Goal: Task Accomplishment & Management: Manage account settings

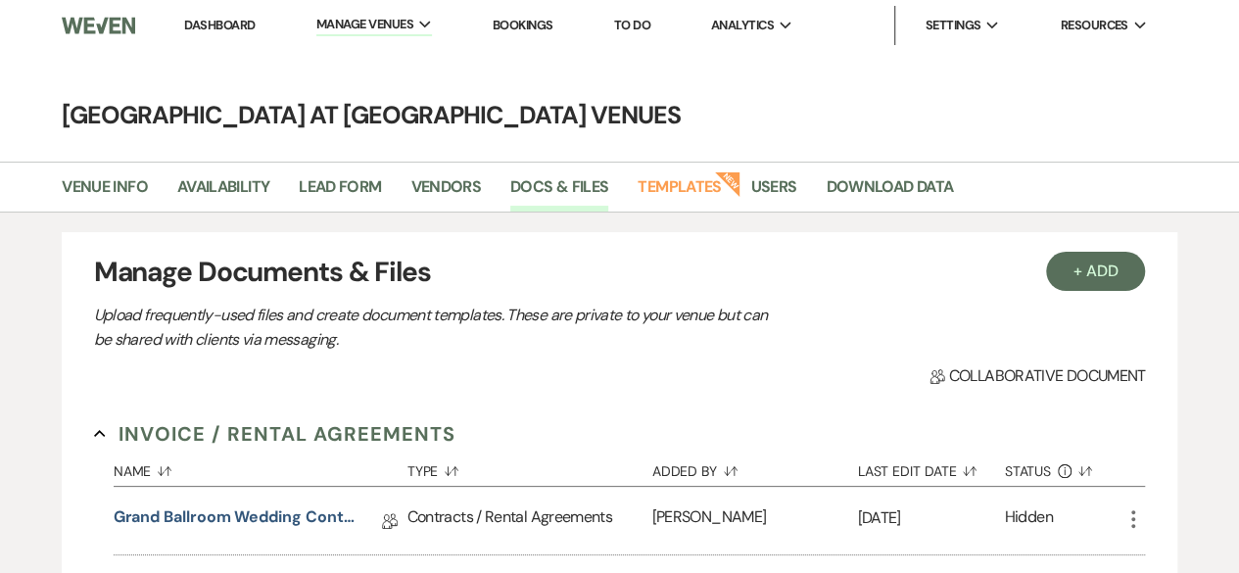
click at [232, 23] on link "Dashboard" at bounding box center [219, 25] width 70 height 17
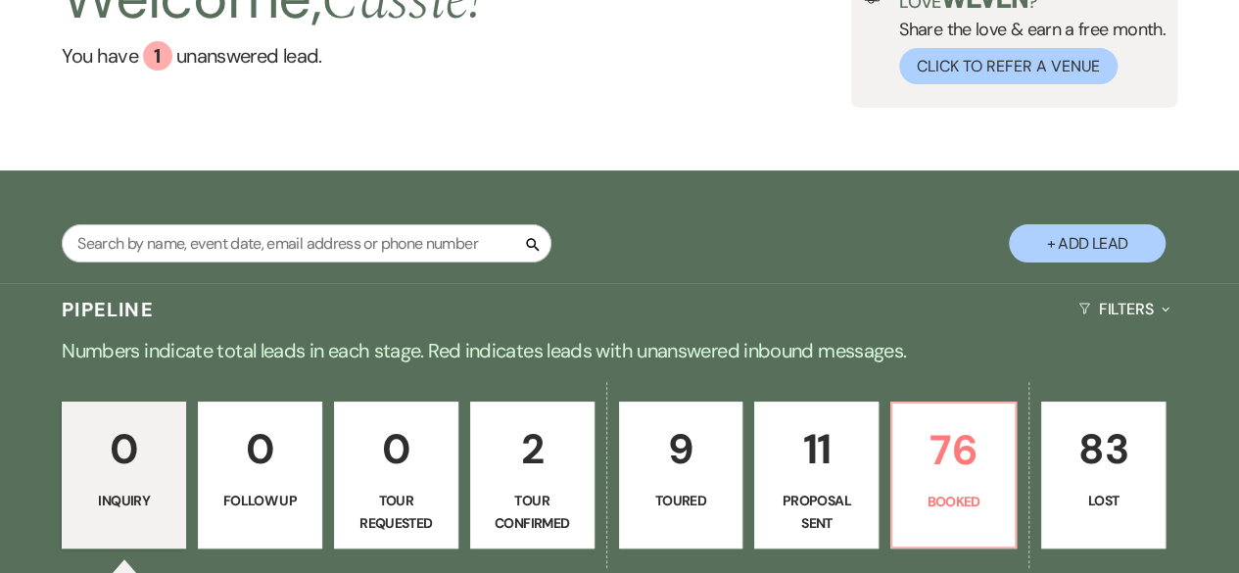
scroll to position [294, 0]
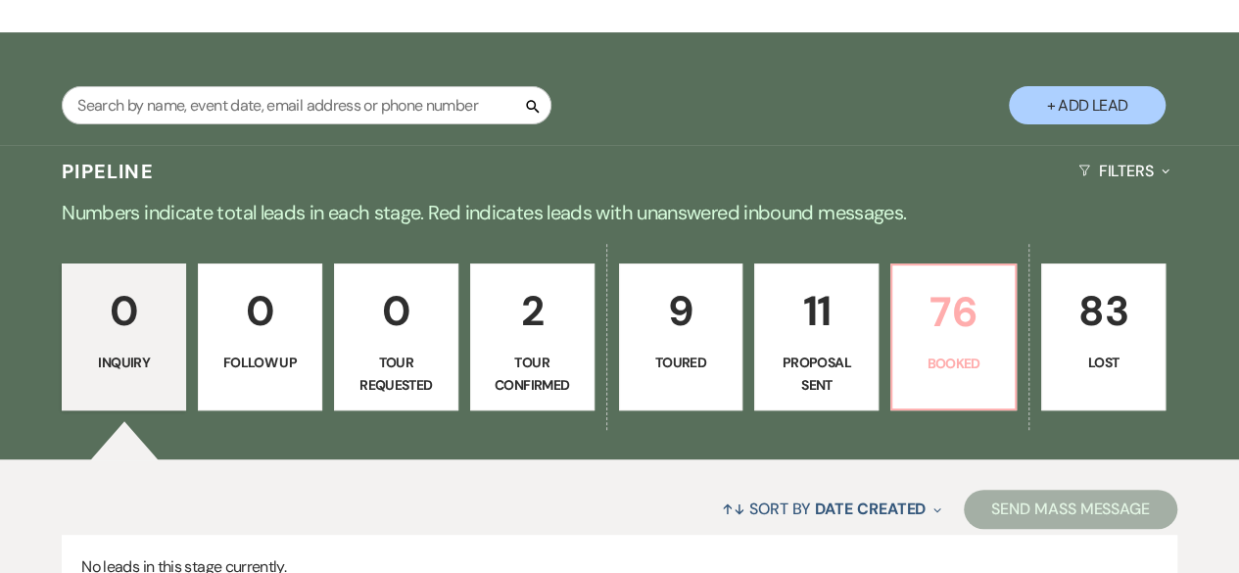
click at [969, 328] on p "76" at bounding box center [953, 312] width 99 height 66
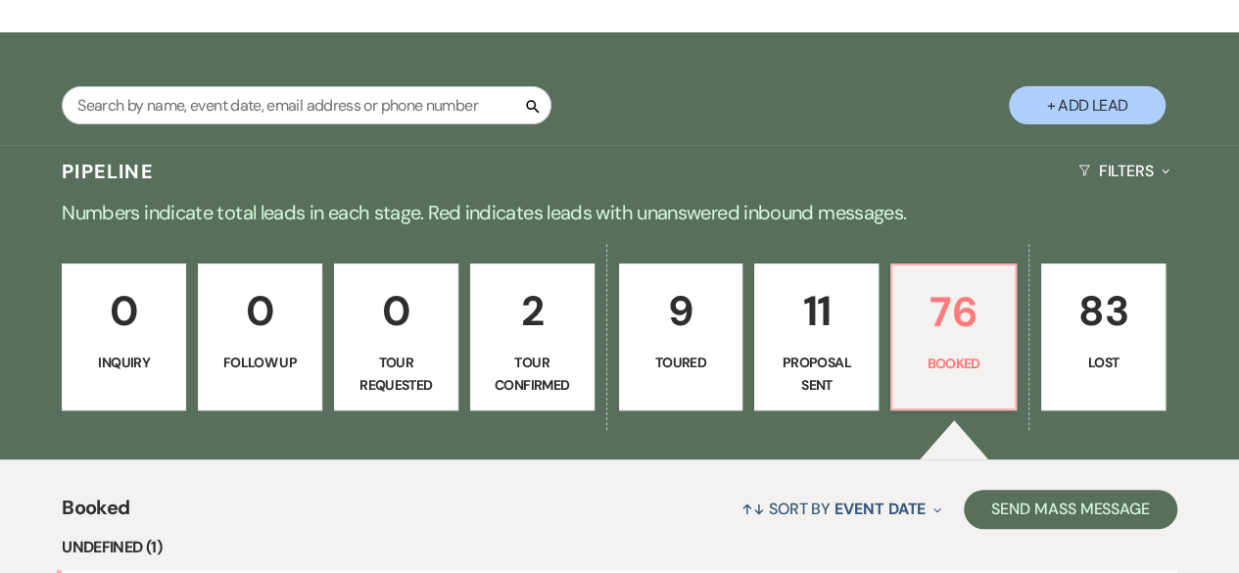
click at [444, 197] on p "Numbers indicate total leads in each stage. Red indicates leads with unanswered…" at bounding box center [619, 212] width 1239 height 31
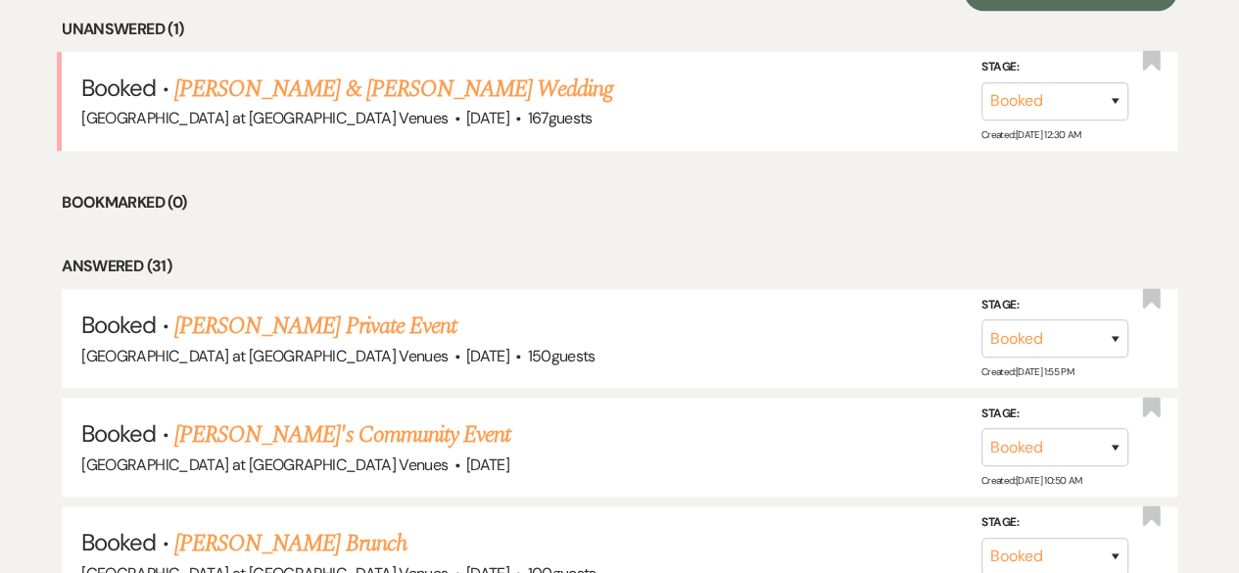
click at [313, 81] on link "[PERSON_NAME] & [PERSON_NAME] Wedding" at bounding box center [393, 88] width 439 height 35
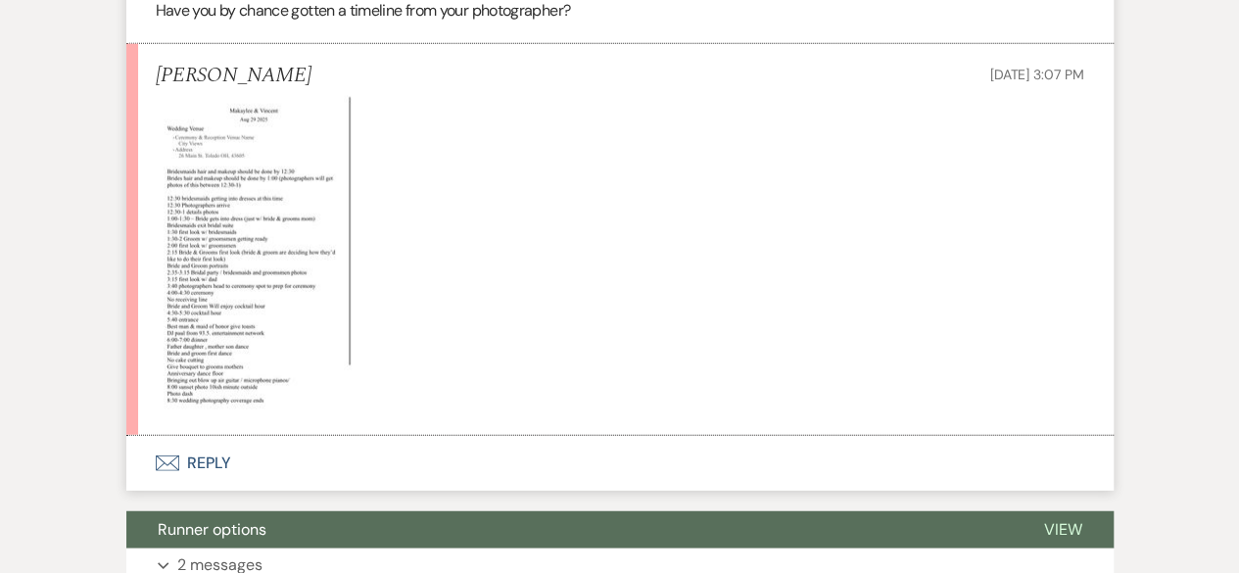
scroll to position [2448, 0]
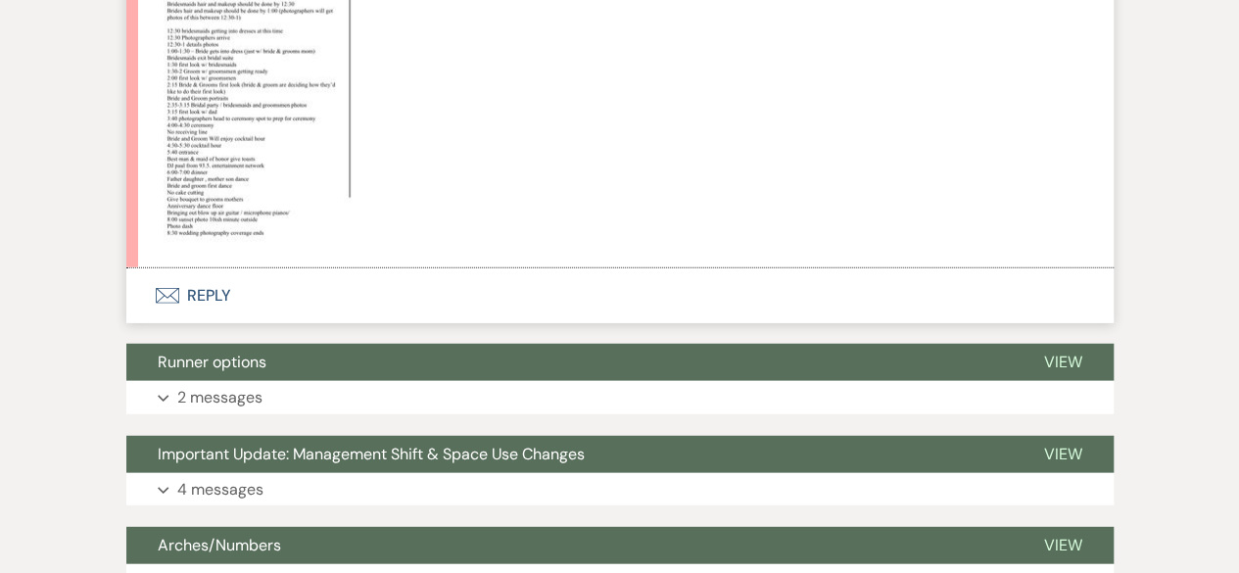
click at [224, 147] on img at bounding box center [254, 88] width 196 height 319
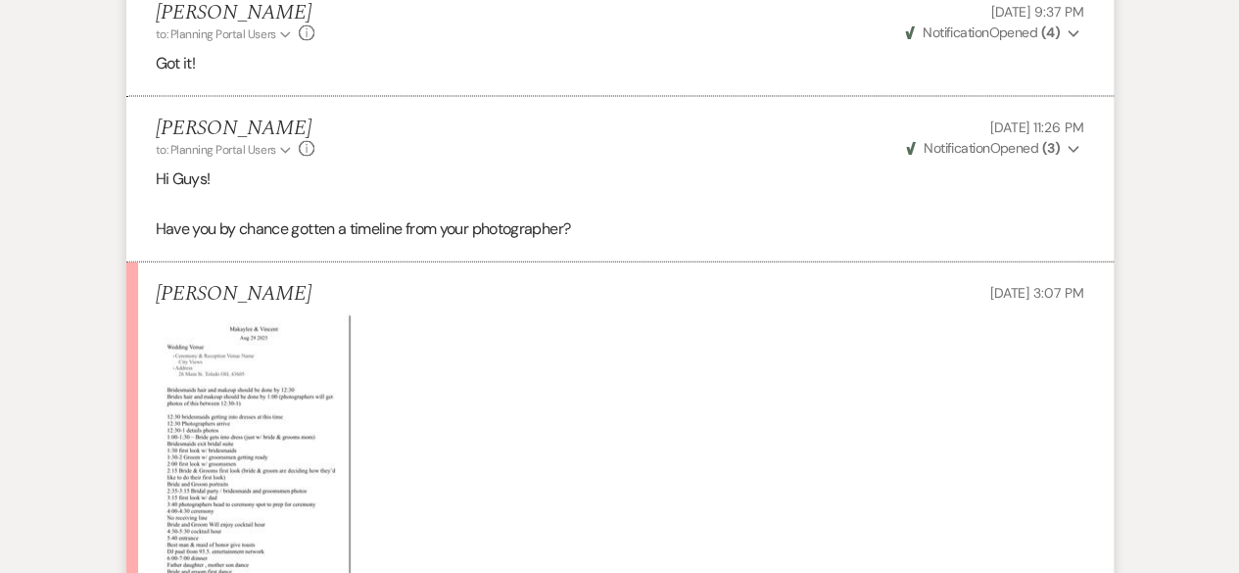
scroll to position [2056, 0]
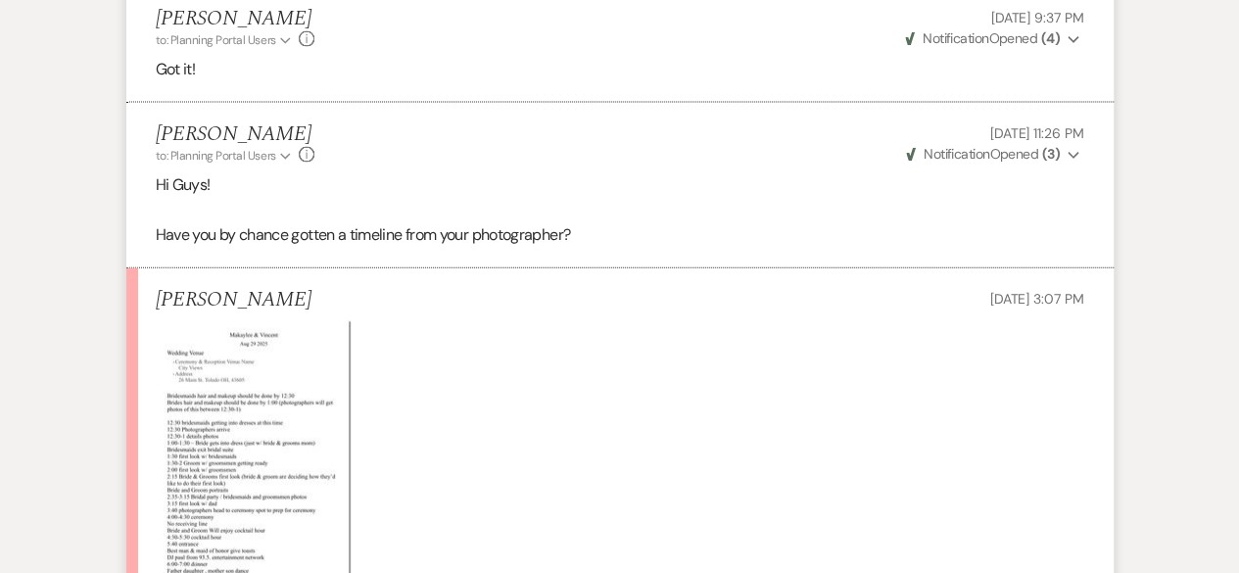
click at [224, 392] on img at bounding box center [254, 479] width 196 height 319
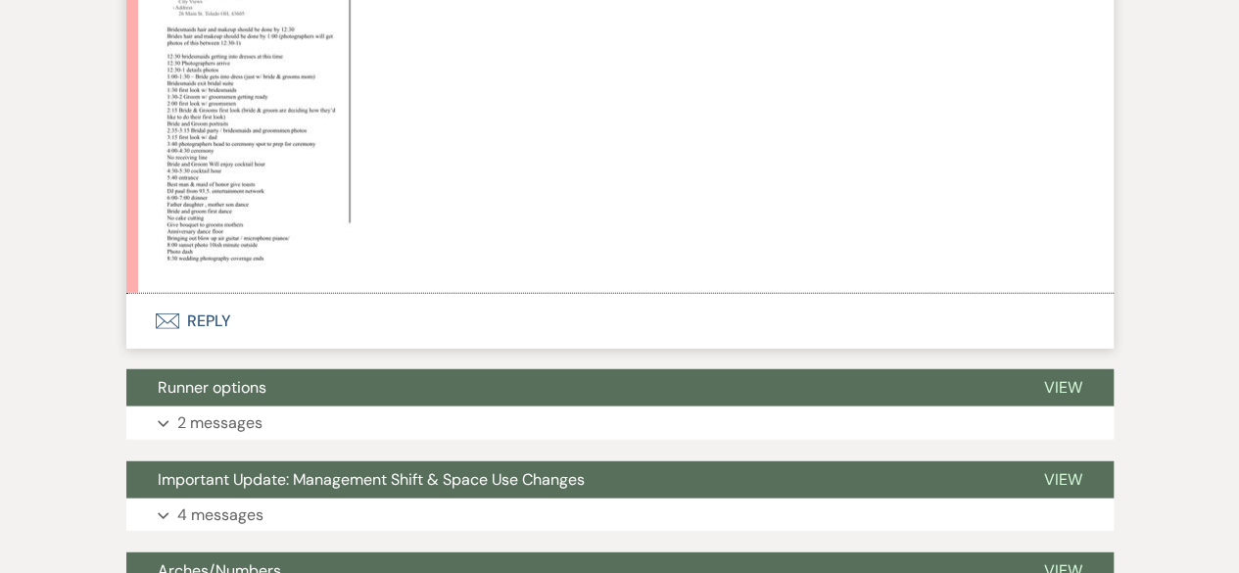
scroll to position [2252, 0]
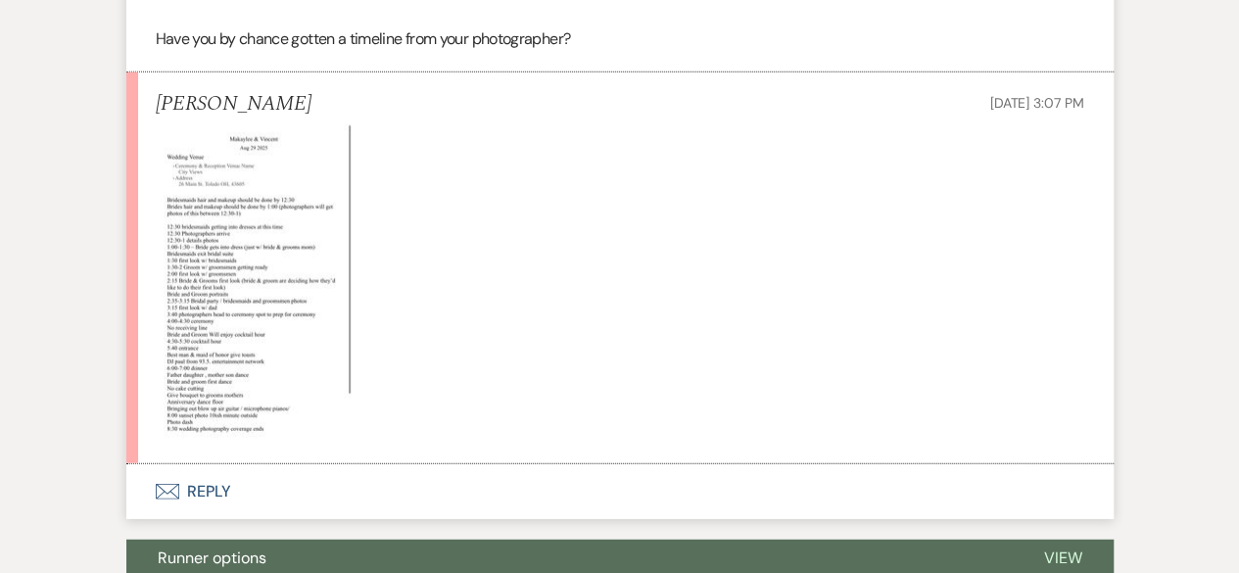
click at [273, 262] on img at bounding box center [254, 283] width 196 height 319
click at [215, 484] on button "Envelope Reply" at bounding box center [619, 491] width 987 height 55
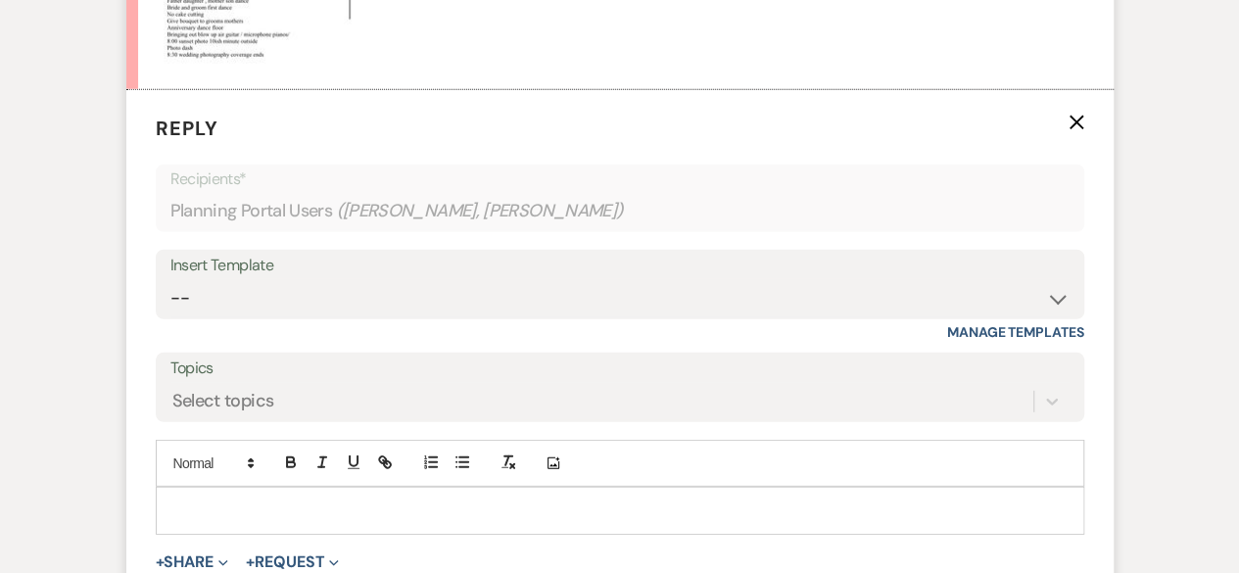
scroll to position [2822, 0]
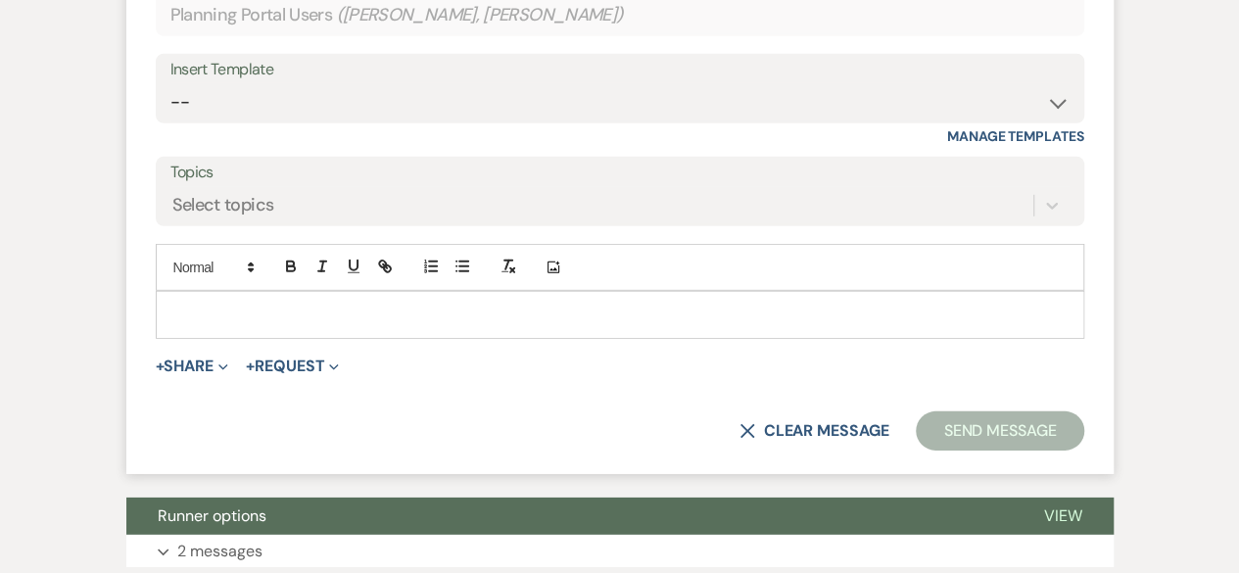
click at [221, 312] on p at bounding box center [619, 315] width 897 height 22
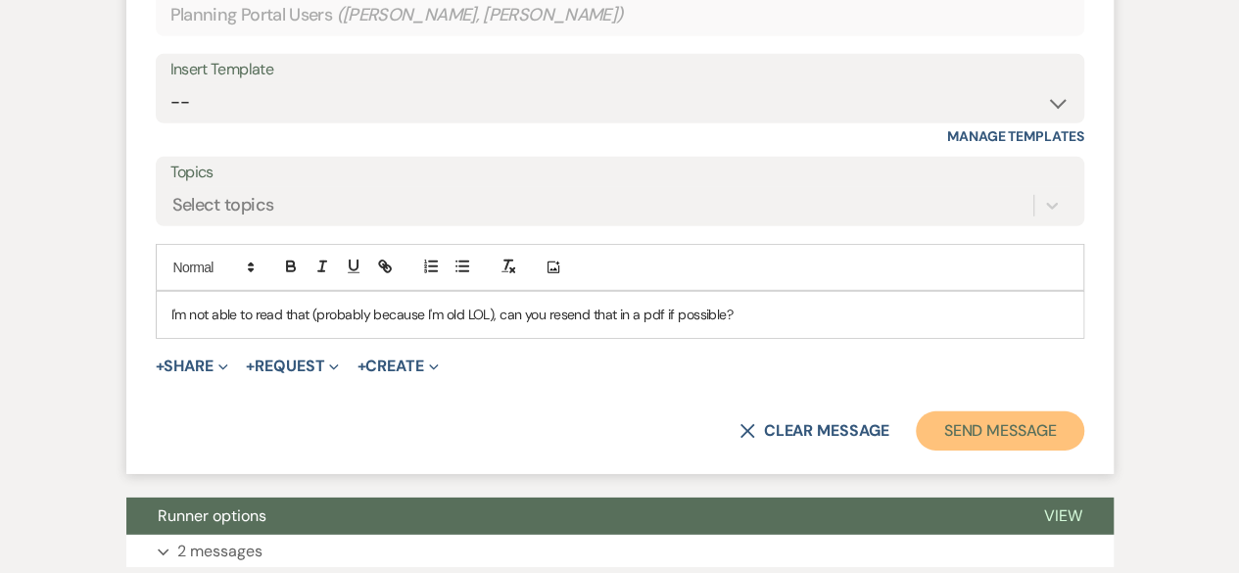
click at [1034, 438] on button "Send Message" at bounding box center [999, 430] width 167 height 39
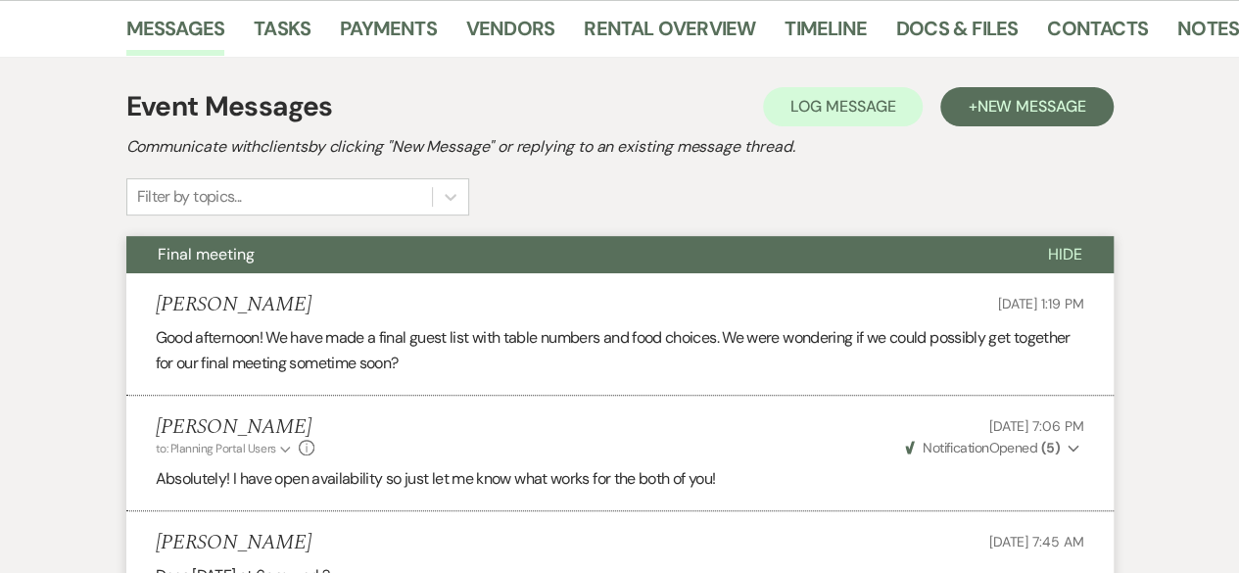
scroll to position [0, 0]
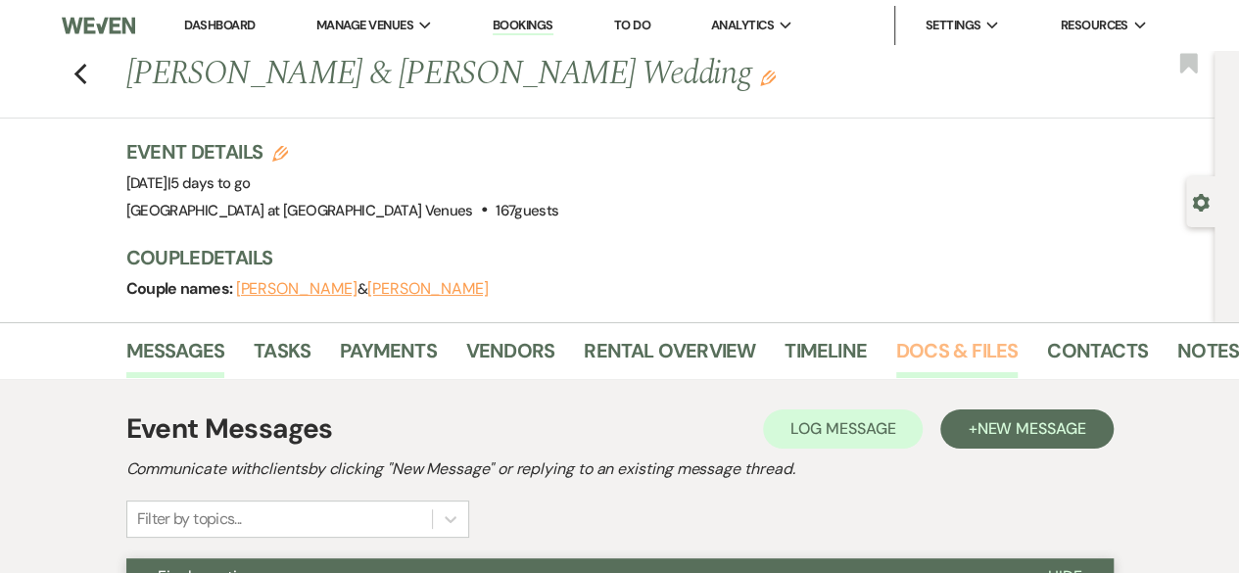
click at [944, 349] on link "Docs & Files" at bounding box center [956, 356] width 121 height 43
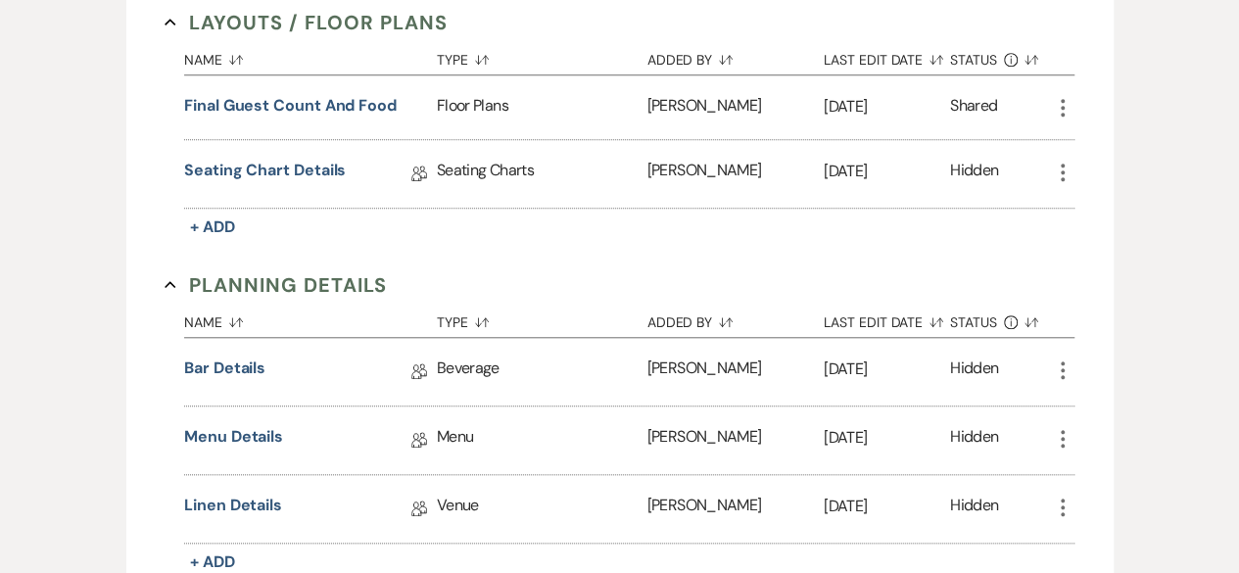
scroll to position [979, 0]
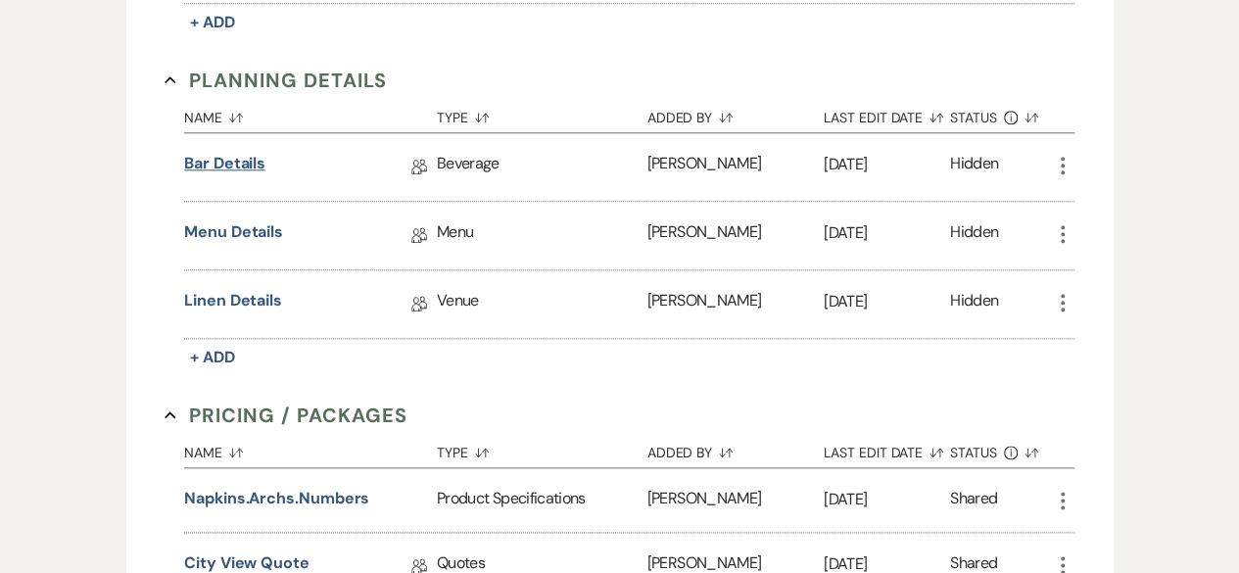
click at [227, 162] on link "Bar Details" at bounding box center [224, 167] width 81 height 30
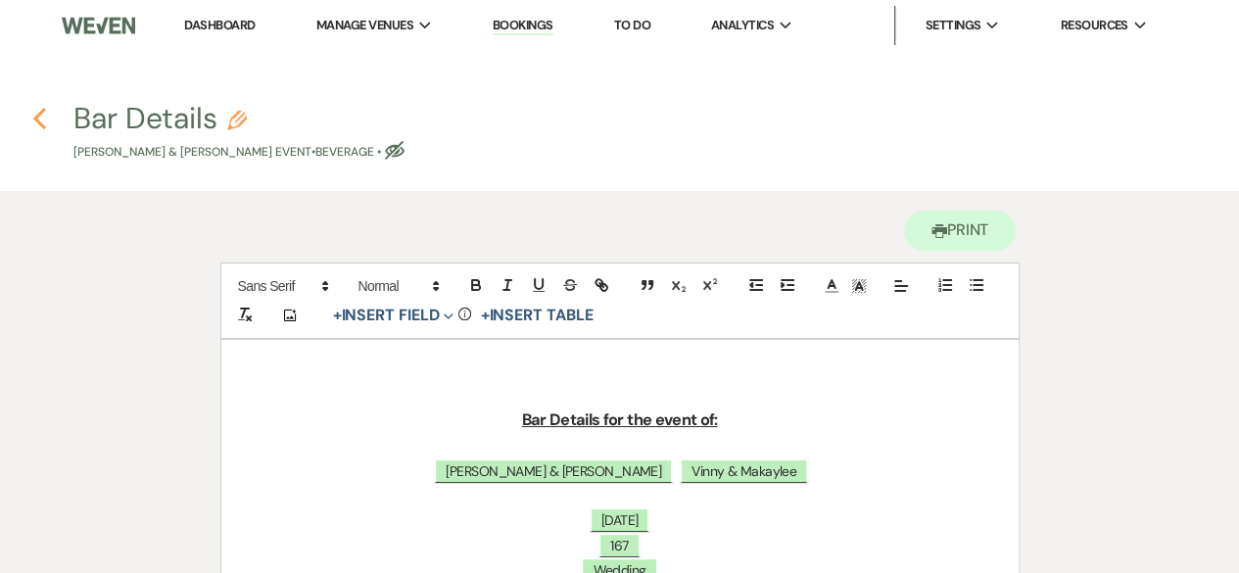
click at [33, 119] on icon "Previous" at bounding box center [39, 118] width 15 height 23
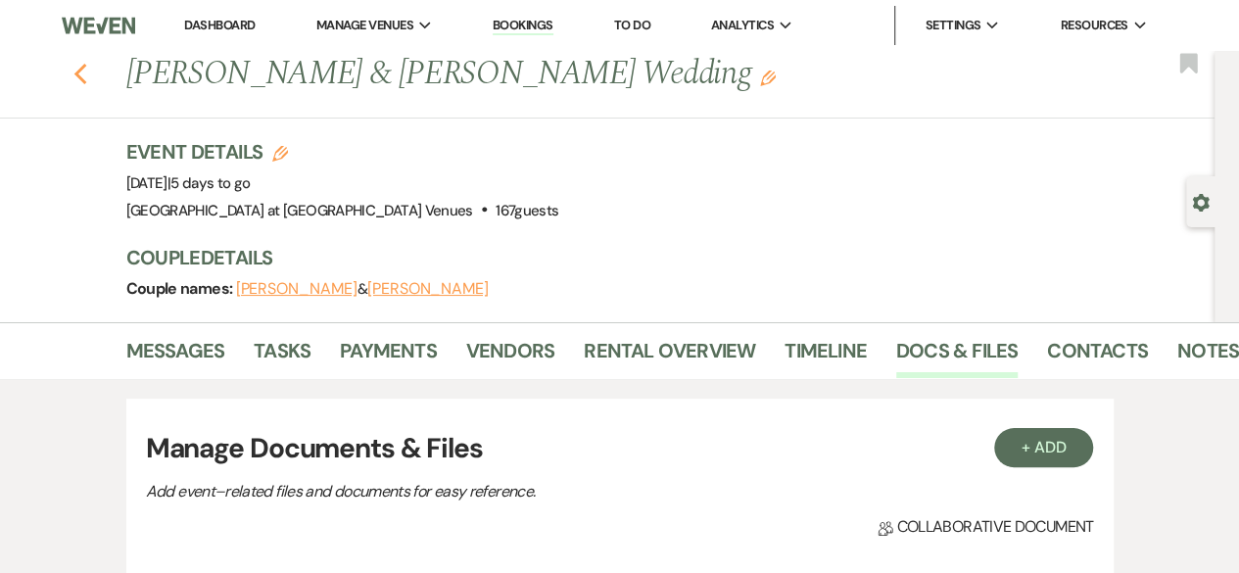
click at [86, 68] on use "button" at bounding box center [79, 75] width 13 height 22
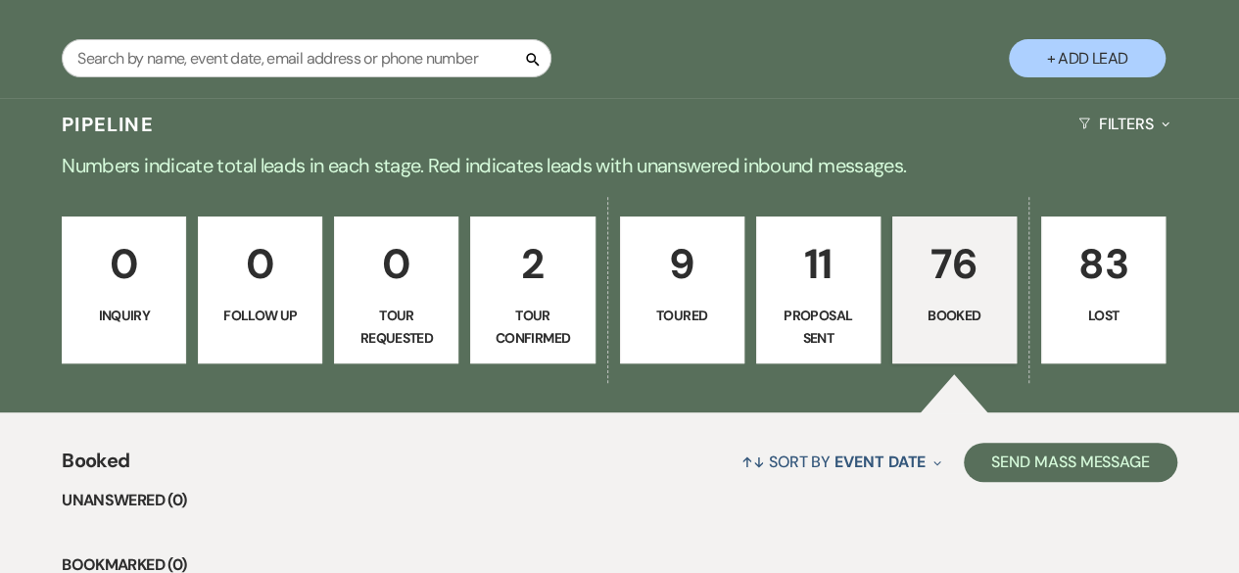
scroll to position [224, 0]
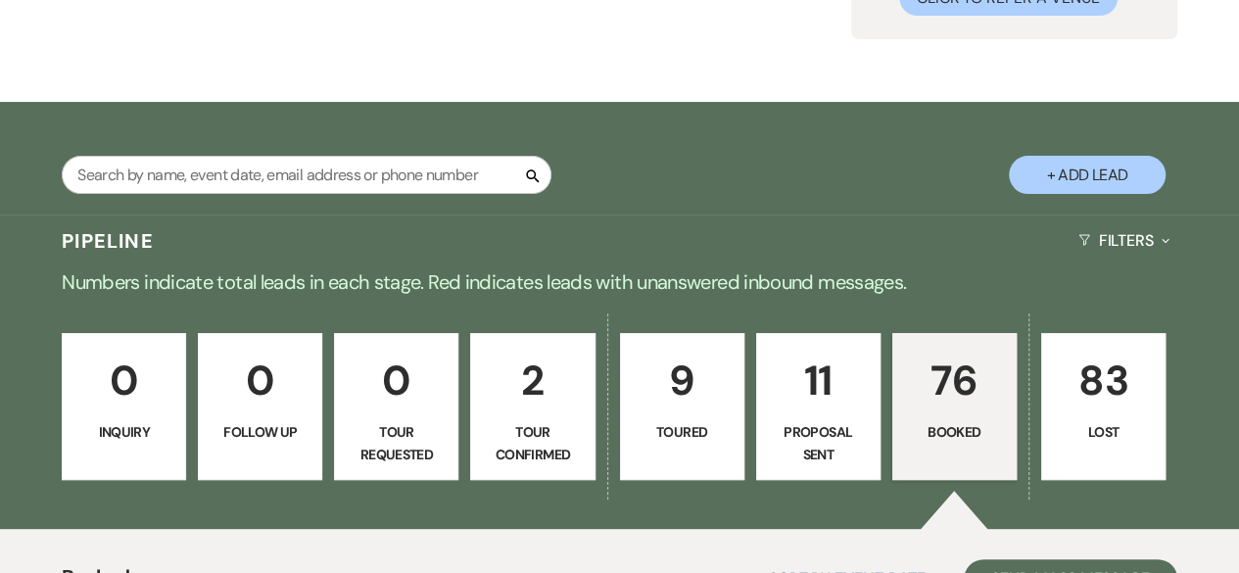
click at [706, 406] on p "9" at bounding box center [682, 381] width 99 height 66
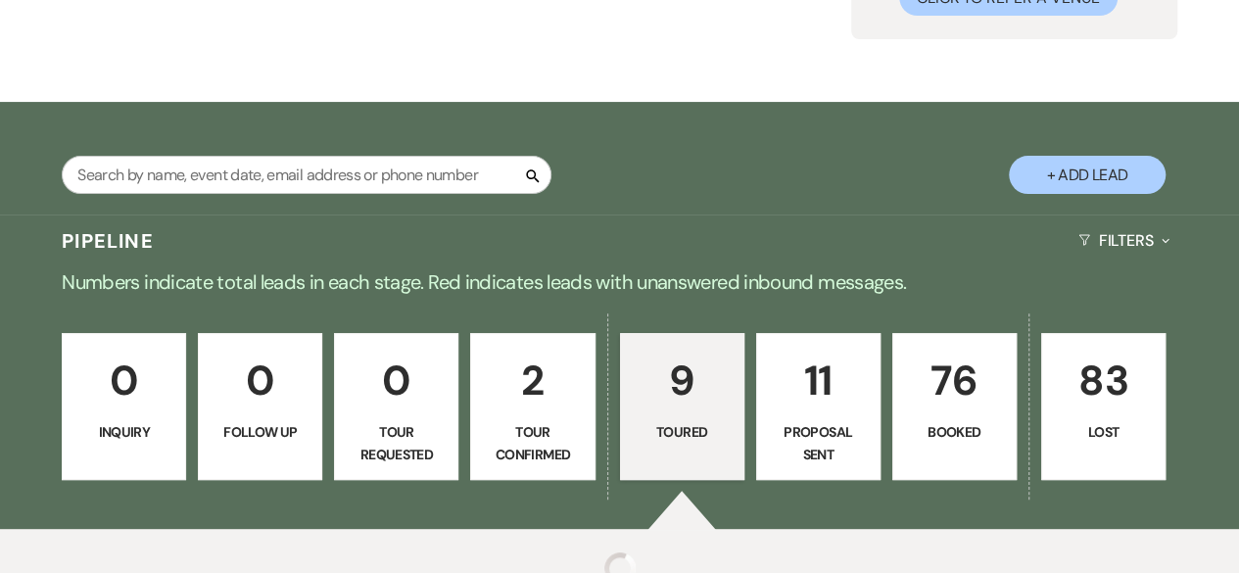
select select "5"
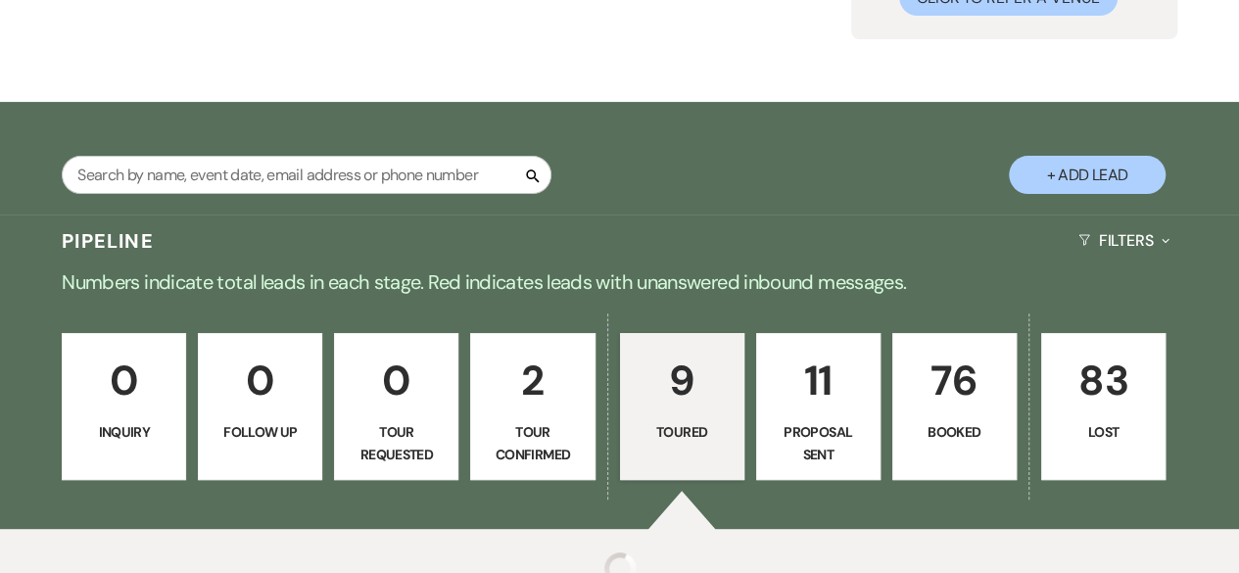
select select "5"
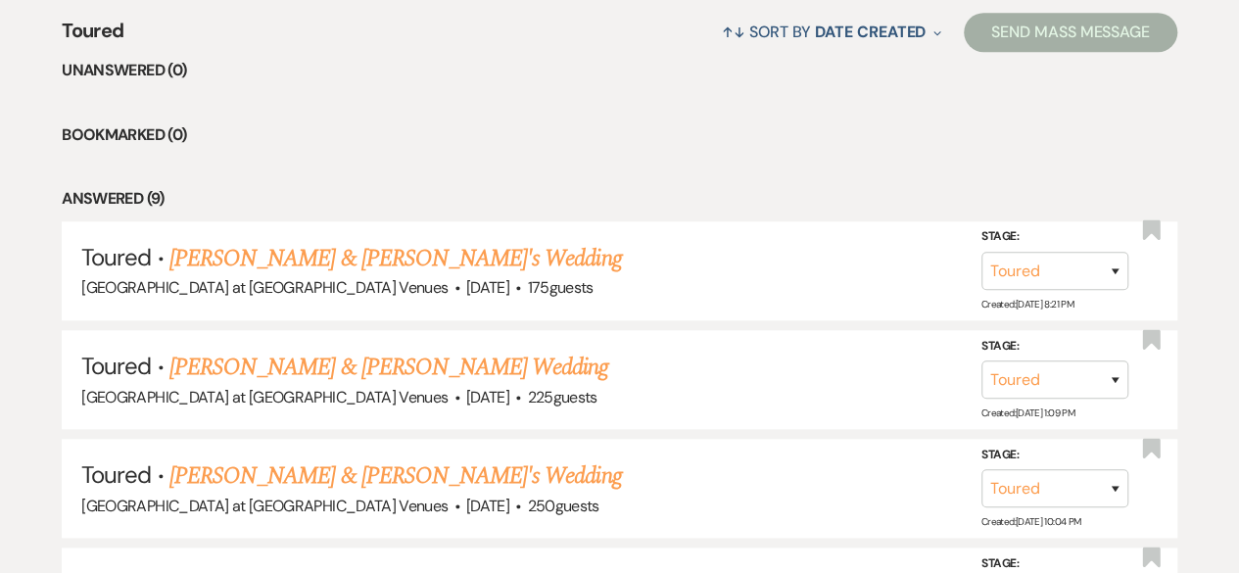
scroll to position [268, 0]
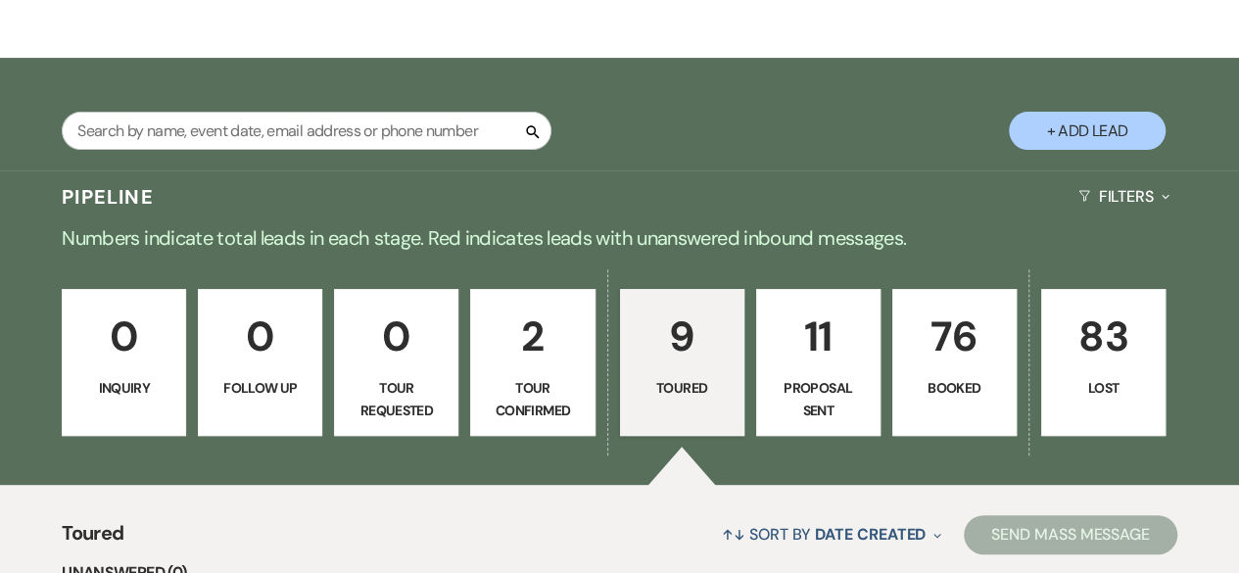
click at [529, 371] on link "2 Tour Confirmed" at bounding box center [532, 362] width 124 height 147
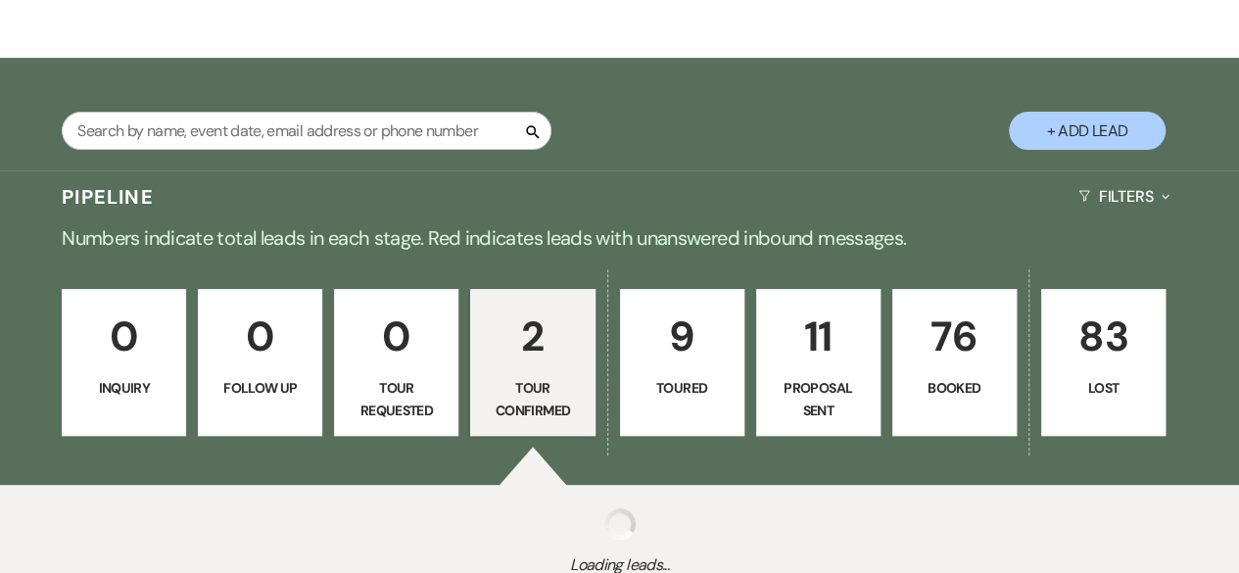
select select "4"
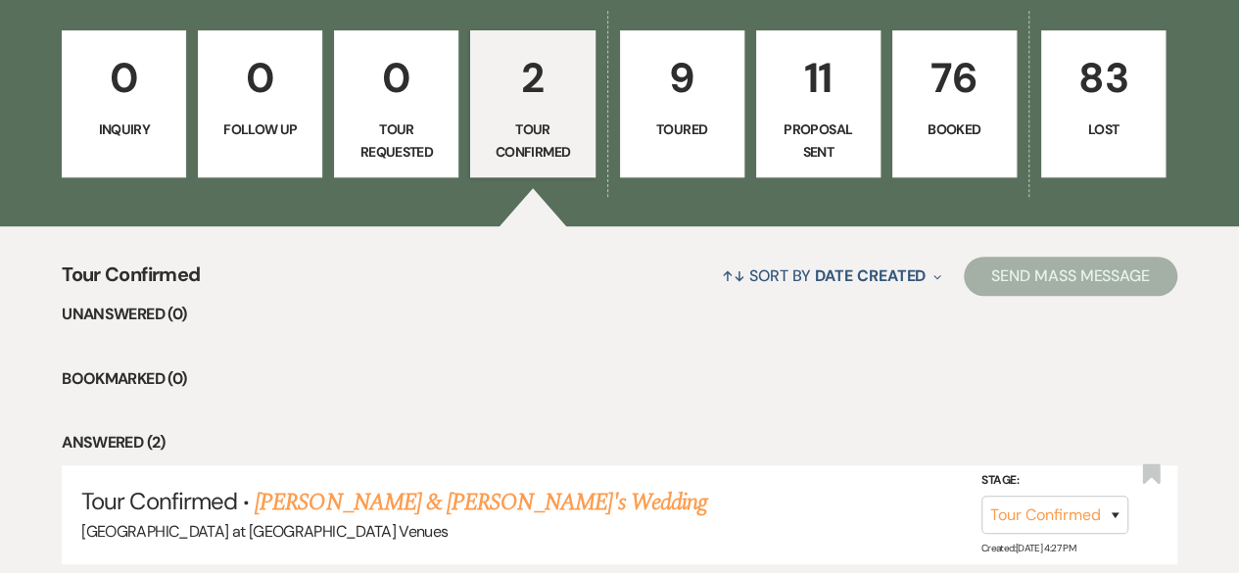
scroll to position [72, 0]
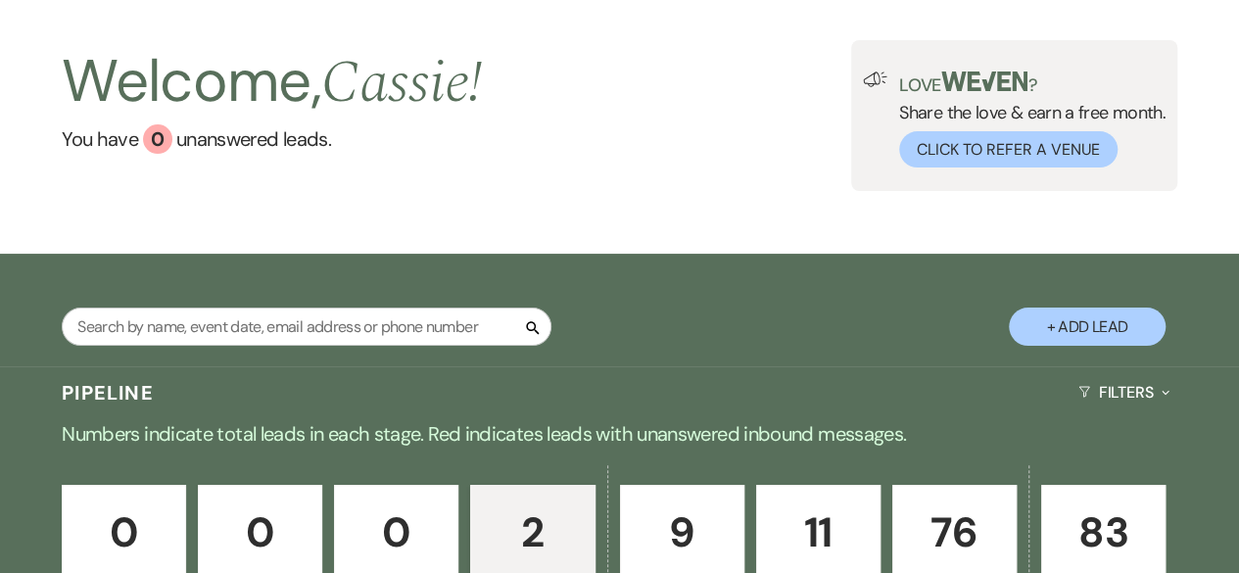
click at [1101, 320] on button "+ Add Lead" at bounding box center [1087, 326] width 157 height 38
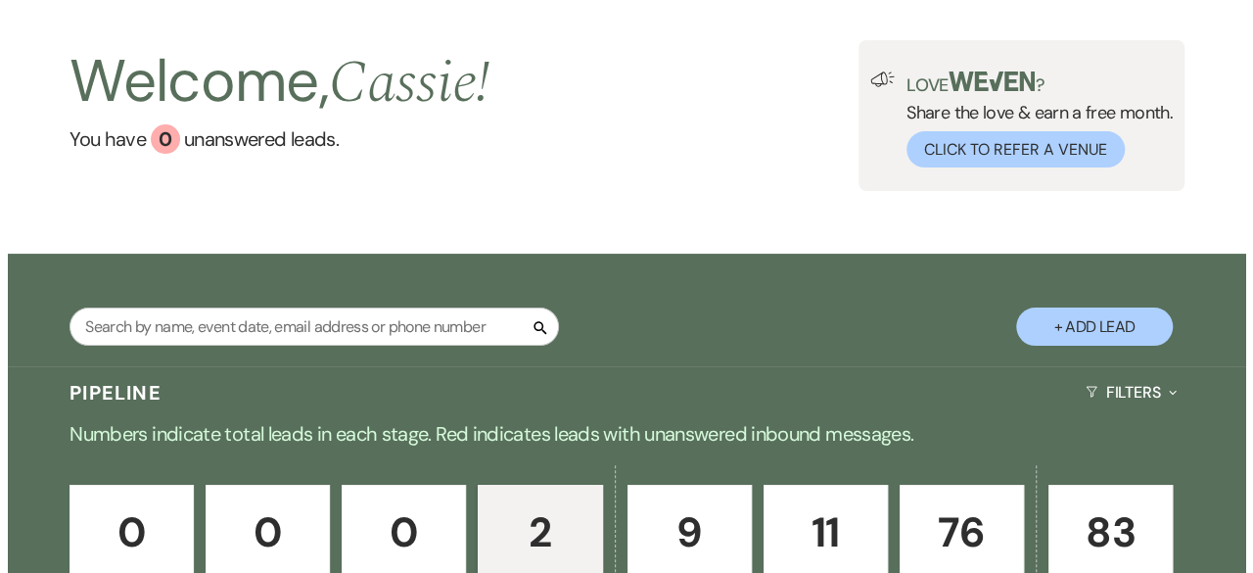
scroll to position [73, 0]
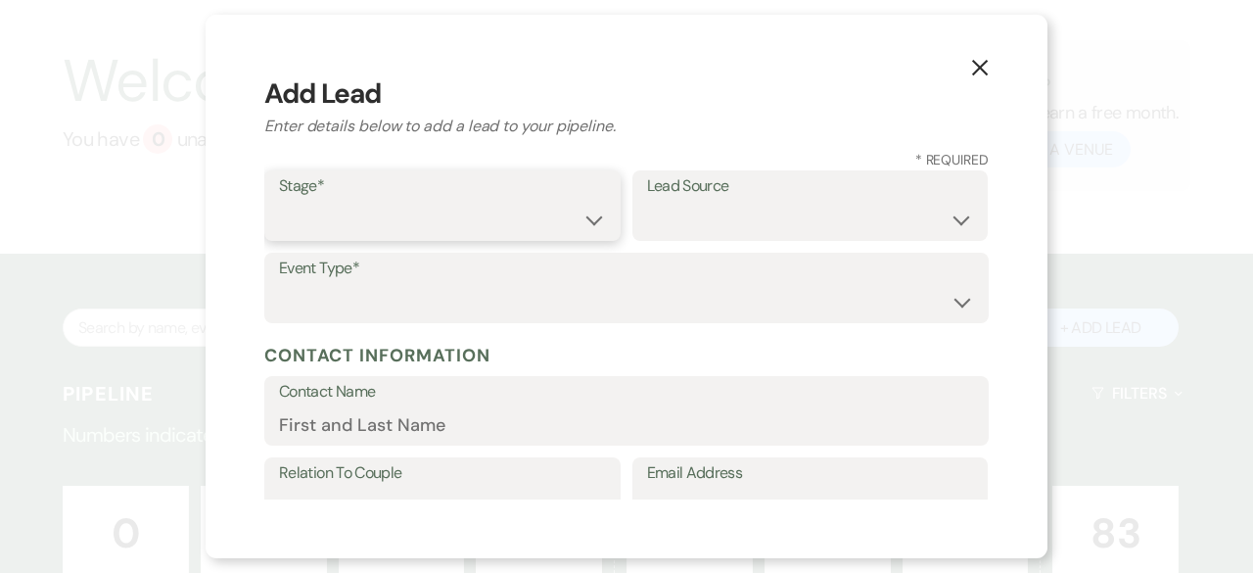
click at [334, 230] on select "Inquiry Follow Up Tour Requested Tour Confirmed Toured Proposal Sent Booked Lost" at bounding box center [442, 220] width 327 height 38
select select "5"
click at [279, 201] on select "Inquiry Follow Up Tour Requested Tour Confirmed Toured Proposal Sent Booked Lost" at bounding box center [442, 220] width 327 height 38
click at [780, 231] on select "Weven Venue Website Instagram Facebook Pinterest Google The Knot Wedding Wire H…" at bounding box center [810, 220] width 327 height 38
select select "2"
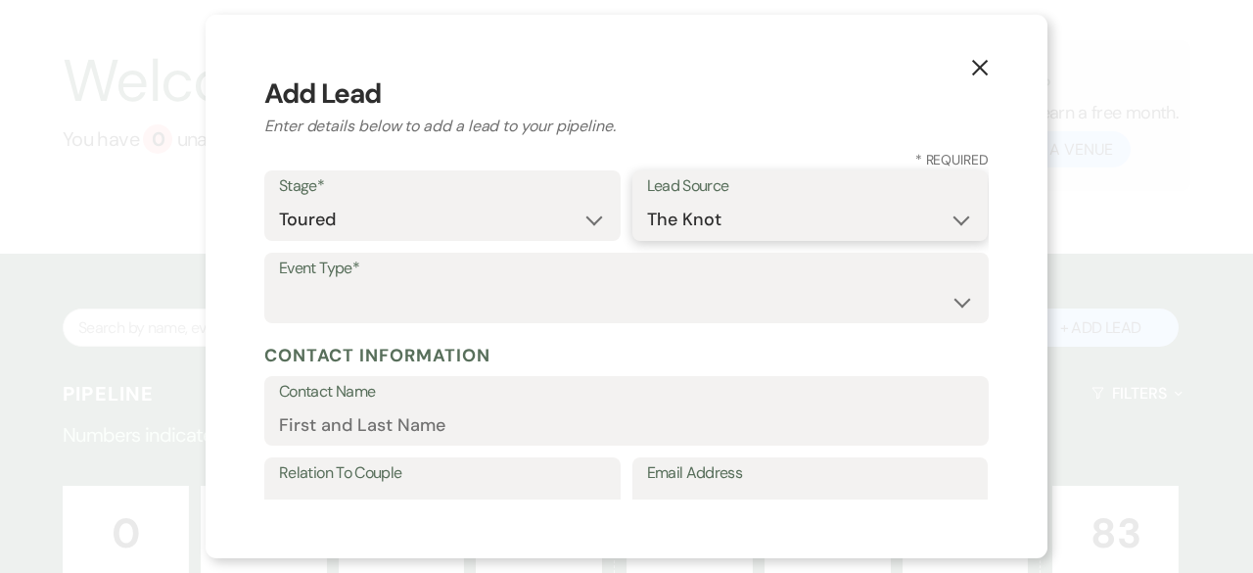
click at [647, 201] on select "Weven Venue Website Instagram Facebook Pinterest Google The Knot Wedding Wire H…" at bounding box center [810, 220] width 327 height 38
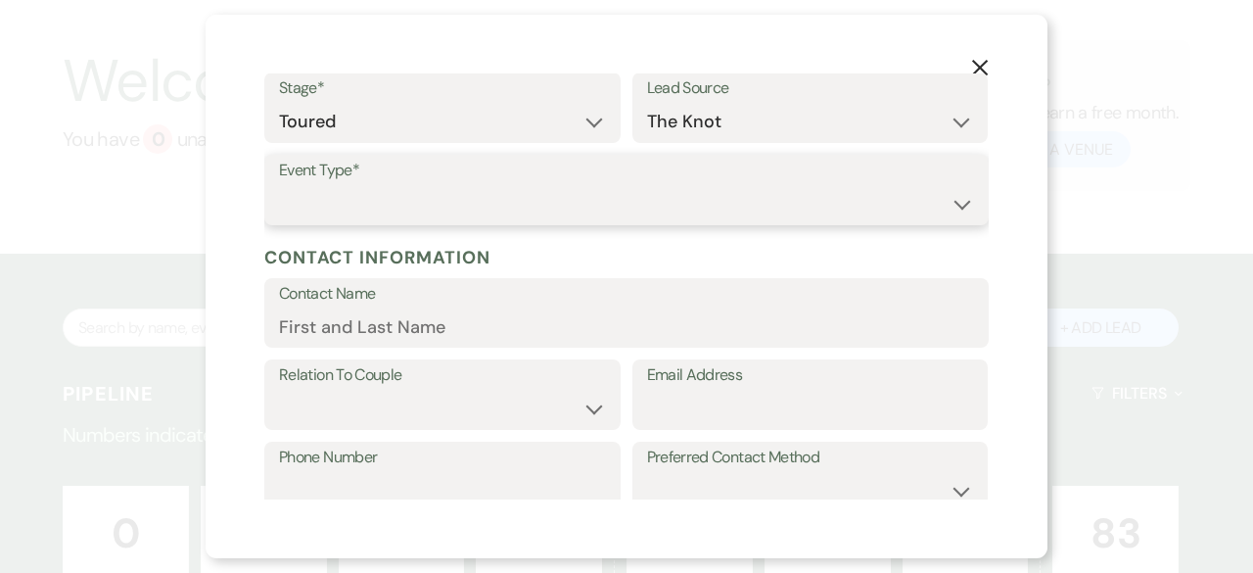
click at [940, 205] on select "Wedding Anniversary Party Baby Shower Bachelorette / Bachelor Party Birthday Pa…" at bounding box center [626, 204] width 695 height 38
select select "1"
click at [279, 185] on select "Wedding Anniversary Party Baby Shower Bachelorette / Bachelor Party Birthday Pa…" at bounding box center [626, 204] width 695 height 38
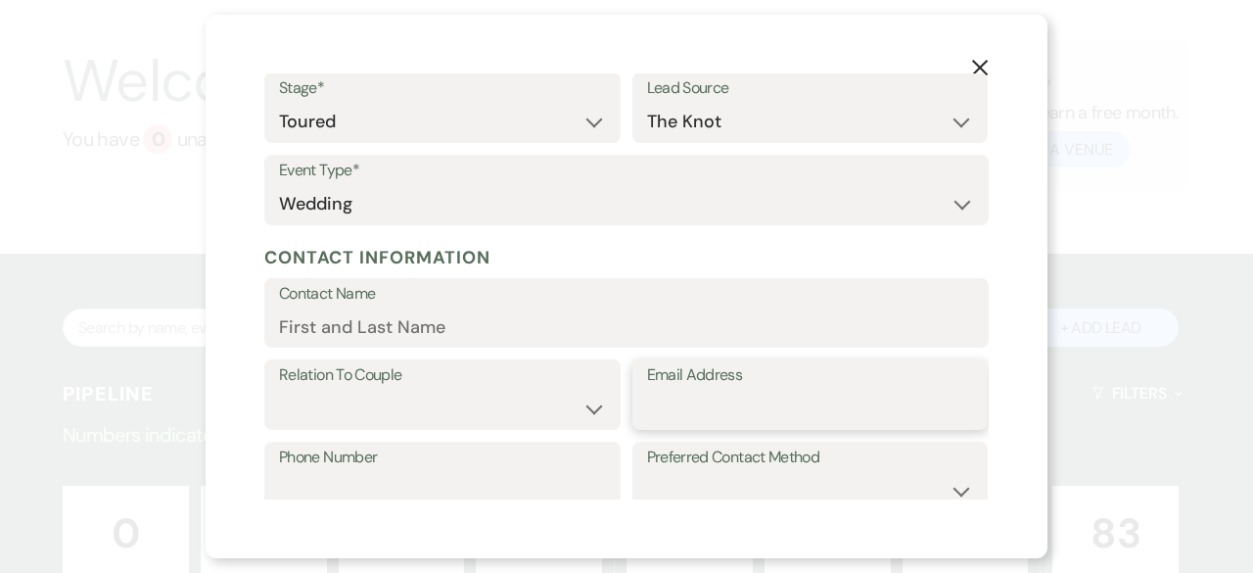
click at [693, 399] on input "Email Address" at bounding box center [810, 409] width 327 height 38
paste input "[EMAIL_ADDRESS][DOMAIN_NAME]"
type input "[EMAIL_ADDRESS][DOMAIN_NAME]"
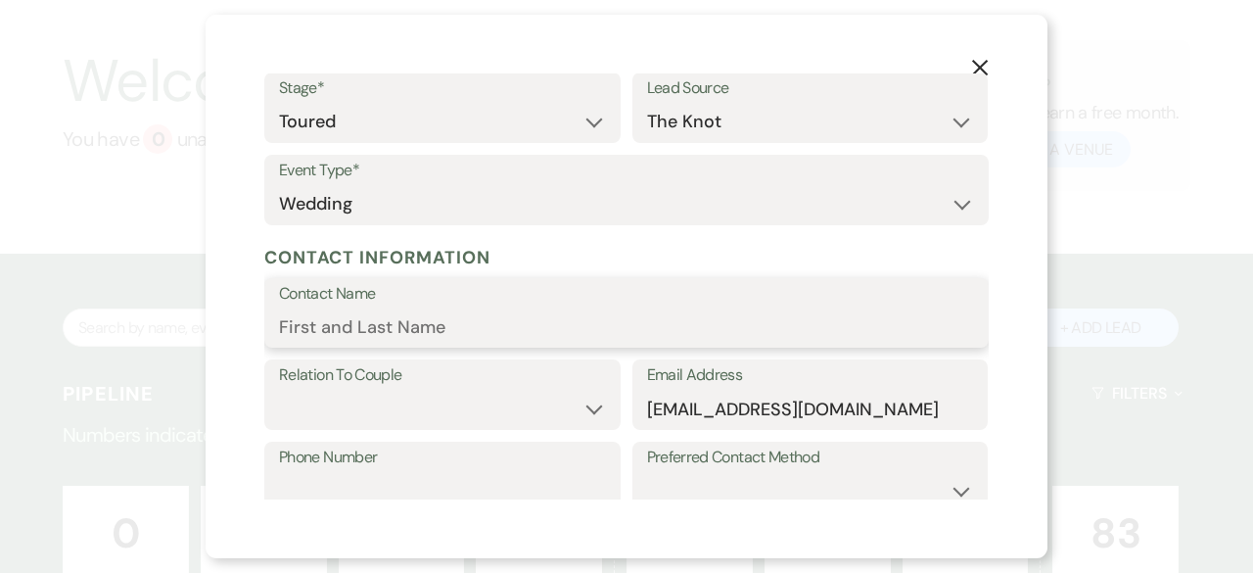
click at [313, 326] on input "Contact Name" at bounding box center [626, 326] width 695 height 38
type input "[PERSON_NAME]"
click at [341, 420] on select "Couple Planner Parent of Couple Family Member Friend Other" at bounding box center [442, 409] width 327 height 38
select select "1"
click at [279, 390] on select "Couple Planner Parent of Couple Family Member Friend Other" at bounding box center [442, 409] width 327 height 38
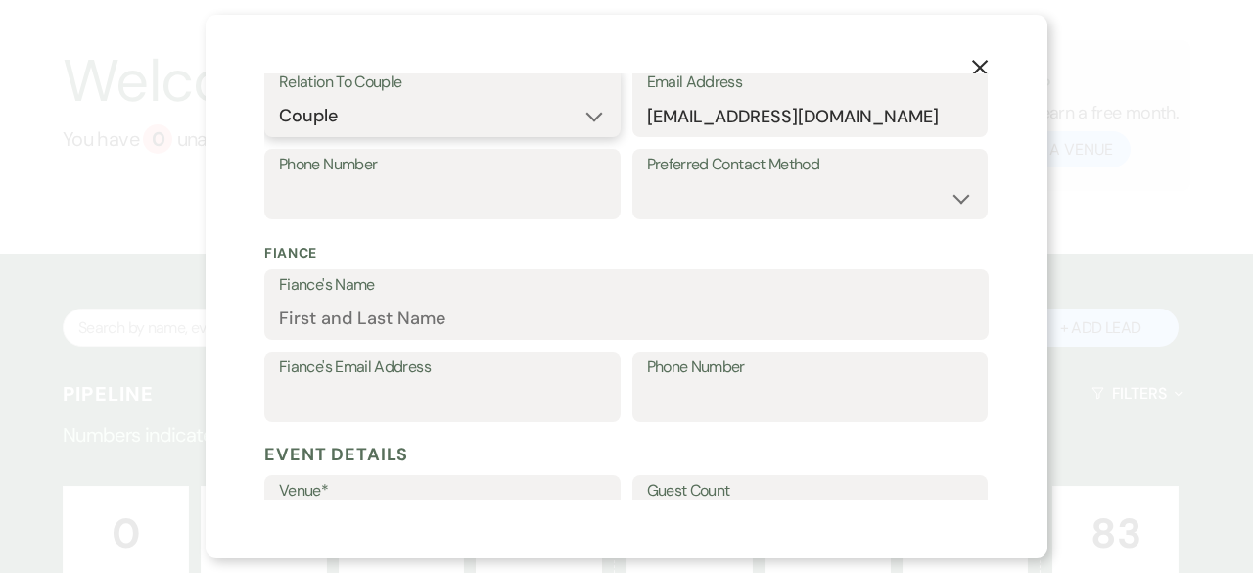
scroll to position [392, 0]
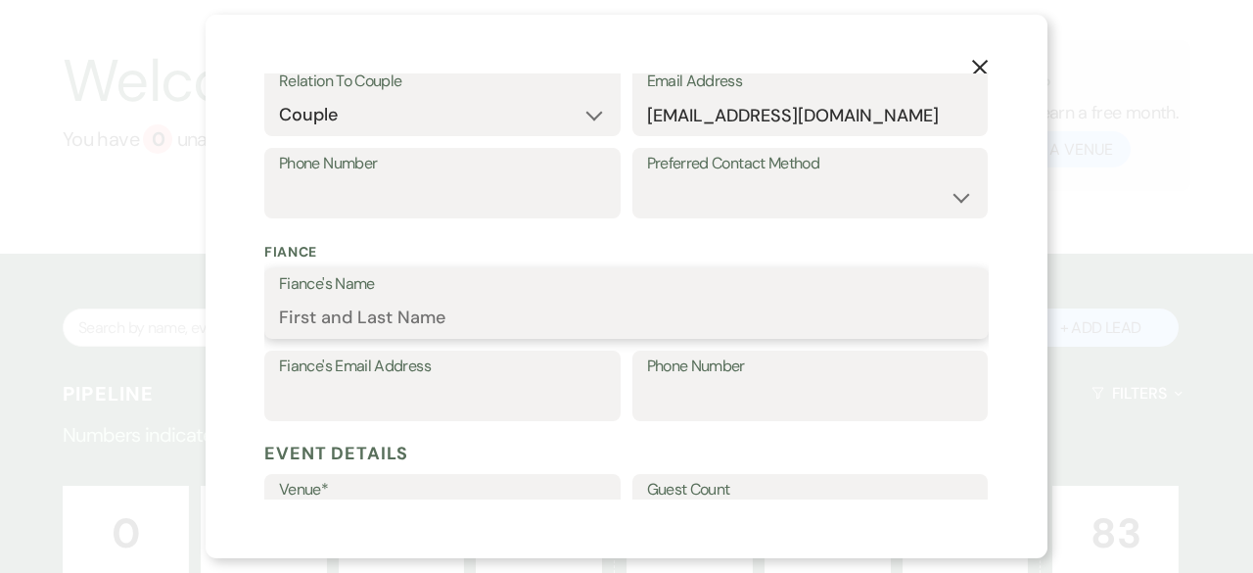
click at [388, 310] on input "Fiance's Name" at bounding box center [626, 318] width 695 height 38
paste input "[PERSON_NAME]"
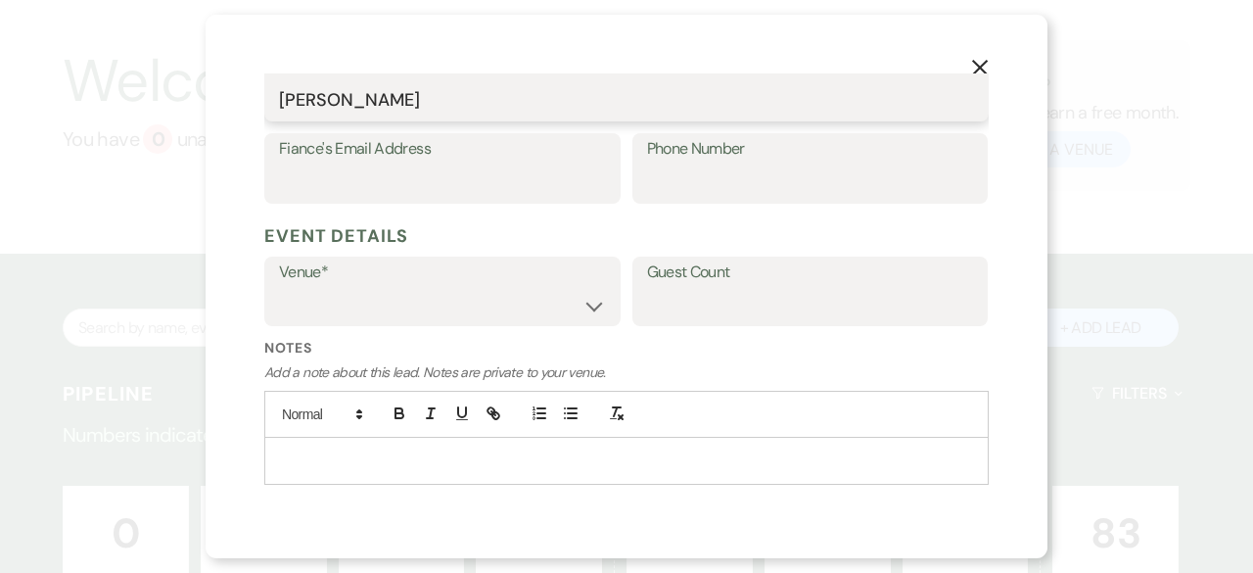
scroll to position [652, 0]
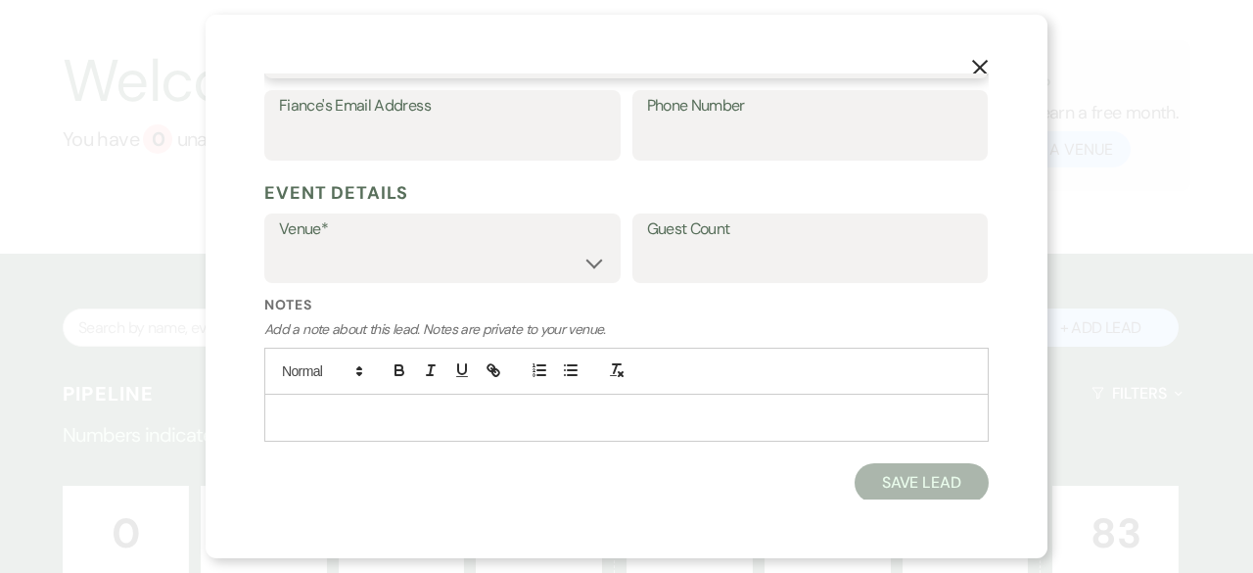
type input "[PERSON_NAME]"
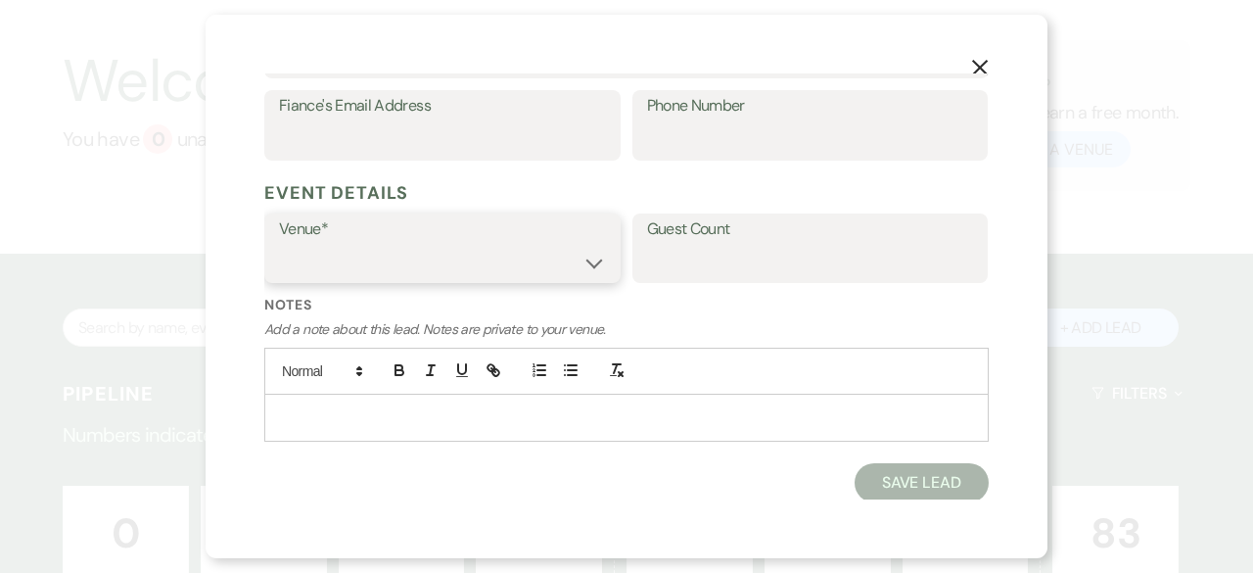
click at [364, 258] on select "[GEOGRAPHIC_DATA] at [GEOGRAPHIC_DATA] Venues [GEOGRAPHIC_DATA] at [GEOGRAPHIC_…" at bounding box center [442, 262] width 327 height 38
select select "783"
click at [279, 243] on select "[GEOGRAPHIC_DATA] at [GEOGRAPHIC_DATA] Venues [GEOGRAPHIC_DATA] at [GEOGRAPHIC_…" at bounding box center [442, 262] width 327 height 38
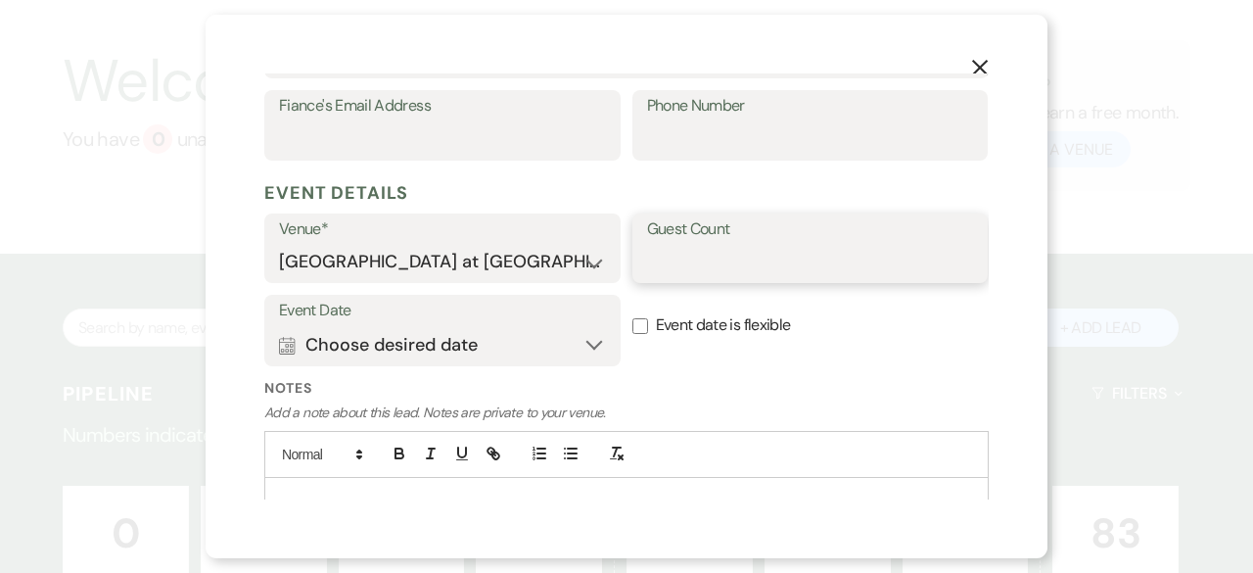
click at [781, 266] on input "Guest Count" at bounding box center [810, 262] width 327 height 38
type input "250"
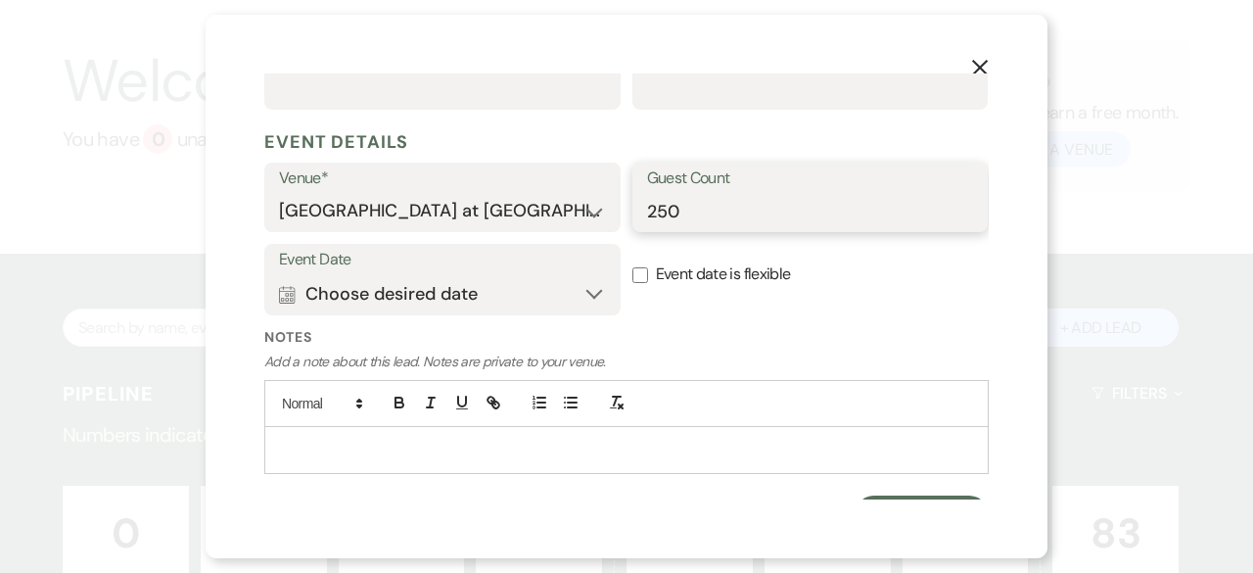
scroll to position [735, 0]
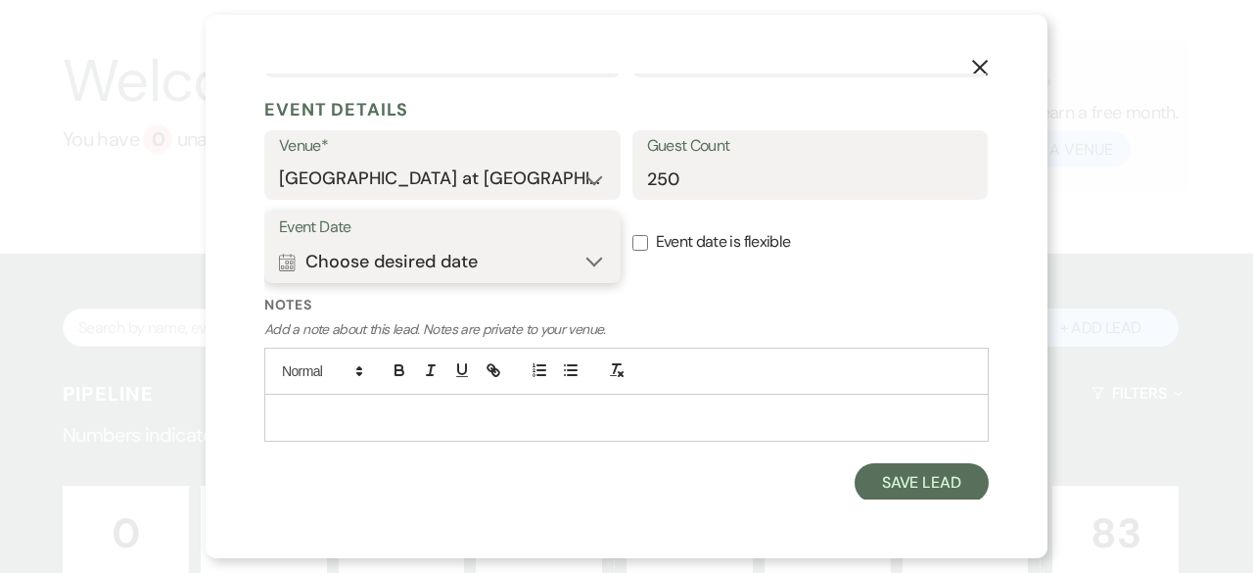
click at [589, 253] on button "Calendar Choose desired date Expand" at bounding box center [442, 261] width 327 height 39
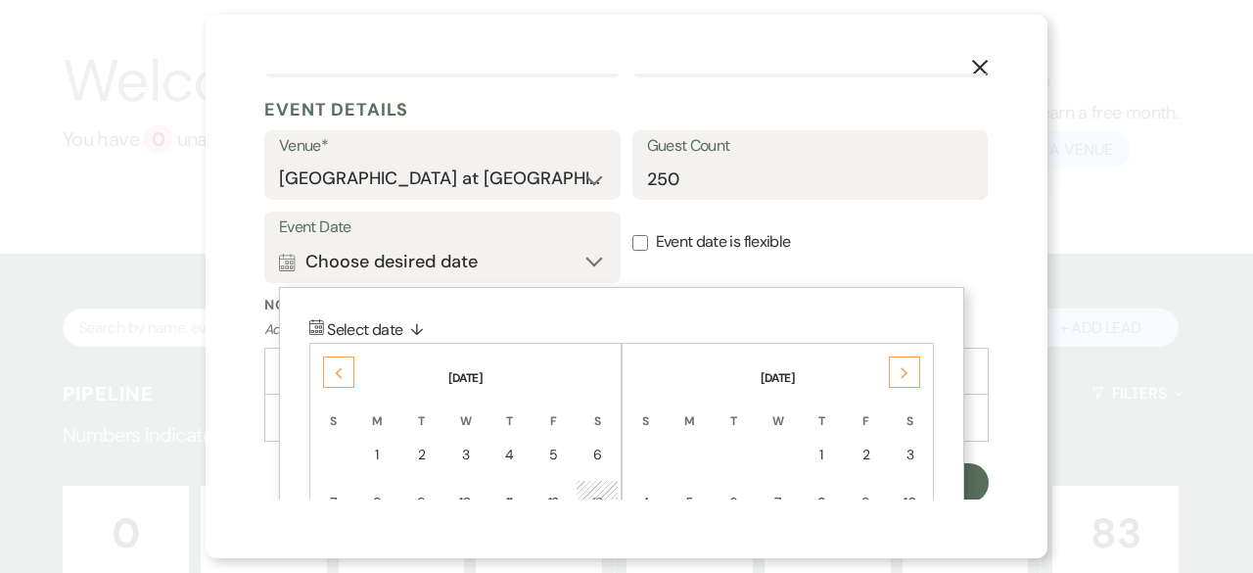
click at [895, 377] on div "Next" at bounding box center [904, 371] width 31 height 31
click at [901, 375] on icon "Next" at bounding box center [905, 373] width 10 height 12
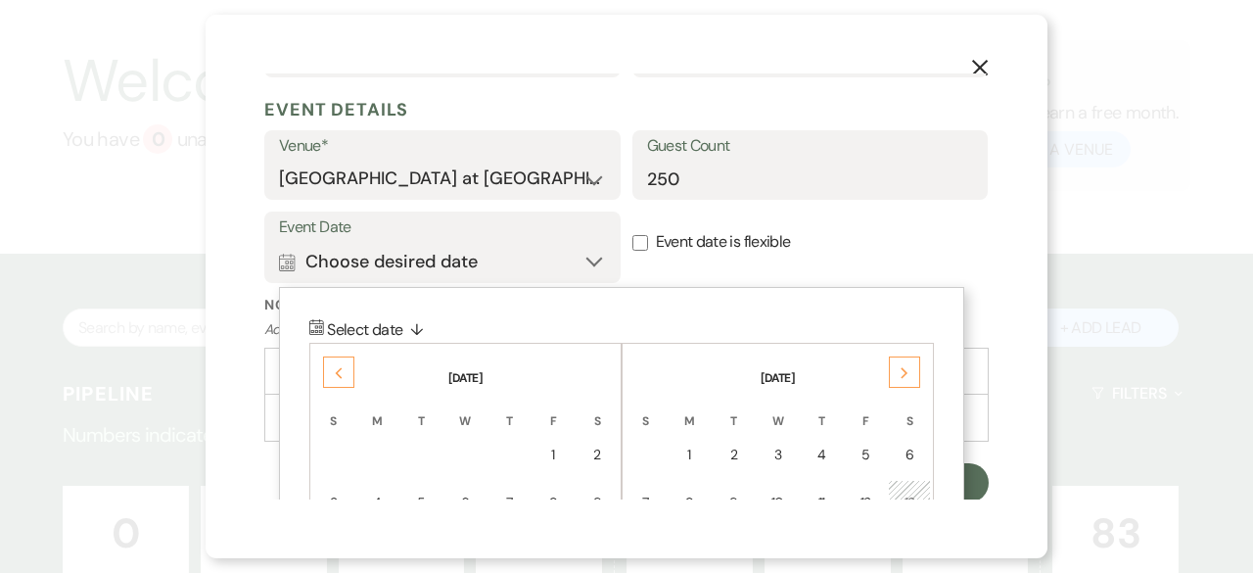
click at [901, 375] on icon "Next" at bounding box center [905, 373] width 10 height 12
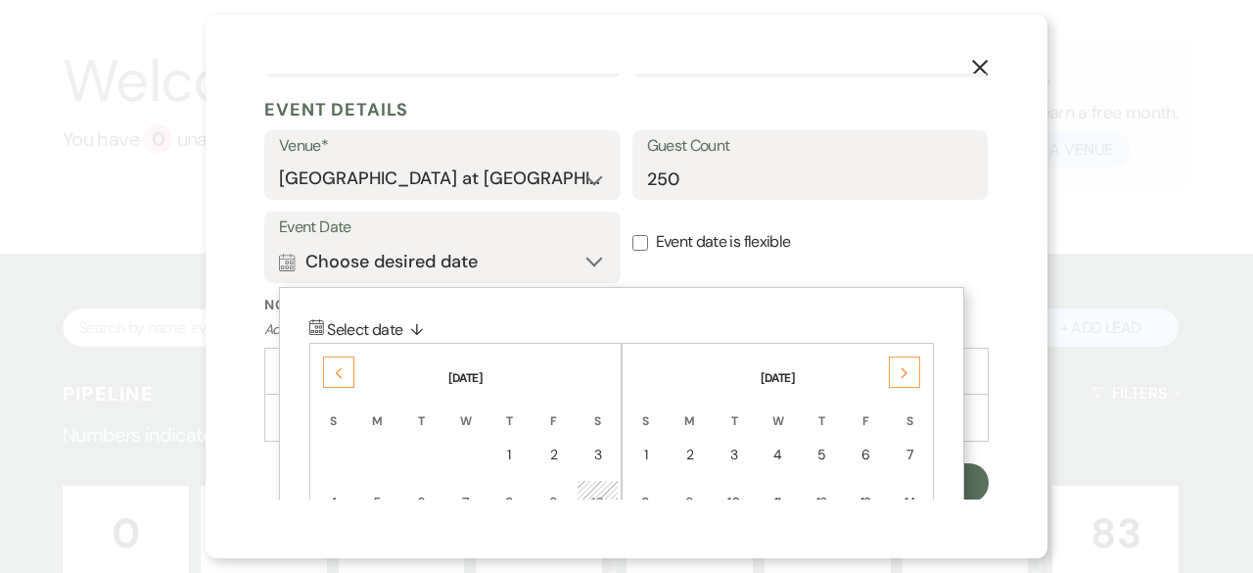
click at [901, 375] on icon "Next" at bounding box center [905, 373] width 10 height 12
click at [902, 375] on icon "Next" at bounding box center [905, 373] width 10 height 12
click at [904, 374] on icon "Next" at bounding box center [905, 373] width 10 height 12
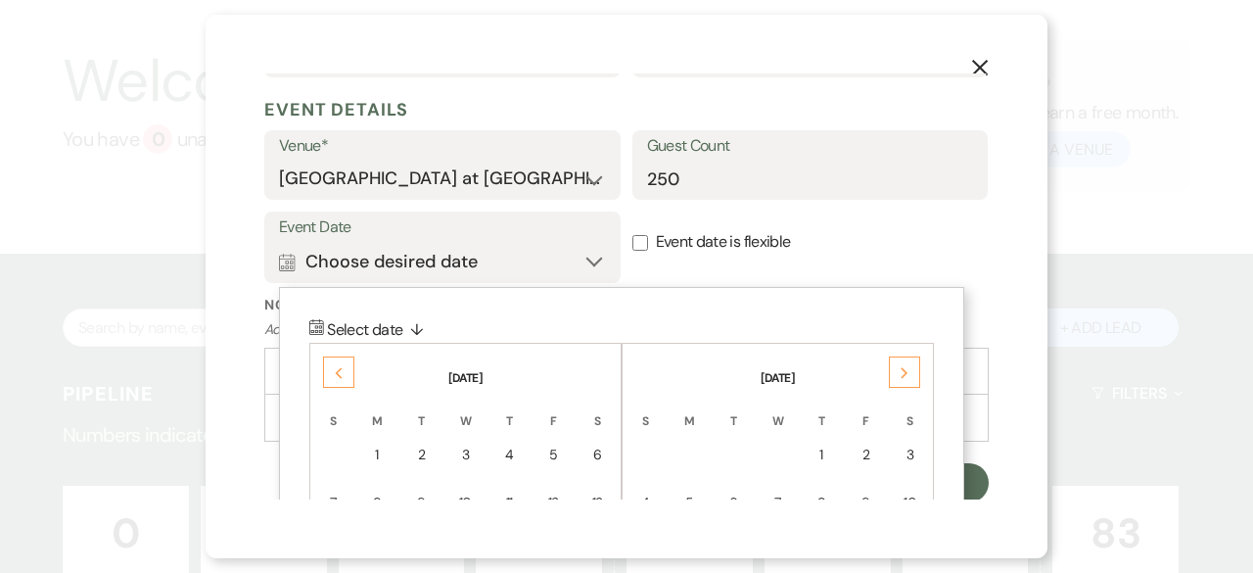
click at [904, 374] on use at bounding box center [904, 372] width 7 height 11
click at [901, 377] on icon "Next" at bounding box center [905, 373] width 10 height 12
click at [901, 376] on icon "Next" at bounding box center [905, 373] width 10 height 12
click at [902, 376] on use at bounding box center [904, 372] width 7 height 11
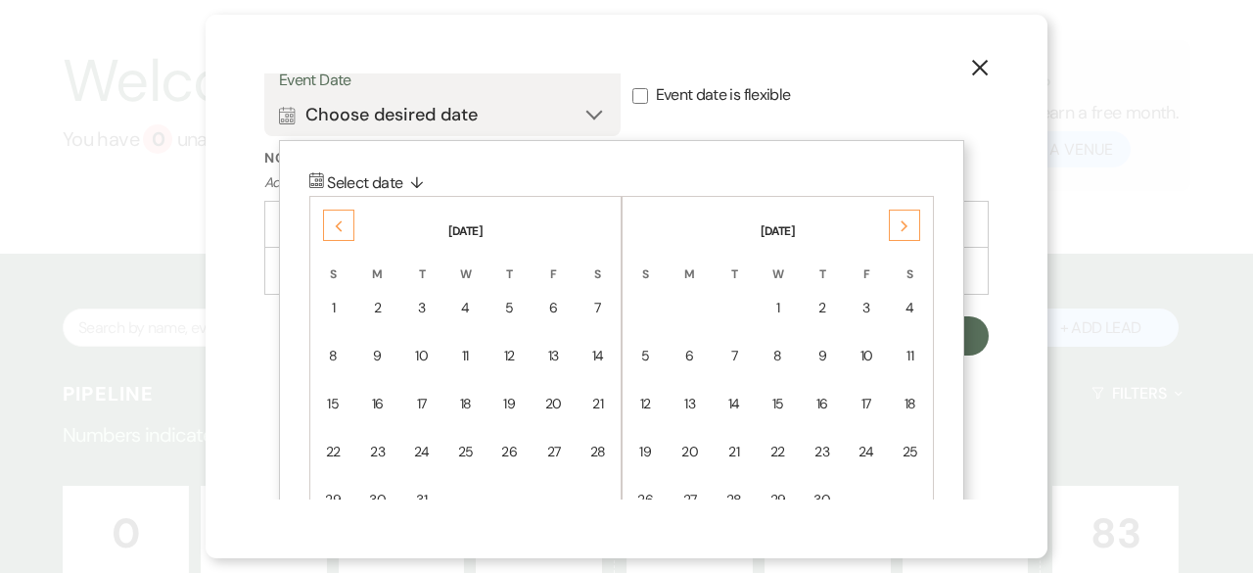
scroll to position [931, 0]
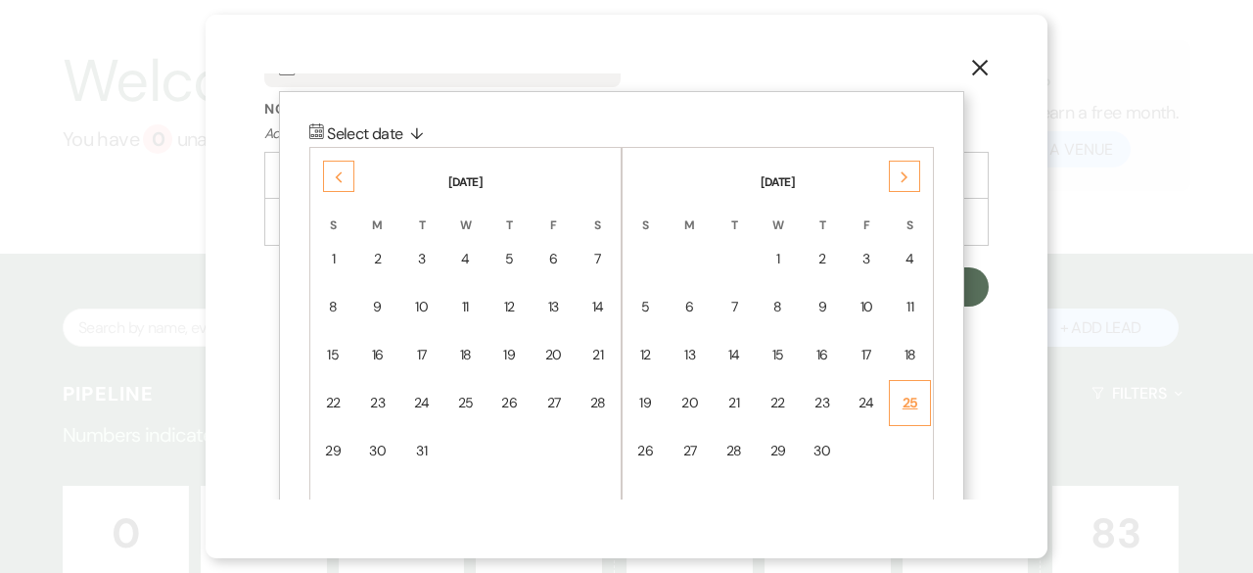
click at [916, 399] on div "25" at bounding box center [910, 403] width 17 height 21
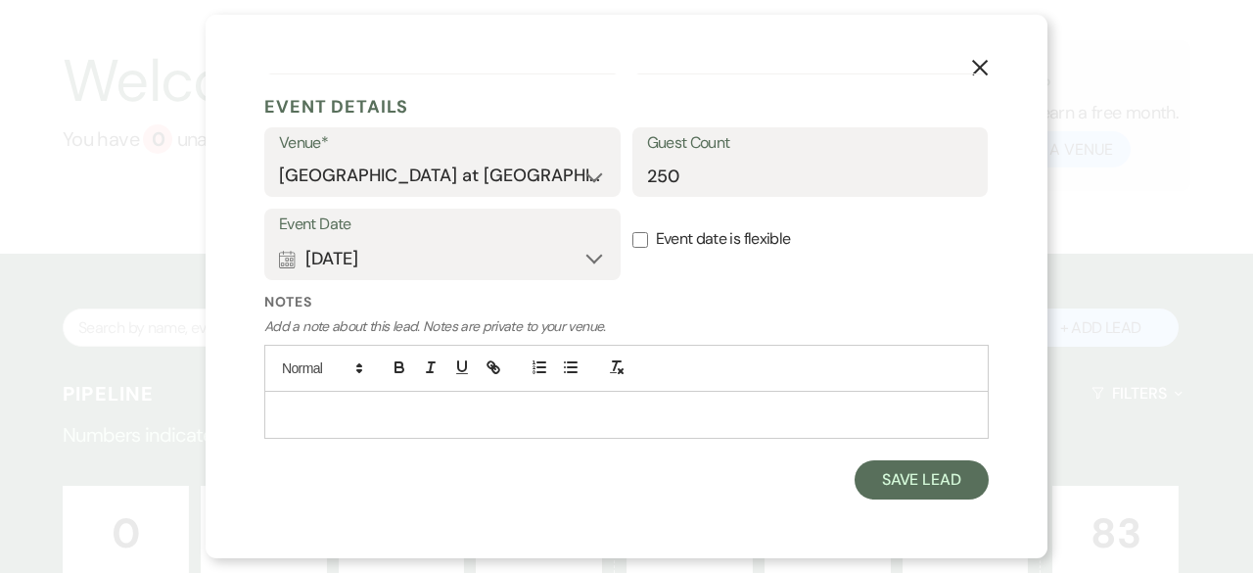
scroll to position [736, 0]
click at [907, 479] on button "Save Lead" at bounding box center [922, 481] width 134 height 39
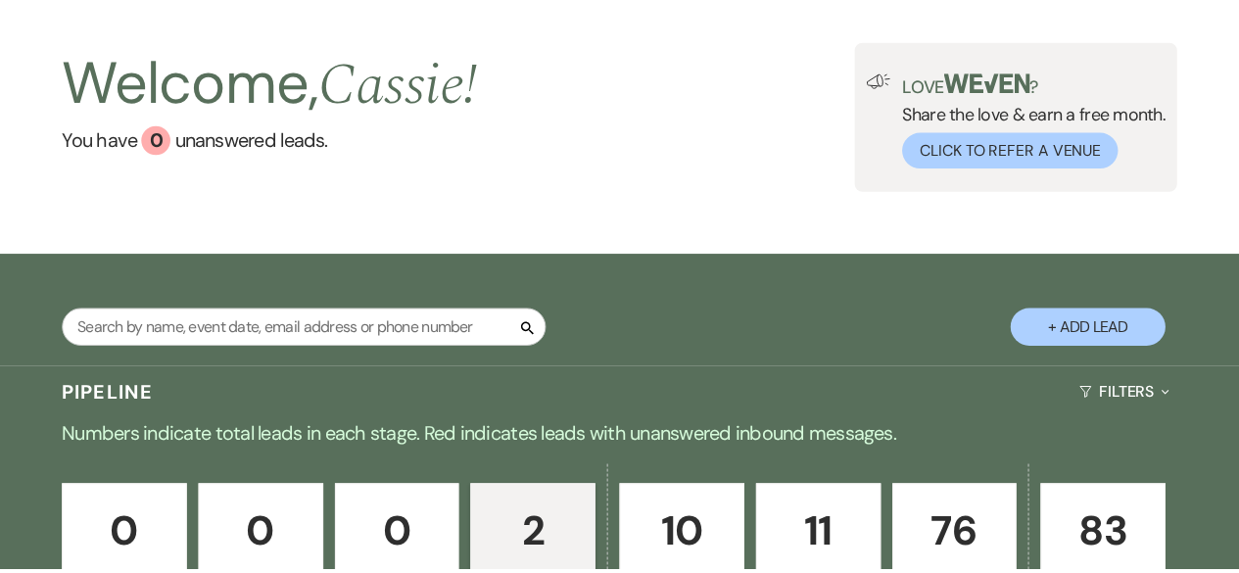
scroll to position [72, 0]
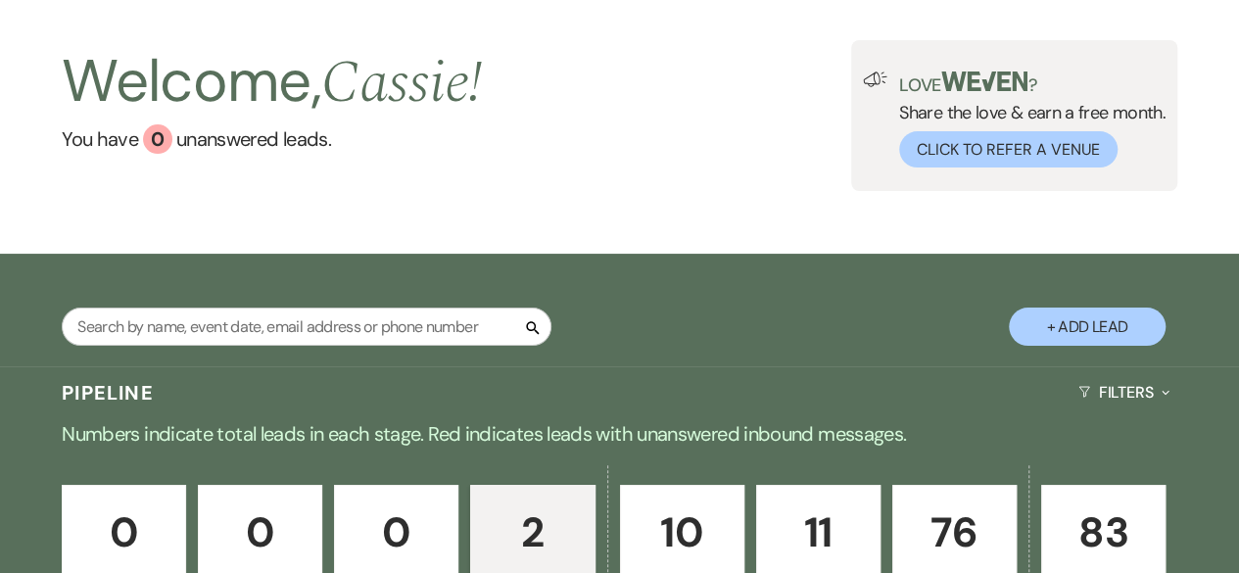
click at [1078, 340] on button "+ Add Lead" at bounding box center [1087, 326] width 157 height 38
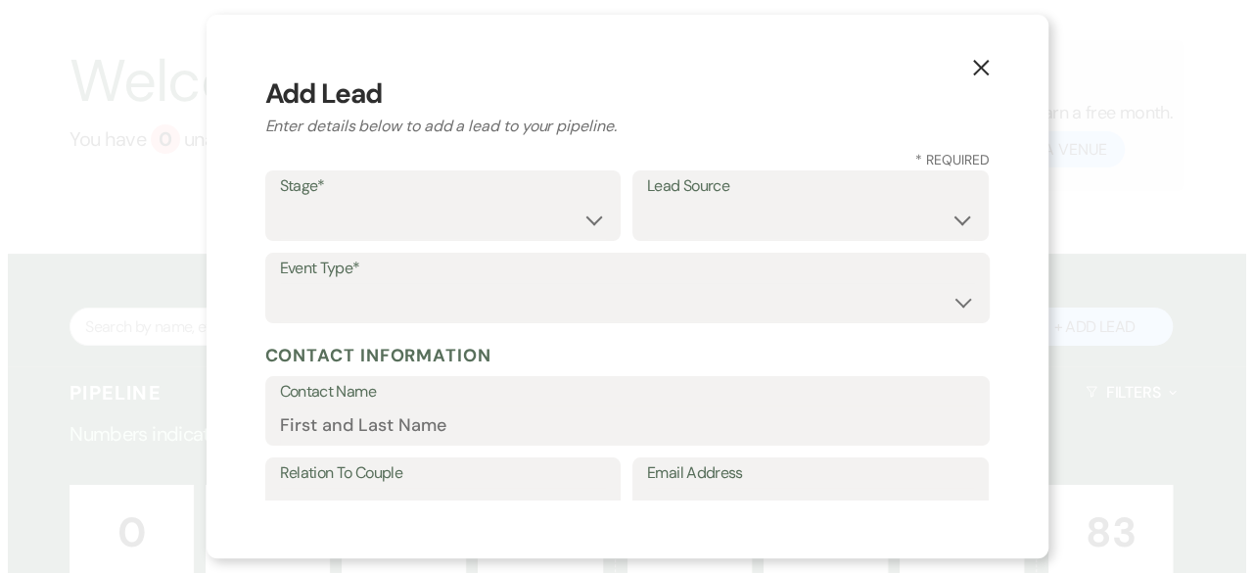
scroll to position [73, 0]
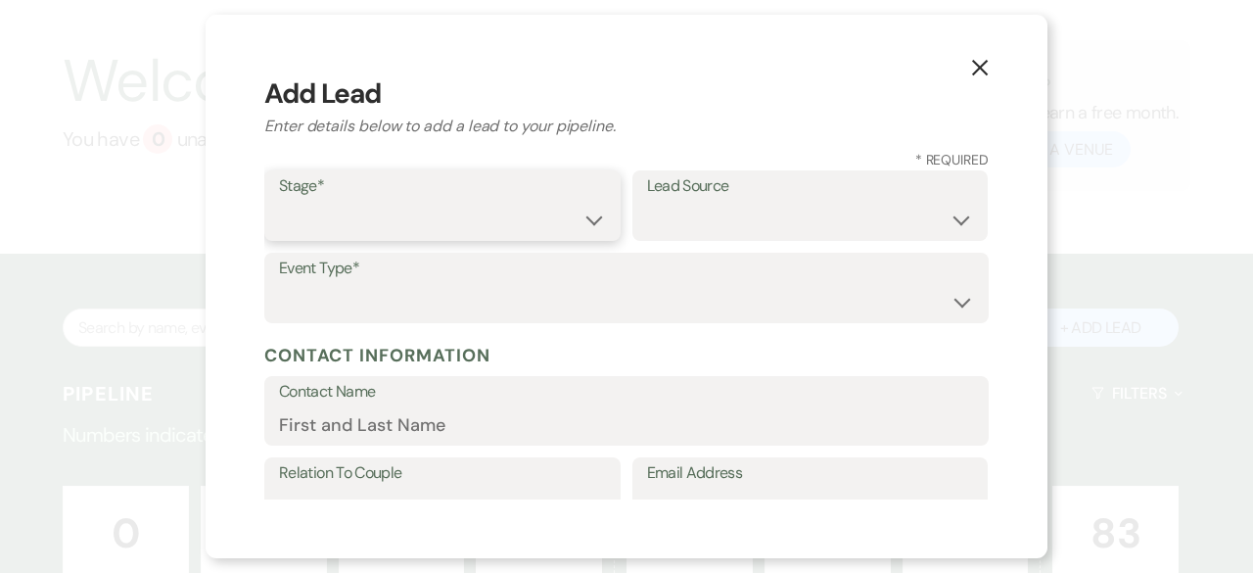
click at [576, 222] on select "Inquiry Follow Up Tour Requested Tour Confirmed Toured Proposal Sent Booked Lost" at bounding box center [442, 220] width 327 height 38
select select "5"
click at [279, 201] on select "Inquiry Follow Up Tour Requested Tour Confirmed Toured Proposal Sent Booked Lost" at bounding box center [442, 220] width 327 height 38
click at [678, 228] on select "Weven Venue Website Instagram Facebook Pinterest Google The Knot Wedding Wire H…" at bounding box center [810, 220] width 327 height 38
select select "2"
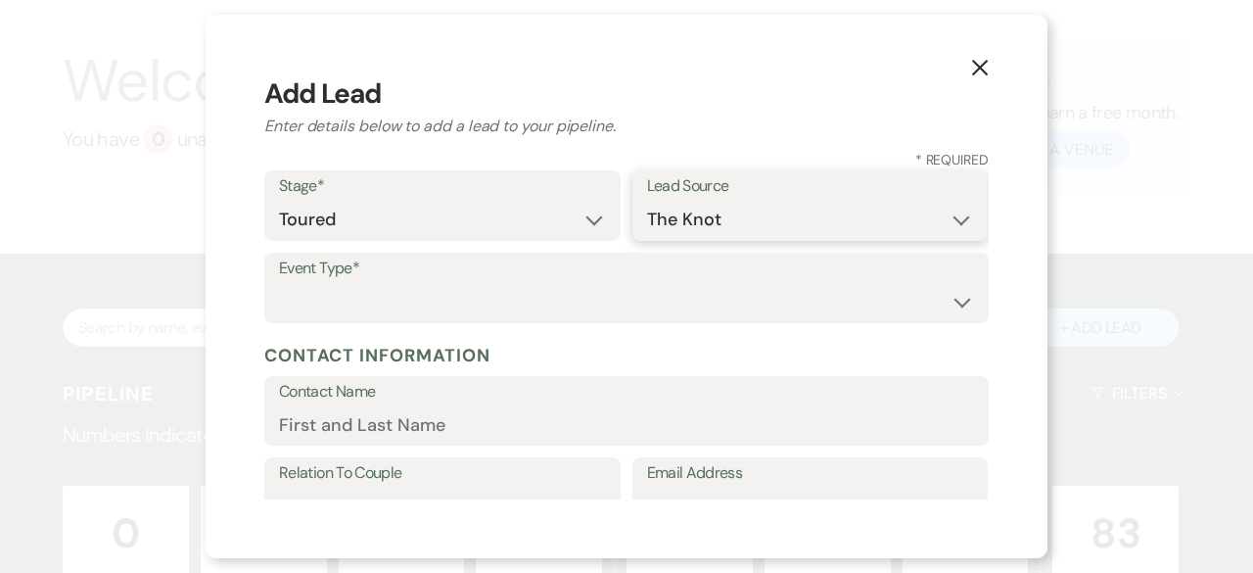
click at [647, 201] on select "Weven Venue Website Instagram Facebook Pinterest Google The Knot Wedding Wire H…" at bounding box center [810, 220] width 327 height 38
click at [324, 287] on select "Wedding Anniversary Party Baby Shower Bachelorette / Bachelor Party Birthday Pa…" at bounding box center [626, 302] width 695 height 38
select select "1"
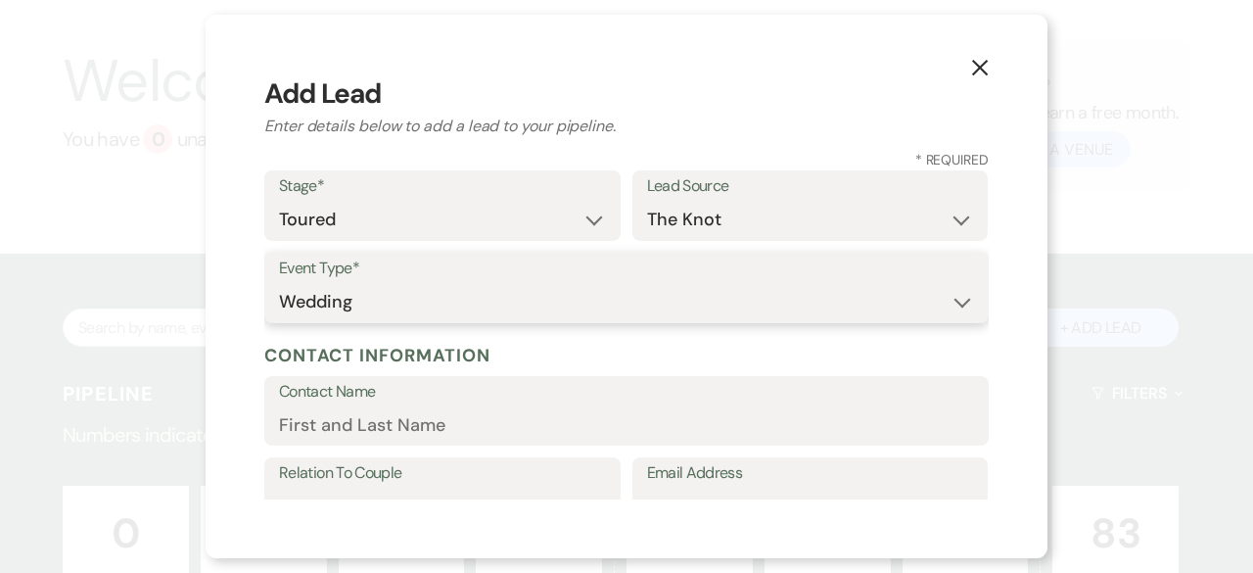
click at [279, 283] on select "Wedding Anniversary Party Baby Shower Bachelorette / Bachelor Party Birthday Pa…" at bounding box center [626, 302] width 695 height 38
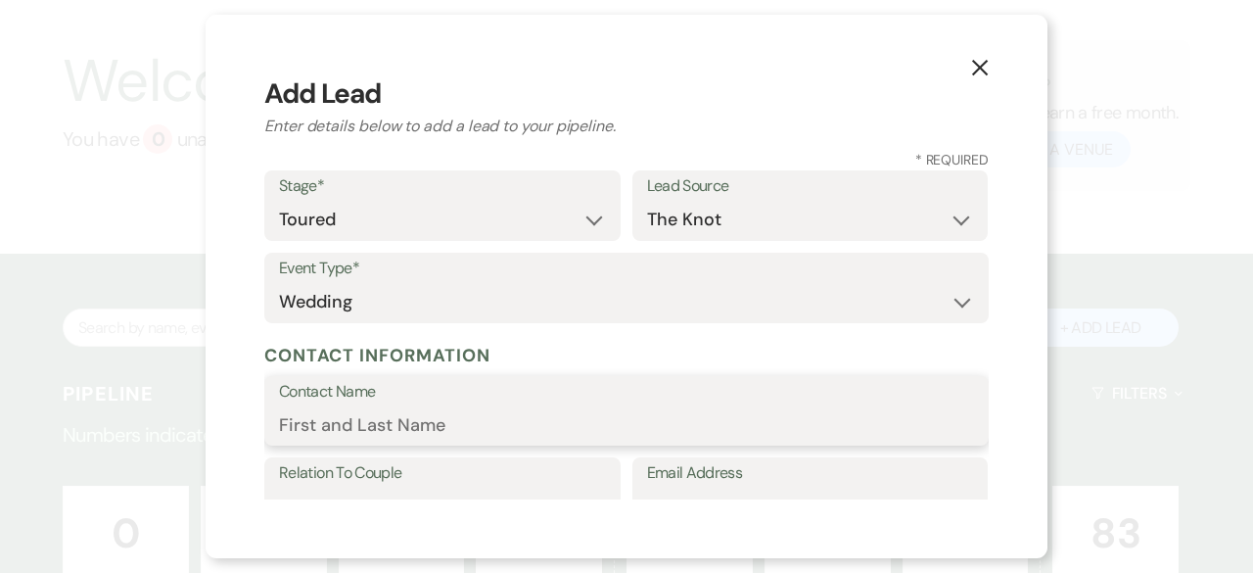
click at [347, 422] on input "Contact Name" at bounding box center [626, 424] width 695 height 38
type input "[PERSON_NAME]"
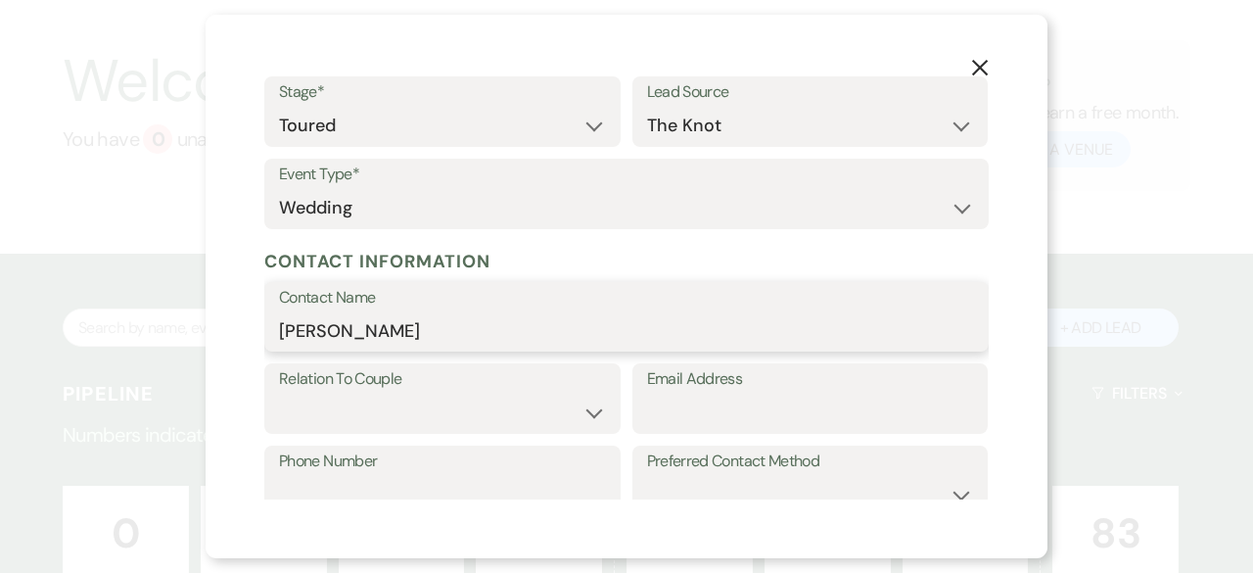
scroll to position [98, 0]
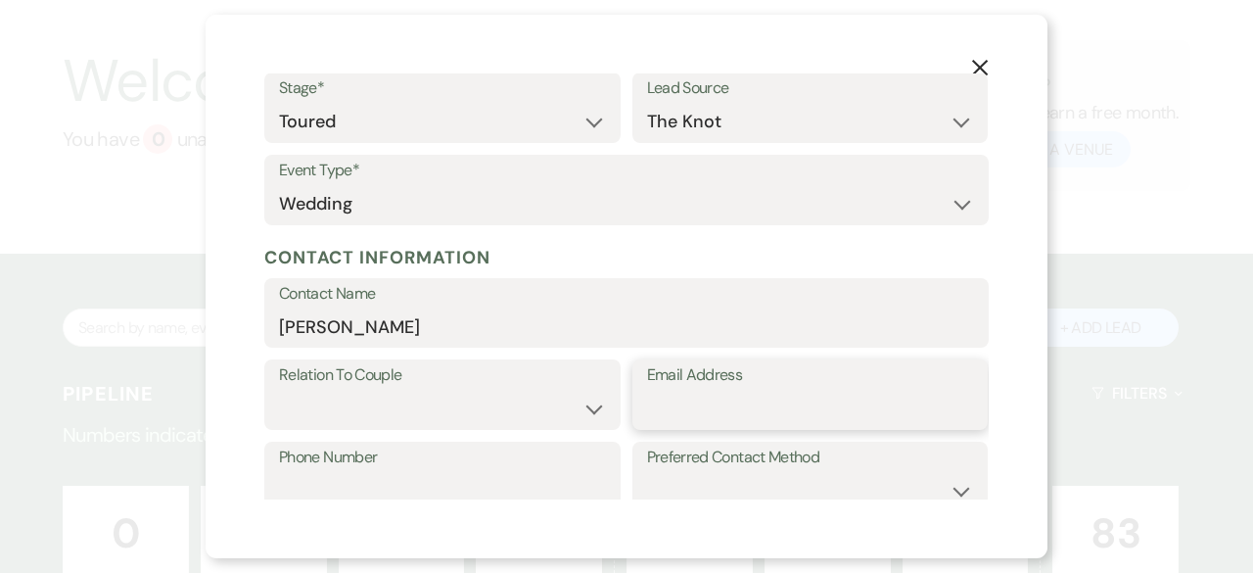
click at [658, 415] on input "Email Address" at bounding box center [810, 409] width 327 height 38
paste input "[EMAIL_ADDRESS][DOMAIN_NAME]"
type input "[EMAIL_ADDRESS][DOMAIN_NAME]"
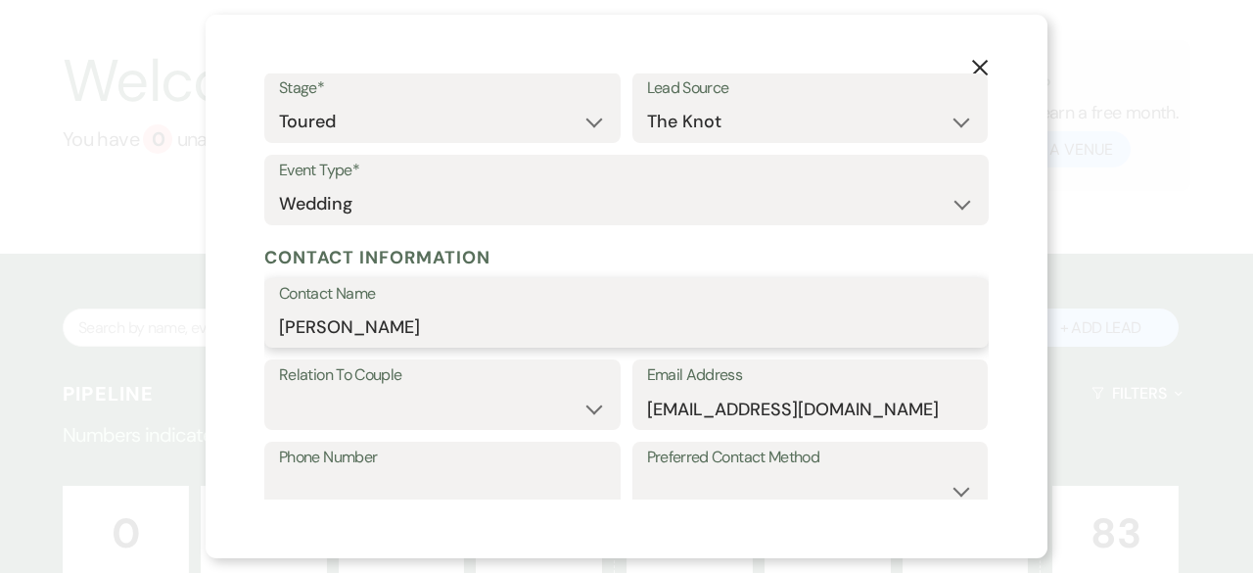
click at [338, 334] on input "[PERSON_NAME]" at bounding box center [626, 326] width 695 height 38
type input "[PERSON_NAME]"
click at [381, 420] on select "Couple Planner Parent of Couple Family Member Friend Other" at bounding box center [442, 409] width 327 height 38
click at [279, 390] on select "Couple Planner Parent of Couple Family Member Friend Other" at bounding box center [442, 409] width 327 height 38
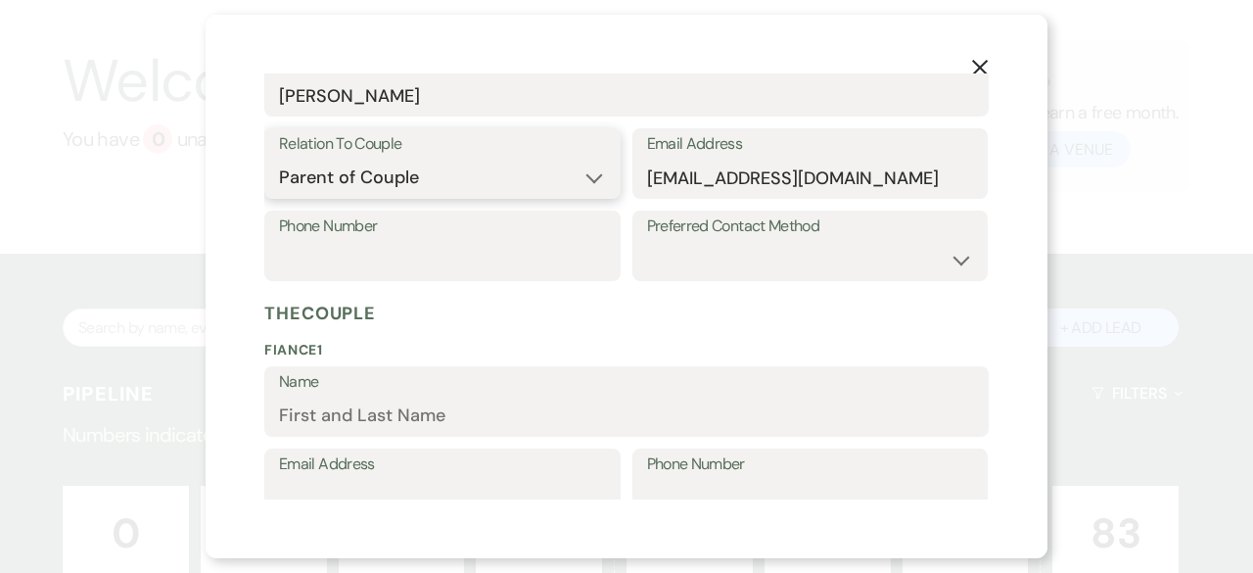
scroll to position [294, 0]
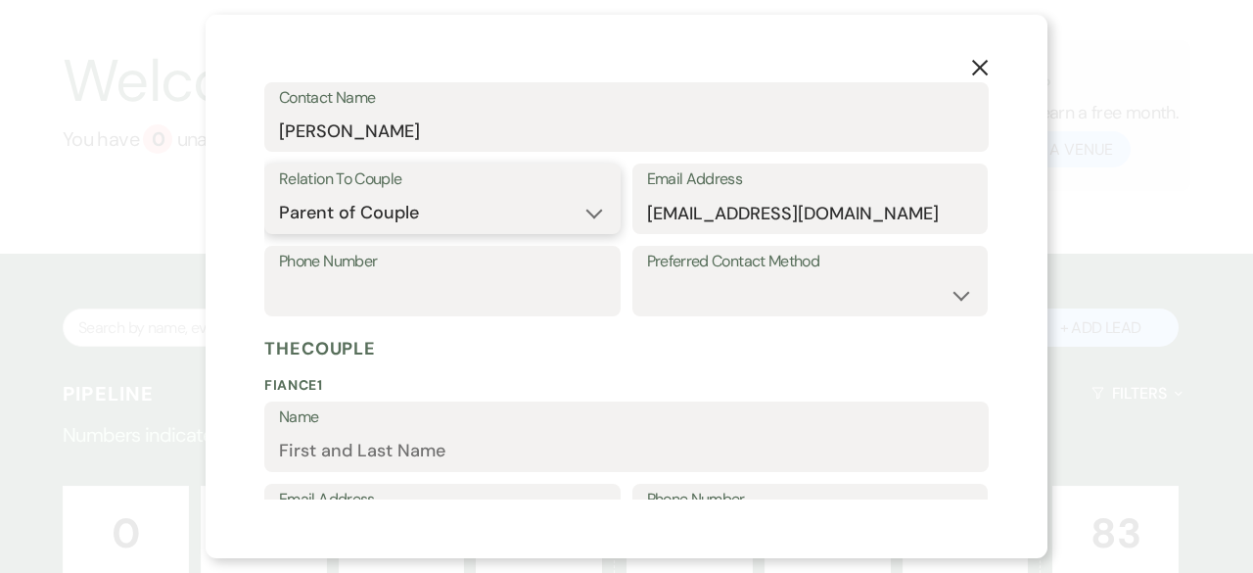
click at [590, 212] on select "Couple Planner Parent of Couple Family Member Friend Other" at bounding box center [442, 213] width 327 height 38
select select "1"
click at [279, 194] on select "Couple Planner Parent of Couple Family Member Friend Other" at bounding box center [442, 213] width 327 height 38
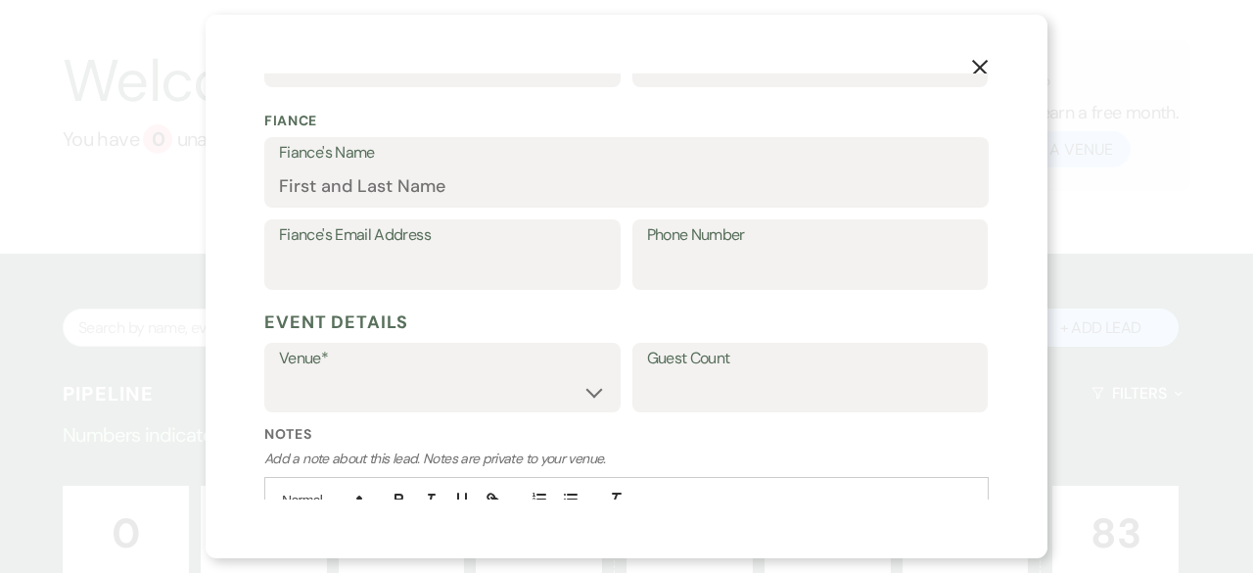
scroll to position [587, 0]
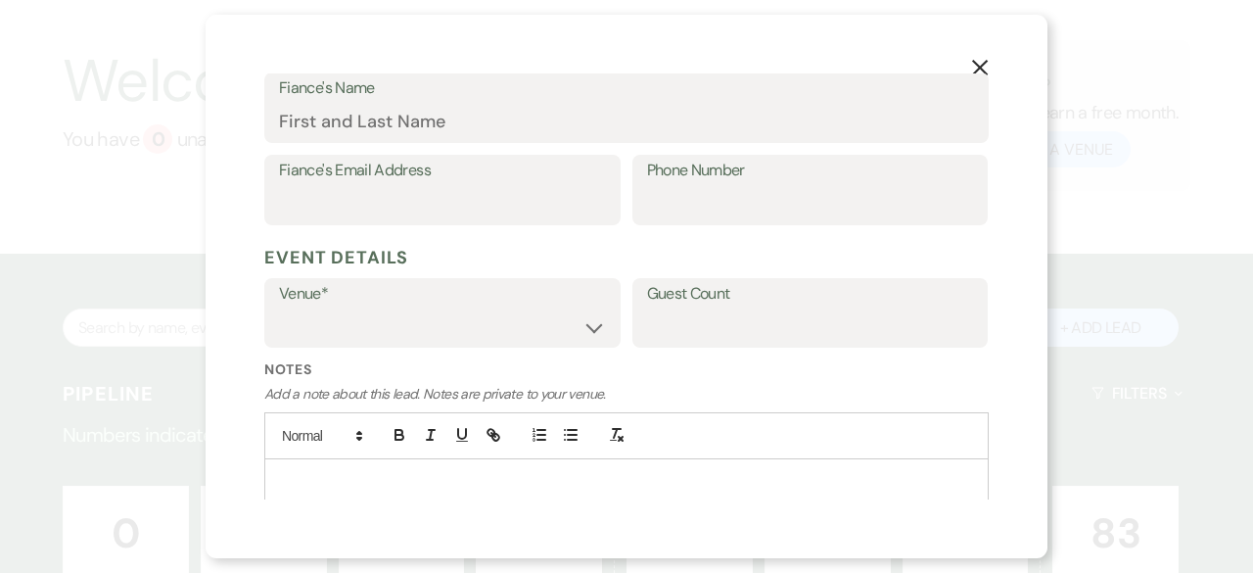
click at [599, 330] on div "Venue* [GEOGRAPHIC_DATA] at [GEOGRAPHIC_DATA] Venues [GEOGRAPHIC_DATA] at [GEOG…" at bounding box center [442, 313] width 356 height 70
click at [585, 321] on select "[GEOGRAPHIC_DATA] at [GEOGRAPHIC_DATA] Venues [GEOGRAPHIC_DATA] at [GEOGRAPHIC_…" at bounding box center [442, 326] width 327 height 38
select select "783"
click at [279, 307] on select "[GEOGRAPHIC_DATA] at [GEOGRAPHIC_DATA] Venues [GEOGRAPHIC_DATA] at [GEOGRAPHIC_…" at bounding box center [442, 326] width 327 height 38
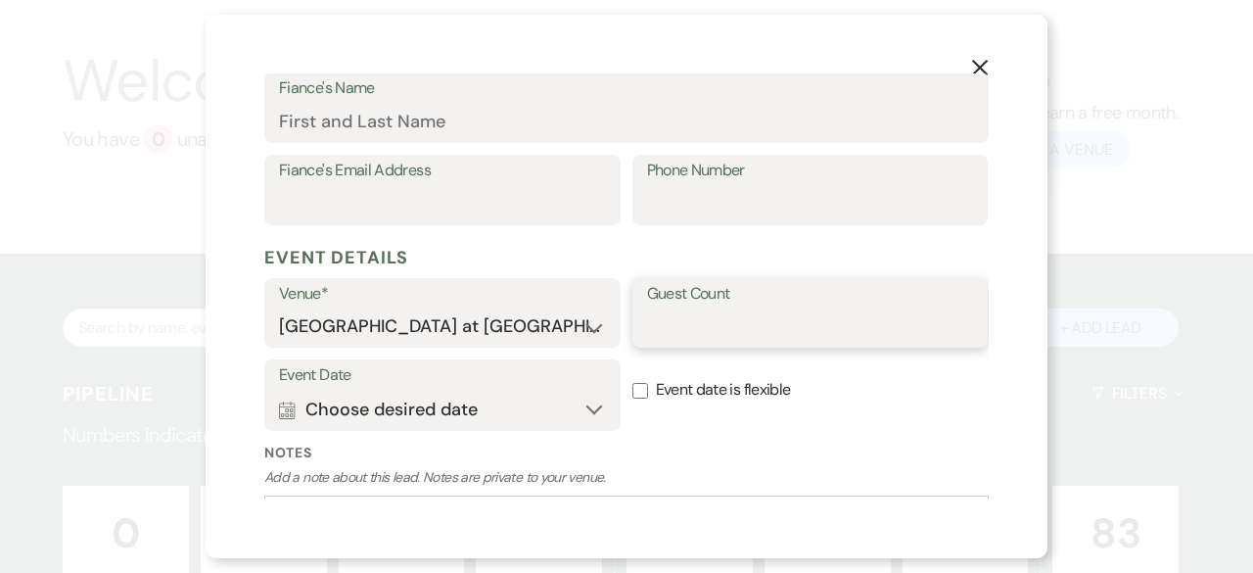
click at [723, 326] on input "Guest Count" at bounding box center [810, 326] width 327 height 38
type input "250"
click at [825, 476] on p "Add a note about this lead. Notes are private to your venue." at bounding box center [626, 477] width 725 height 21
click at [580, 412] on button "Calendar Choose desired date Expand" at bounding box center [442, 409] width 327 height 39
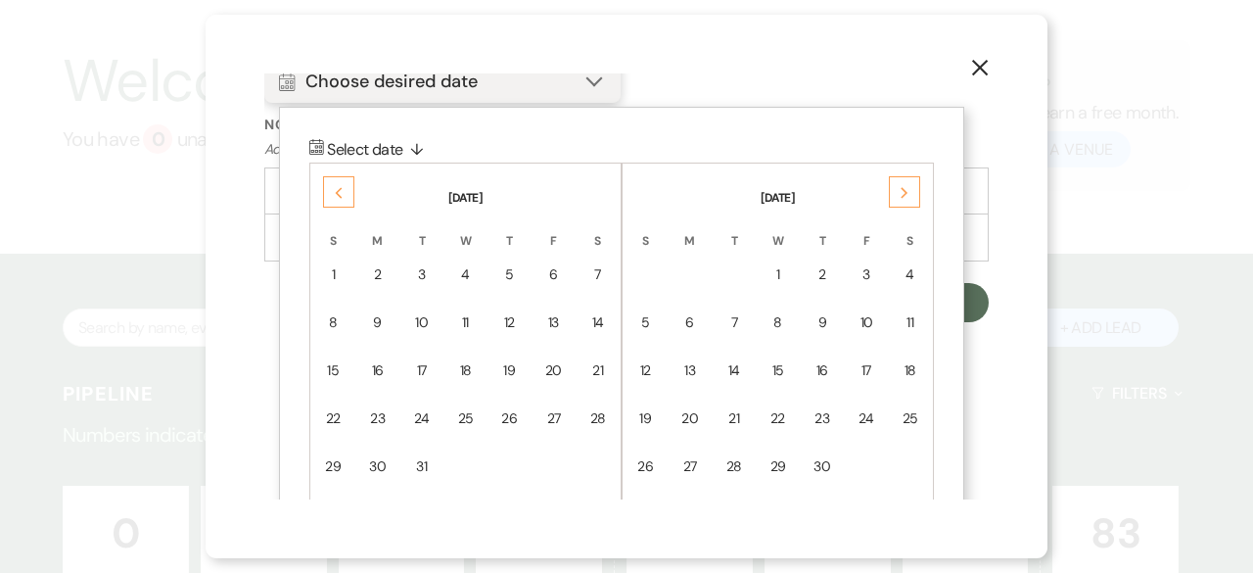
scroll to position [964, 0]
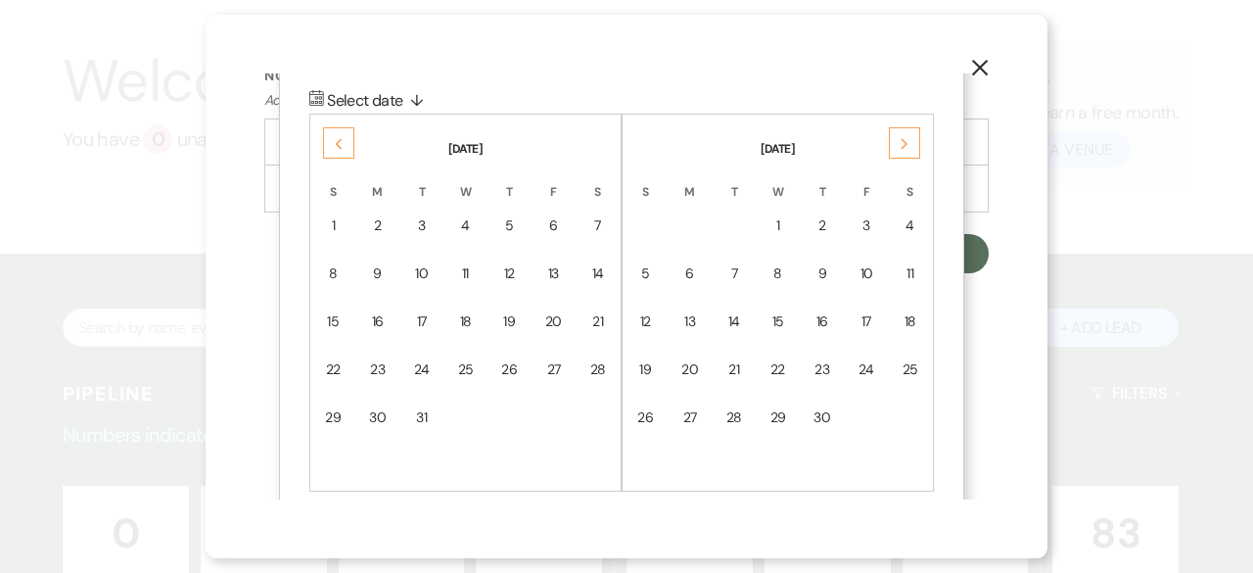
click at [334, 143] on icon "Previous" at bounding box center [339, 144] width 10 height 12
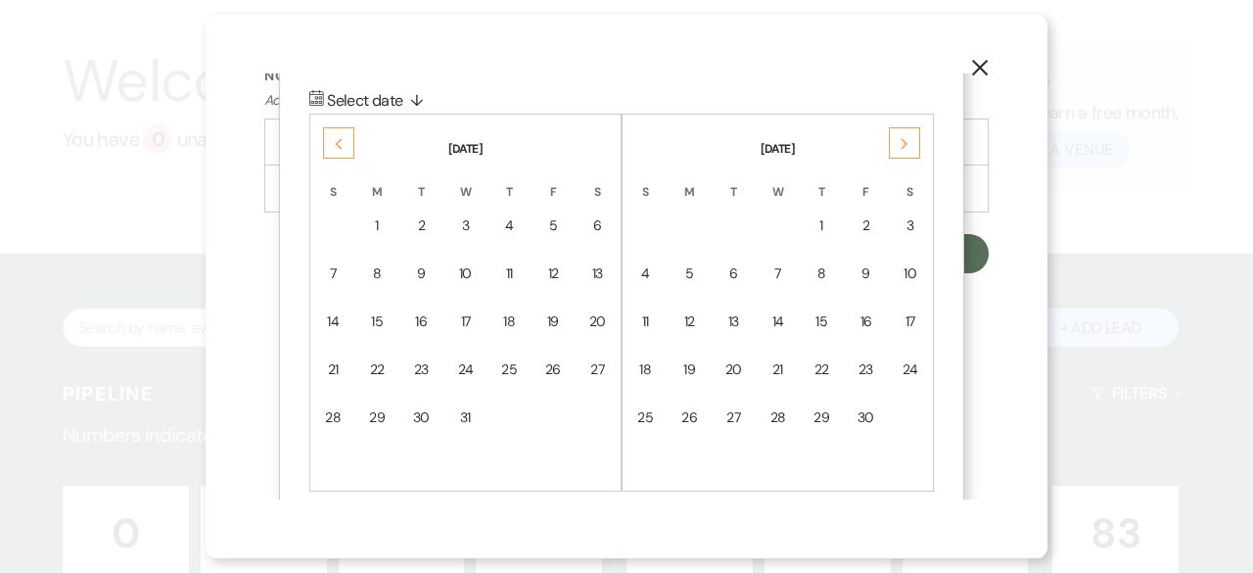
click at [334, 143] on icon "Previous" at bounding box center [339, 144] width 10 height 12
click at [333, 143] on div "Previous" at bounding box center [338, 142] width 31 height 31
click at [331, 142] on div "Previous" at bounding box center [338, 142] width 31 height 31
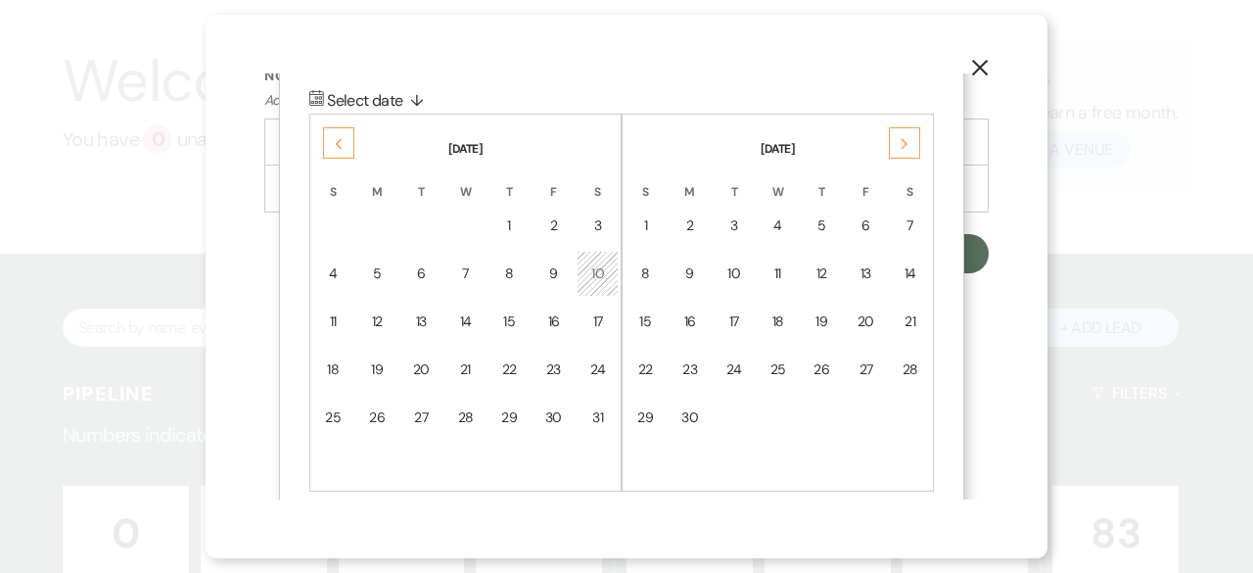
click at [331, 142] on div "Previous" at bounding box center [338, 142] width 31 height 31
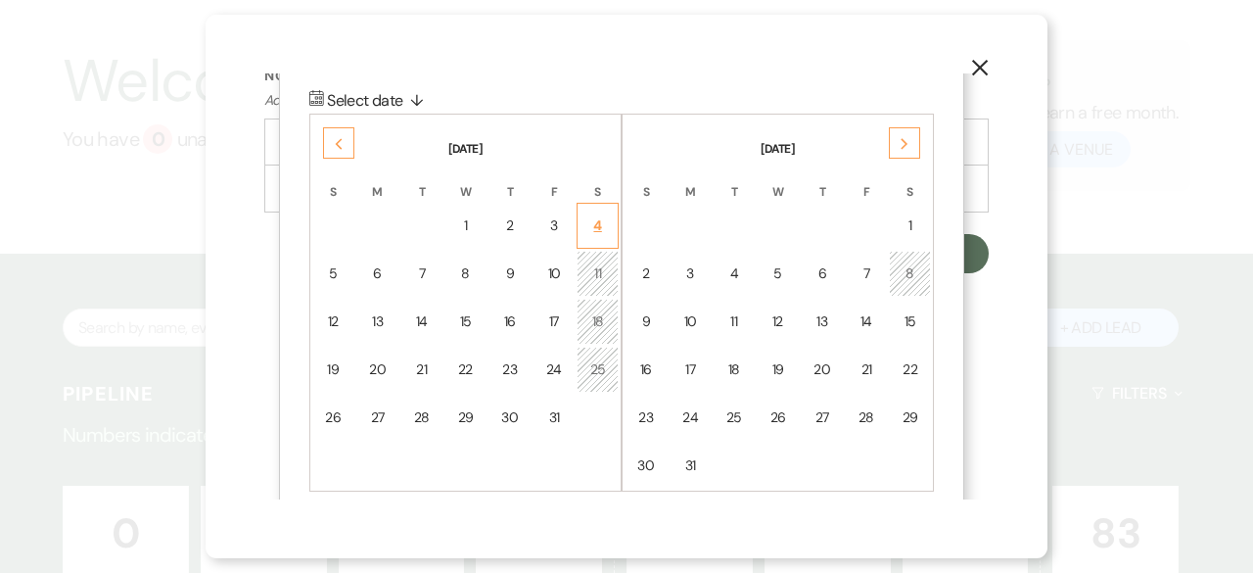
click at [593, 228] on div "4" at bounding box center [597, 225] width 17 height 21
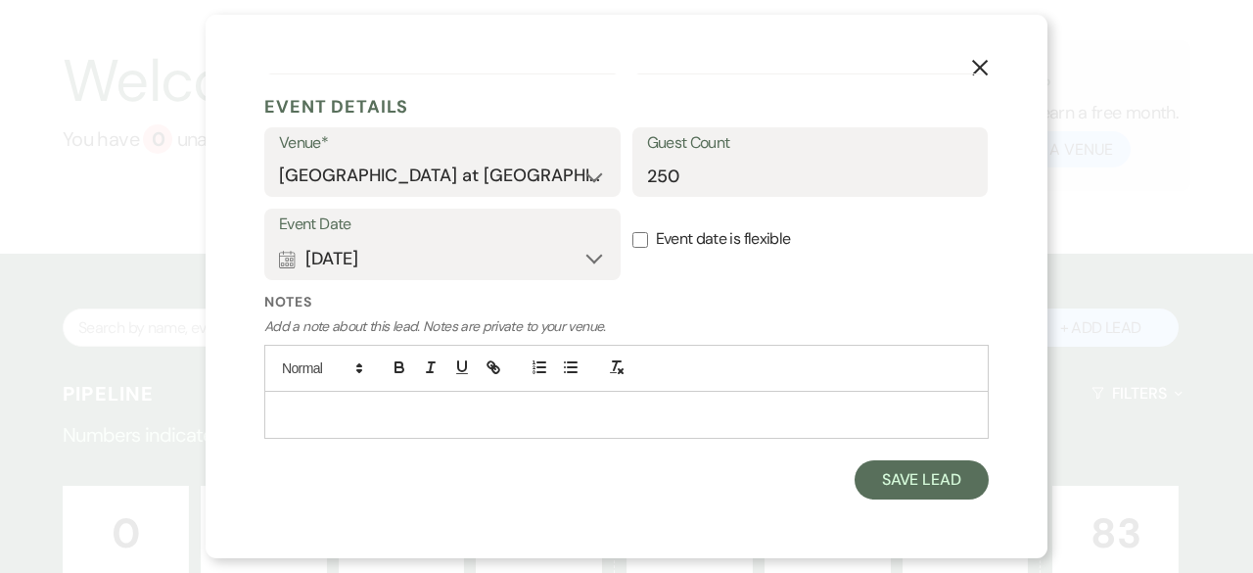
scroll to position [736, 0]
click at [928, 494] on button "Save Lead" at bounding box center [922, 481] width 134 height 39
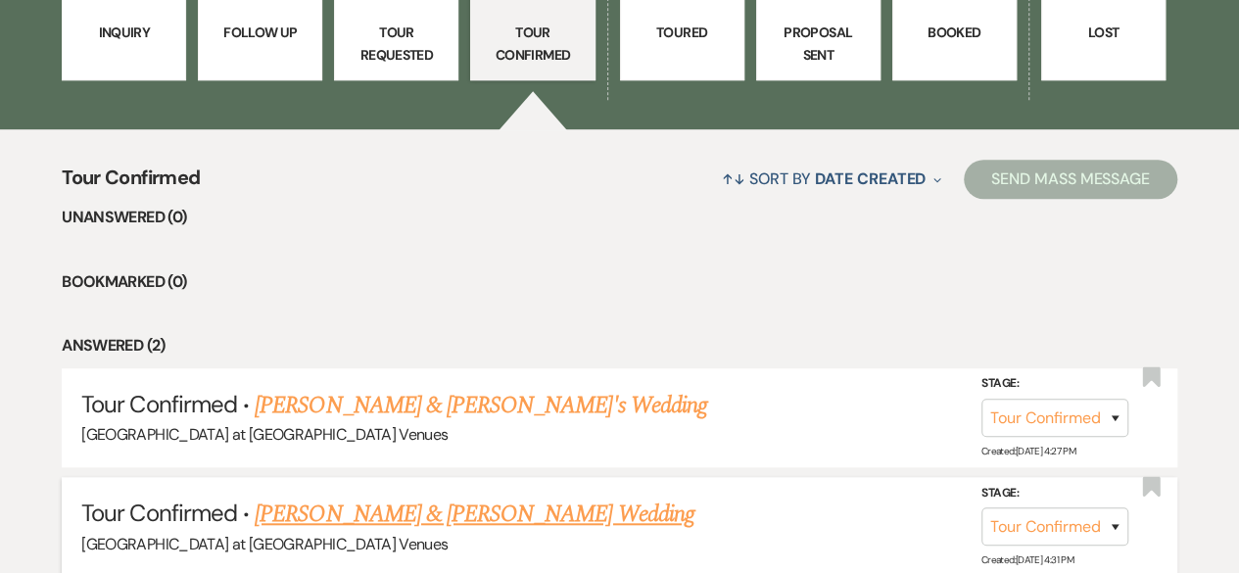
scroll to position [587, 0]
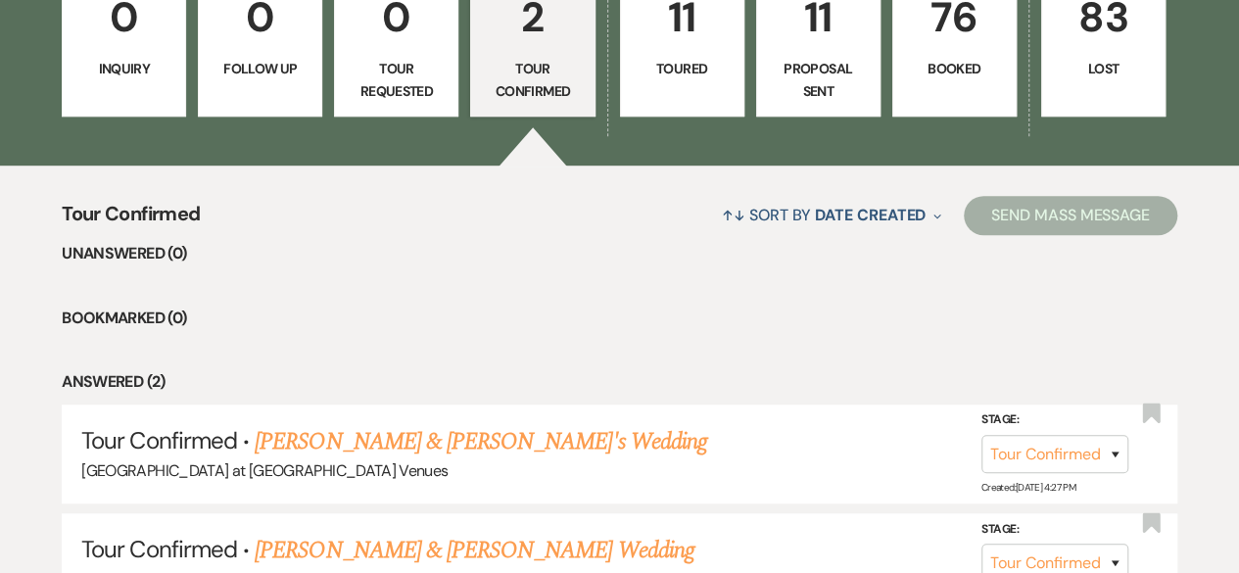
click at [691, 40] on p "11" at bounding box center [682, 17] width 99 height 66
select select "5"
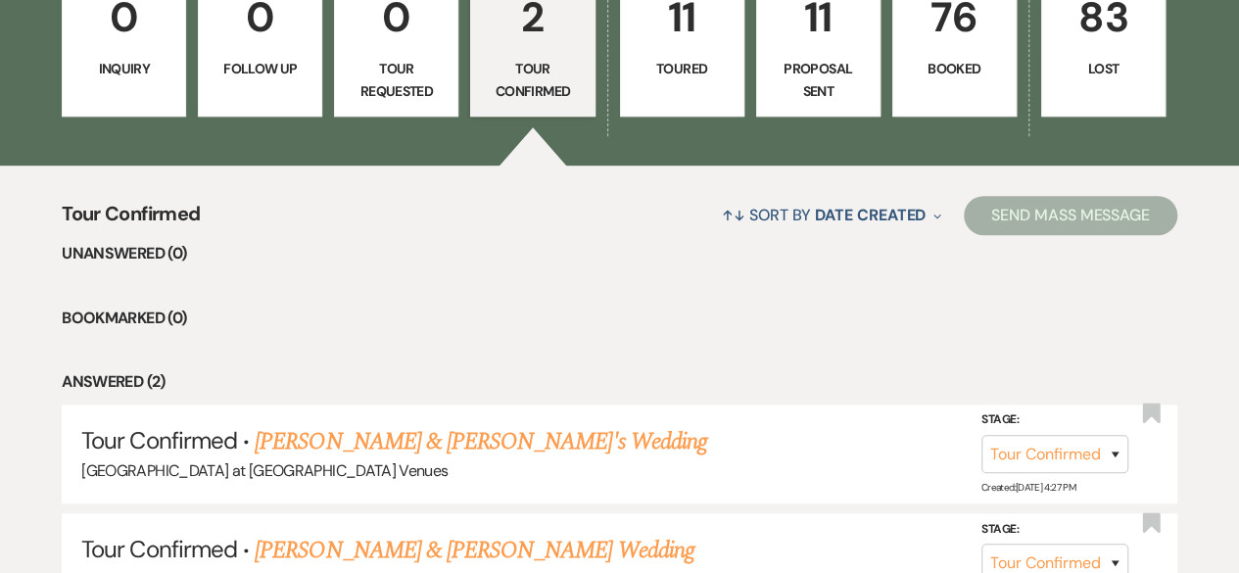
select select "5"
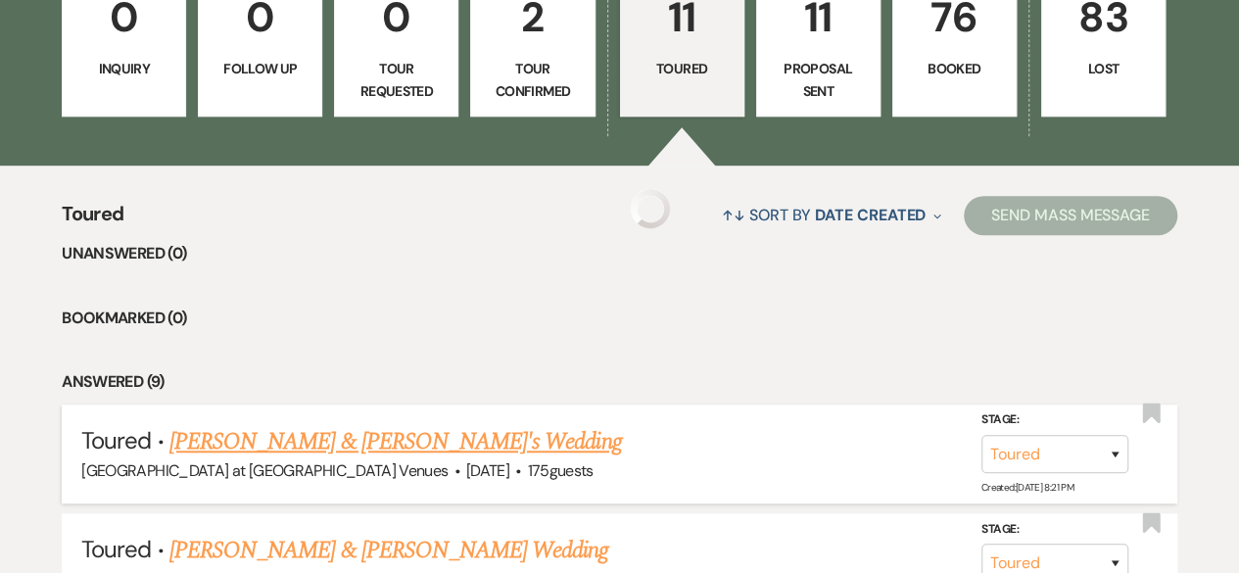
select select "5"
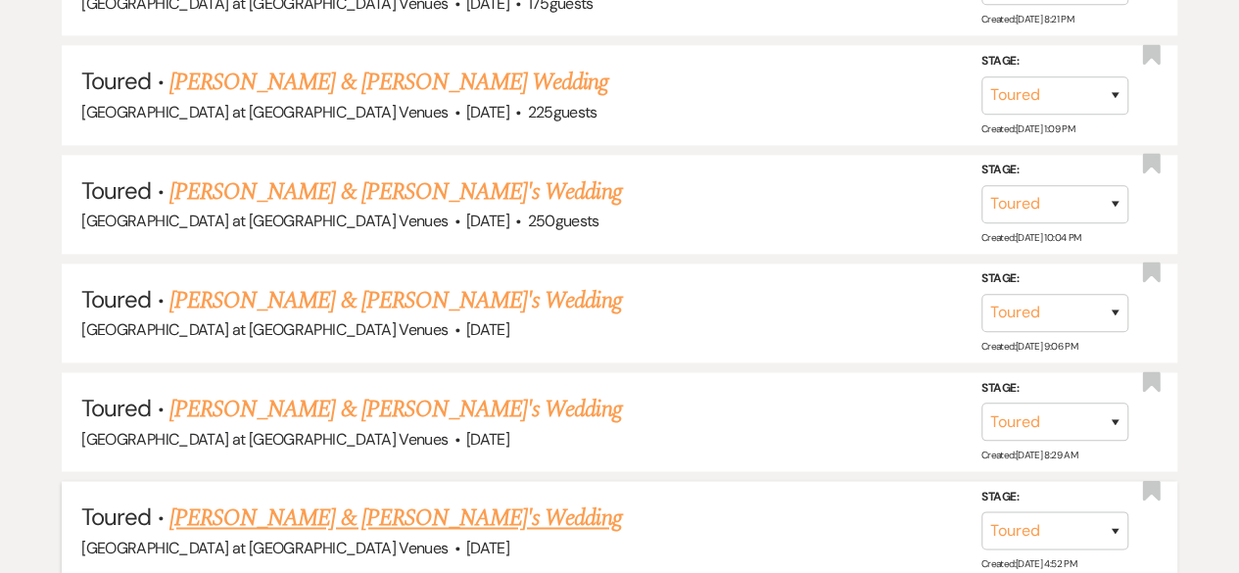
scroll to position [1273, 0]
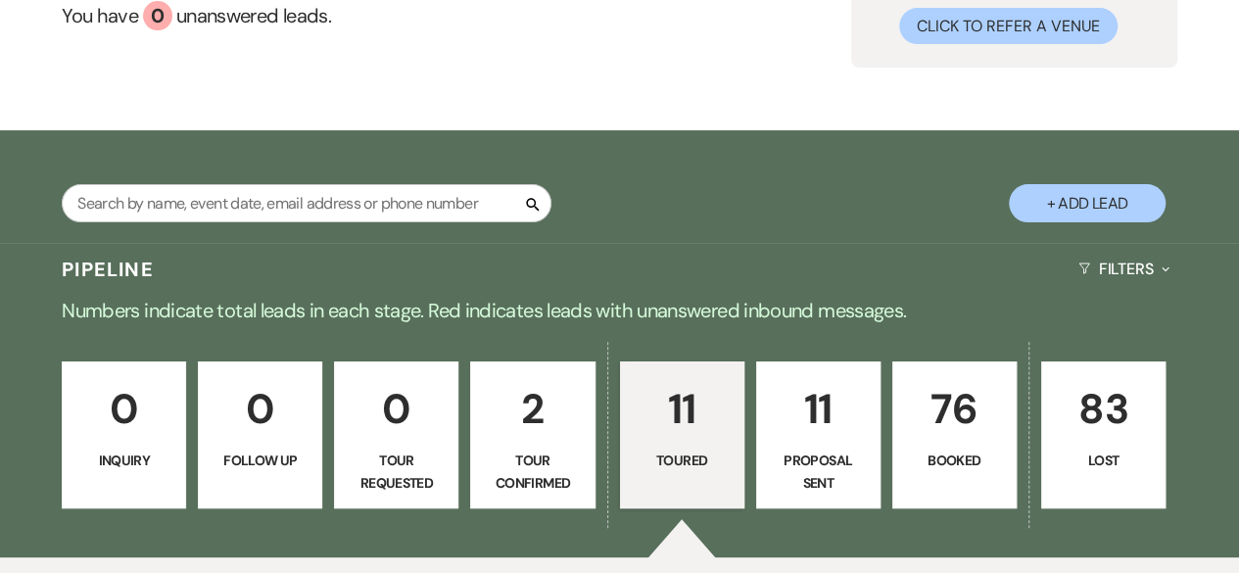
click at [1109, 203] on button "+ Add Lead" at bounding box center [1087, 203] width 157 height 38
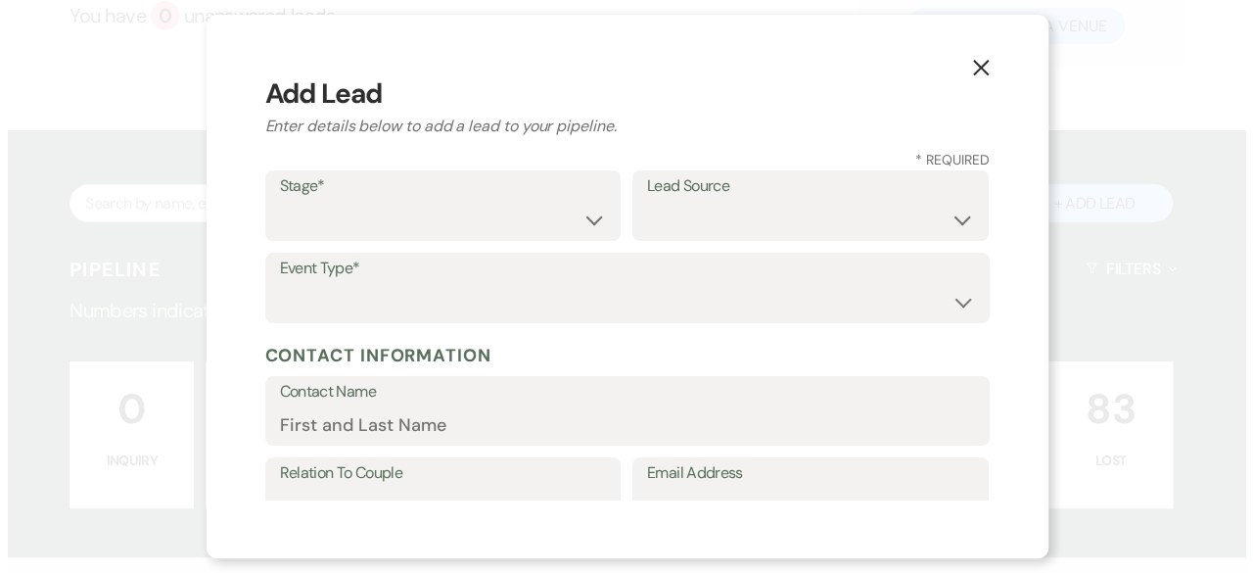
scroll to position [197, 0]
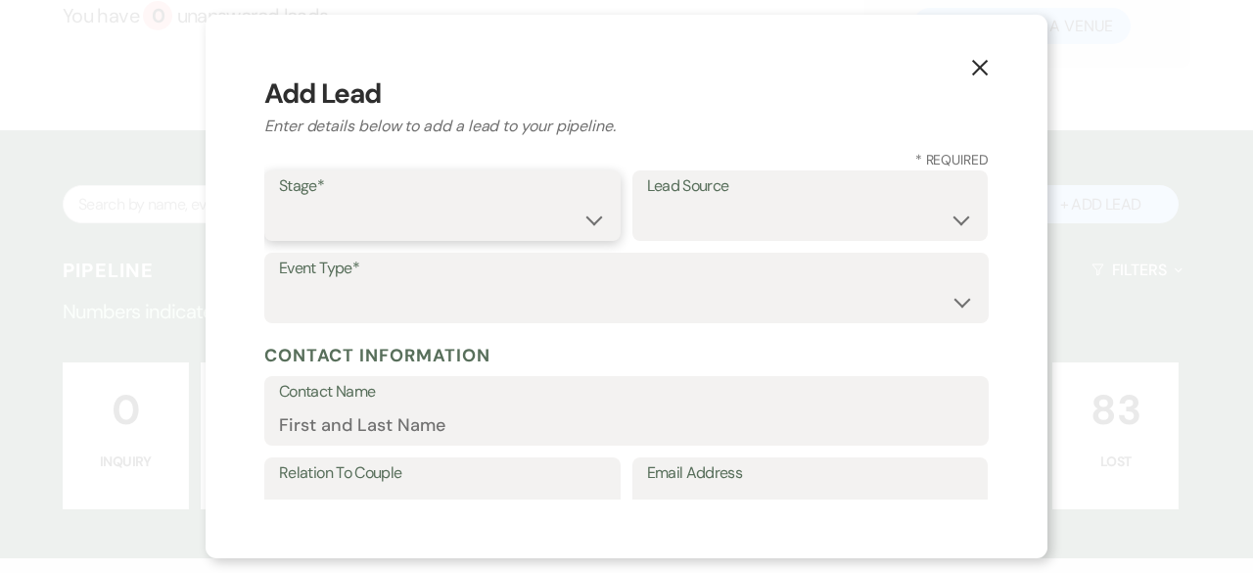
click at [413, 217] on select "Inquiry Follow Up Tour Requested Tour Confirmed Toured Proposal Sent Booked Lost" at bounding box center [442, 220] width 327 height 38
select select "5"
click at [279, 201] on select "Inquiry Follow Up Tour Requested Tour Confirmed Toured Proposal Sent Booked Lost" at bounding box center [442, 220] width 327 height 38
click at [711, 230] on select "Weven Venue Website Instagram Facebook Pinterest Google The Knot Wedding Wire H…" at bounding box center [810, 220] width 327 height 38
click at [715, 228] on select "Weven Venue Website Instagram Facebook Pinterest Google The Knot Wedding Wire H…" at bounding box center [810, 220] width 327 height 38
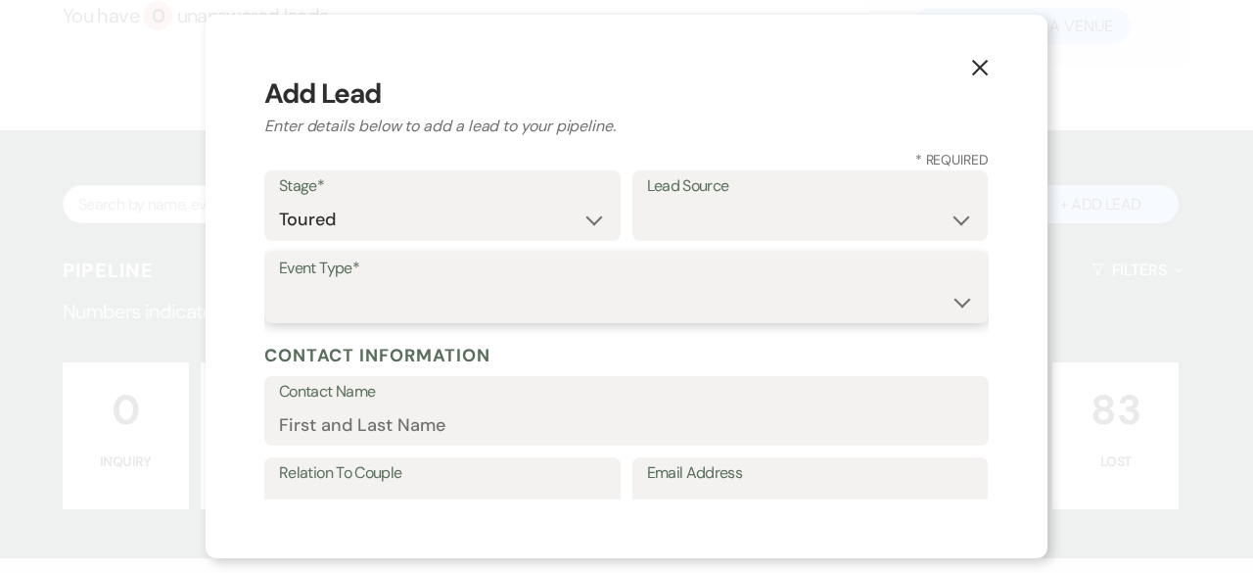
click at [349, 313] on select "Wedding Anniversary Party Baby Shower Bachelorette / Bachelor Party Birthday Pa…" at bounding box center [626, 302] width 695 height 38
select select "1"
click at [279, 283] on select "Wedding Anniversary Party Baby Shower Bachelorette / Bachelor Party Birthday Pa…" at bounding box center [626, 302] width 695 height 38
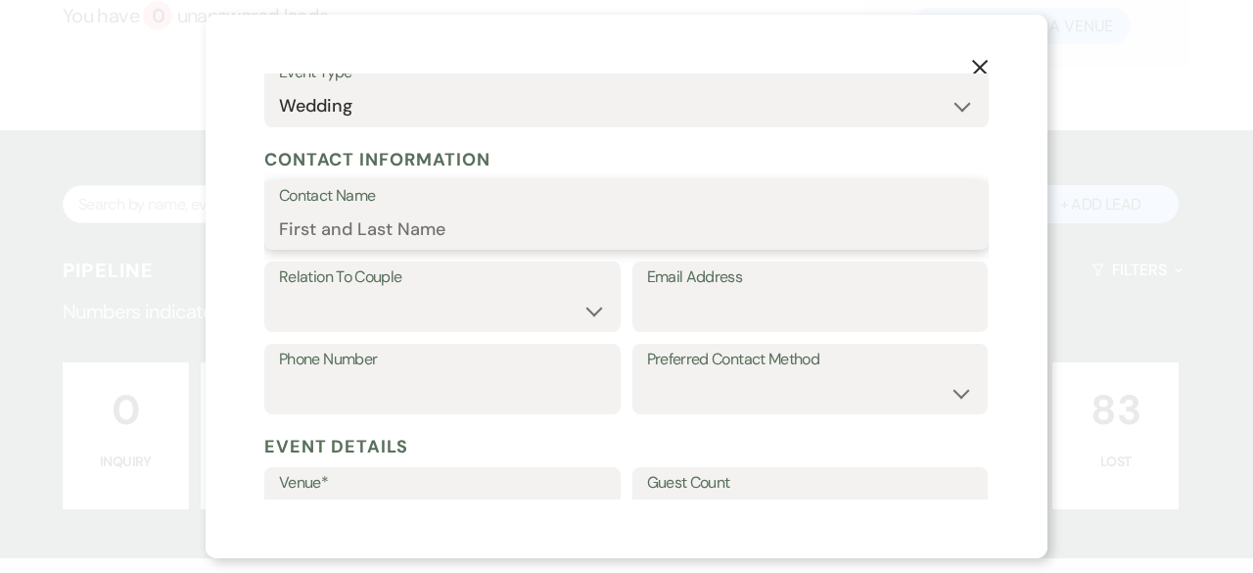
click at [297, 225] on input "Contact Name" at bounding box center [626, 229] width 695 height 38
type input "[PERSON_NAME]"
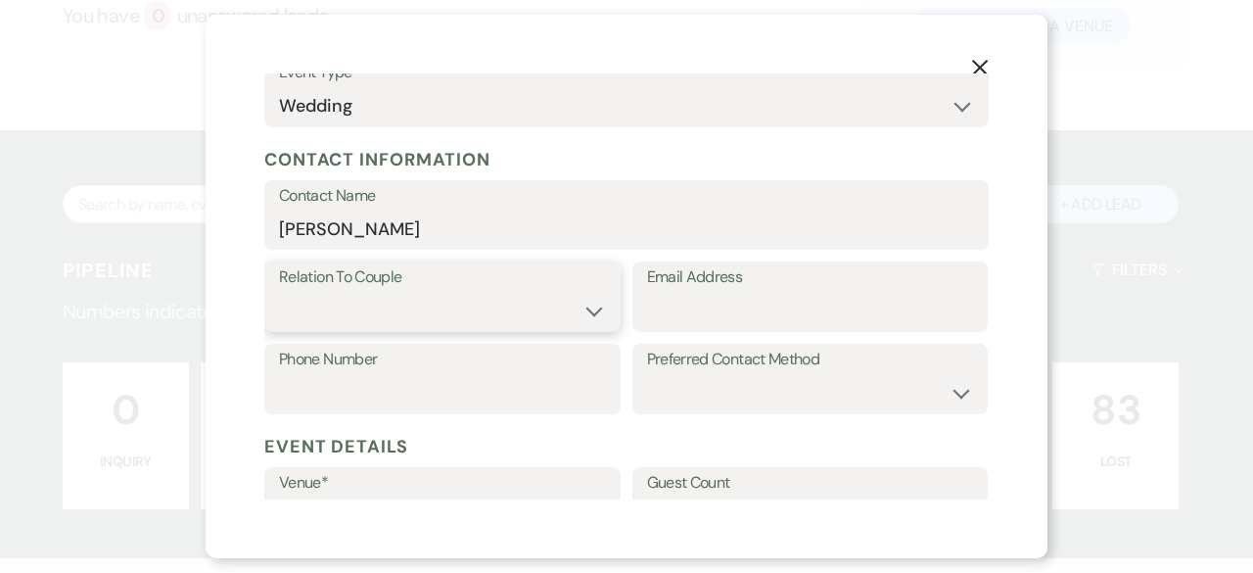
click at [586, 306] on select "Couple Planner Parent of Couple Family Member Friend Other" at bounding box center [442, 311] width 327 height 38
select select "1"
click at [279, 292] on select "Couple Planner Parent of Couple Family Member Friend Other" at bounding box center [442, 311] width 327 height 38
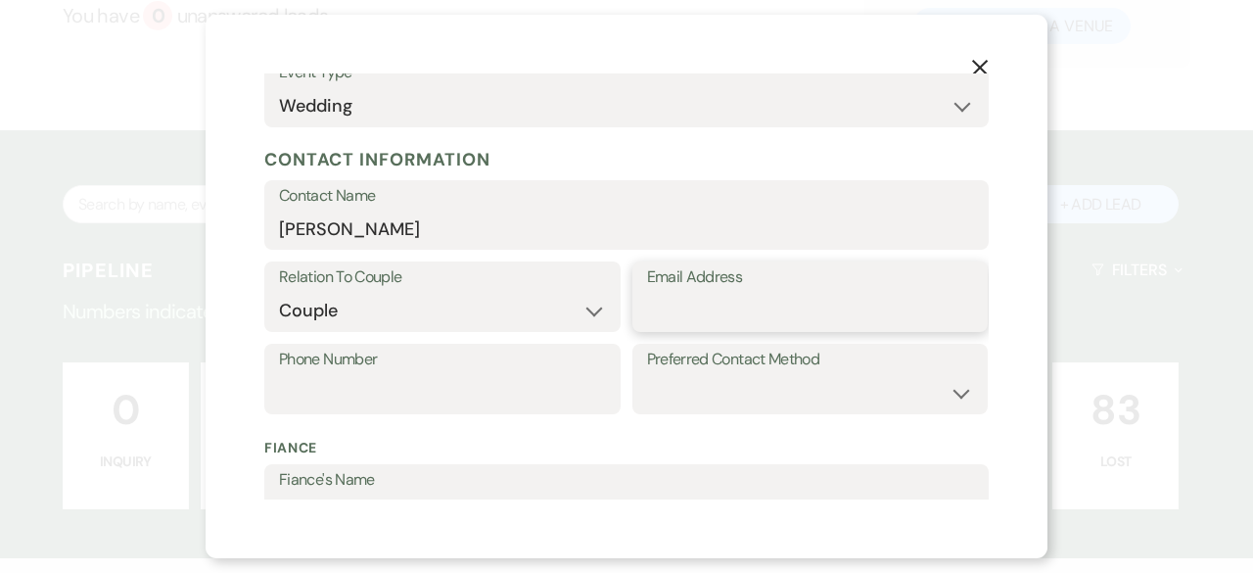
click at [673, 295] on input "Email Address" at bounding box center [810, 311] width 327 height 38
paste input "[EMAIL_ADDRESS][DOMAIN_NAME]"
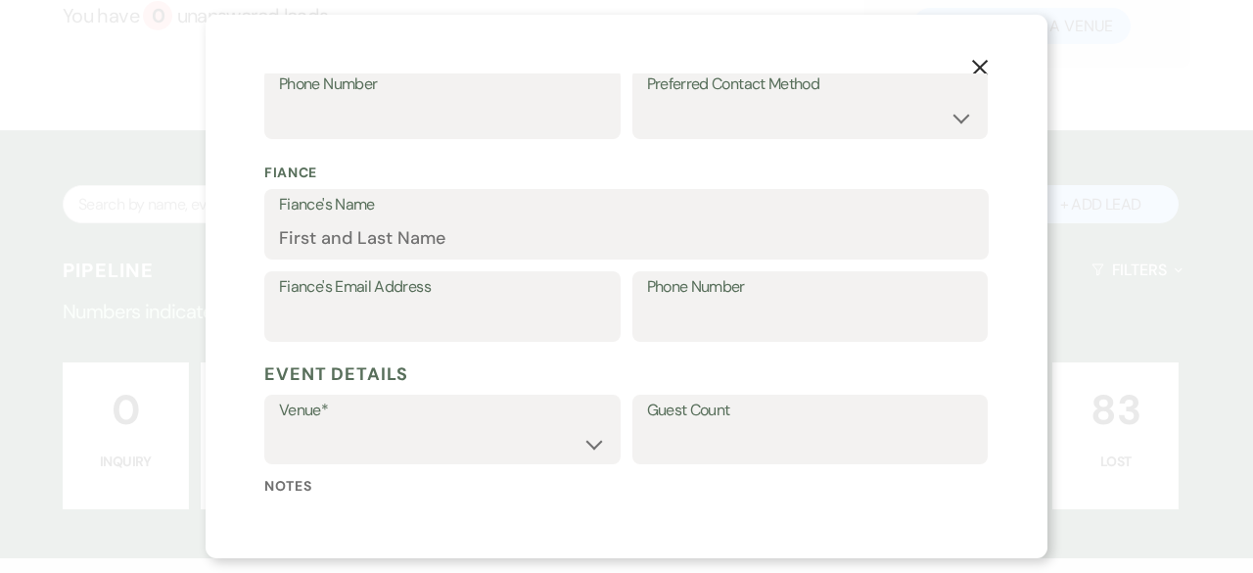
scroll to position [490, 0]
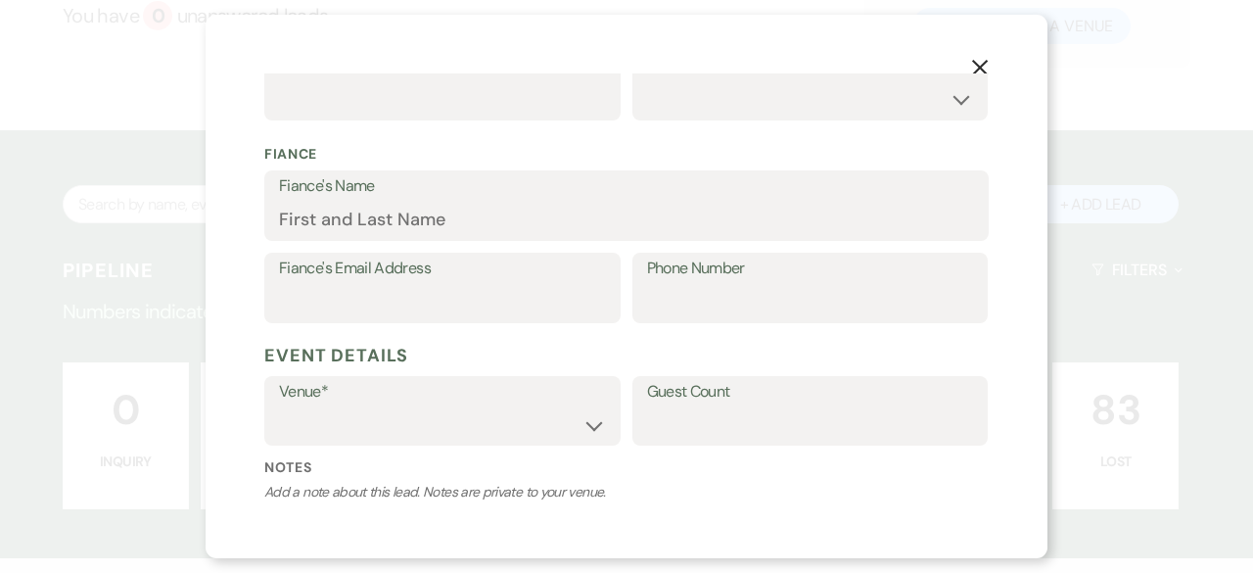
type input "[EMAIL_ADDRESS][DOMAIN_NAME]"
click at [580, 432] on select "[GEOGRAPHIC_DATA] at [GEOGRAPHIC_DATA] Venues [GEOGRAPHIC_DATA] at [GEOGRAPHIC_…" at bounding box center [442, 424] width 327 height 38
select select "783"
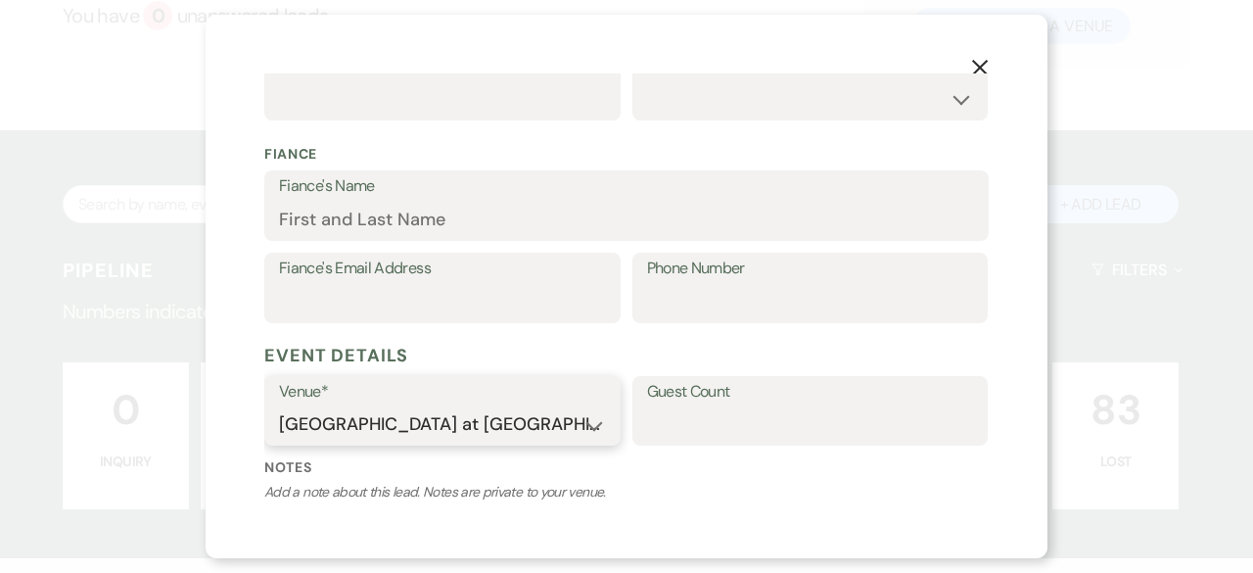
click at [279, 405] on select "[GEOGRAPHIC_DATA] at [GEOGRAPHIC_DATA] Venues [GEOGRAPHIC_DATA] at [GEOGRAPHIC_…" at bounding box center [442, 424] width 327 height 38
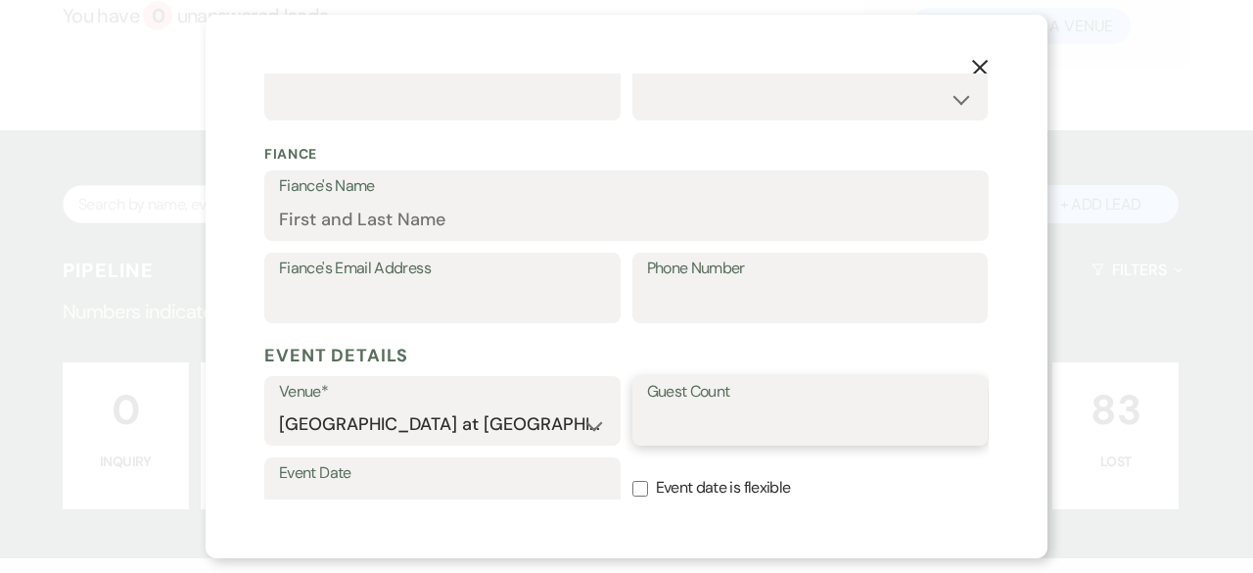
click at [727, 430] on input "Guest Count" at bounding box center [810, 424] width 327 height 38
type input "150"
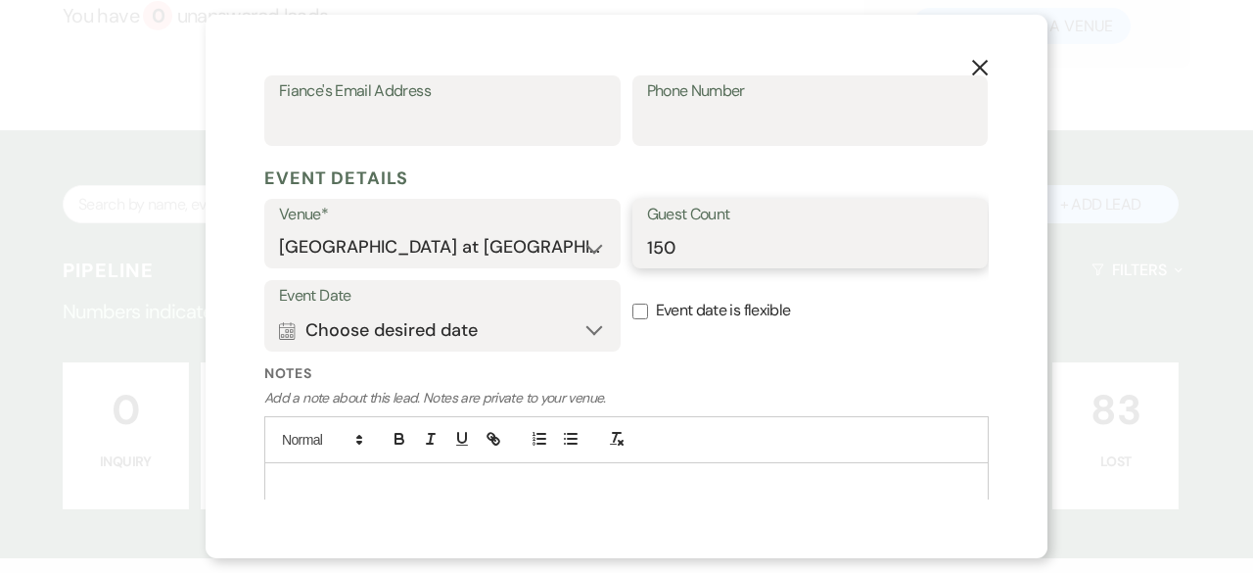
scroll to position [735, 0]
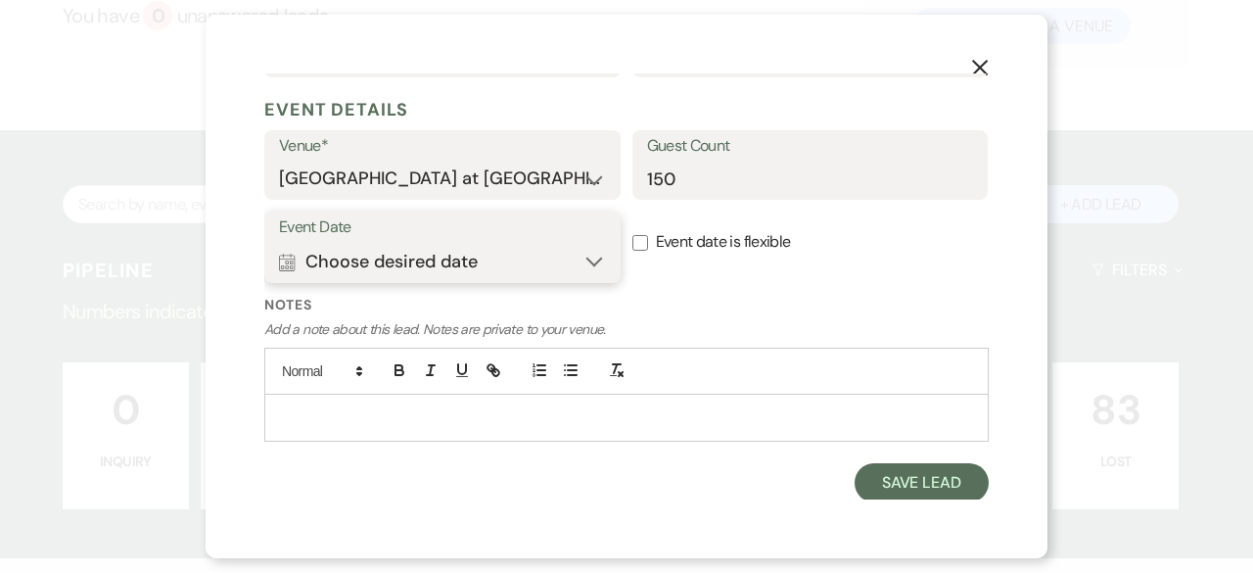
click at [577, 256] on button "Calendar Choose desired date Expand" at bounding box center [442, 261] width 327 height 39
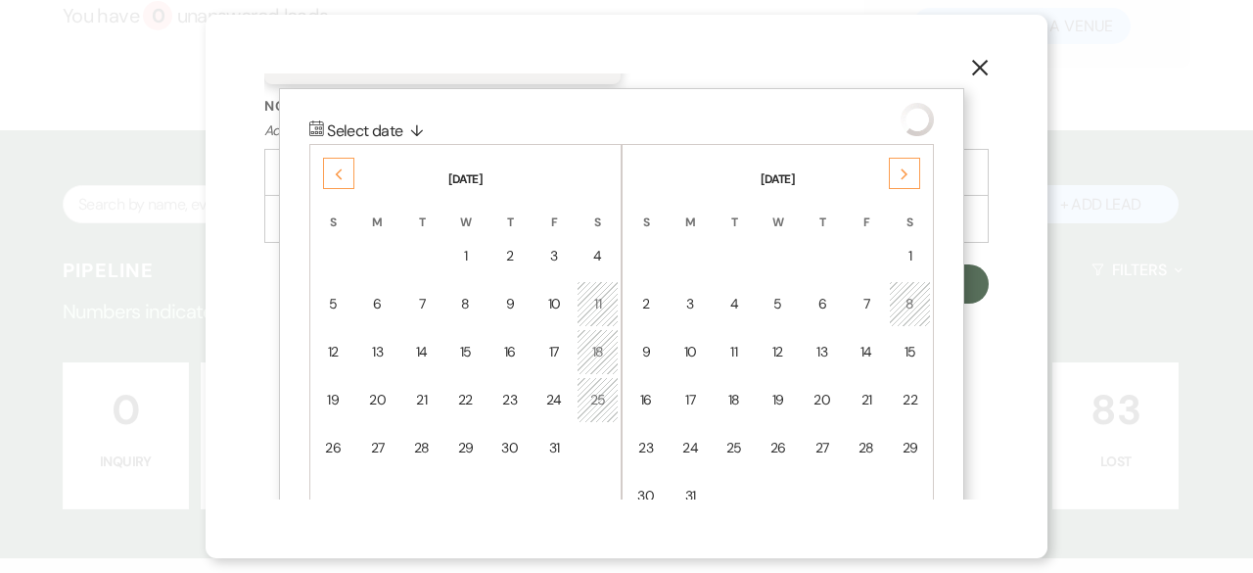
scroll to position [964, 0]
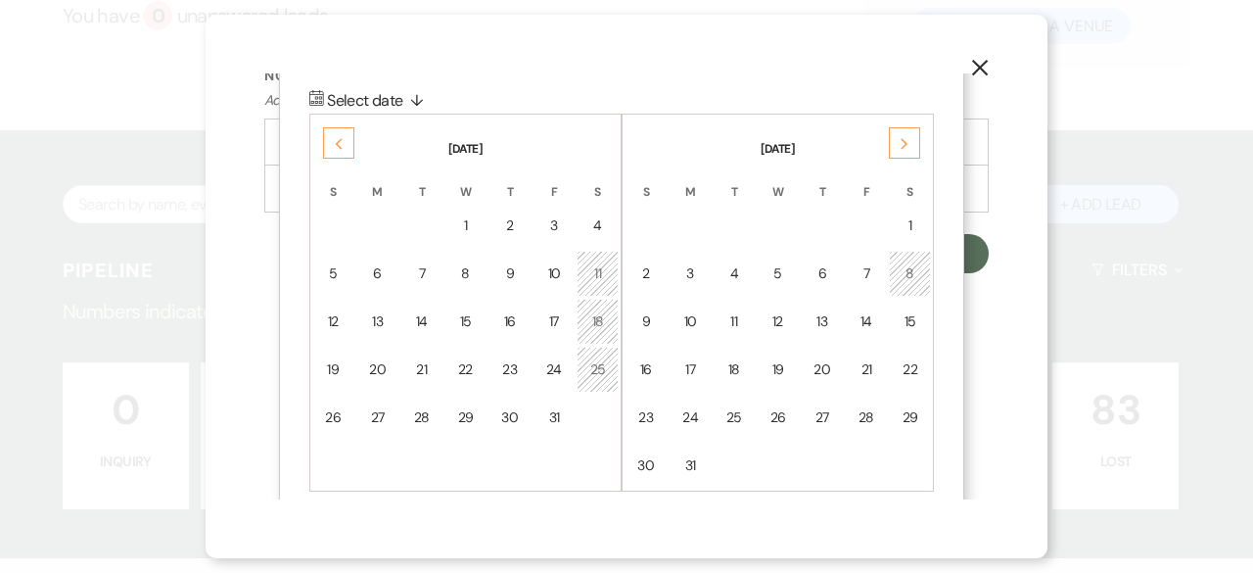
click at [913, 138] on div "Next" at bounding box center [904, 142] width 31 height 31
click at [912, 311] on div "17" at bounding box center [910, 321] width 17 height 21
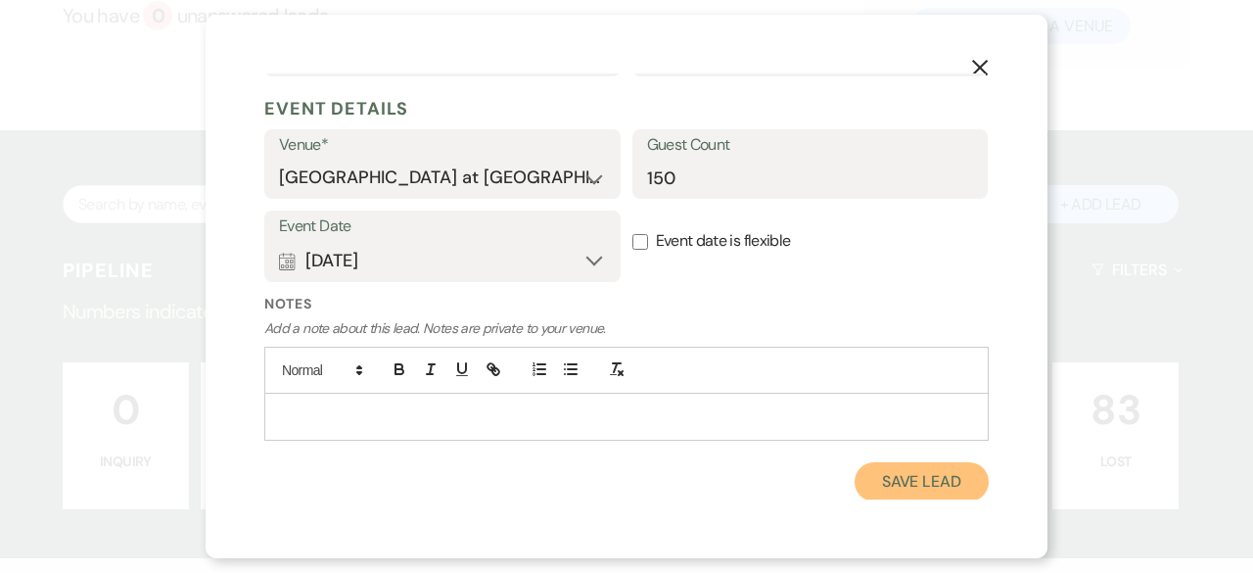
click at [897, 489] on button "Save Lead" at bounding box center [922, 481] width 134 height 39
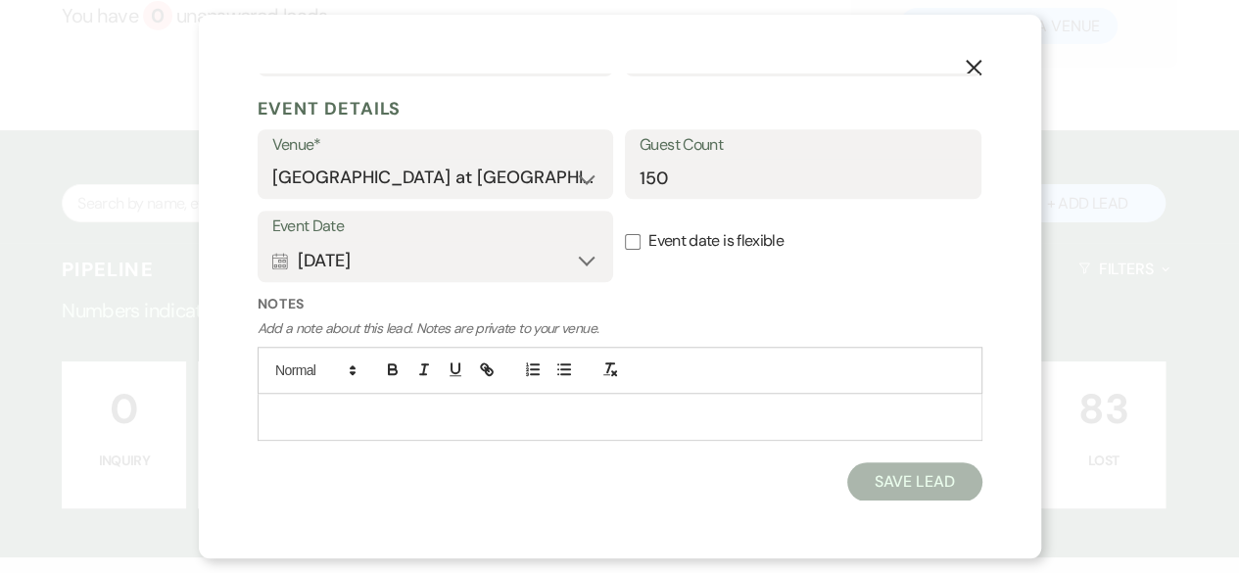
select select "5"
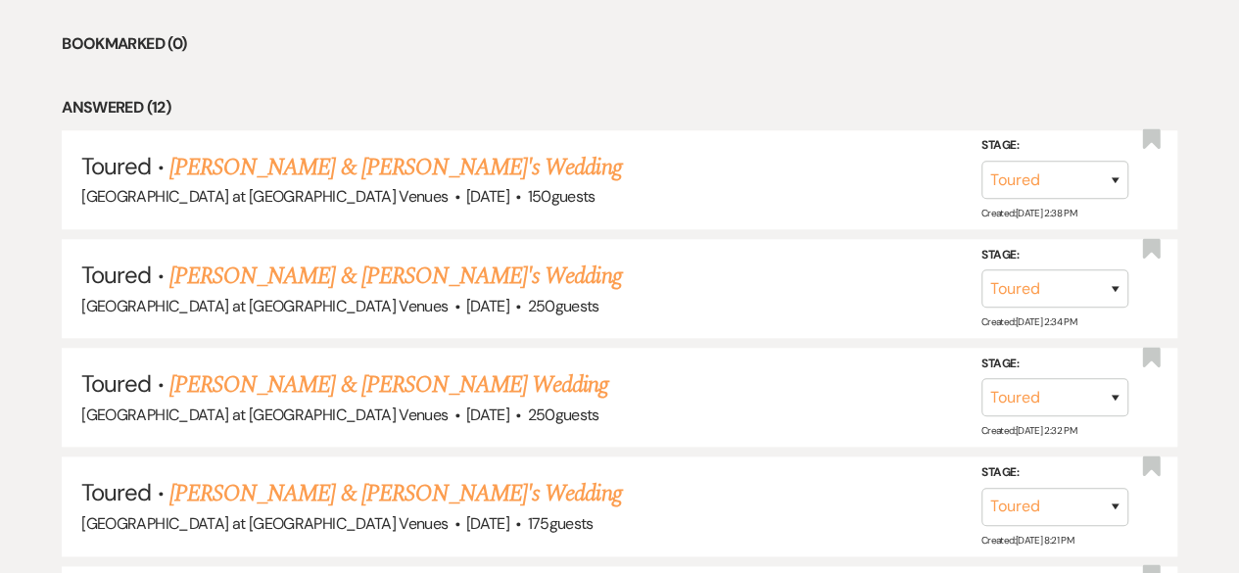
scroll to position [881, 0]
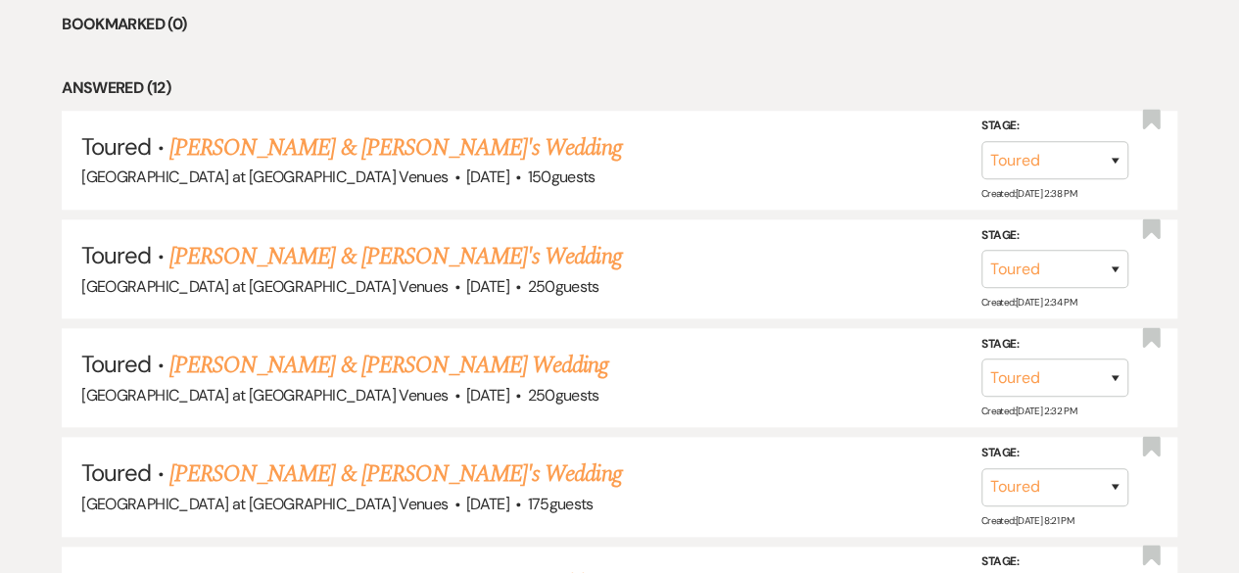
click at [373, 140] on link "[PERSON_NAME] & [PERSON_NAME]'s Wedding" at bounding box center [395, 147] width 452 height 35
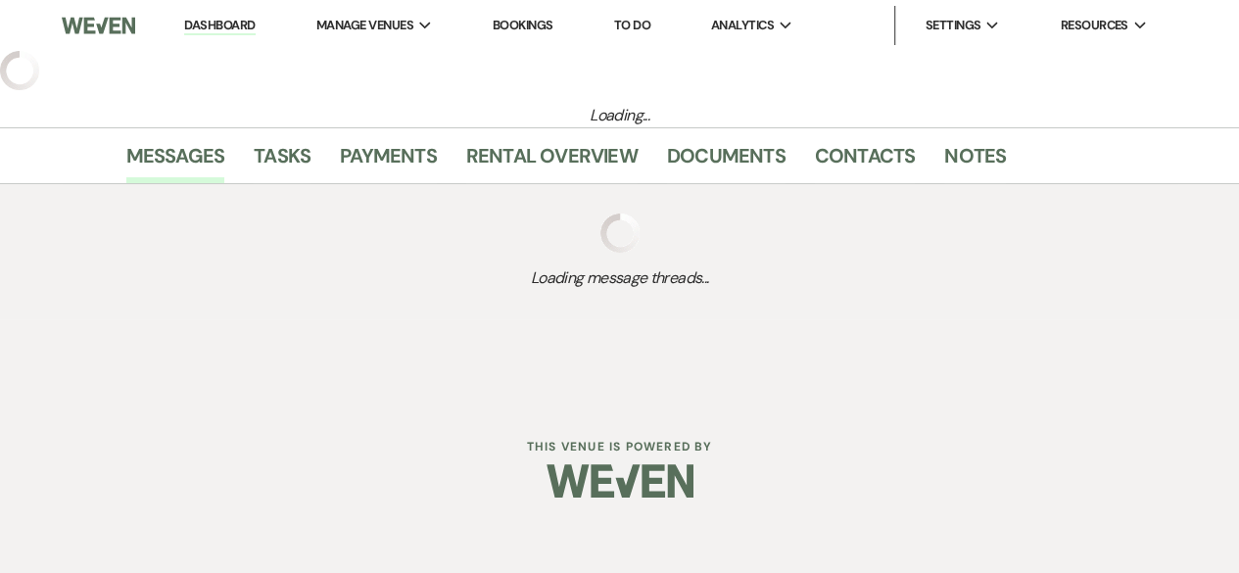
select select "5"
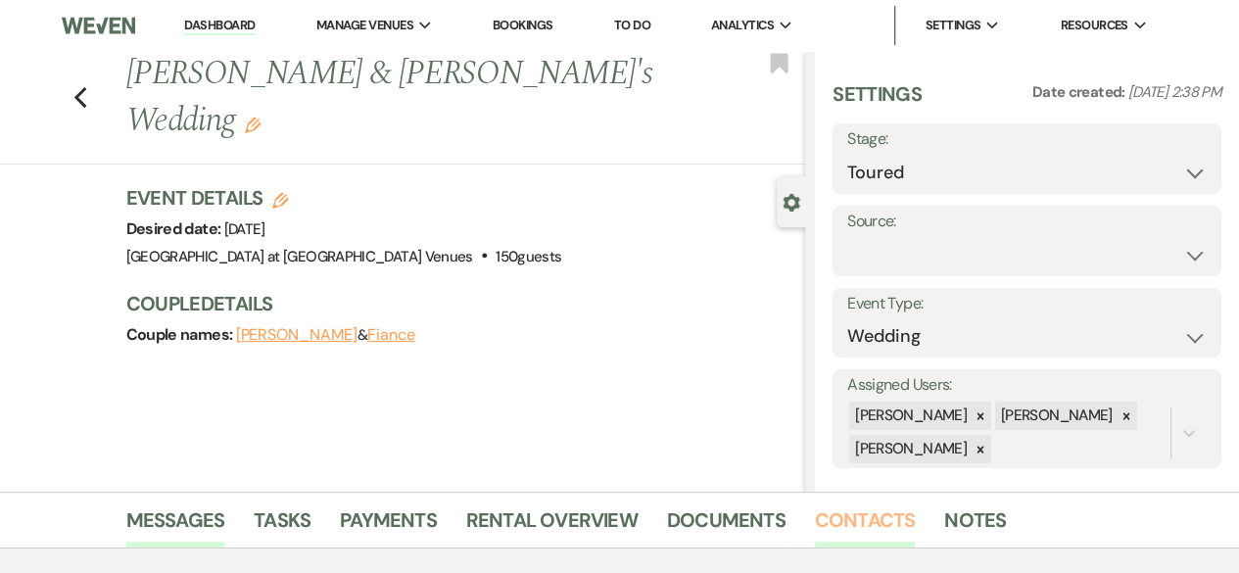
click at [883, 512] on link "Contacts" at bounding box center [865, 525] width 101 height 43
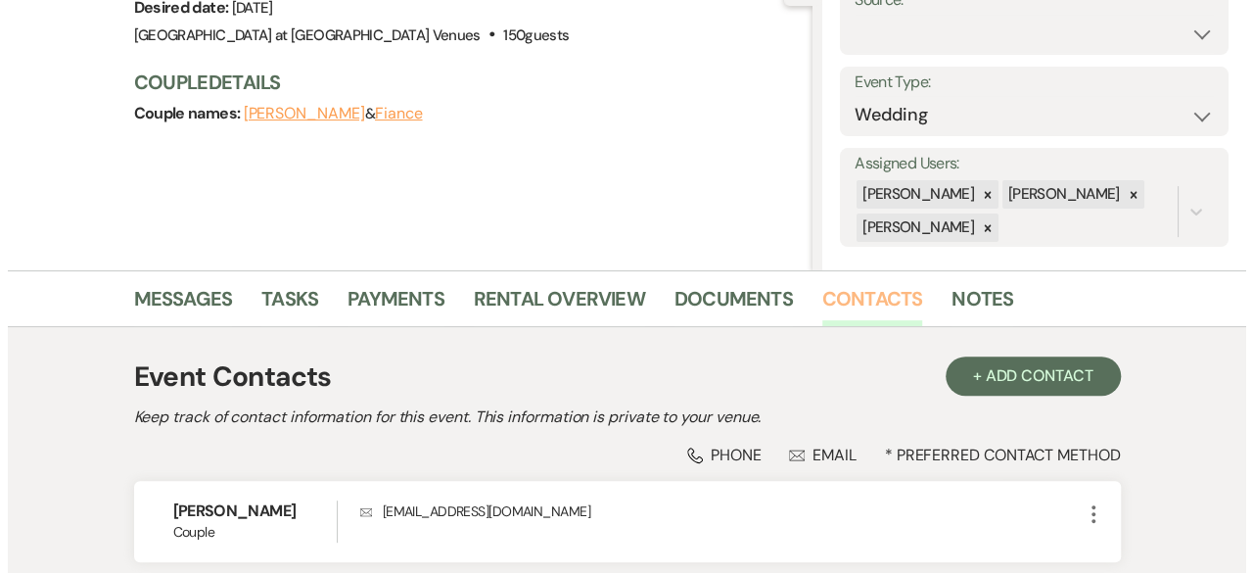
scroll to position [383, 0]
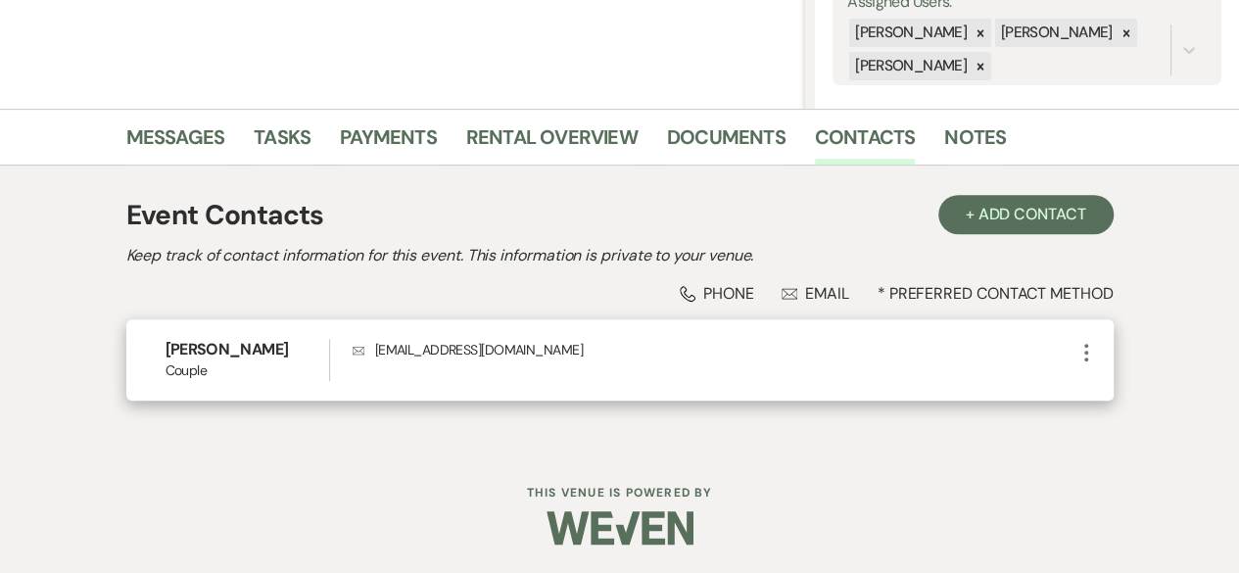
click at [1085, 346] on use "button" at bounding box center [1086, 353] width 4 height 18
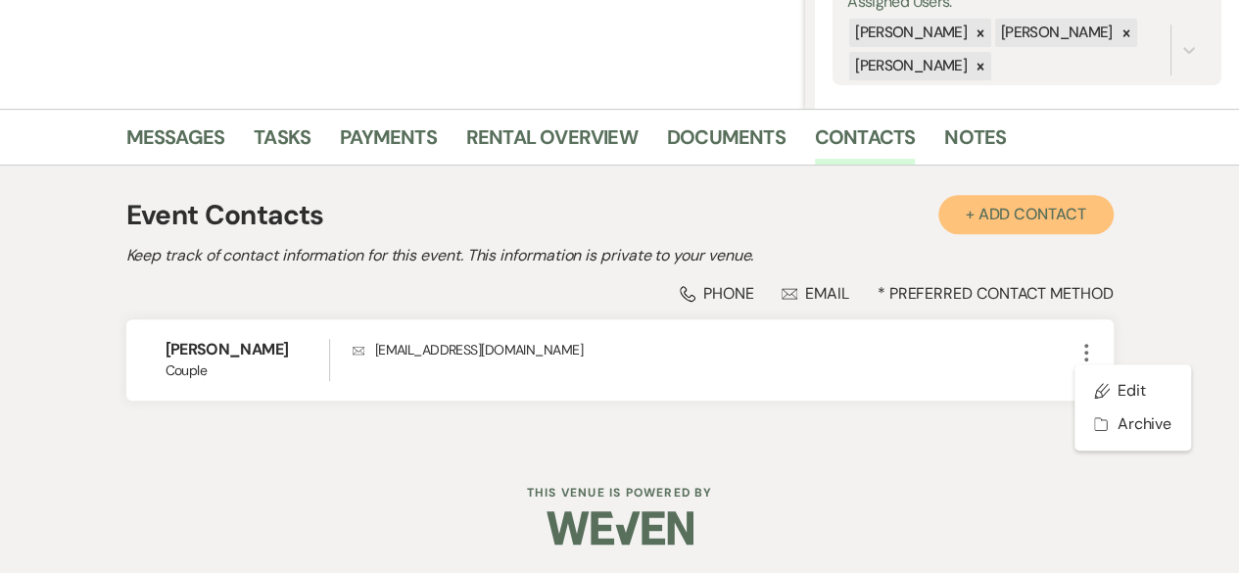
click at [1017, 205] on button "+ Add Contact" at bounding box center [1025, 214] width 175 height 39
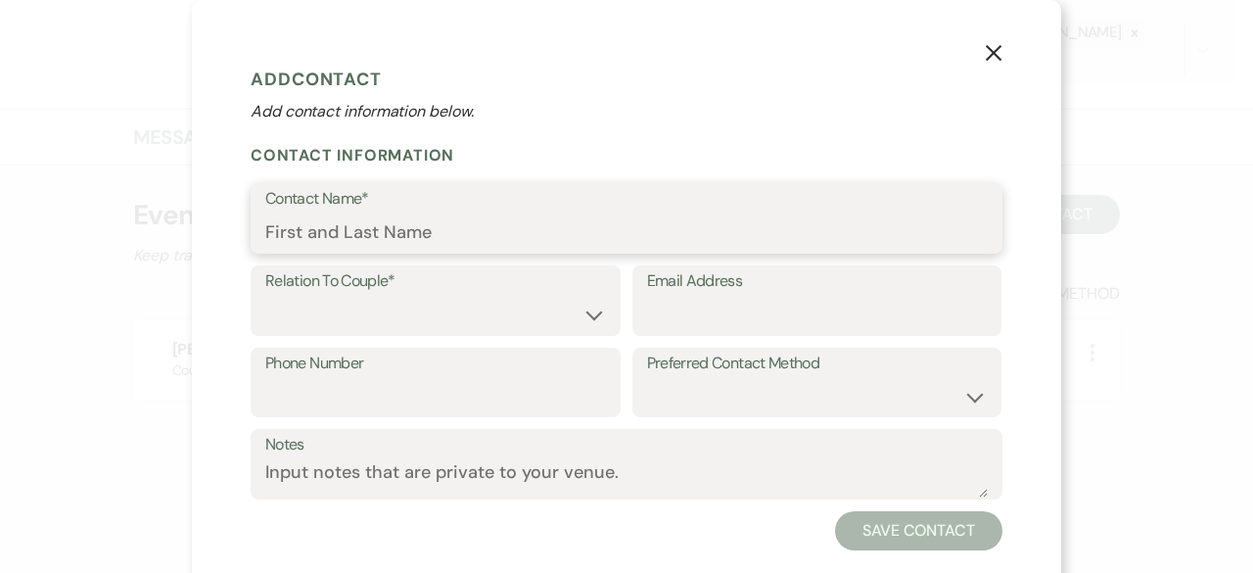
click at [352, 242] on input "Contact Name*" at bounding box center [626, 232] width 723 height 38
type input "[PERSON_NAME]"
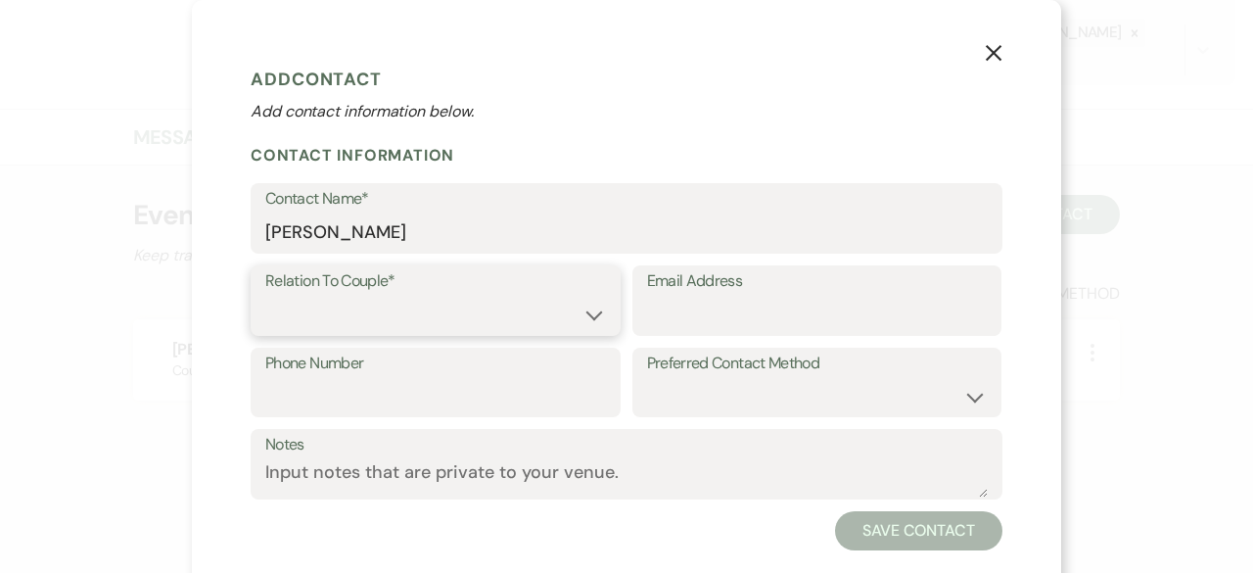
click at [353, 314] on select "Couple Planner Parent of Couple Family Member Friend Other" at bounding box center [435, 315] width 341 height 38
select select "3"
click at [265, 296] on select "Couple Planner Parent of Couple Family Member Friend Other" at bounding box center [435, 315] width 341 height 38
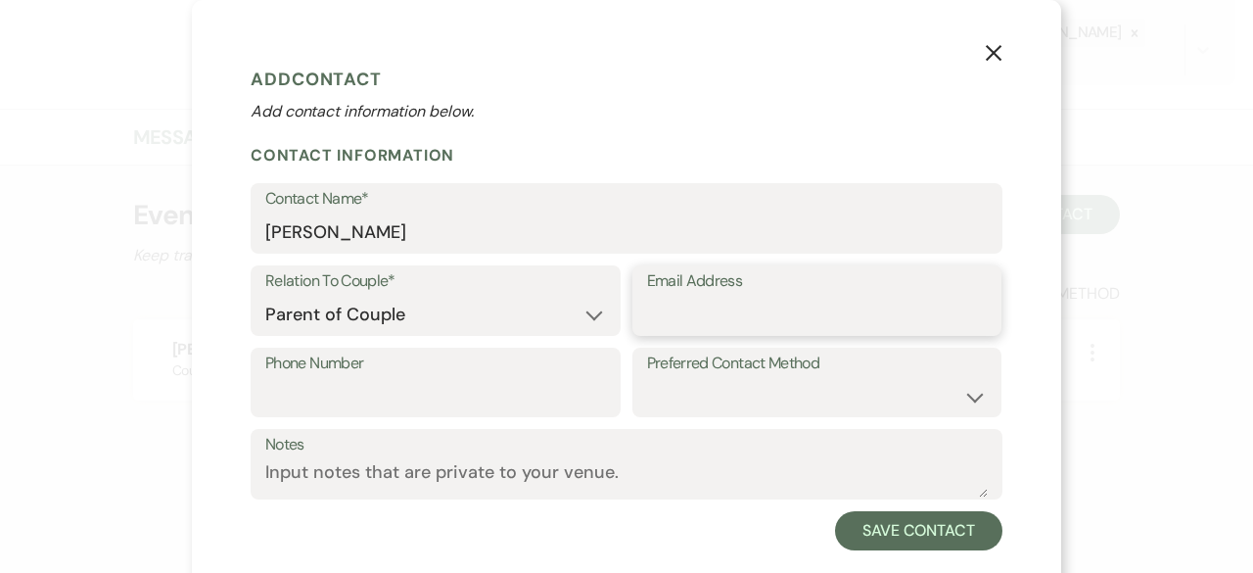
click at [662, 322] on input "Email Address" at bounding box center [817, 315] width 341 height 38
type input "[EMAIL_ADDRESS][DOMAIN_NAME]"
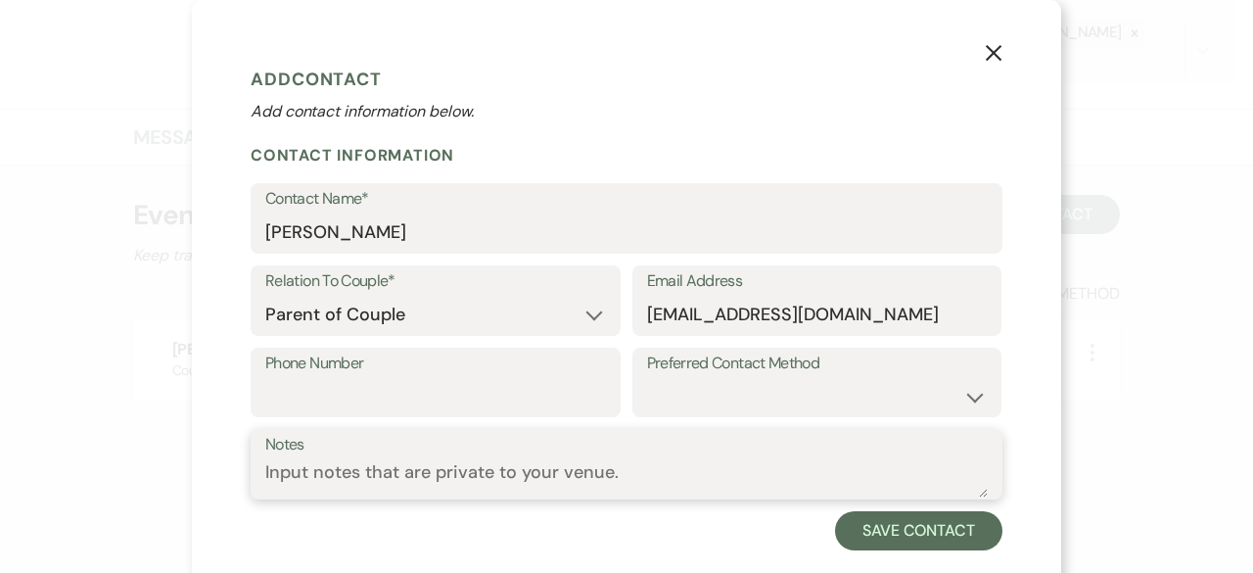
click at [489, 478] on textarea "Notes" at bounding box center [626, 478] width 723 height 38
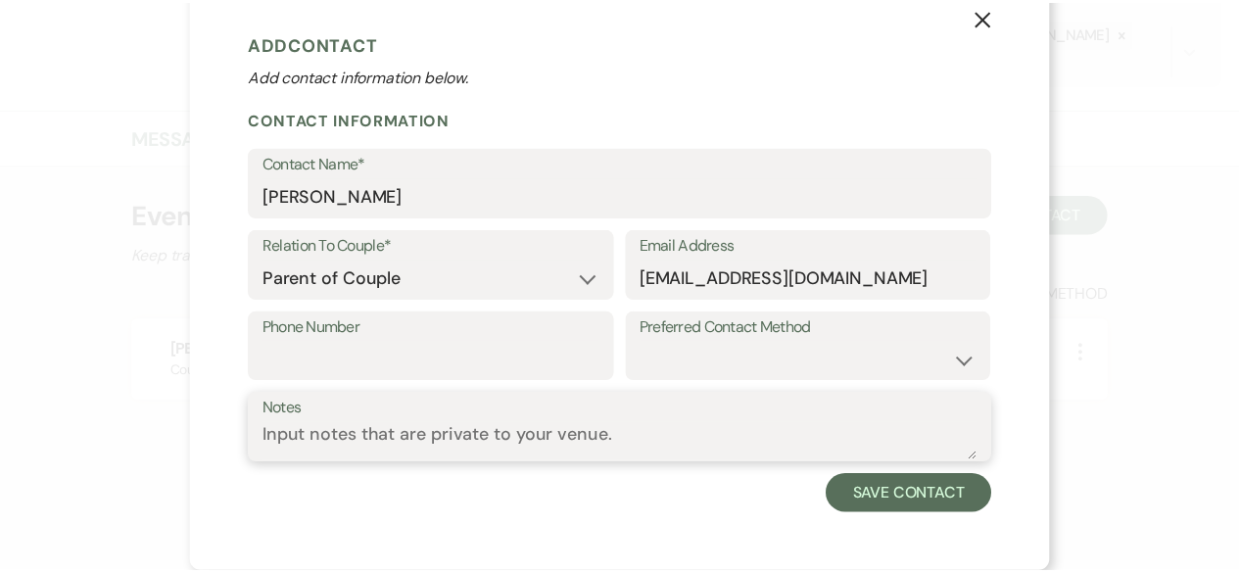
scroll to position [35, 0]
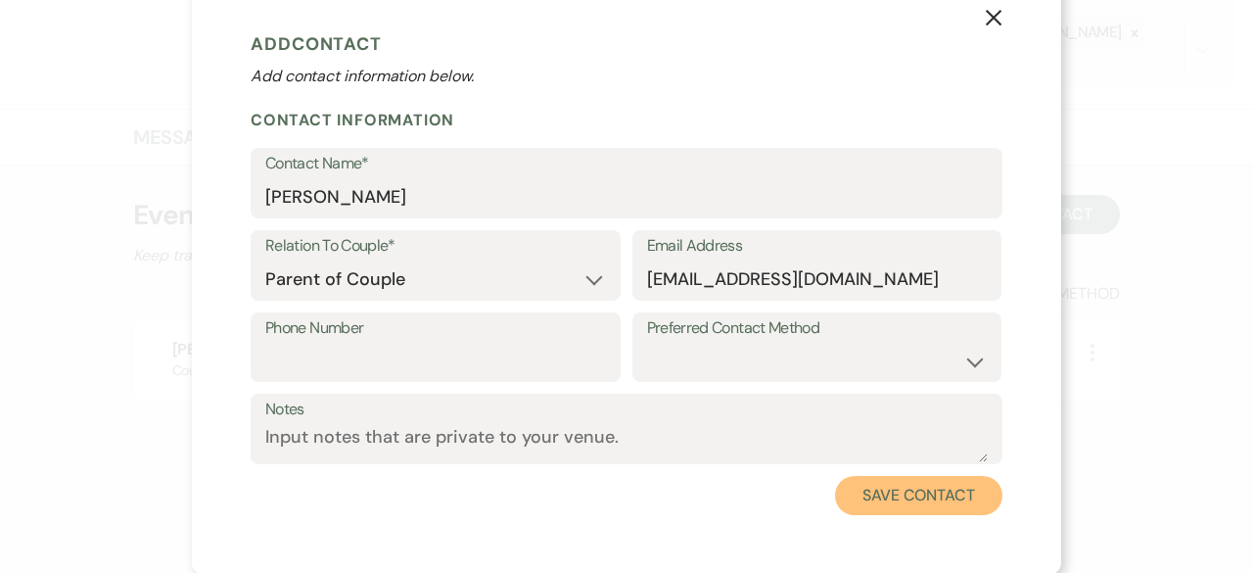
click at [895, 496] on button "Save Contact" at bounding box center [918, 495] width 167 height 39
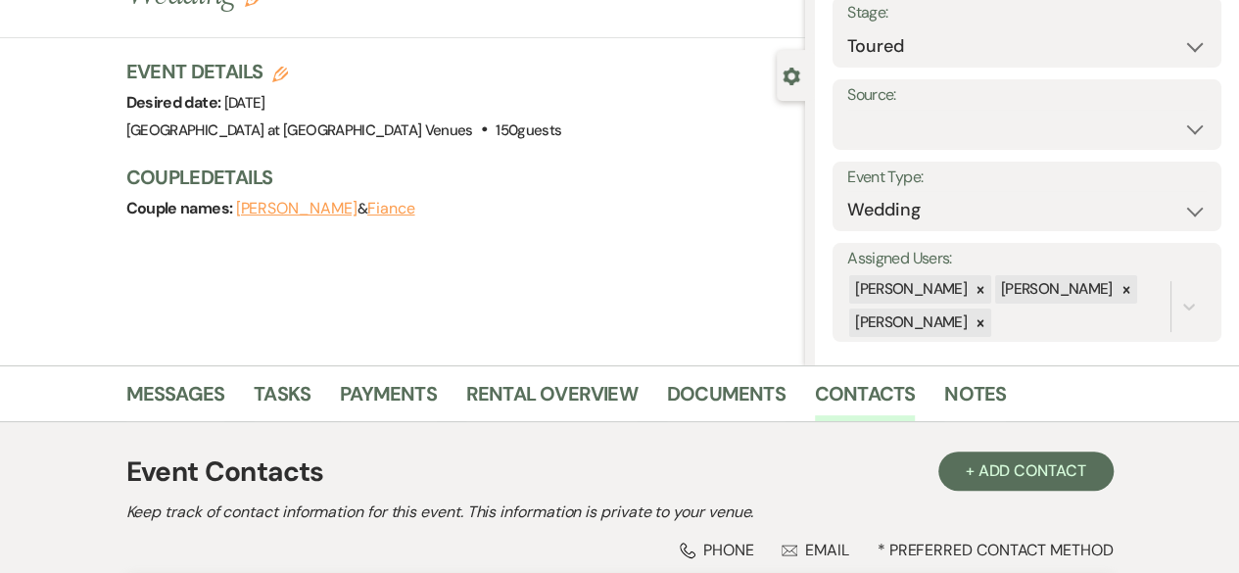
scroll to position [0, 0]
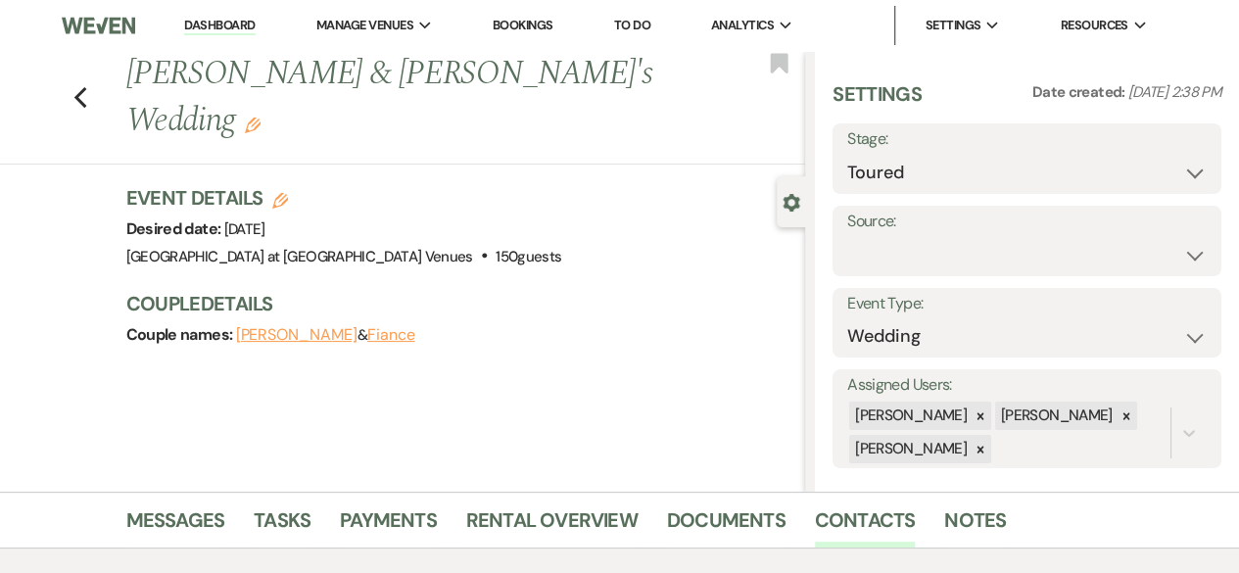
click at [260, 117] on use "button" at bounding box center [253, 125] width 16 height 16
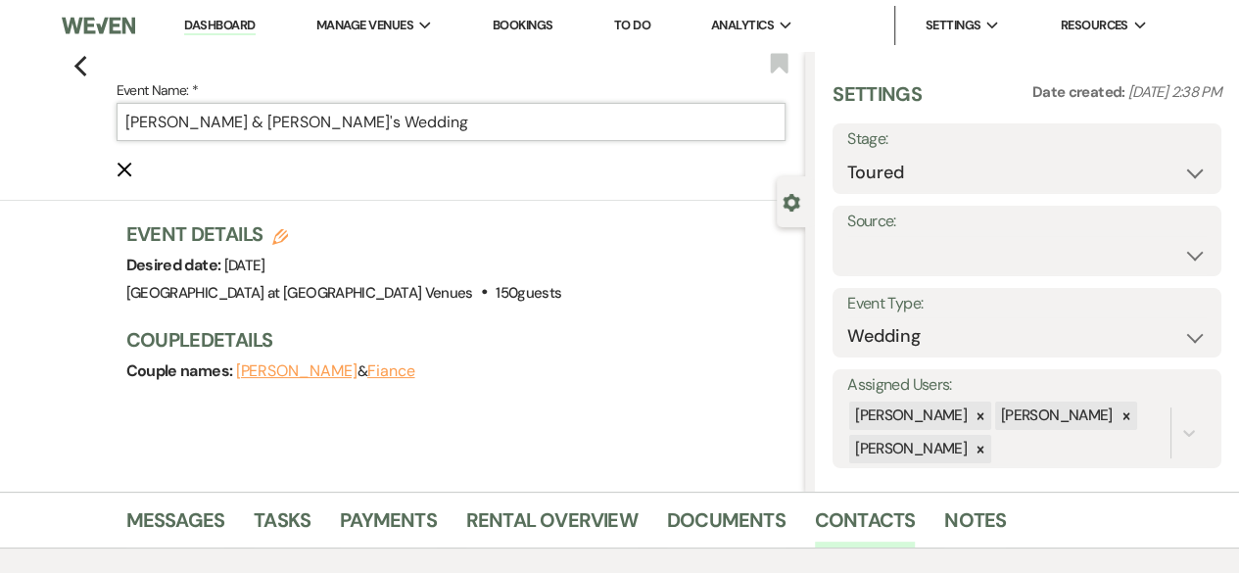
drag, startPoint x: 391, startPoint y: 124, endPoint x: 317, endPoint y: 136, distance: 74.4
click at [317, 136] on input "[PERSON_NAME] & [PERSON_NAME]'s Wedding" at bounding box center [452, 122] width 670 height 38
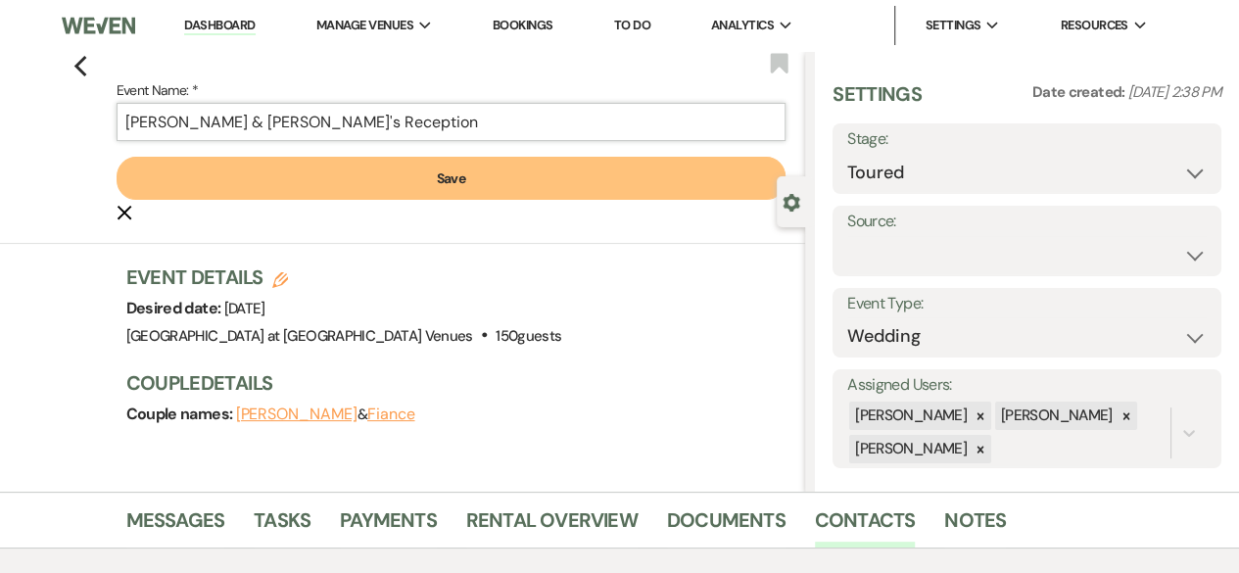
type input "[PERSON_NAME] & [PERSON_NAME]'s Reception"
click at [498, 191] on button "Save" at bounding box center [452, 178] width 670 height 43
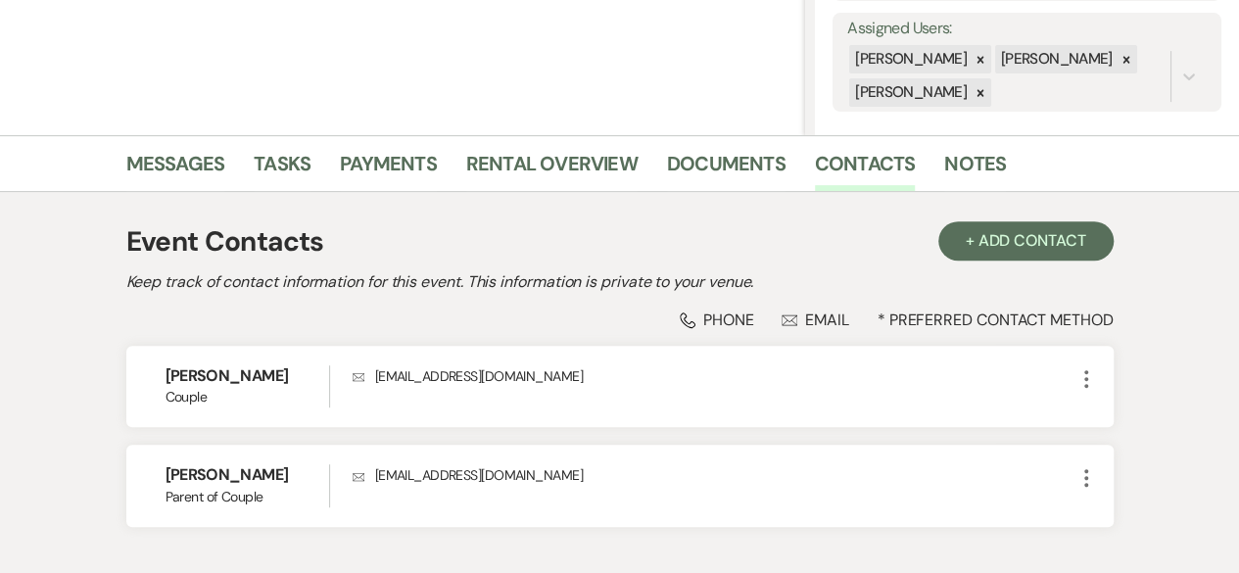
scroll to position [482, 0]
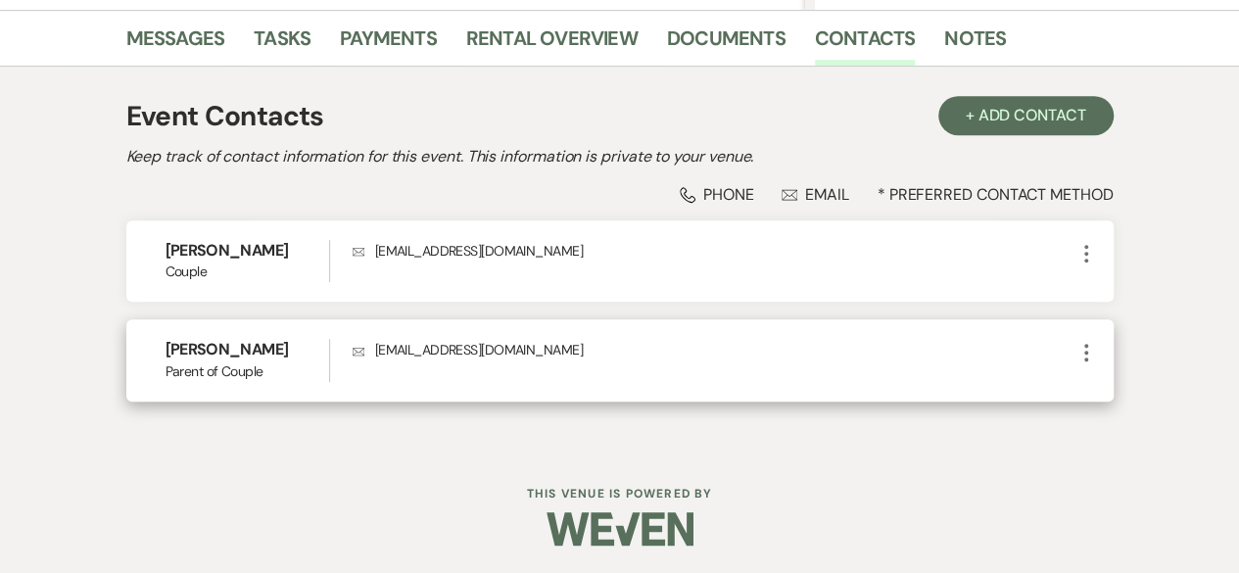
drag, startPoint x: 468, startPoint y: 360, endPoint x: 468, endPoint y: 343, distance: 17.6
click at [468, 343] on div "Envelope [EMAIL_ADDRESS][DOMAIN_NAME]" at bounding box center [713, 360] width 722 height 42
click at [782, 334] on div "[PERSON_NAME] Parent of Couple Envelope [EMAIL_ADDRESS][DOMAIN_NAME] More" at bounding box center [619, 359] width 987 height 81
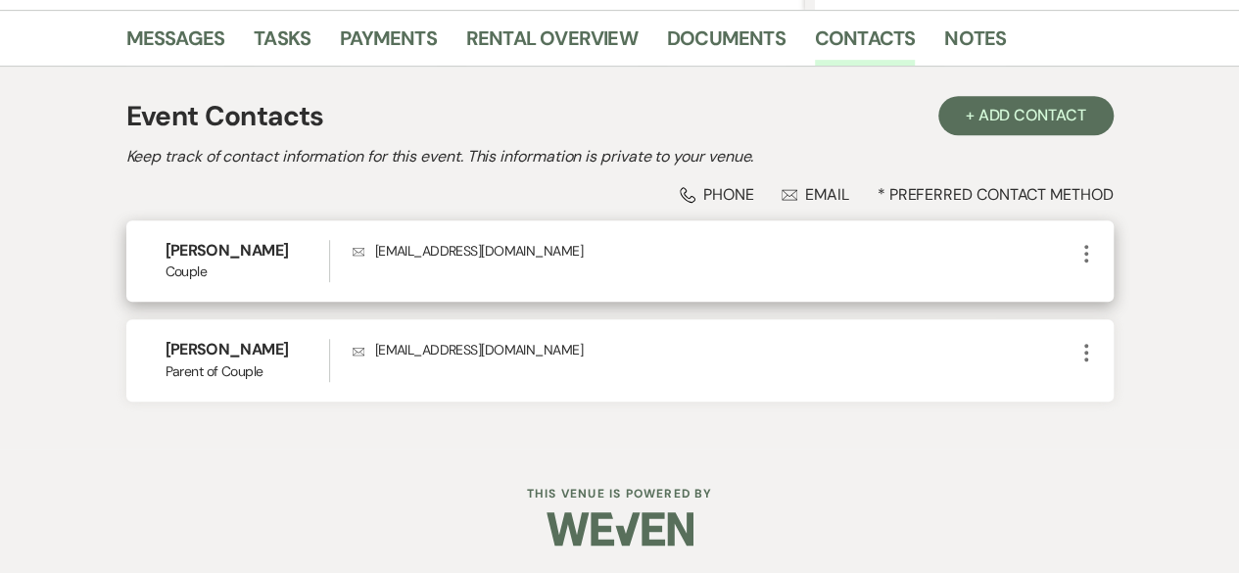
click at [1081, 248] on icon "More" at bounding box center [1085, 253] width 23 height 23
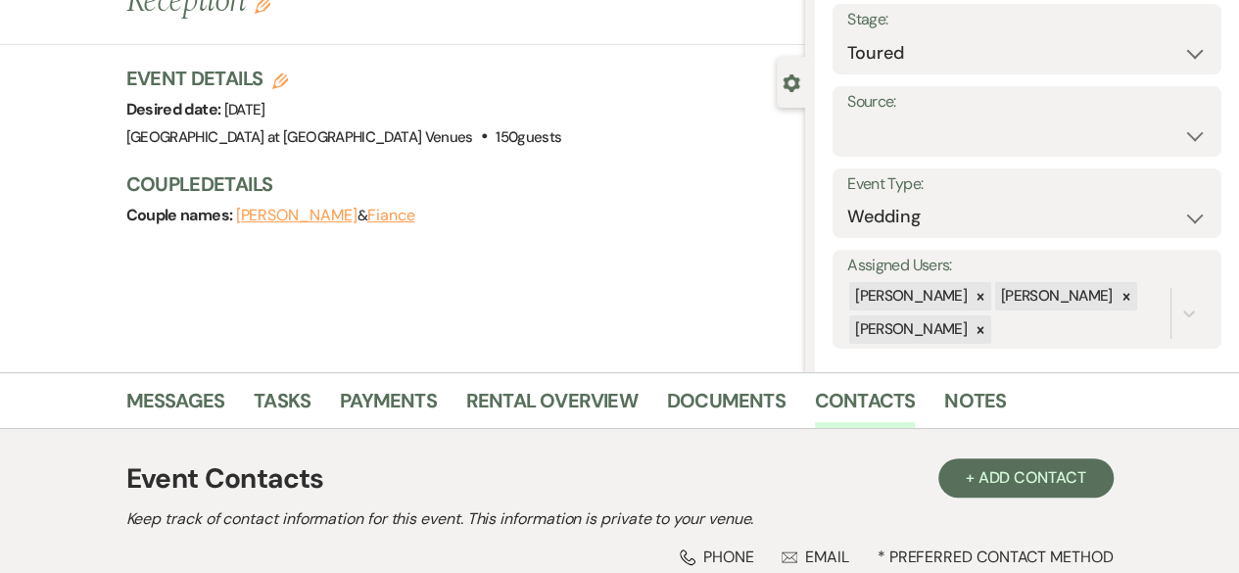
scroll to position [392, 0]
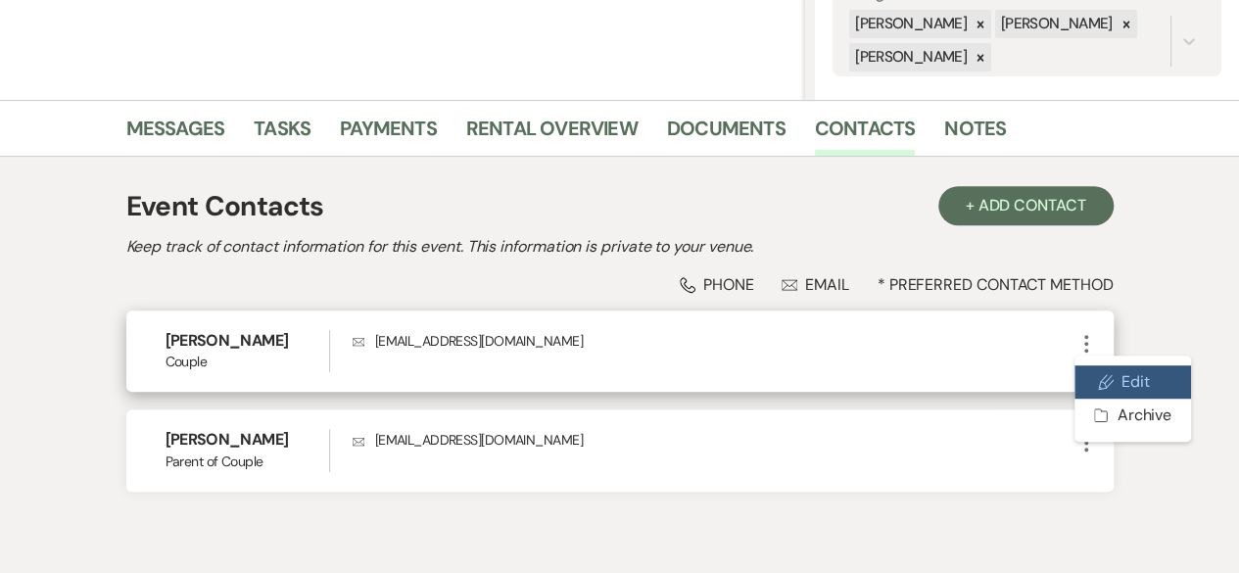
click at [1127, 382] on button "Pencil Edit" at bounding box center [1132, 381] width 117 height 33
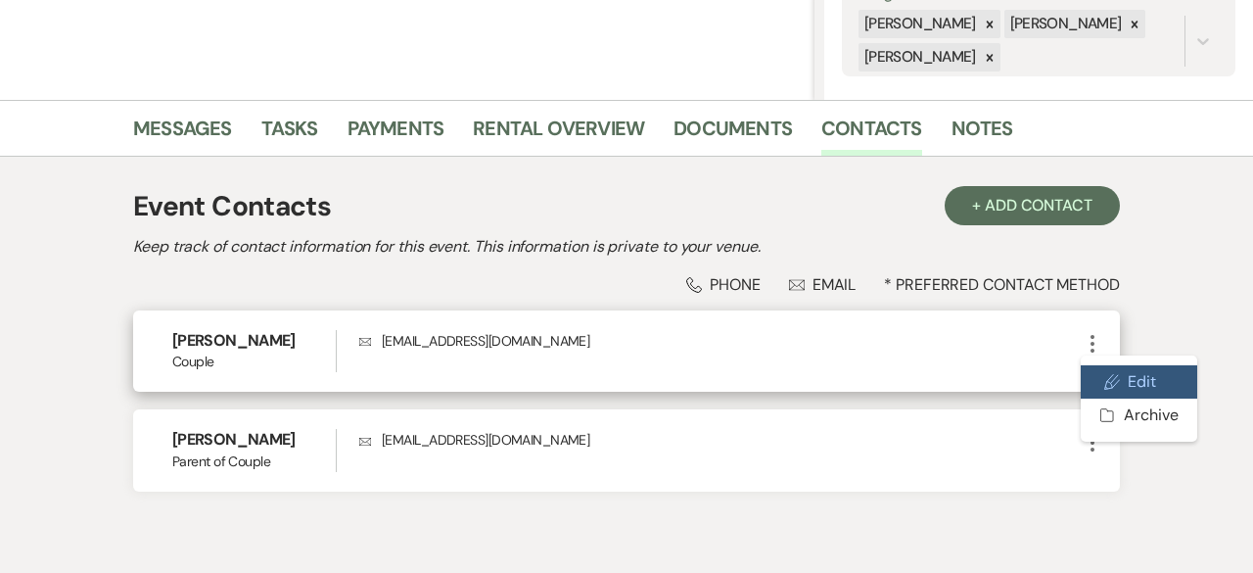
select select "1"
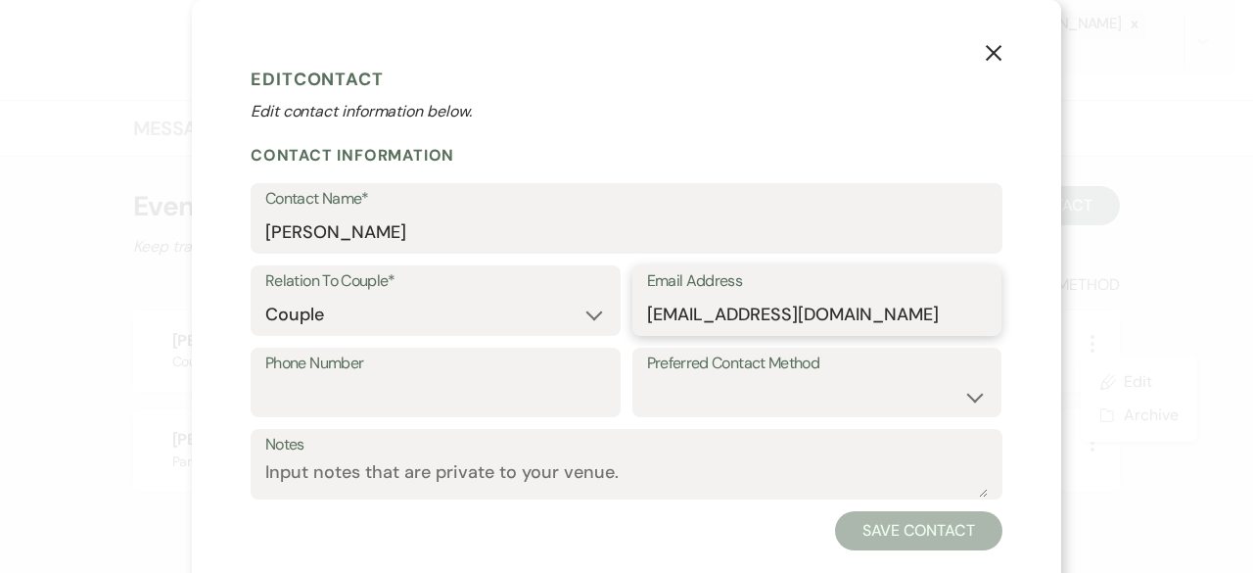
drag, startPoint x: 902, startPoint y: 321, endPoint x: 394, endPoint y: 262, distance: 511.6
click at [450, 275] on div "Relation To Couple* Couple Planner Parent of Couple Family Member Friend Other …" at bounding box center [627, 306] width 752 height 82
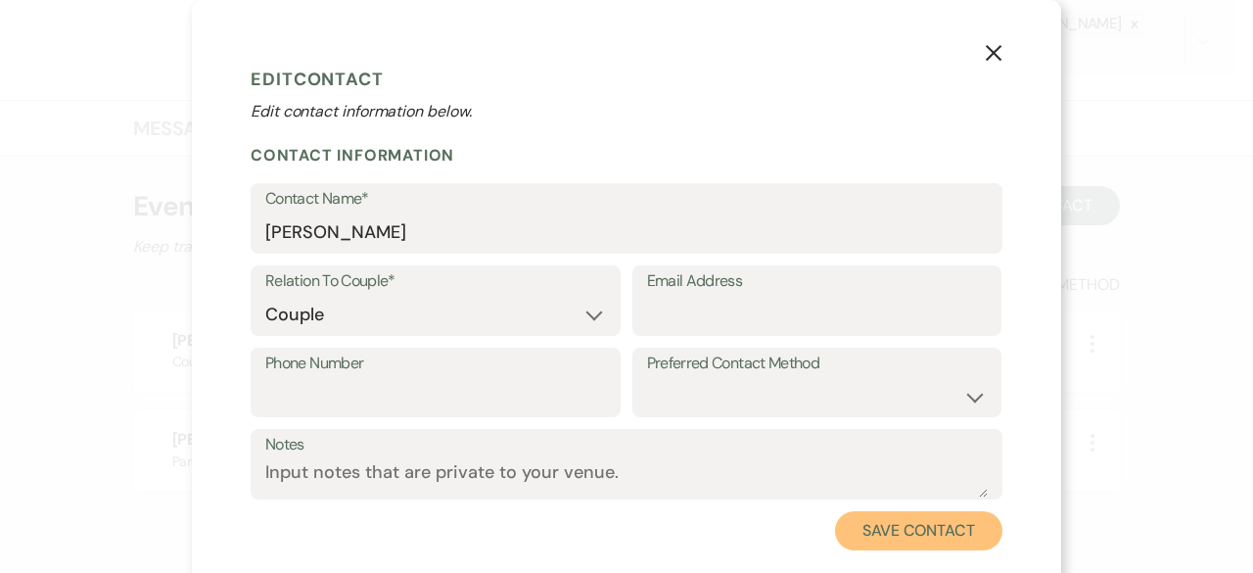
click at [903, 534] on button "Save Contact" at bounding box center [918, 530] width 167 height 39
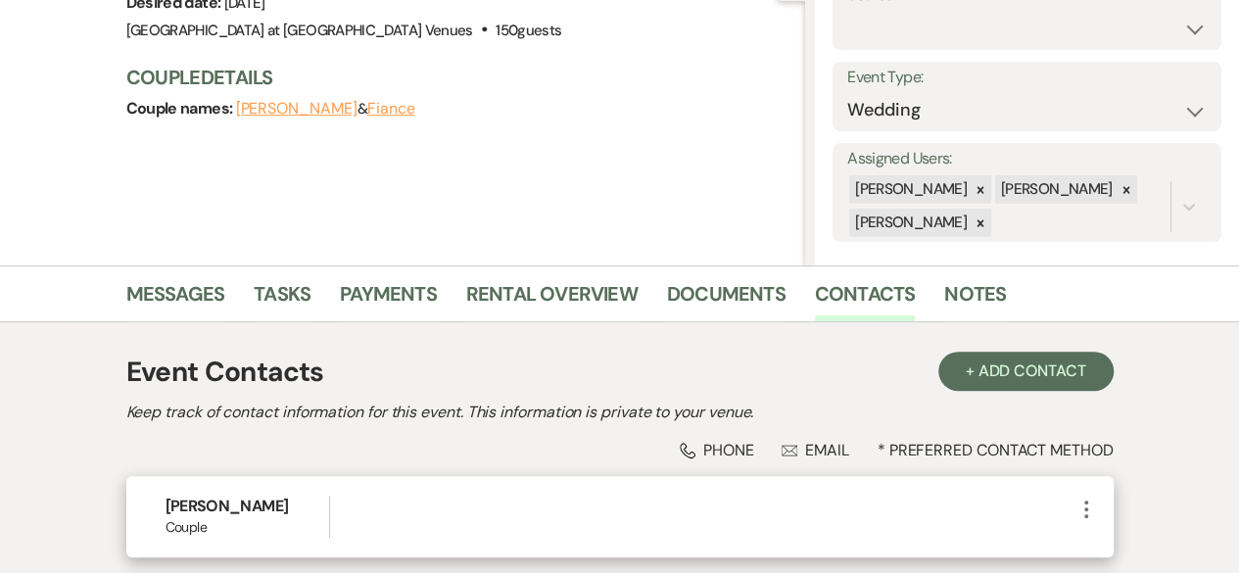
scroll to position [98, 0]
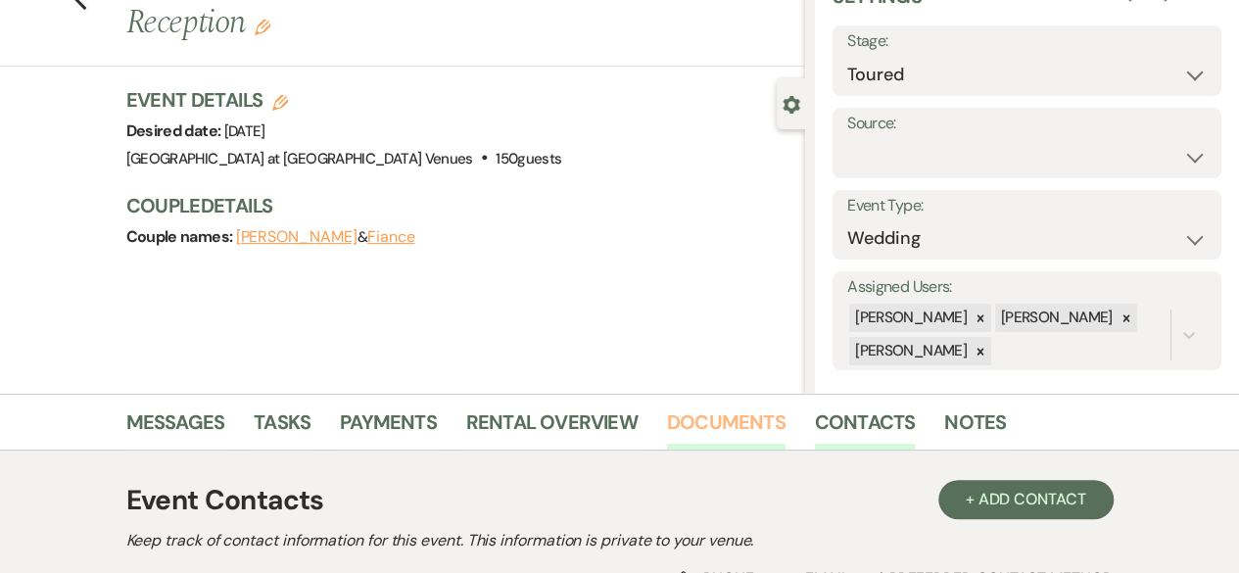
click at [715, 420] on link "Documents" at bounding box center [726, 427] width 118 height 43
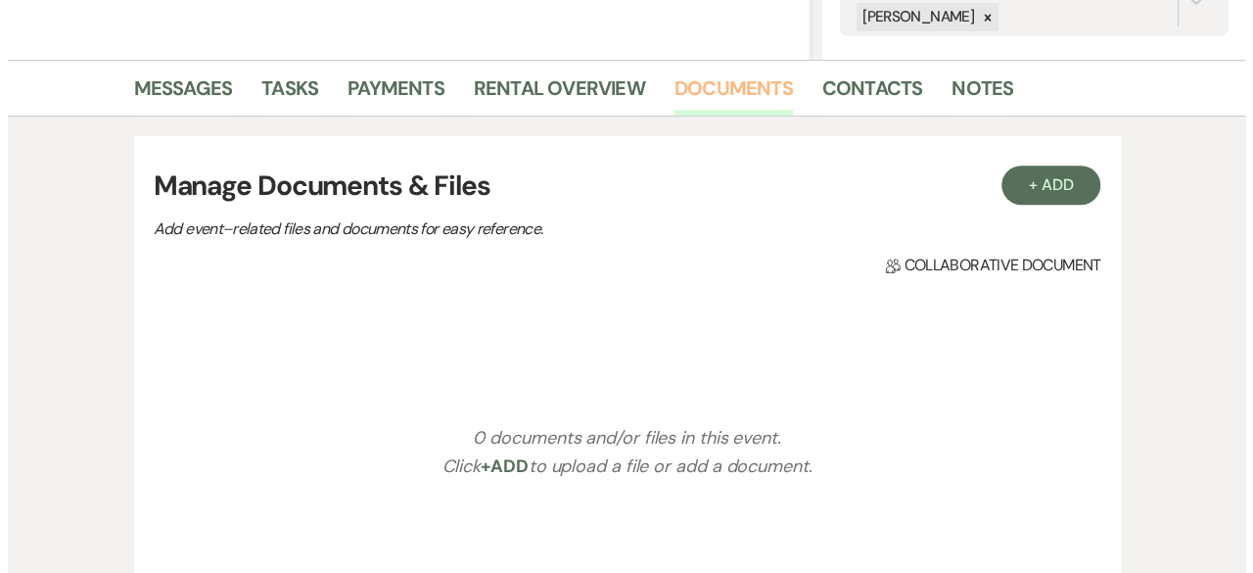
scroll to position [490, 0]
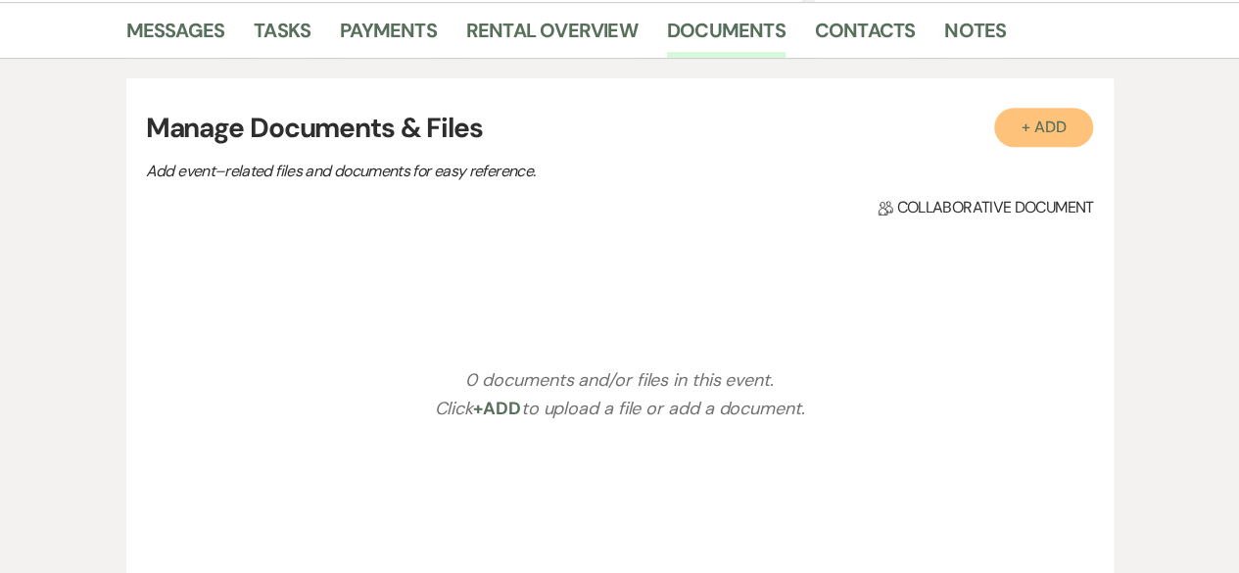
click at [1043, 130] on button "+ Add" at bounding box center [1044, 127] width 100 height 39
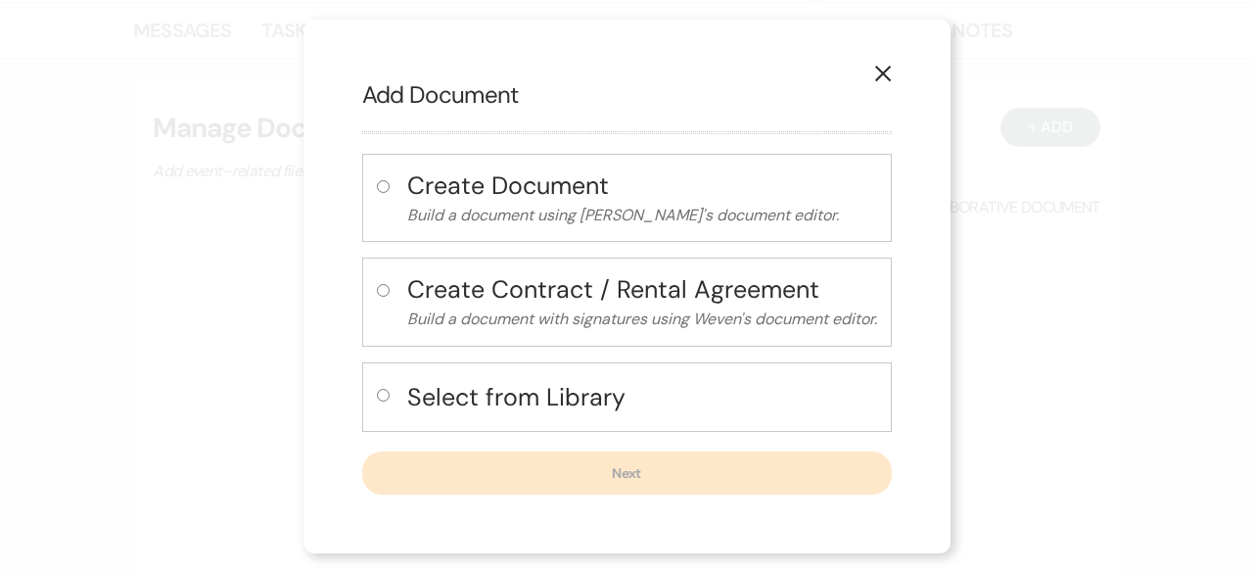
click at [380, 393] on input "radio" at bounding box center [383, 395] width 13 height 13
radio input "true"
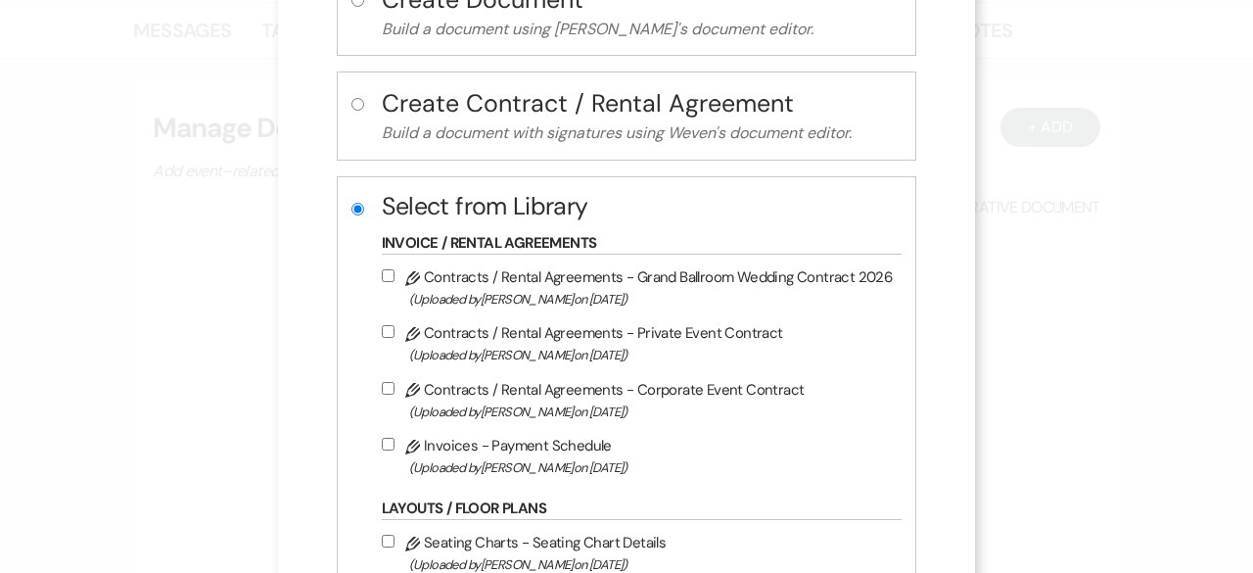
scroll to position [294, 0]
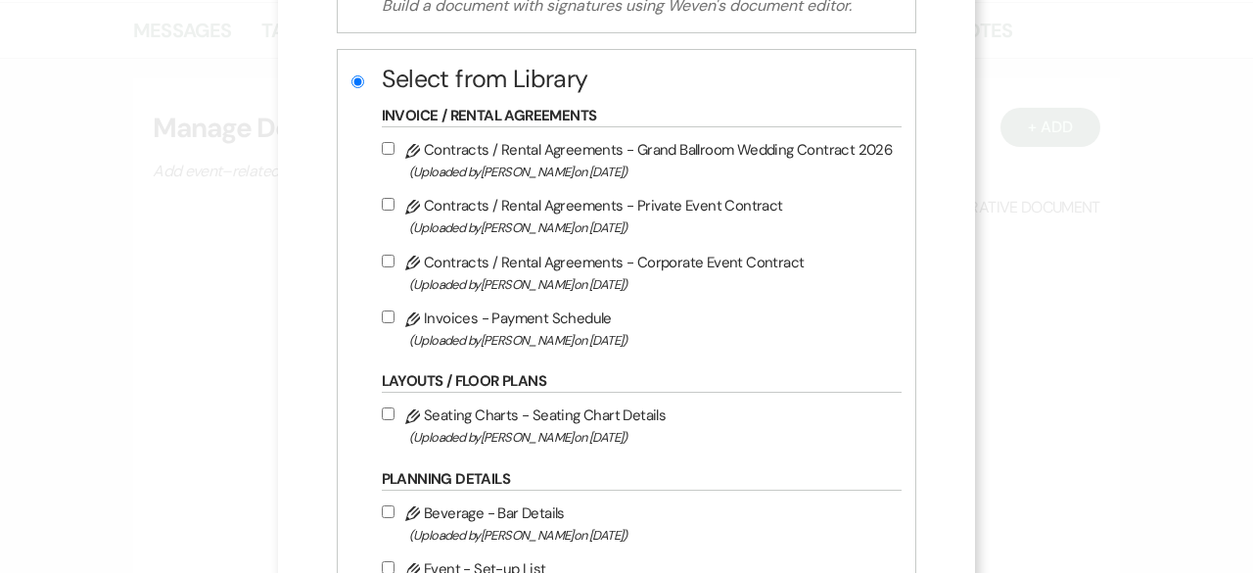
click at [385, 146] on input "Pencil Contracts / Rental Agreements - Grand Ballroom Wedding Contract 2026 (Up…" at bounding box center [388, 148] width 13 height 13
checkbox input "true"
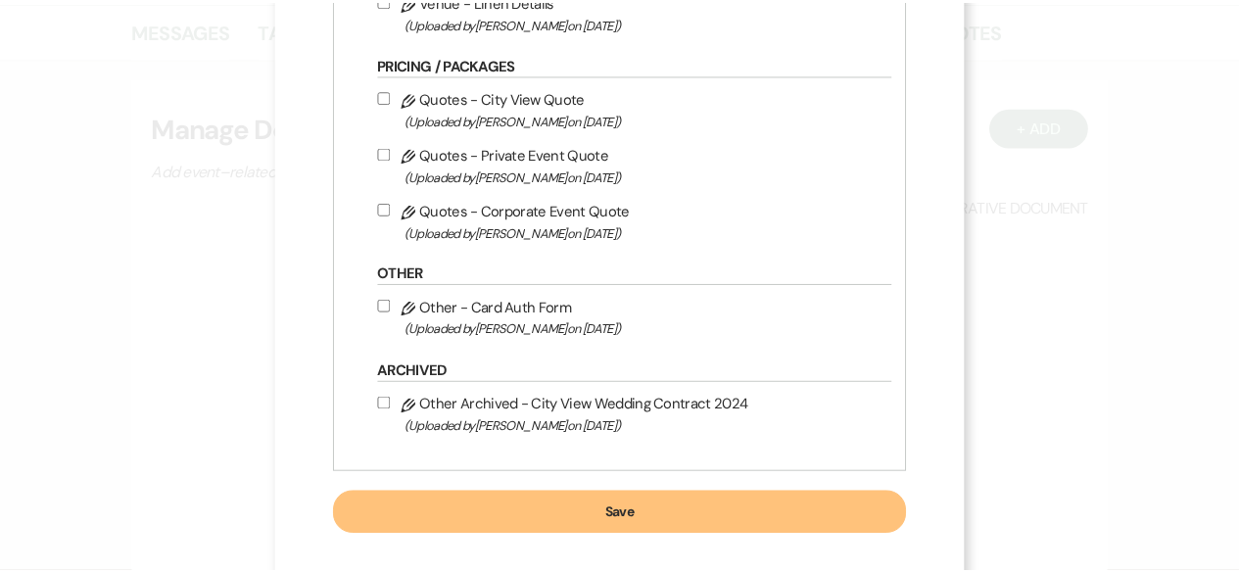
scroll to position [990, 0]
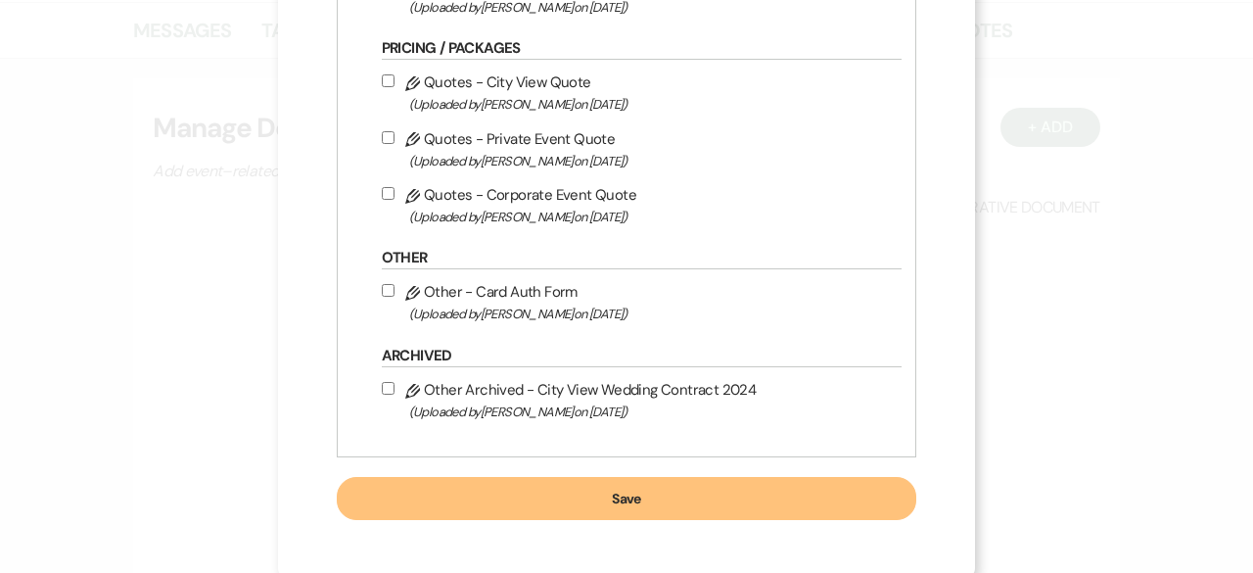
click at [618, 500] on button "Save" at bounding box center [627, 498] width 581 height 43
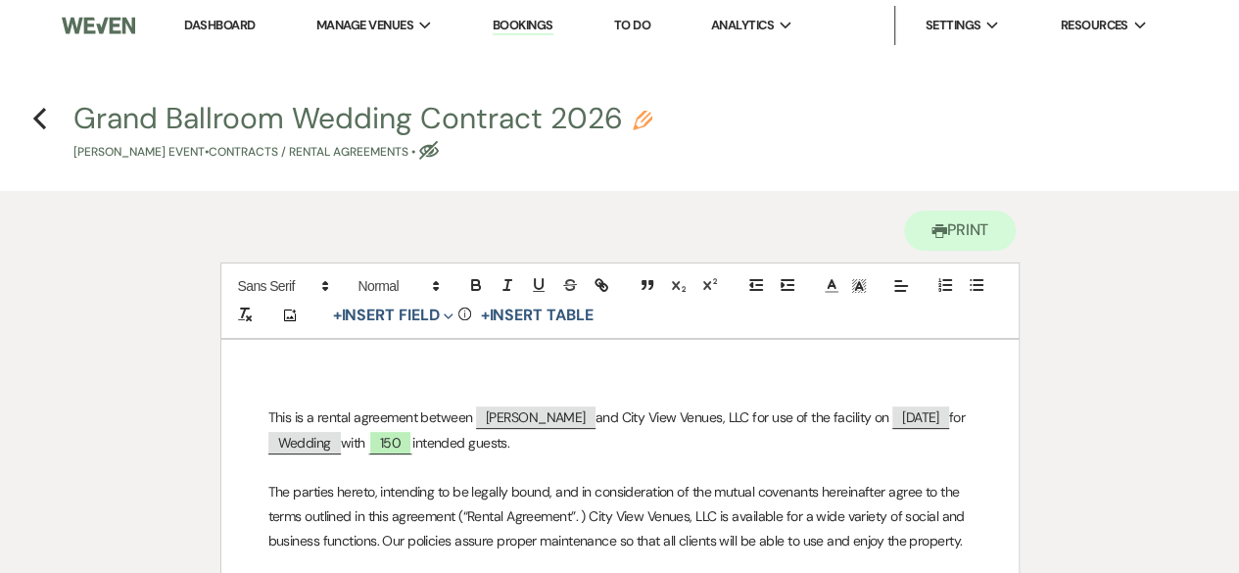
click at [568, 414] on span "[PERSON_NAME]" at bounding box center [535, 417] width 119 height 23
select select "smartCustomField"
select select "client"
select select "{{clientNames}}"
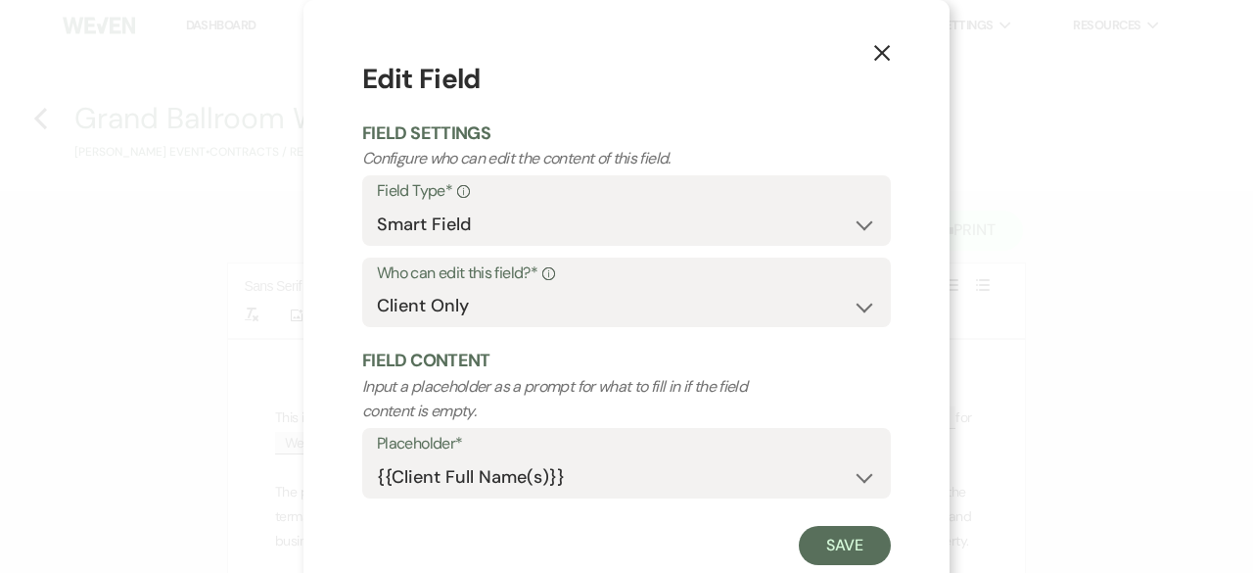
scroll to position [50, 0]
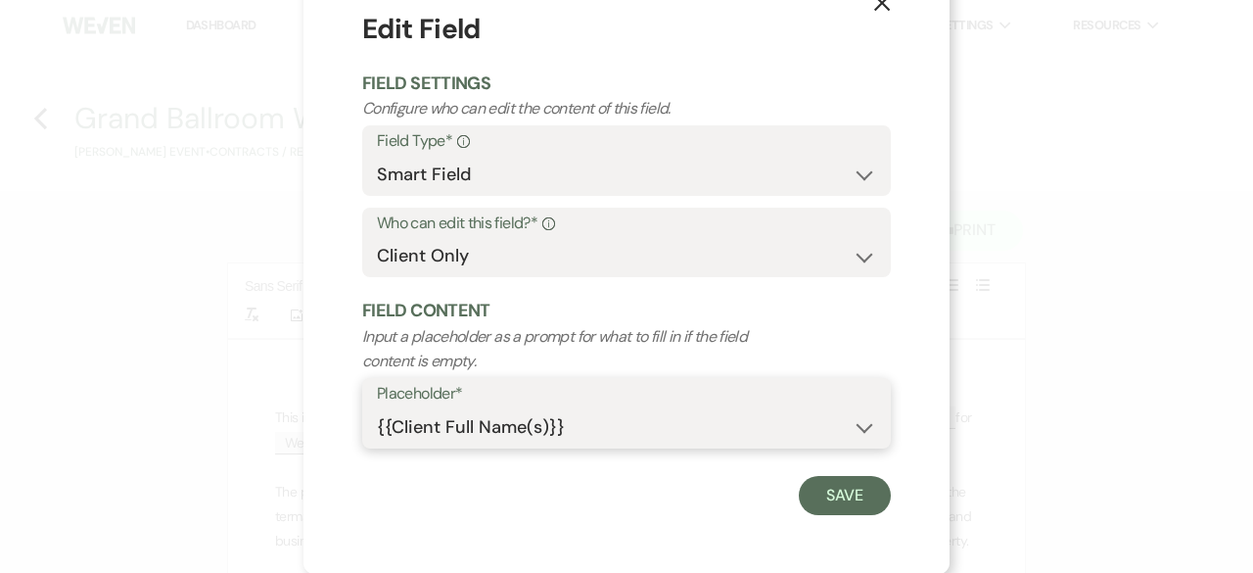
click at [657, 437] on select "{{Event Date}} {{Client Full Name(s)}} {{Client First Name(s)}} {{Venue Name}} …" at bounding box center [626, 427] width 499 height 38
select select
click at [377, 408] on select "{{Event Date}} {{Client Full Name(s)}} {{Client First Name(s)}} {{Venue Name}} …" at bounding box center [626, 427] width 499 height 38
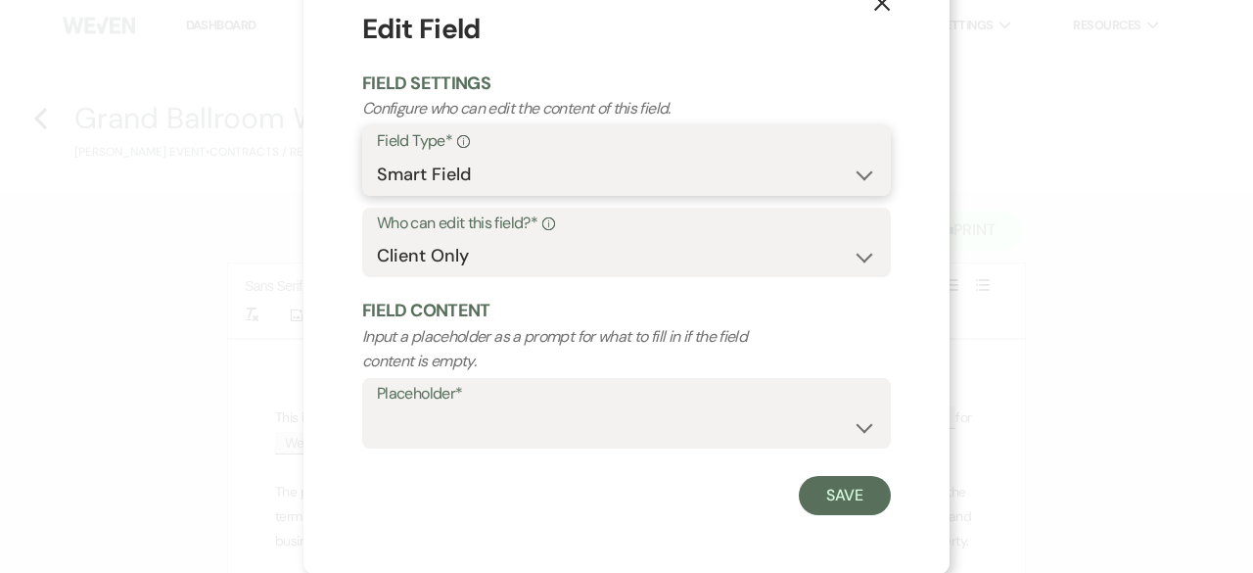
click at [505, 171] on select "Standard Field Smart Field" at bounding box center [626, 175] width 499 height 38
select select "standardCustomField"
click at [377, 156] on select "Standard Field Smart Field" at bounding box center [626, 175] width 499 height 38
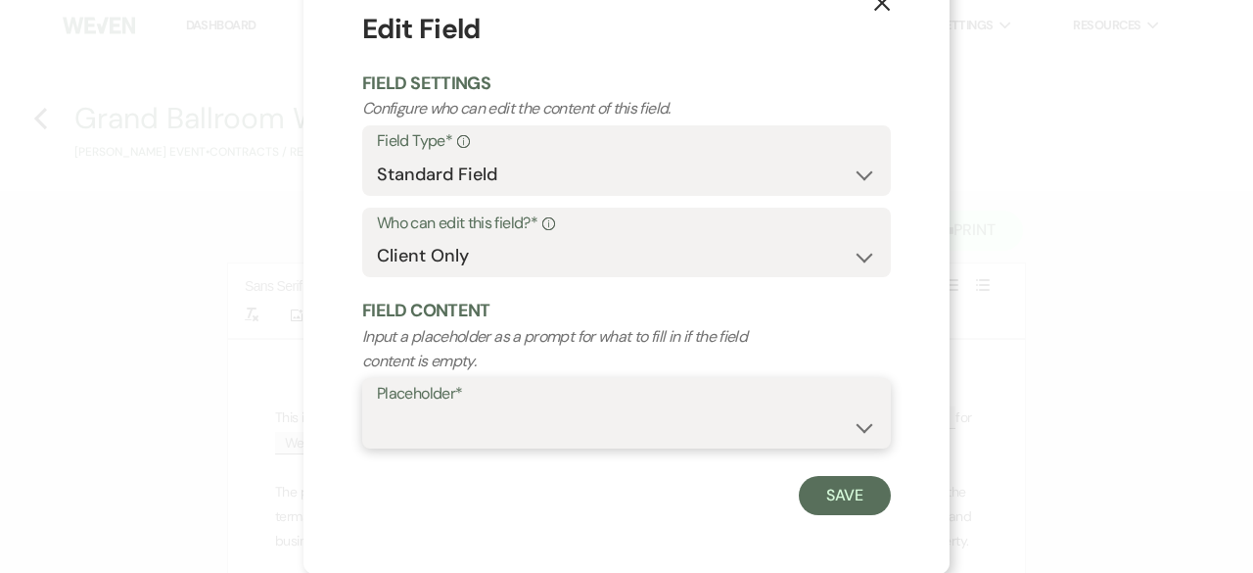
click at [426, 409] on select "Custom Placeholder Date Time Name Location Venue Name Type Number Budget Addres…" at bounding box center [626, 427] width 499 height 38
click at [377, 408] on select "Custom Placeholder Date Time Name Location Venue Name Type Number Budget Addres…" at bounding box center [626, 427] width 499 height 38
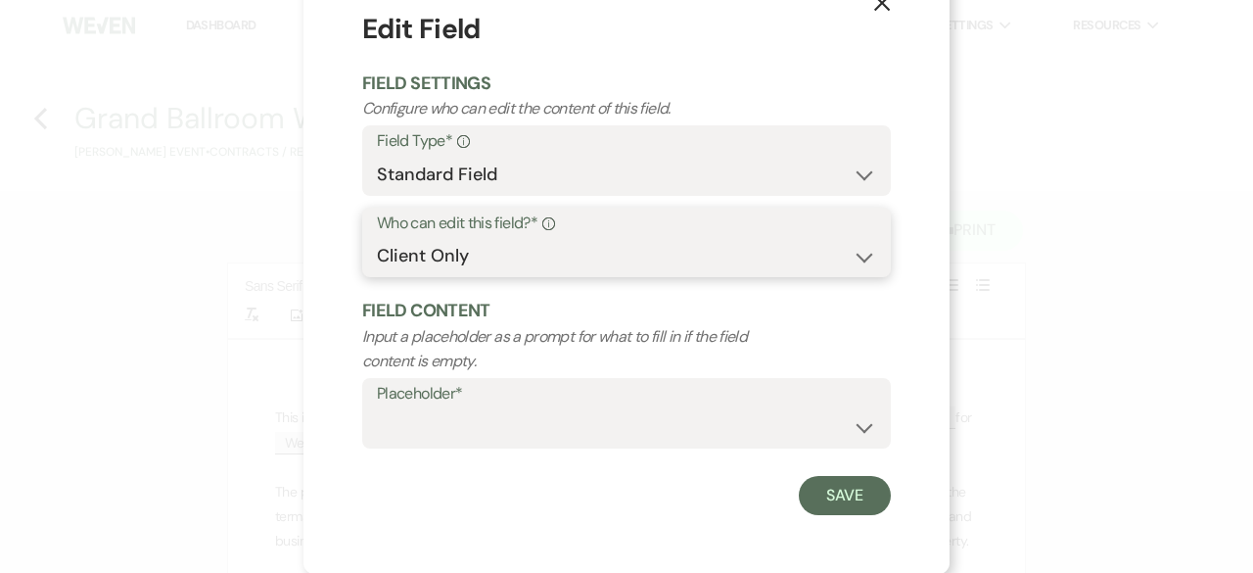
click at [484, 242] on select "Both Venue & Client Client Only Venue Only" at bounding box center [626, 256] width 499 height 38
select select "clientAndOwner"
click at [377, 237] on select "Both Venue & Client Client Only Venue Only" at bounding box center [626, 256] width 499 height 38
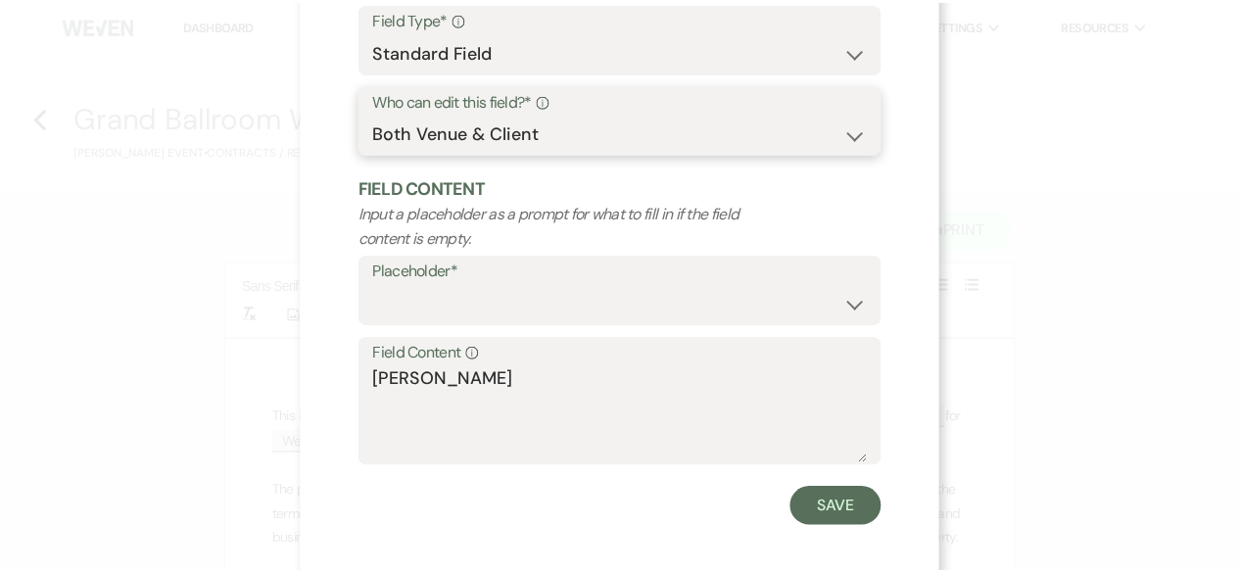
scroll to position [186, 0]
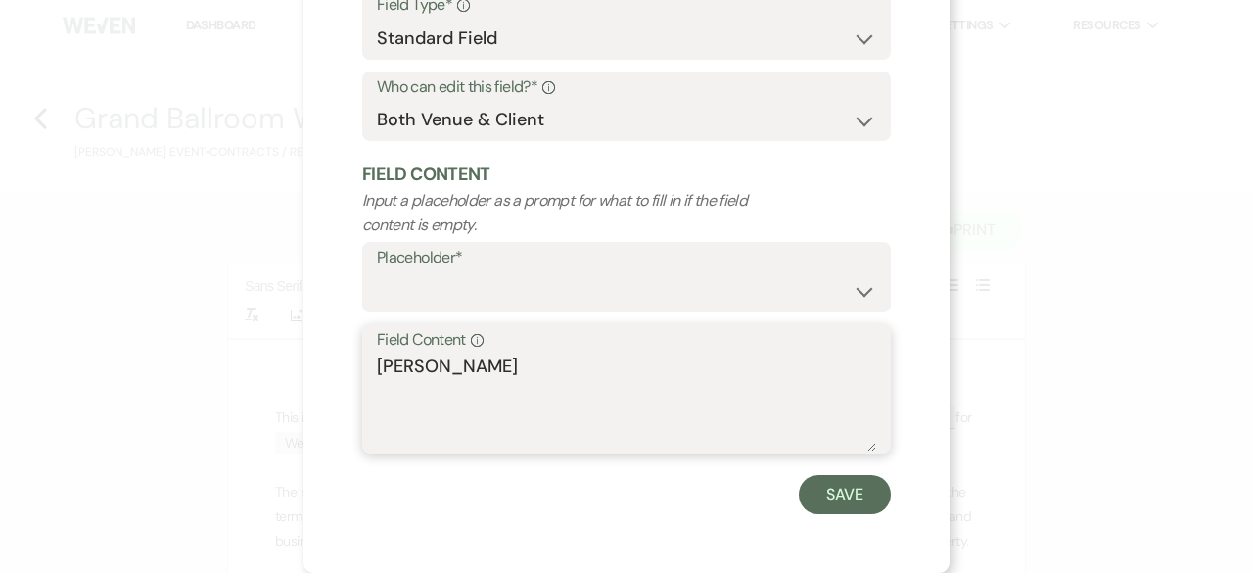
drag, startPoint x: 507, startPoint y: 373, endPoint x: 361, endPoint y: 368, distance: 146.0
click at [362, 368] on div "Field Content Info [PERSON_NAME]" at bounding box center [626, 389] width 529 height 130
type textarea "[PERSON_NAME]"
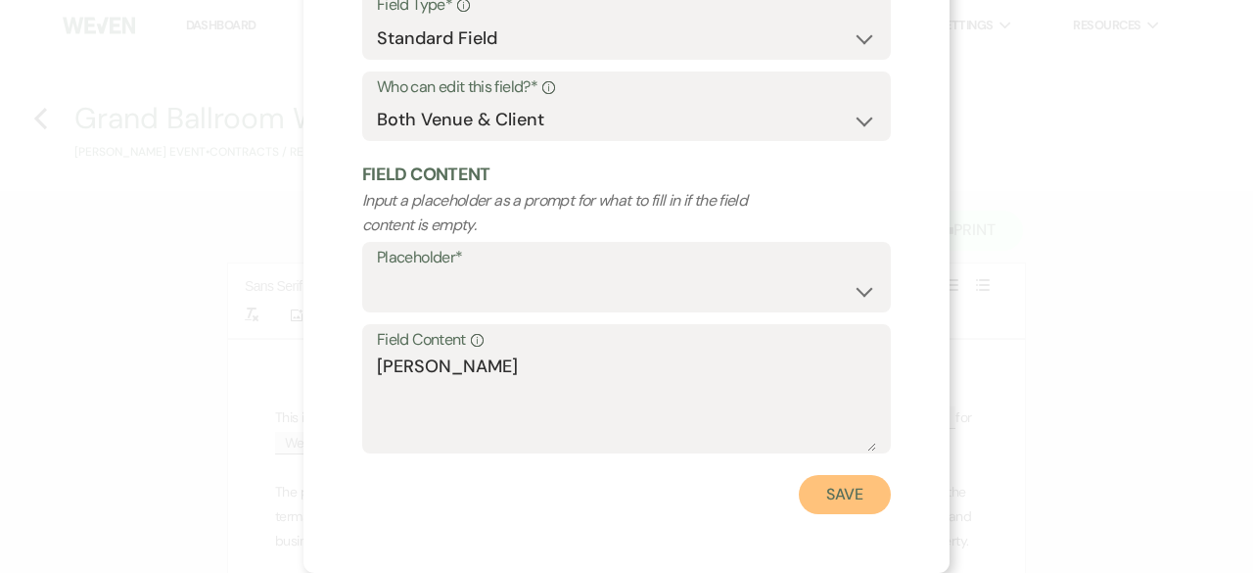
click at [844, 501] on button "Save" at bounding box center [845, 494] width 92 height 39
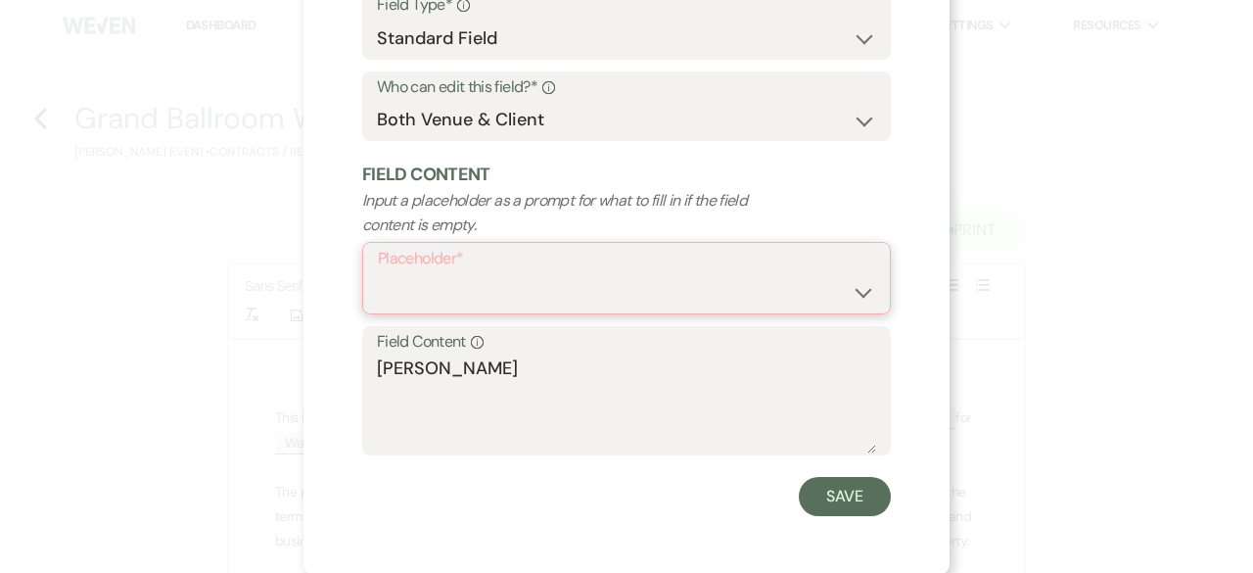
click at [415, 283] on select "Custom Placeholder Date Time Name Location Venue Name Type Number Budget Addres…" at bounding box center [626, 292] width 497 height 38
click at [378, 273] on select "Custom Placeholder Date Time Name Location Venue Name Type Number Budget Addres…" at bounding box center [626, 292] width 497 height 38
select select "Name"
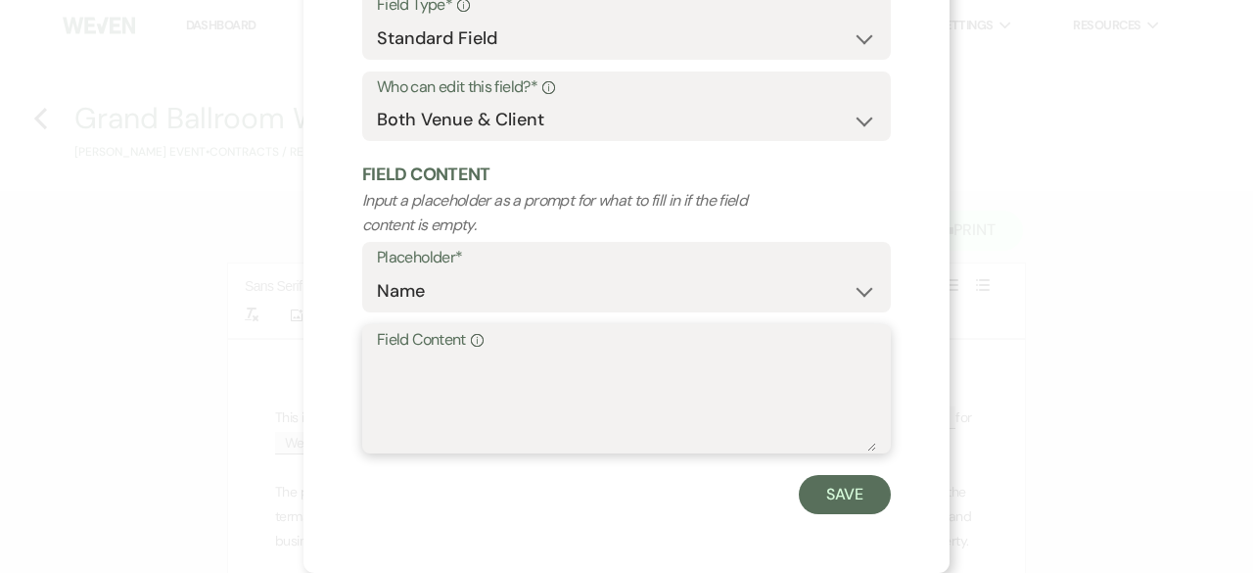
click at [426, 366] on textarea "Field Content Info" at bounding box center [626, 402] width 499 height 98
type textarea "[PERSON_NAME]"
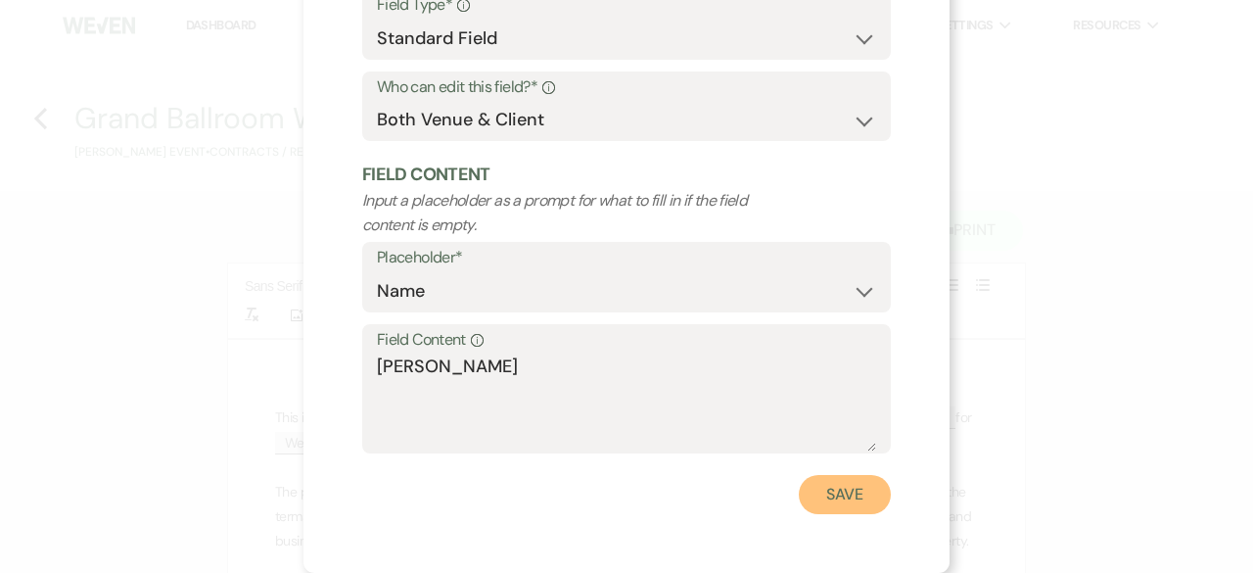
click at [816, 499] on button "Save" at bounding box center [845, 494] width 92 height 39
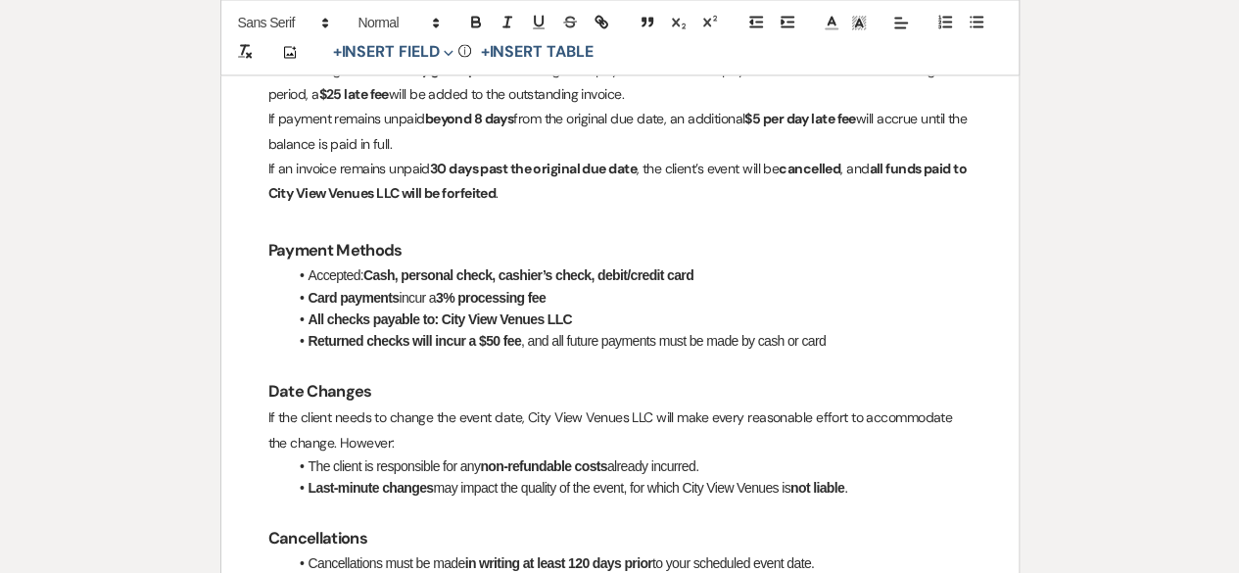
scroll to position [0, 0]
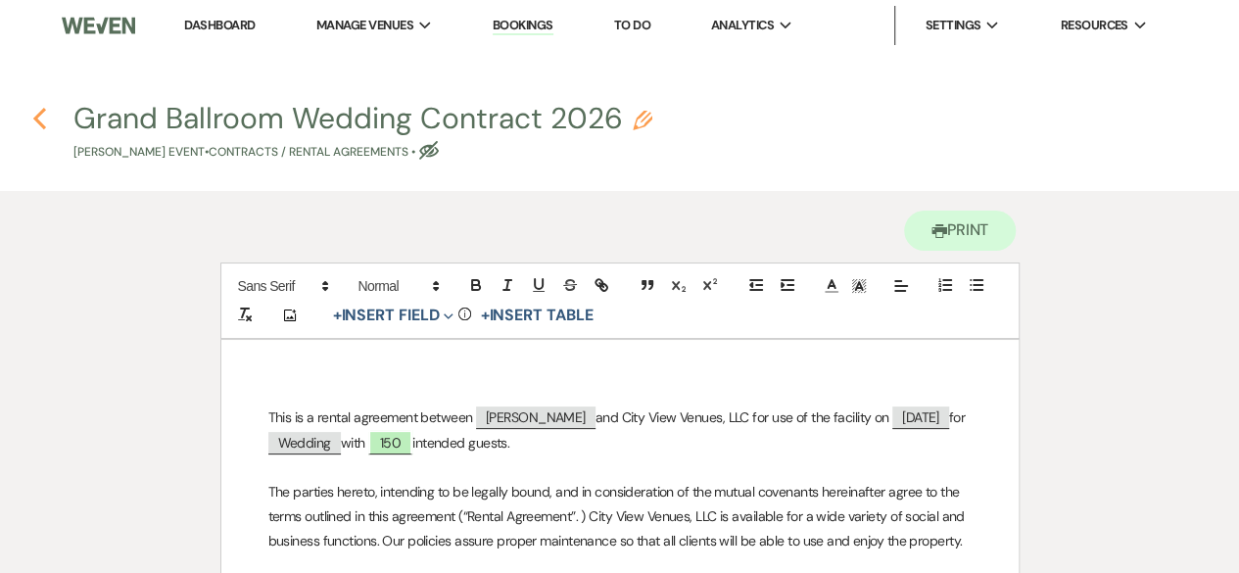
click at [37, 118] on icon "Previous" at bounding box center [39, 118] width 15 height 23
select select "5"
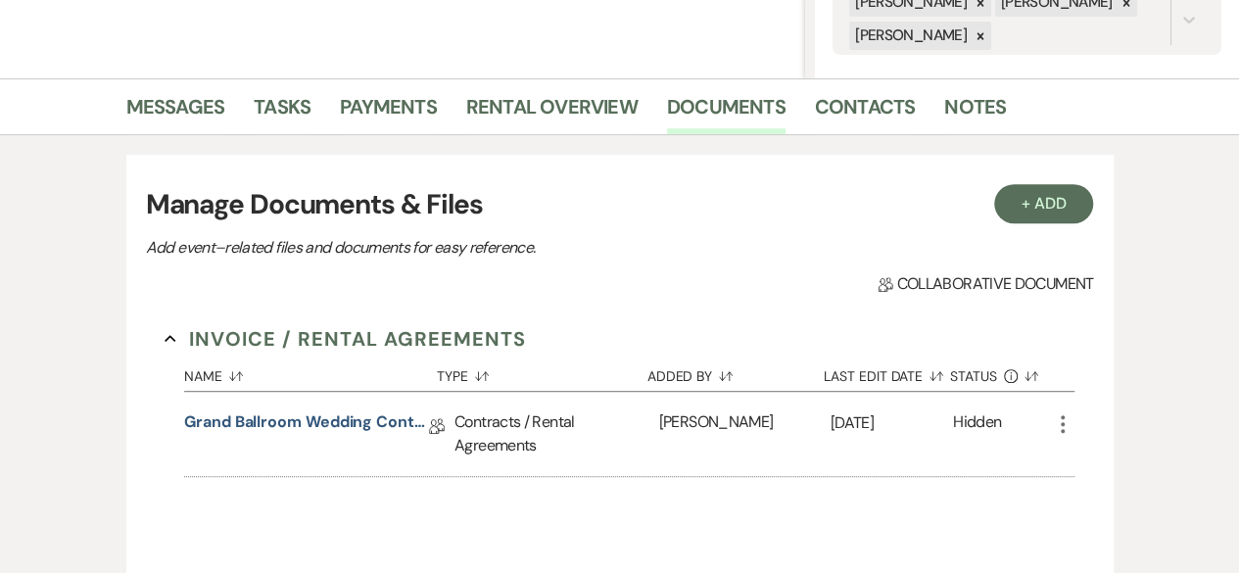
scroll to position [294, 0]
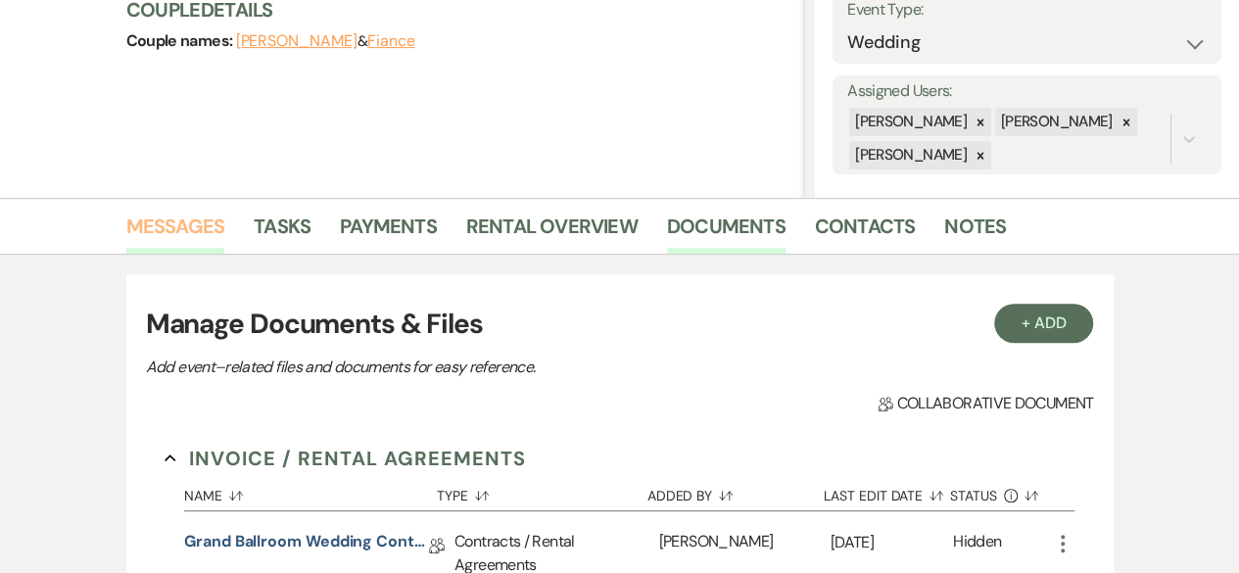
click at [198, 231] on link "Messages" at bounding box center [175, 232] width 99 height 43
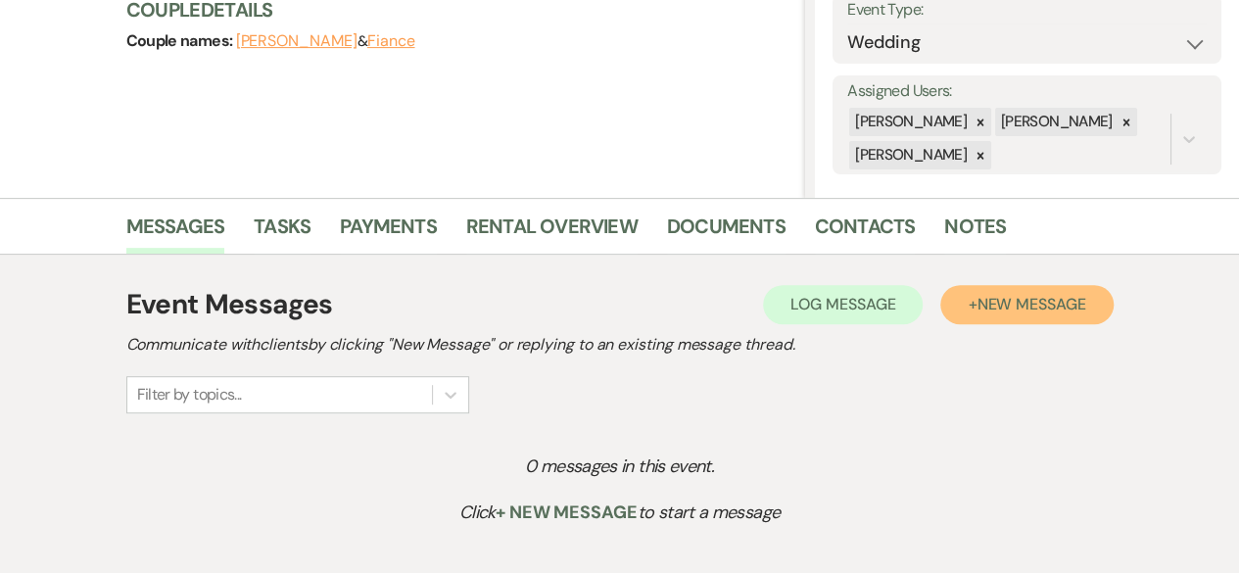
click at [1009, 303] on span "New Message" at bounding box center [1030, 304] width 109 height 21
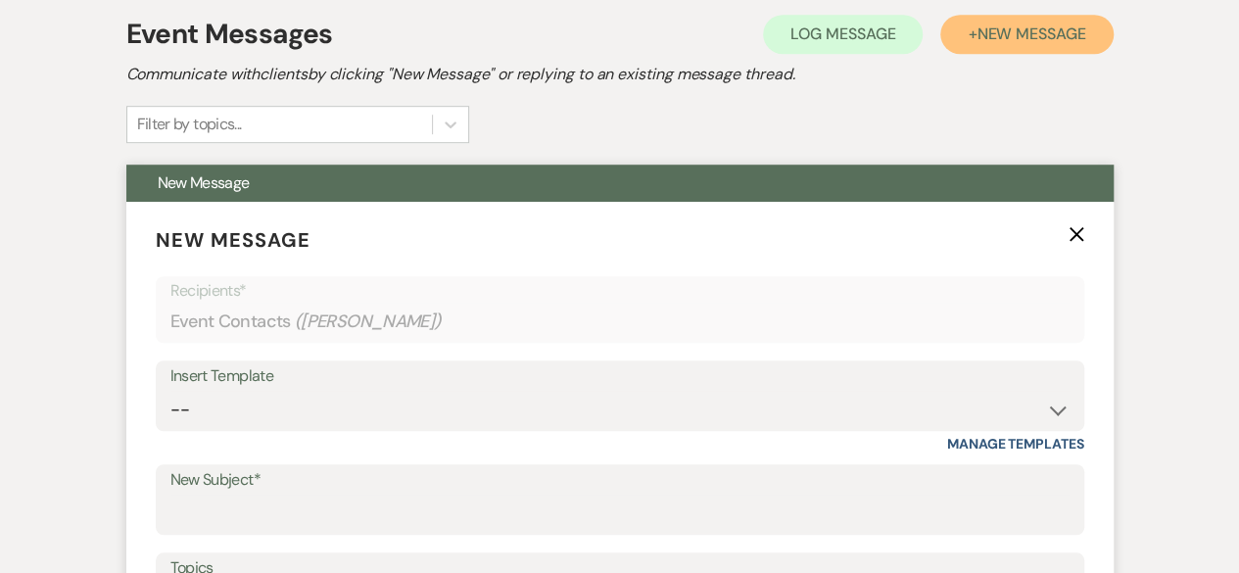
scroll to position [685, 0]
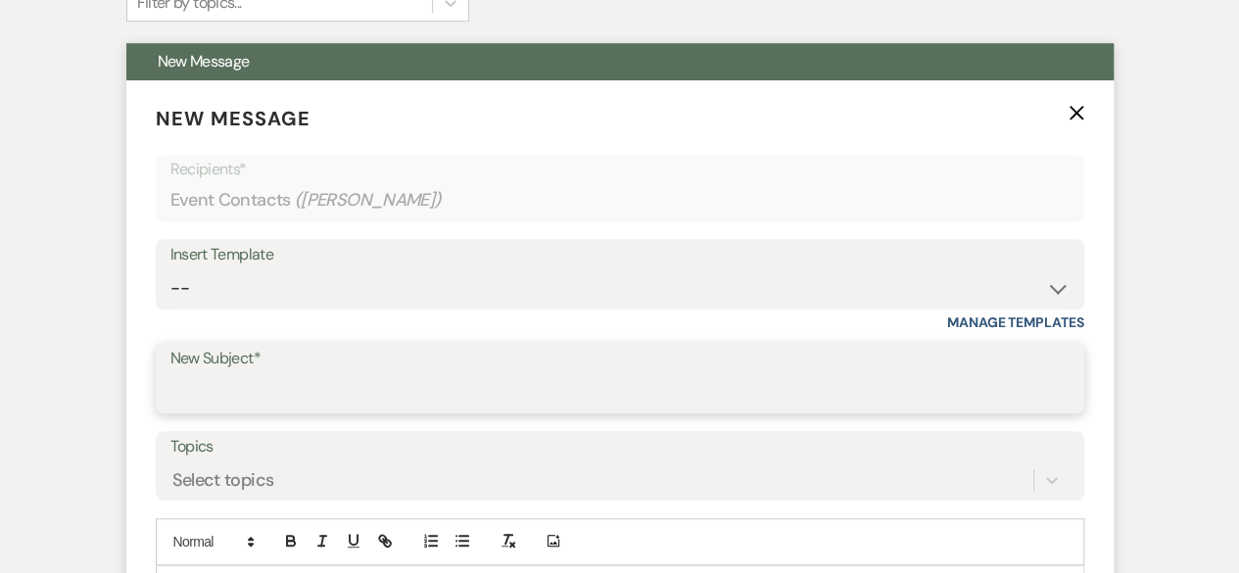
click at [207, 387] on input "New Subject*" at bounding box center [619, 392] width 899 height 38
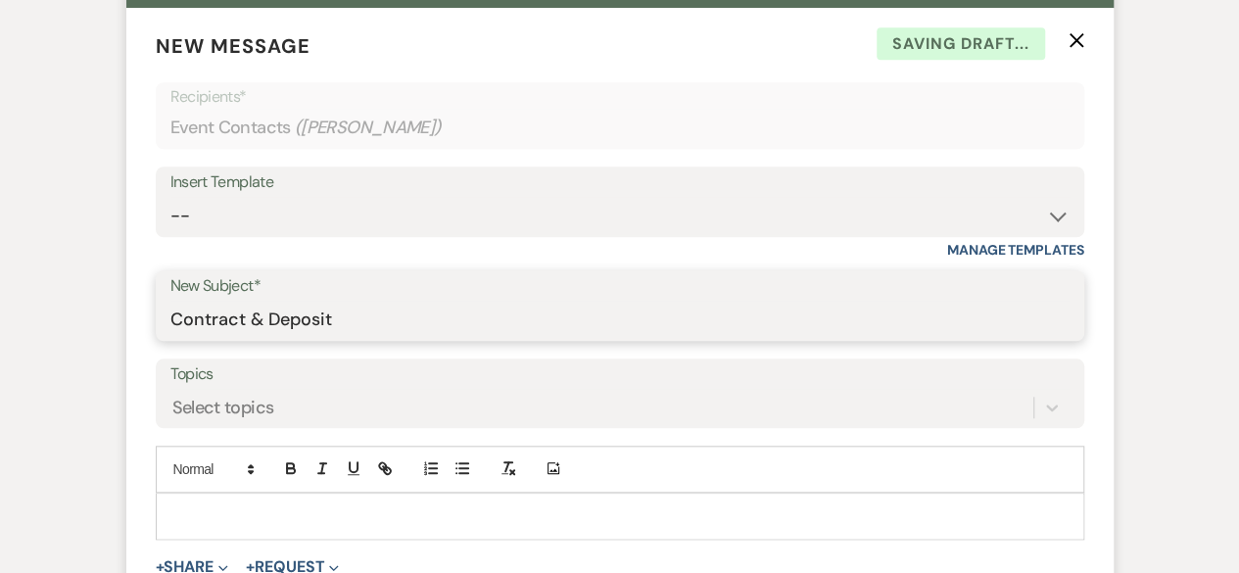
scroll to position [979, 0]
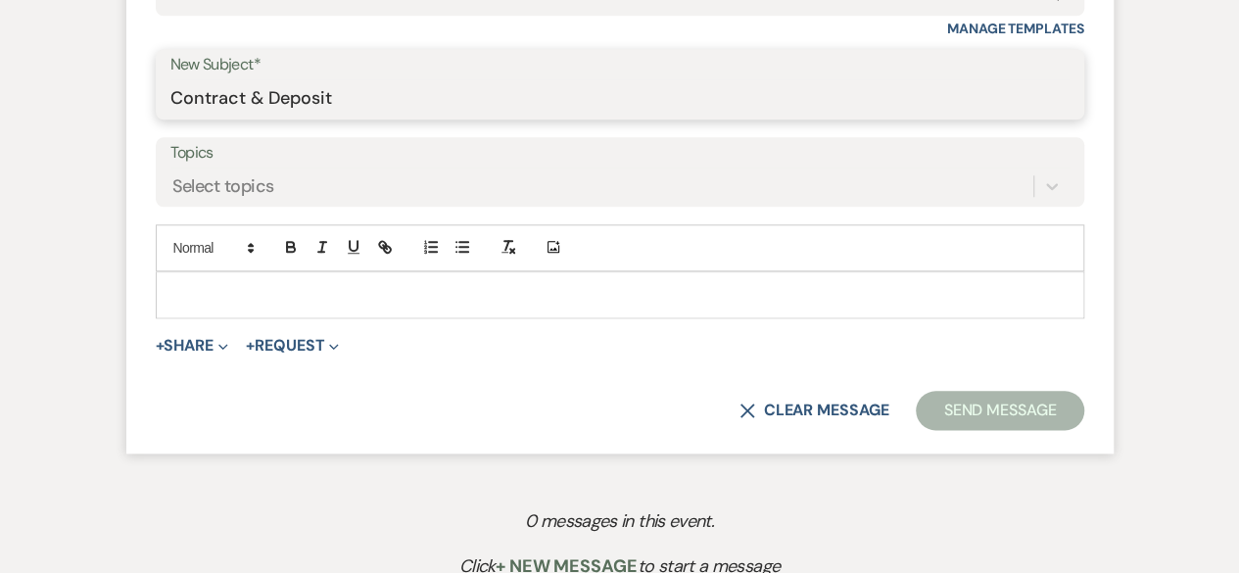
type input "Contract & Deposit"
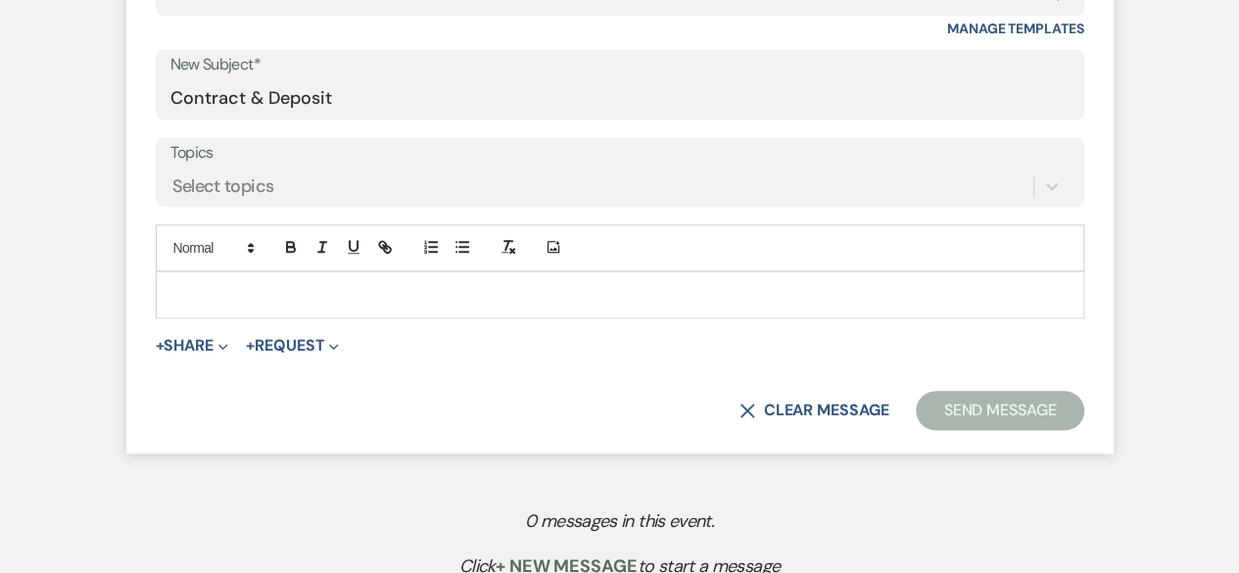
click at [200, 287] on p at bounding box center [619, 295] width 897 height 22
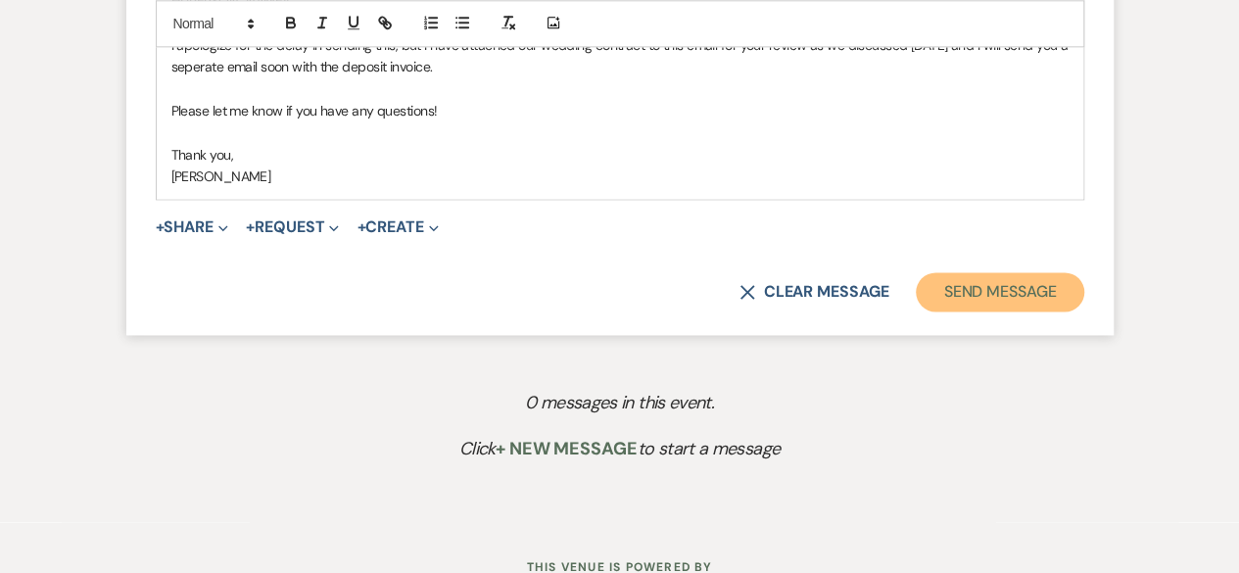
click at [997, 299] on button "Send Message" at bounding box center [999, 291] width 167 height 39
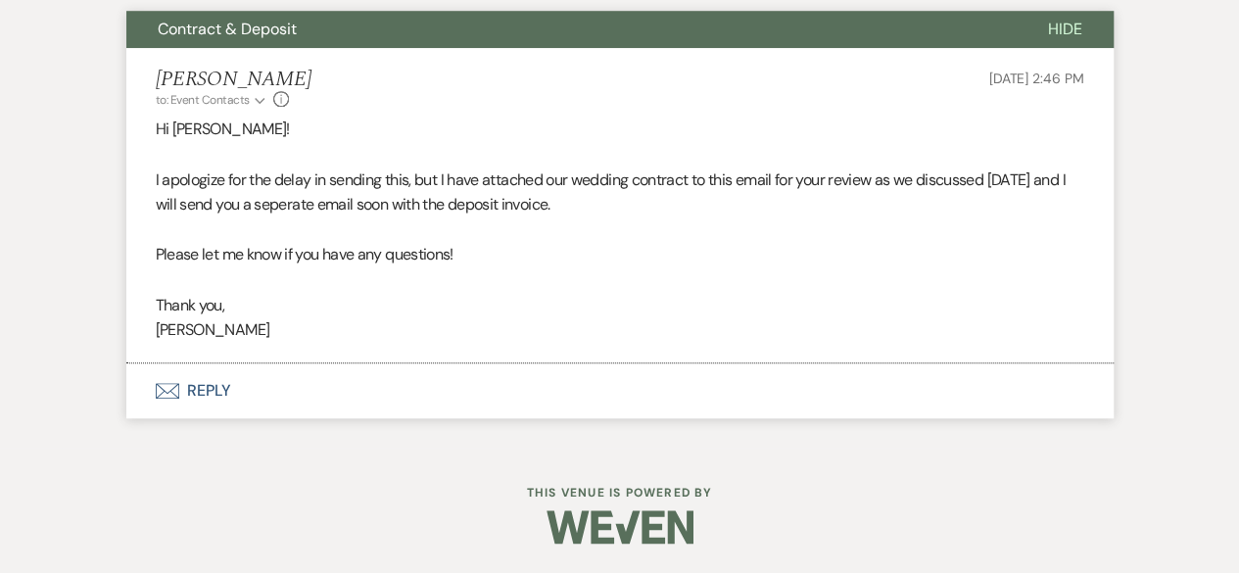
scroll to position [717, 0]
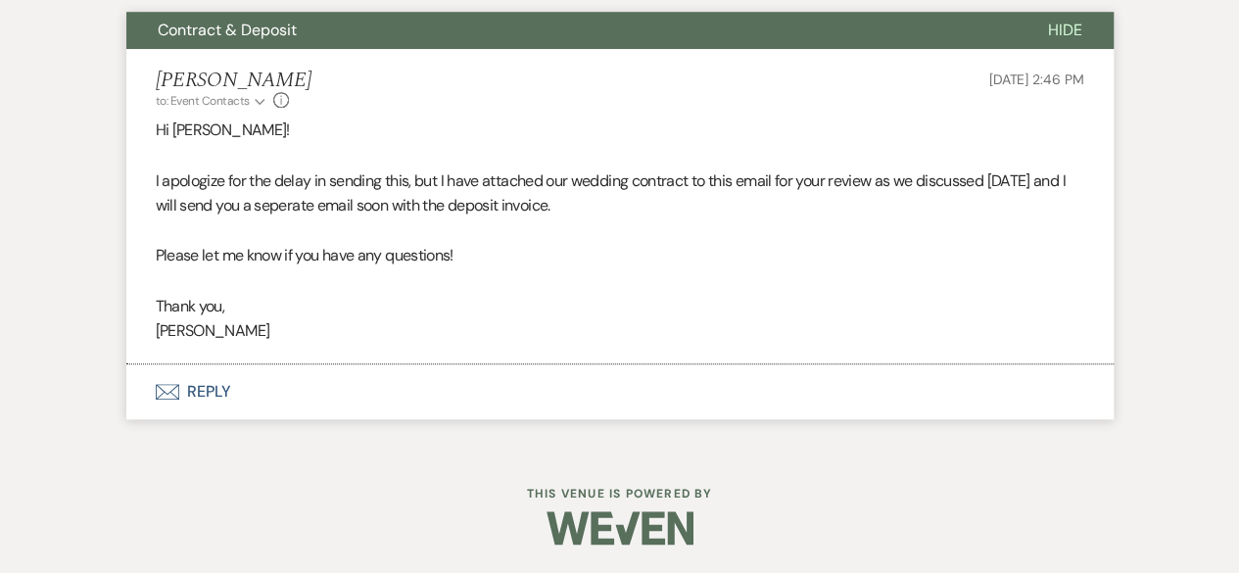
click at [208, 399] on button "Envelope Reply" at bounding box center [619, 391] width 987 height 55
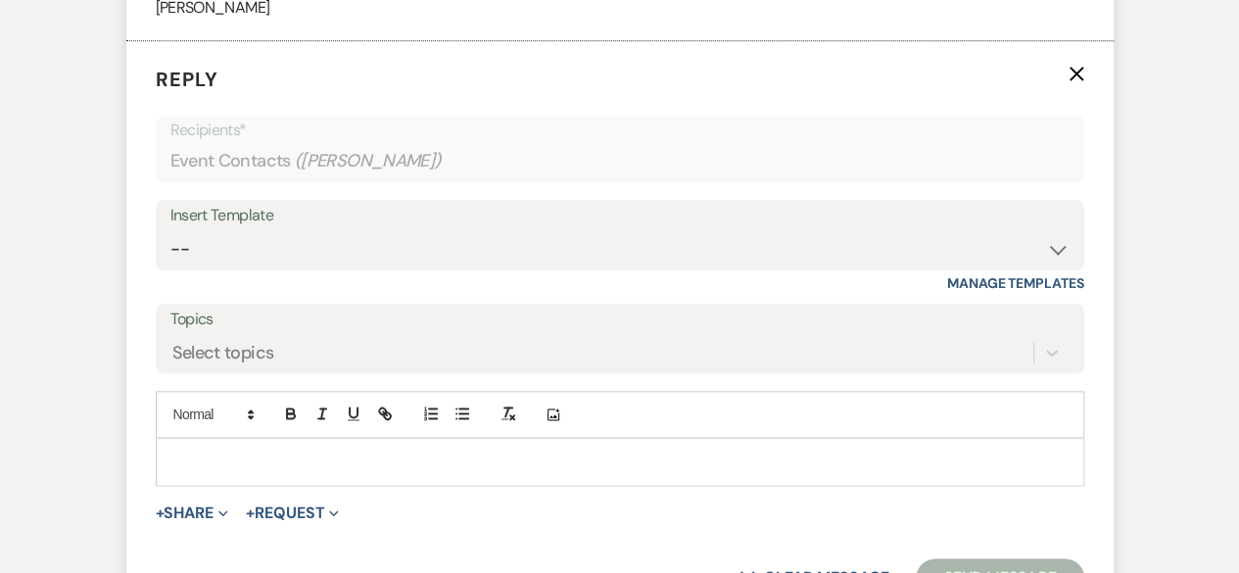
scroll to position [1083, 0]
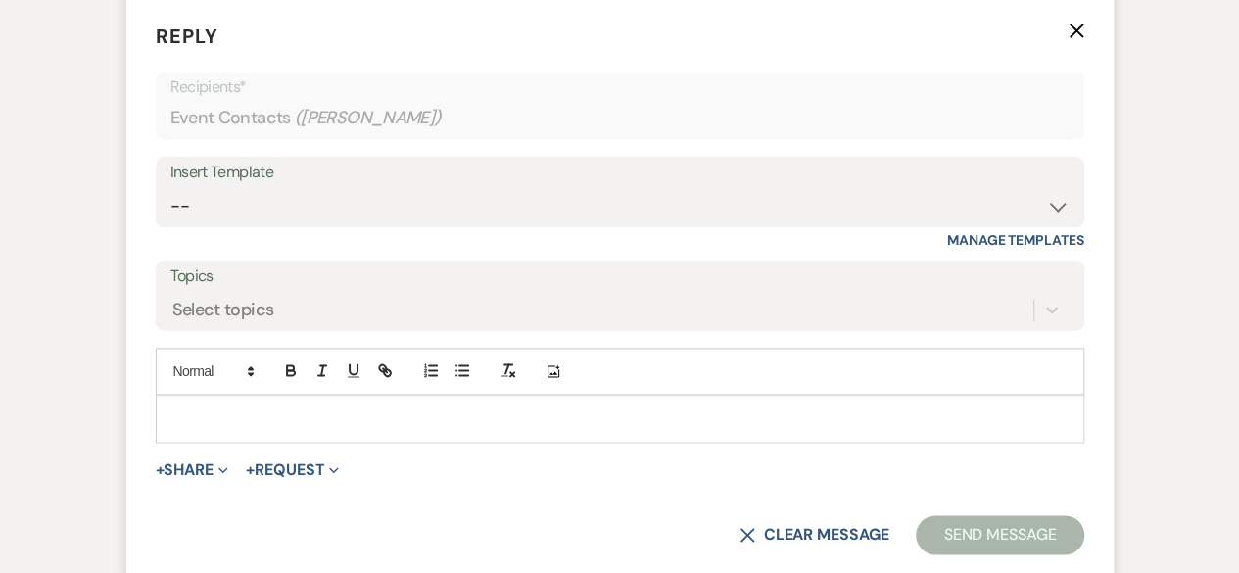
click at [205, 422] on p at bounding box center [619, 418] width 897 height 22
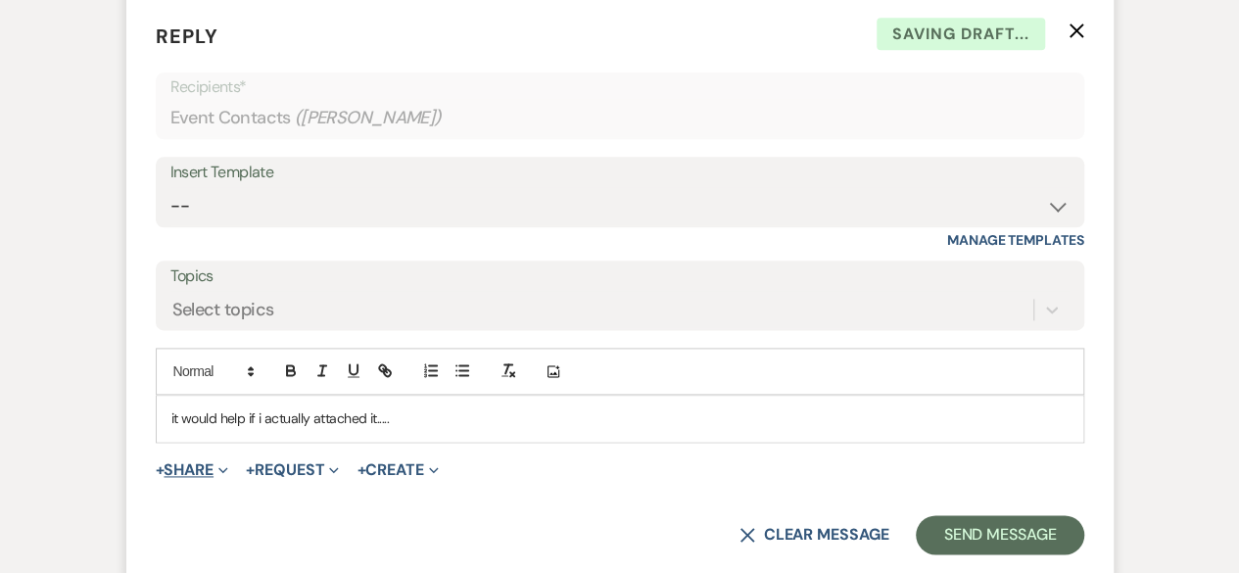
click at [212, 463] on button "+ Share Expand" at bounding box center [192, 470] width 73 height 16
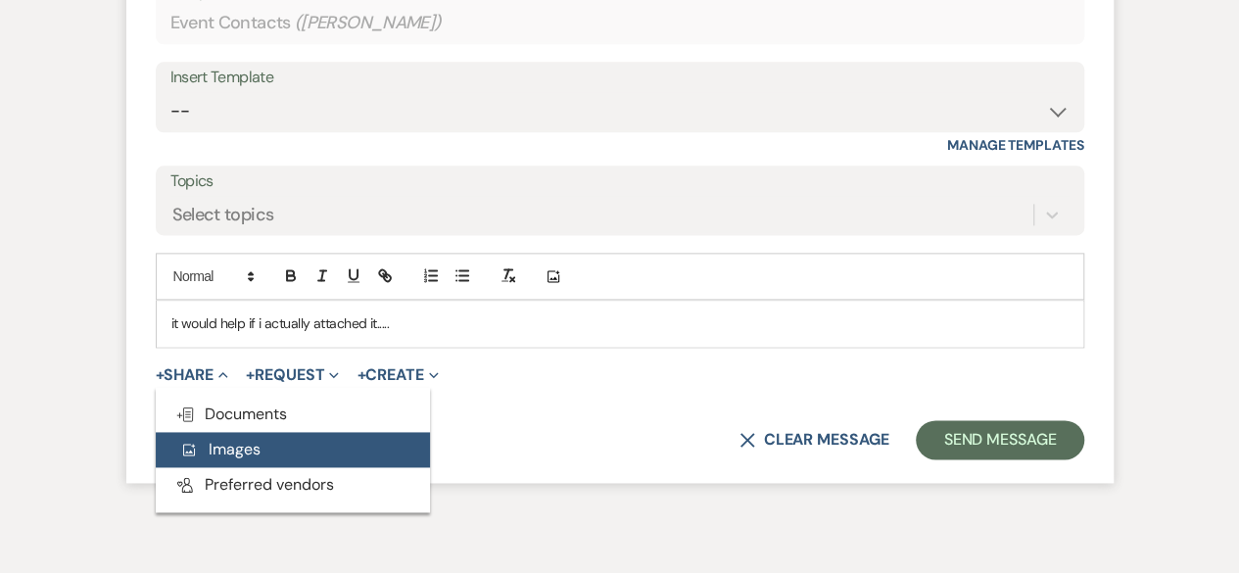
scroll to position [1181, 0]
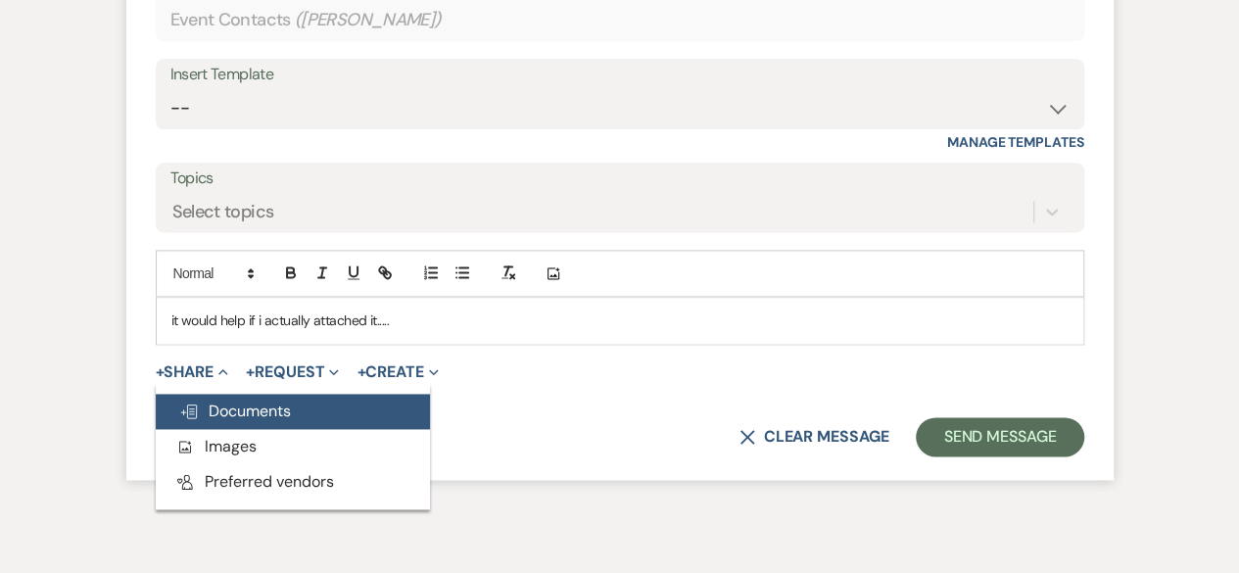
click at [219, 417] on span "Doc Upload Documents" at bounding box center [235, 410] width 112 height 21
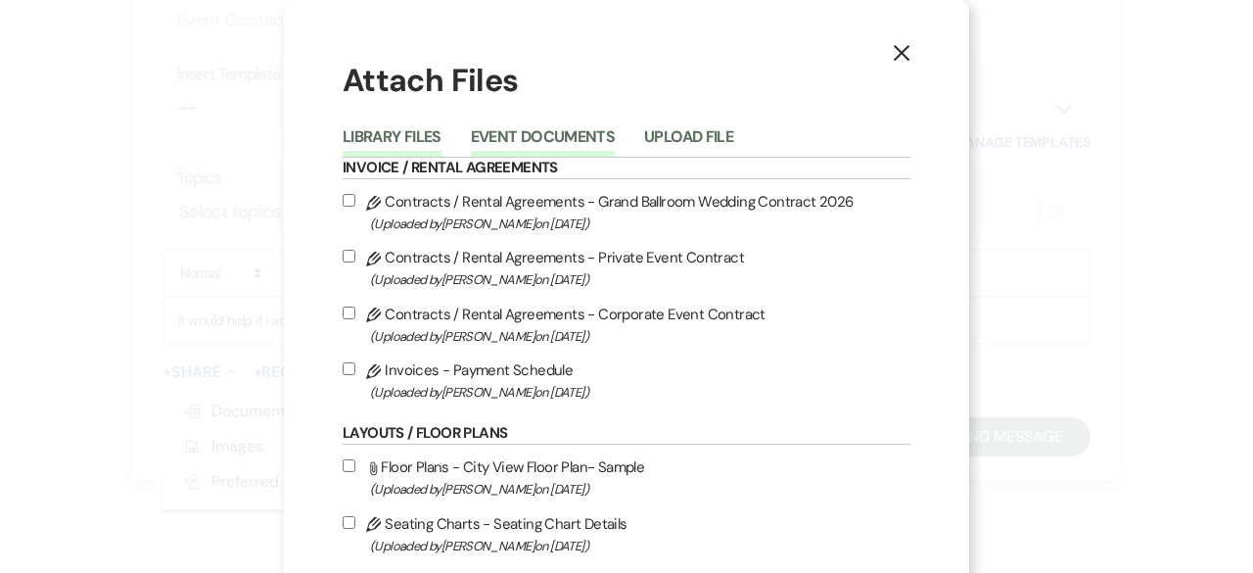
click at [551, 136] on button "Event Documents" at bounding box center [543, 142] width 144 height 27
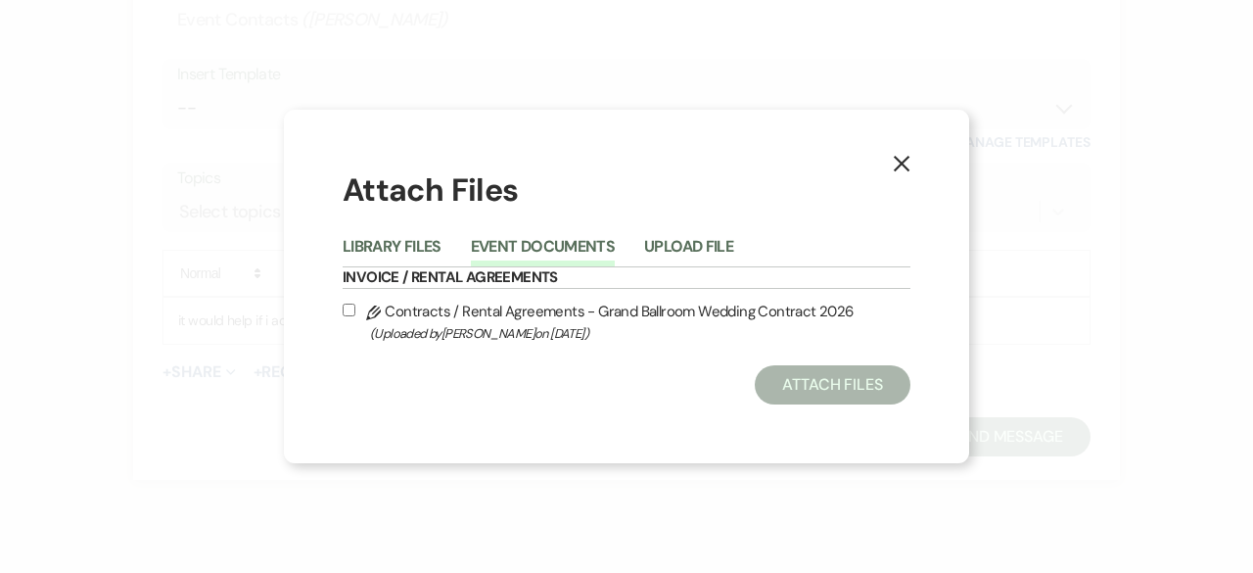
click at [350, 308] on input "Pencil Contracts / Rental Agreements - Grand Ballroom Wedding Contract 2026 (Up…" at bounding box center [349, 310] width 13 height 13
checkbox input "true"
click at [824, 402] on button "Attach Files" at bounding box center [833, 384] width 156 height 39
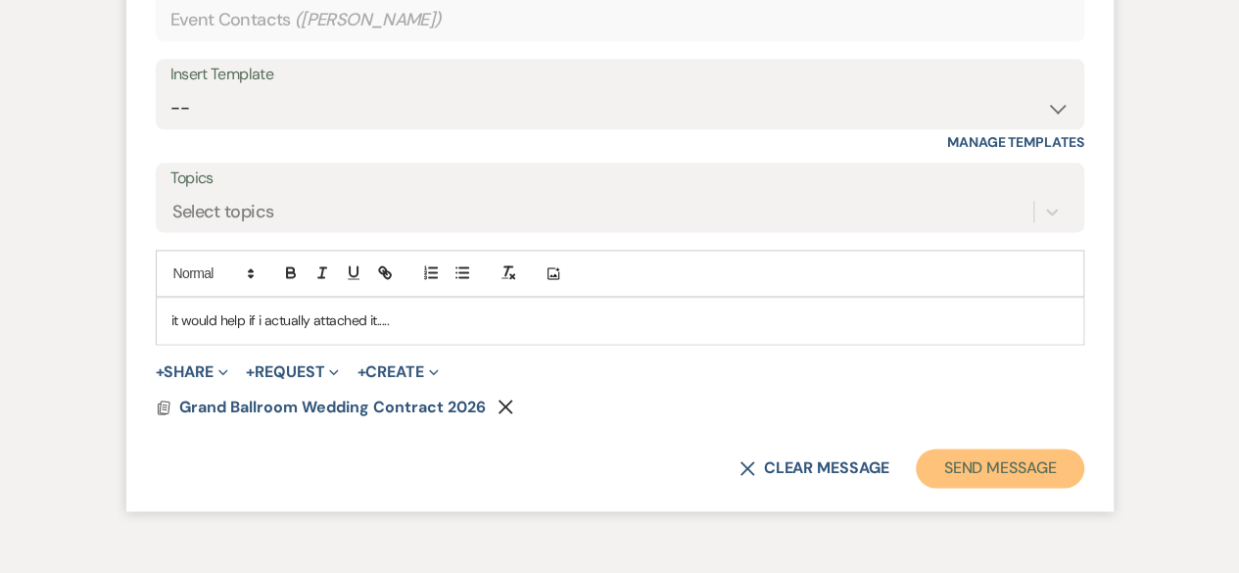
click at [979, 455] on button "Send Message" at bounding box center [999, 467] width 167 height 39
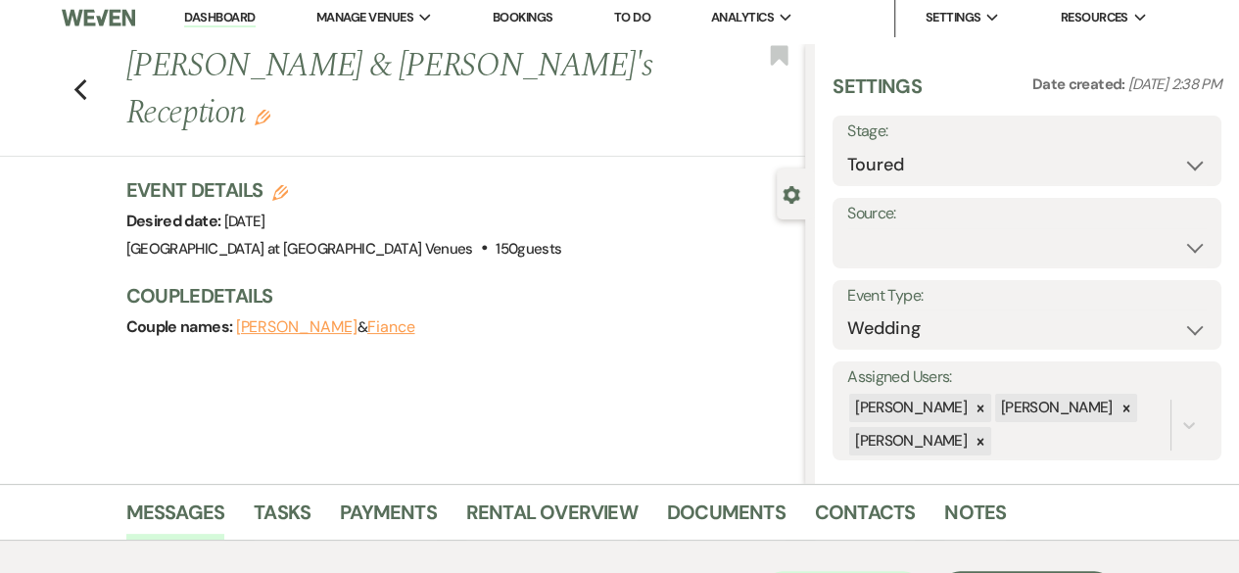
scroll to position [0, 0]
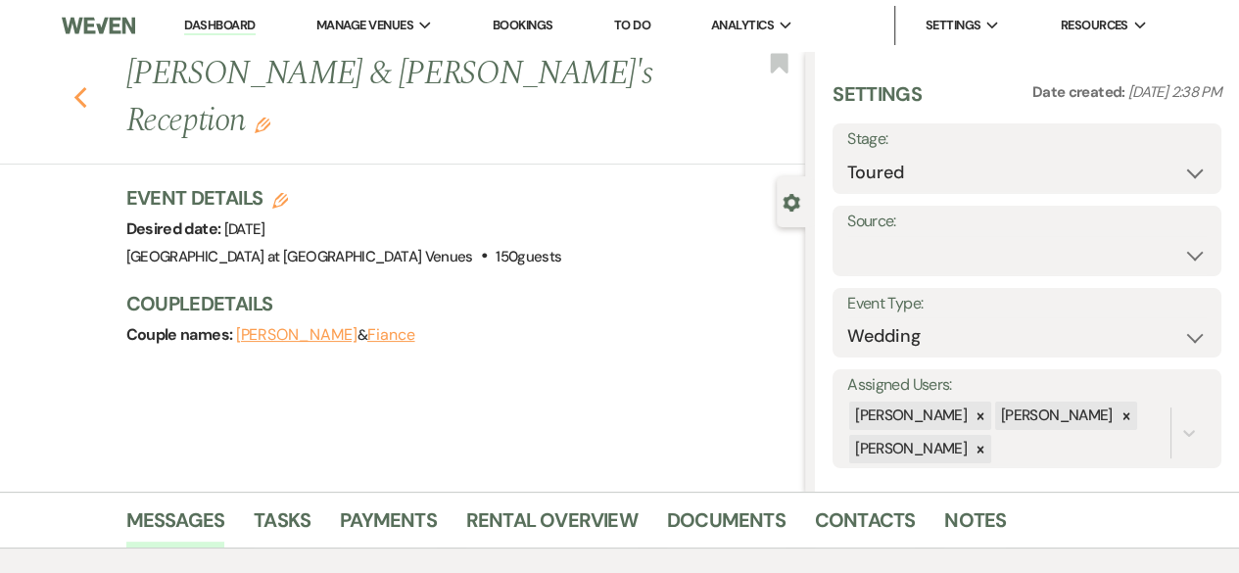
click at [88, 86] on icon "Previous" at bounding box center [80, 97] width 15 height 23
select select "5"
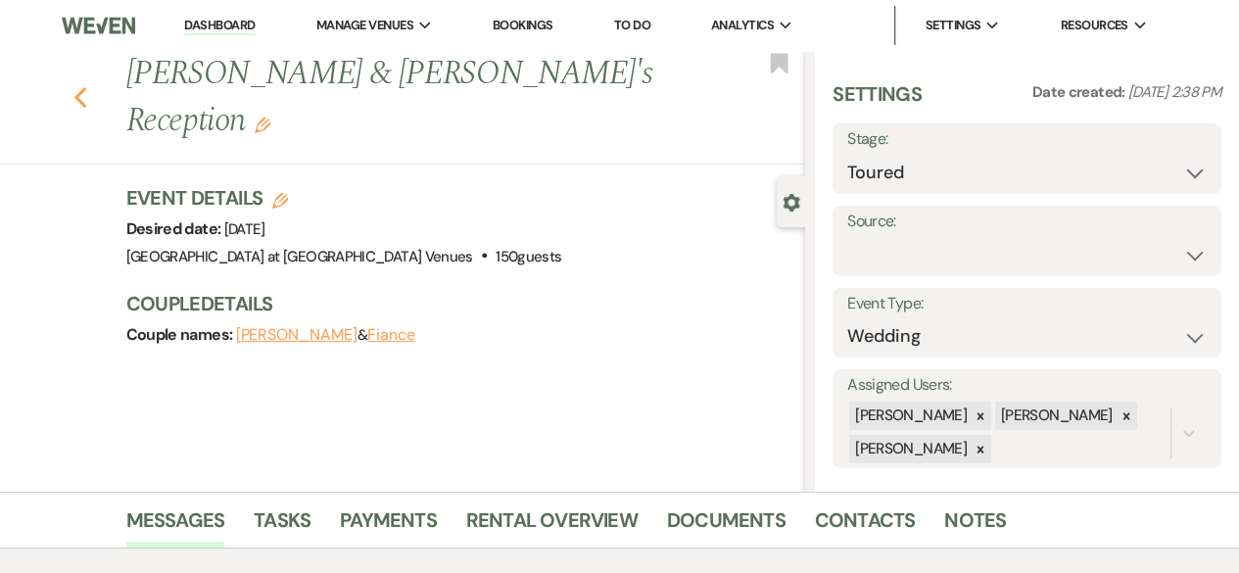
select select "5"
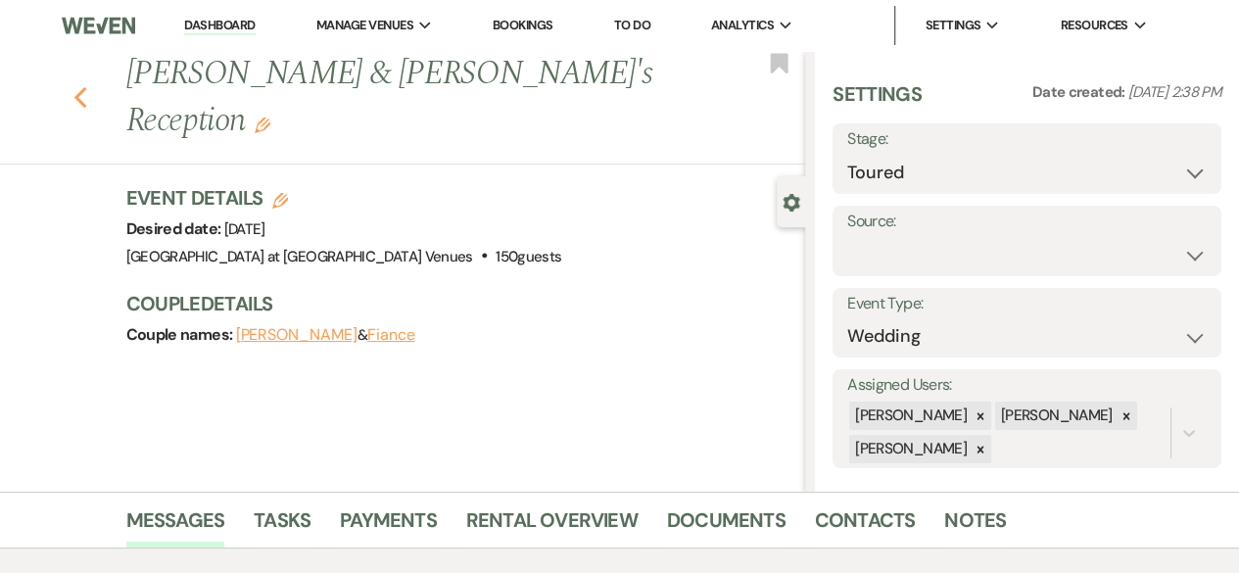
select select "5"
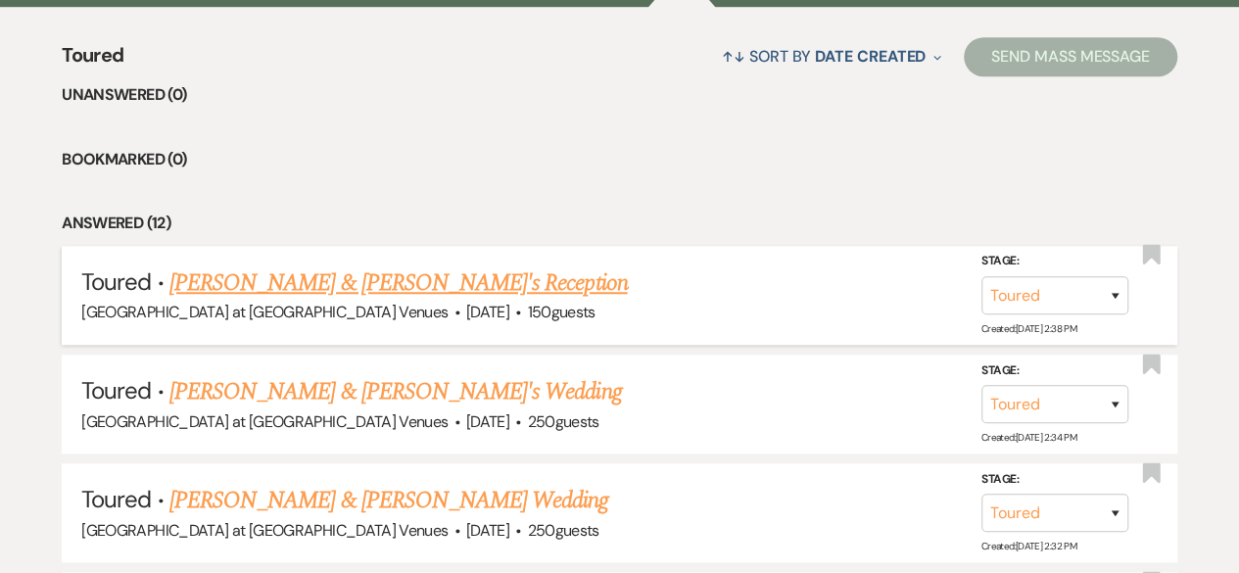
scroll to position [783, 0]
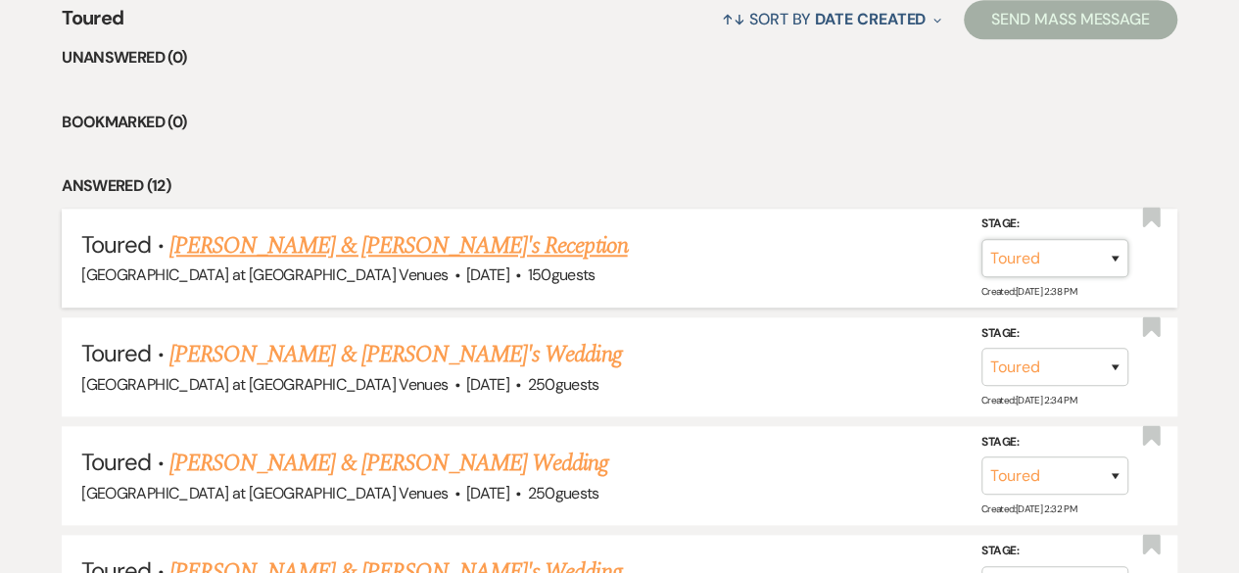
click at [1115, 258] on select "Inquiry Follow Up Tour Requested Tour Confirmed Toured Proposal Sent Booked Lost" at bounding box center [1054, 258] width 147 height 38
select select "7"
click at [981, 239] on select "Inquiry Follow Up Tour Requested Tour Confirmed Toured Proposal Sent Booked Lost" at bounding box center [1054, 258] width 147 height 38
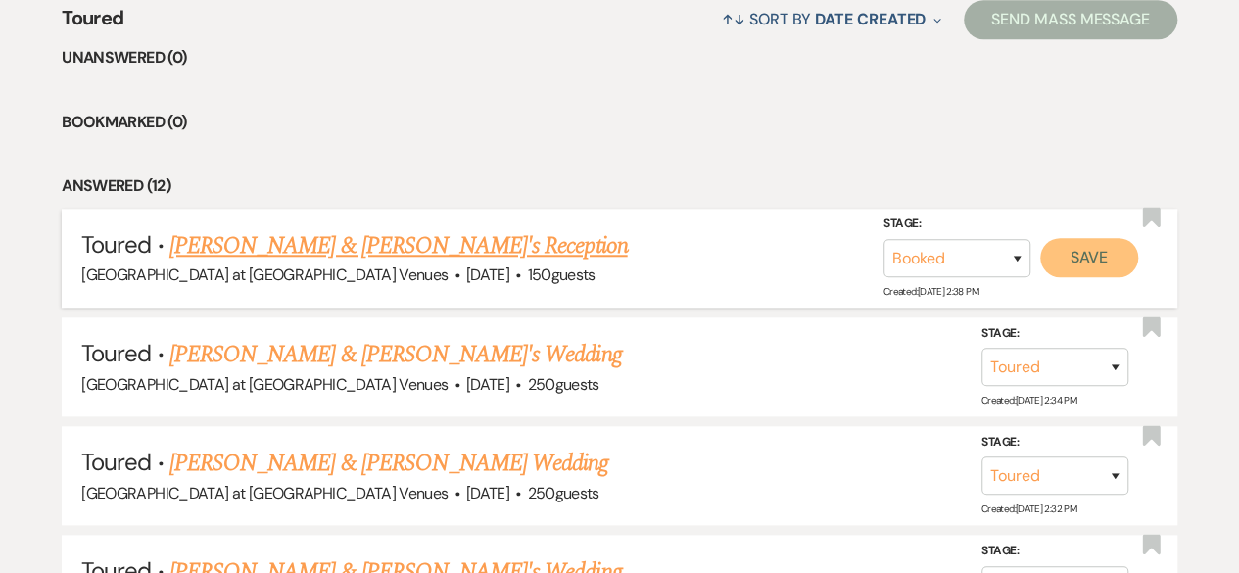
click at [1077, 259] on button "Save" at bounding box center [1089, 257] width 98 height 39
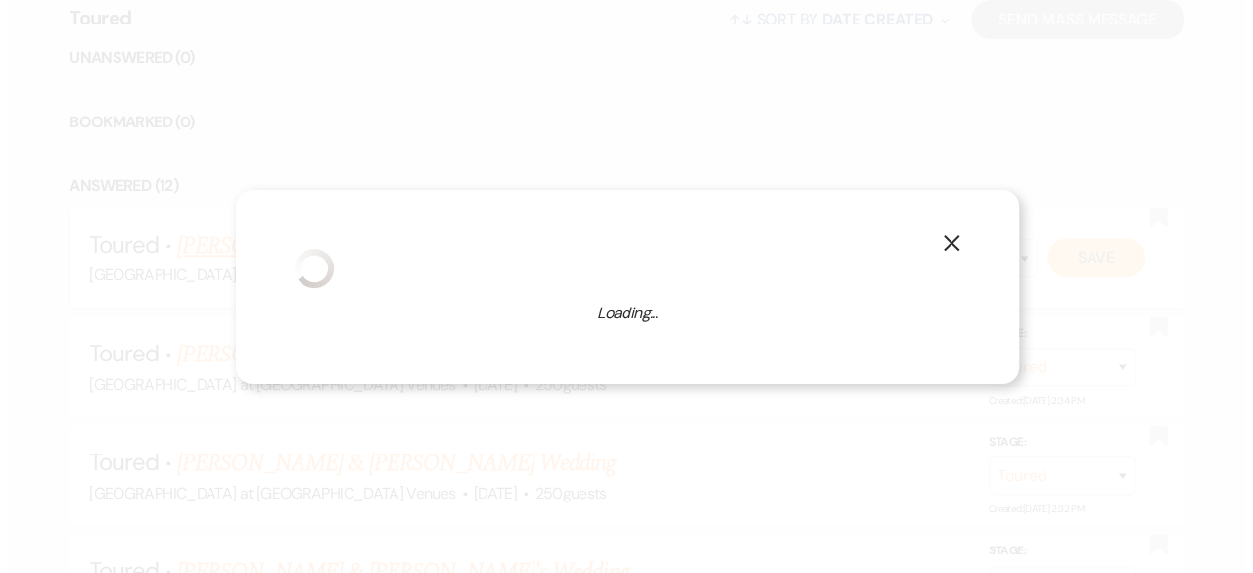
scroll to position [785, 0]
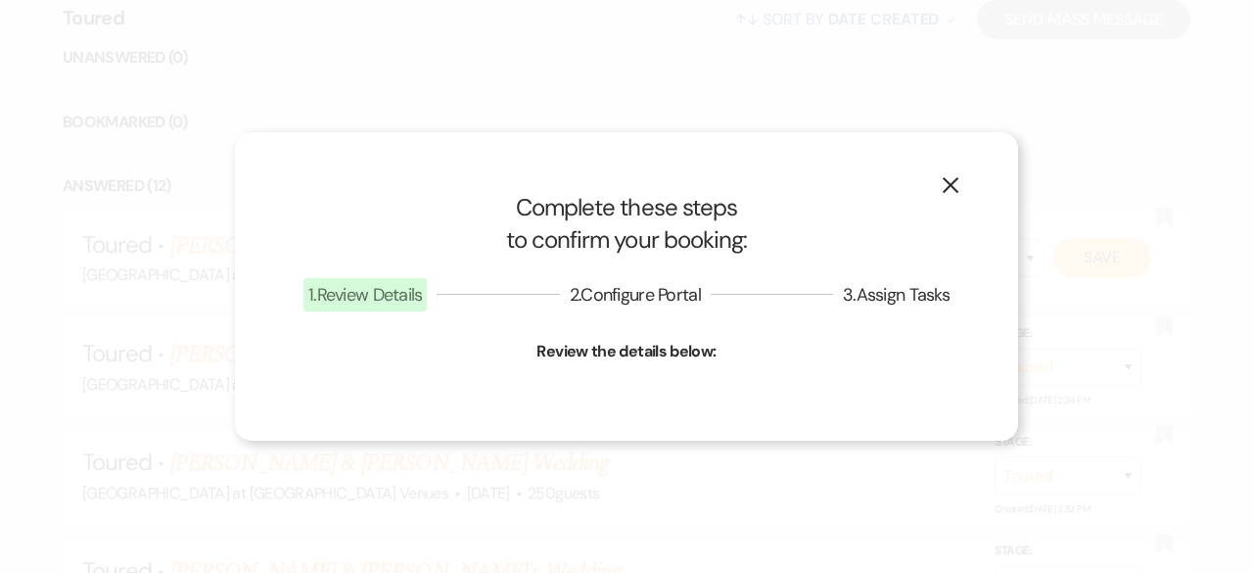
select select "1"
select select "783"
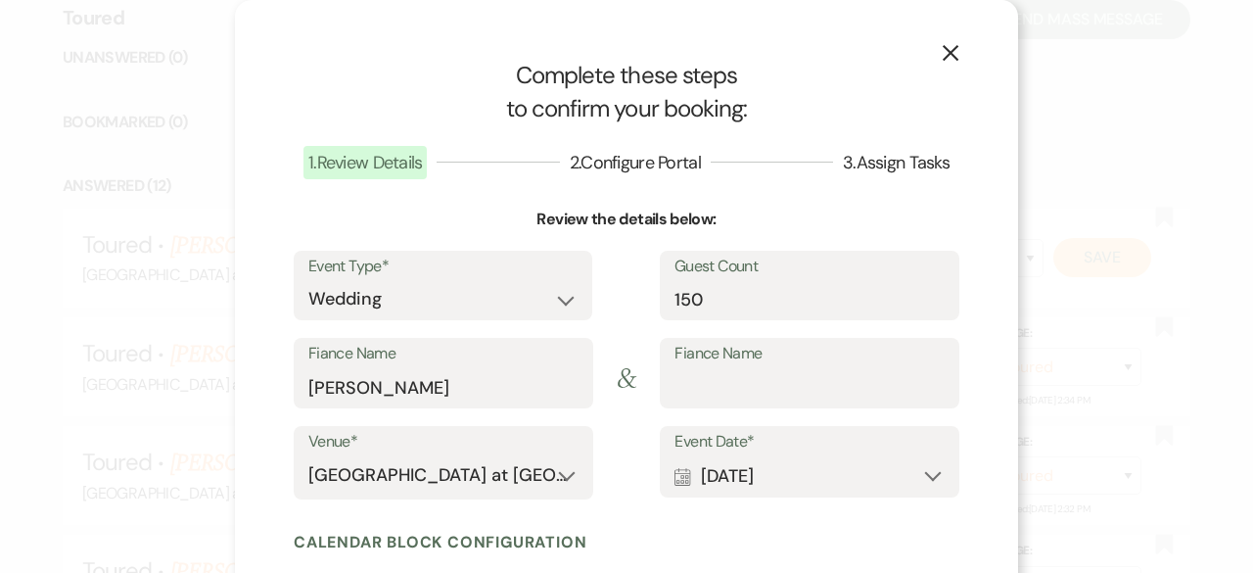
scroll to position [291, 0]
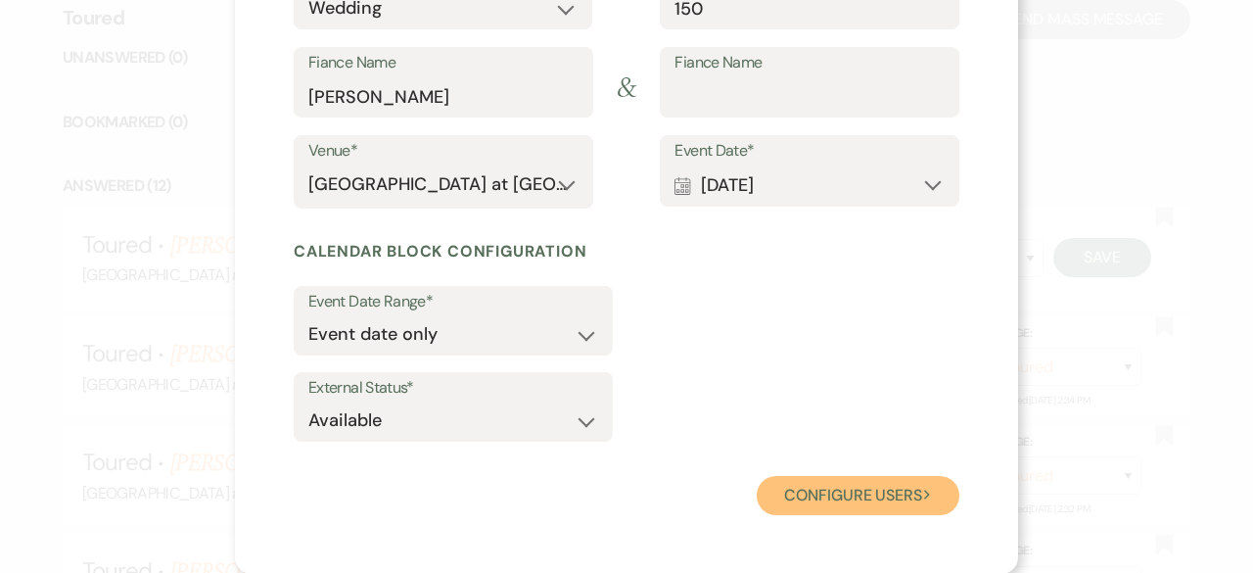
click at [805, 493] on button "Configure users Next" at bounding box center [858, 495] width 203 height 39
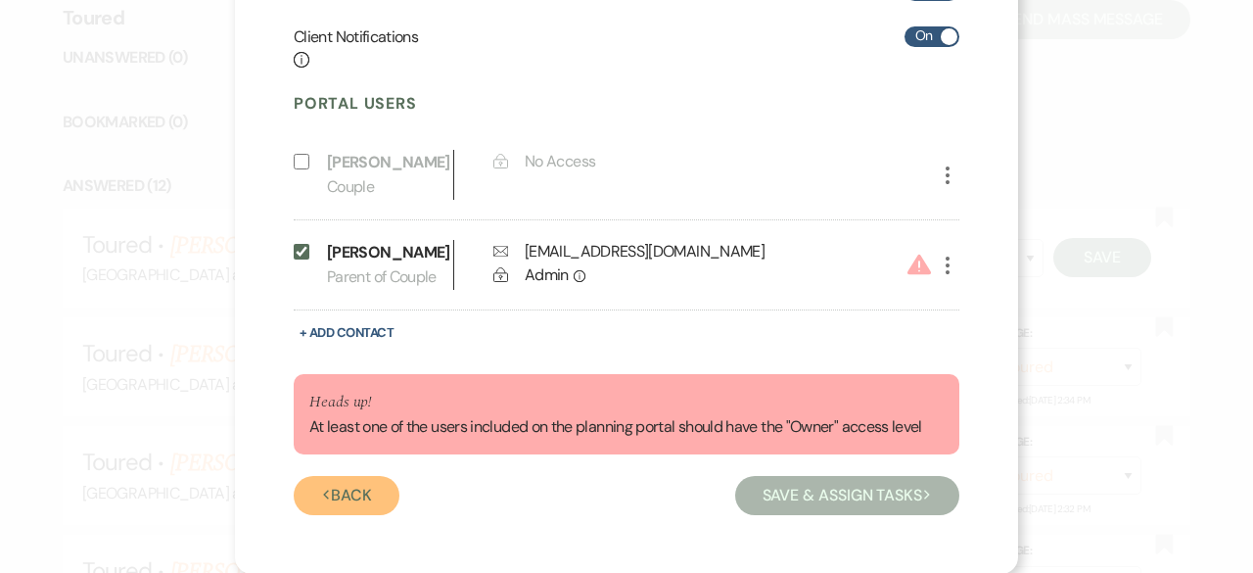
click at [333, 502] on button "Previous Back" at bounding box center [347, 495] width 106 height 39
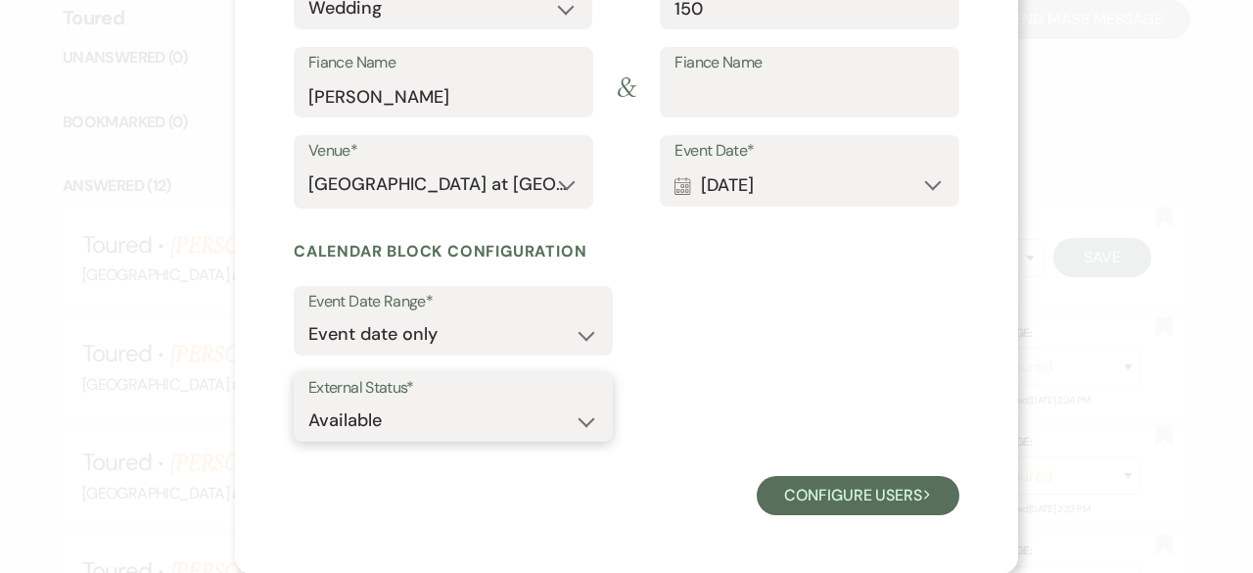
click at [580, 422] on select "Available Unavailable" at bounding box center [453, 420] width 290 height 38
select select "false"
click at [308, 401] on select "Available Unavailable" at bounding box center [453, 420] width 290 height 38
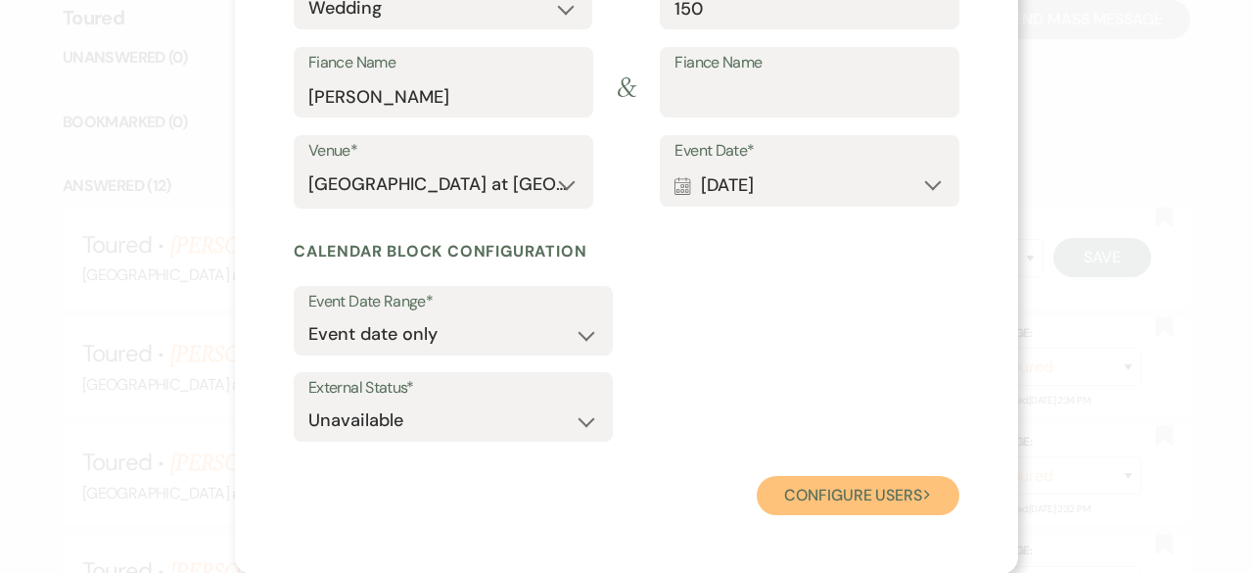
click at [843, 501] on button "Configure users Next" at bounding box center [858, 495] width 203 height 39
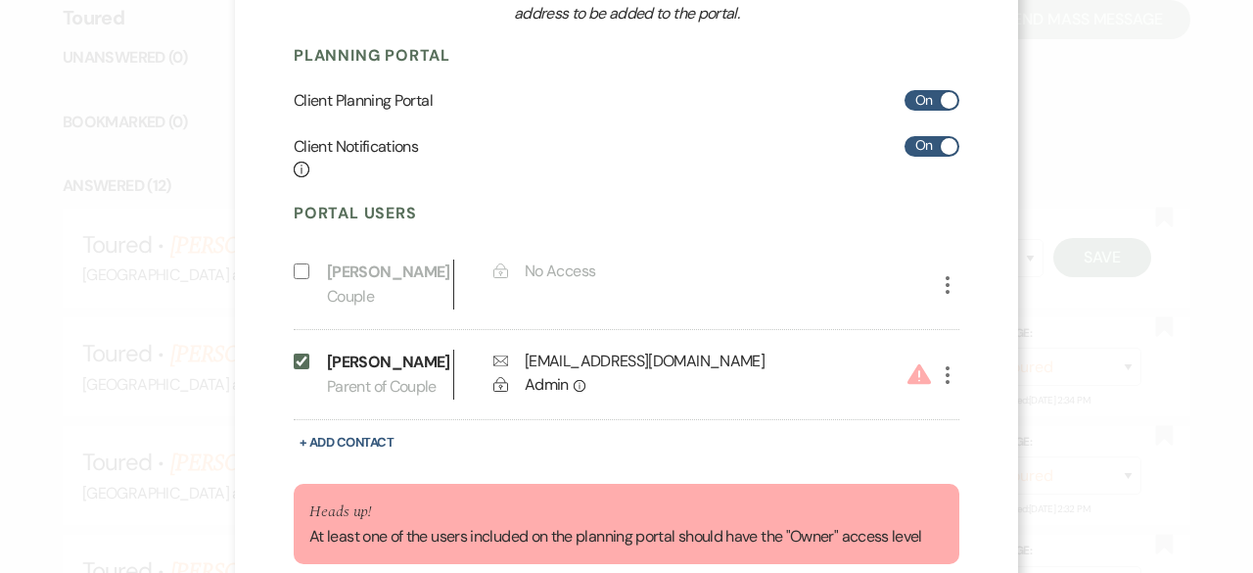
click at [942, 372] on icon "More" at bounding box center [947, 374] width 23 height 23
click at [971, 408] on button "Pencil Edit" at bounding box center [981, 414] width 91 height 33
select select "3"
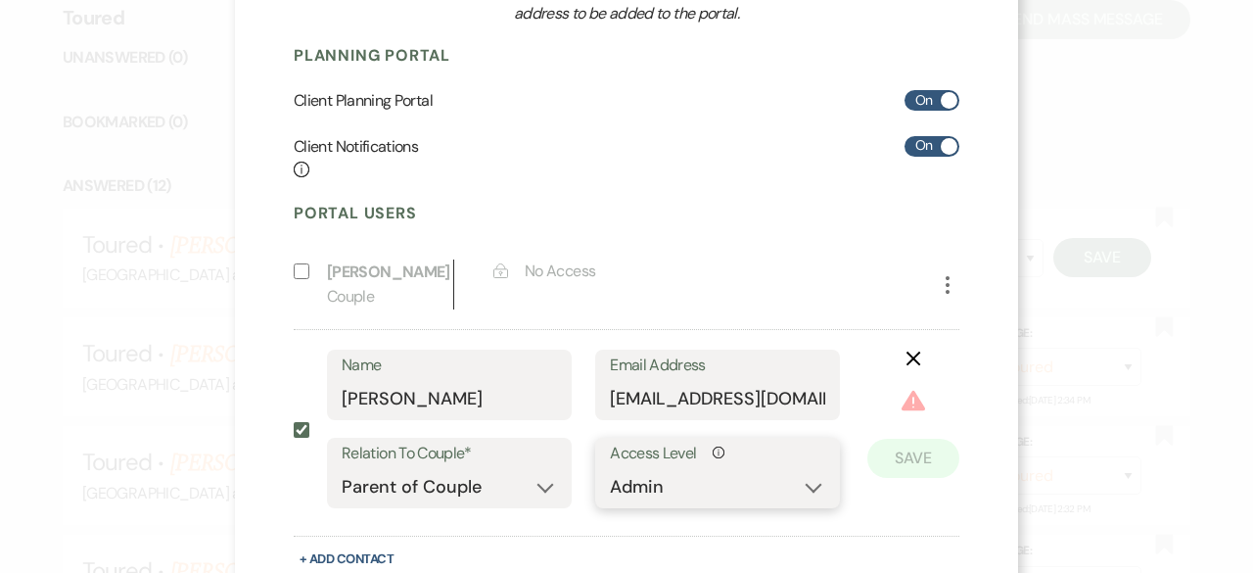
click at [810, 490] on select "No Access Owner Admin Supporter Financier" at bounding box center [717, 487] width 215 height 38
select select "6"
click at [610, 468] on select "No Access Owner Admin Supporter Financier" at bounding box center [717, 487] width 215 height 38
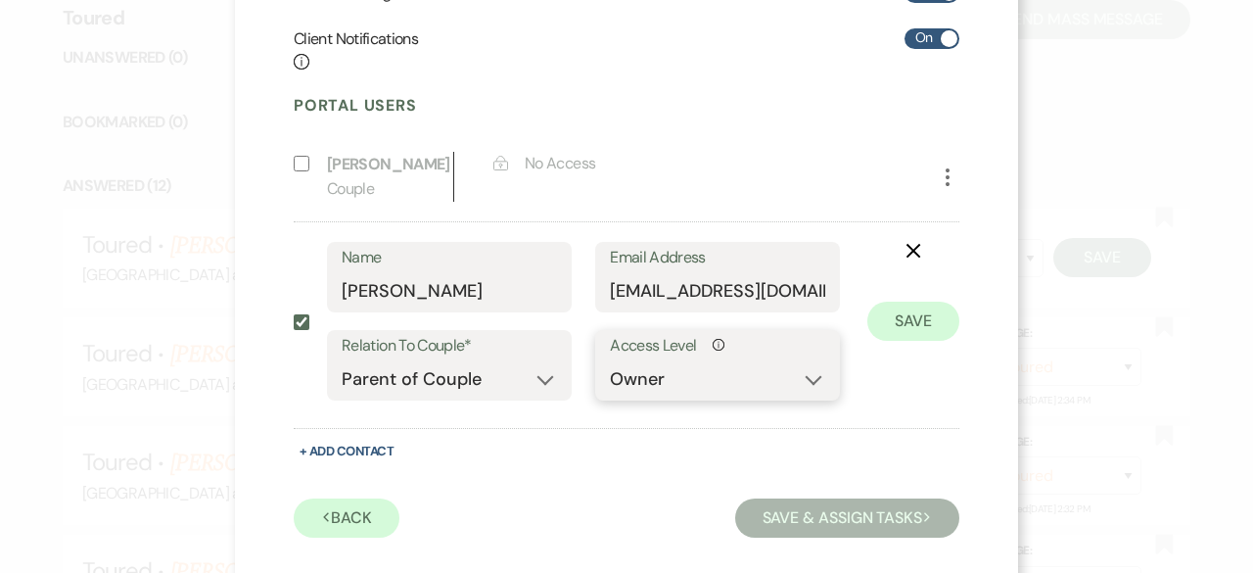
scroll to position [421, 0]
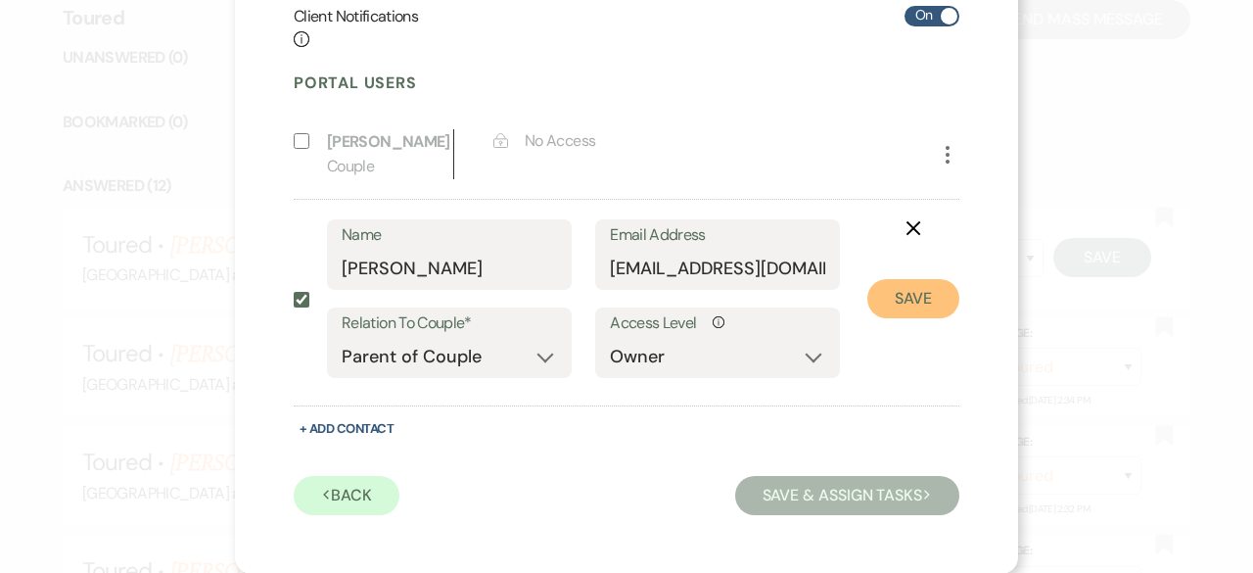
click at [913, 295] on button "Save" at bounding box center [914, 298] width 92 height 39
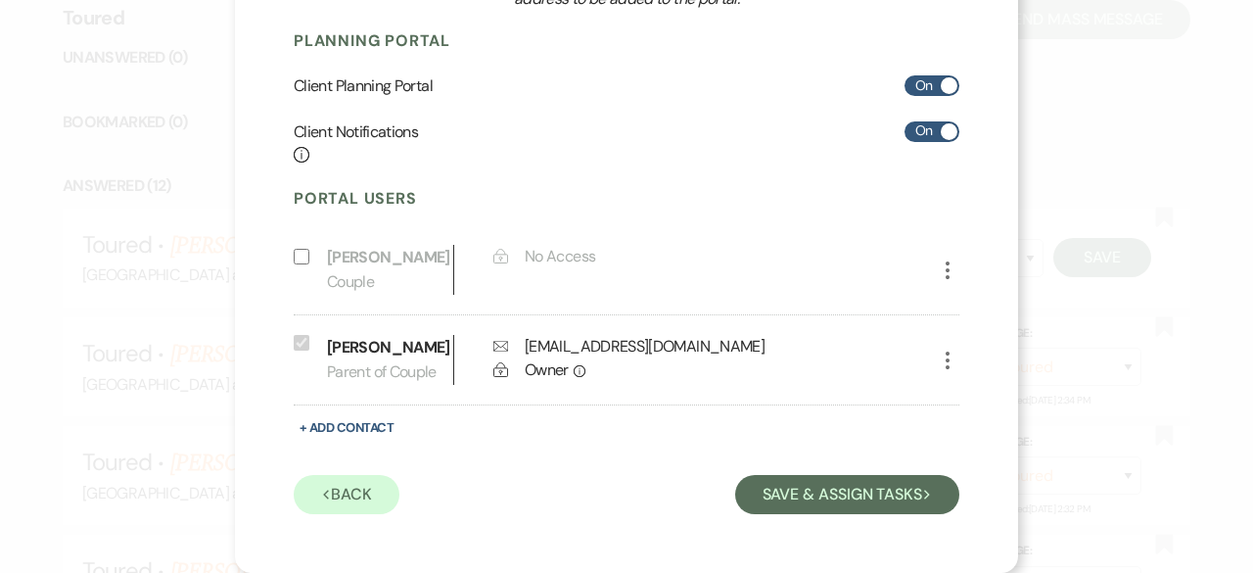
scroll to position [305, 0]
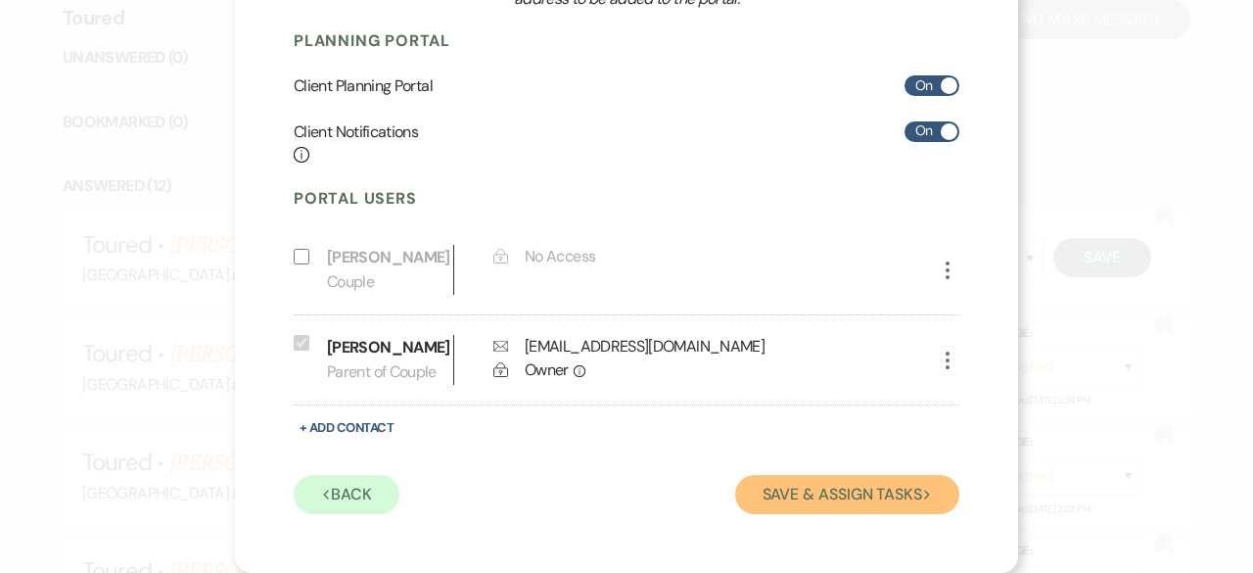
click at [820, 493] on button "Save & Assign Tasks Next" at bounding box center [847, 494] width 224 height 39
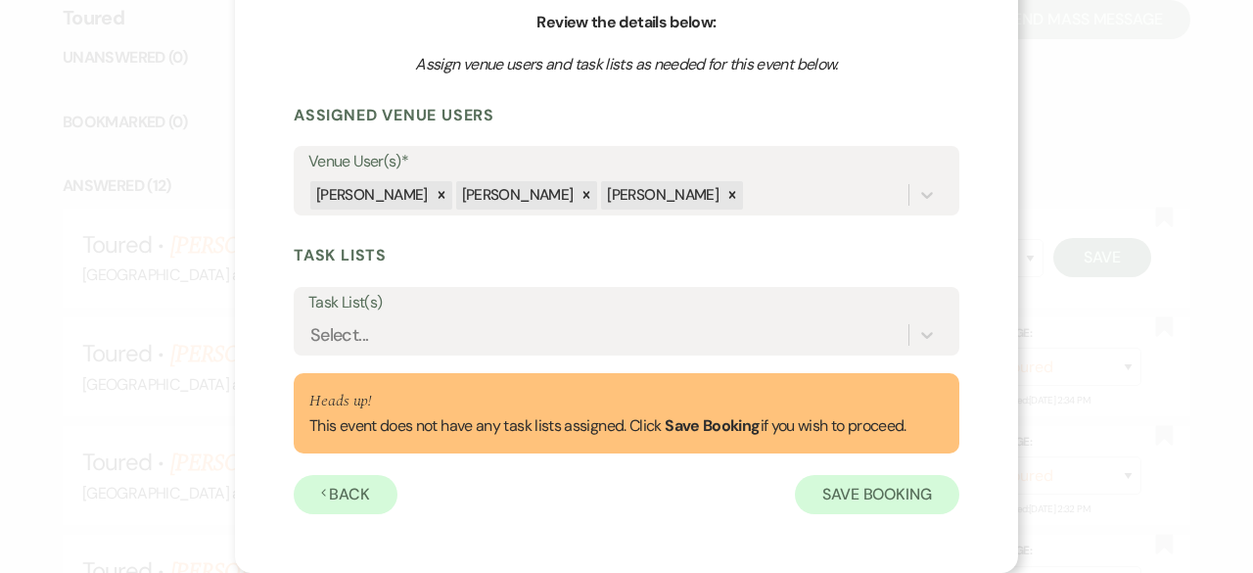
scroll to position [196, 0]
click at [822, 494] on button "Save Booking" at bounding box center [877, 495] width 164 height 39
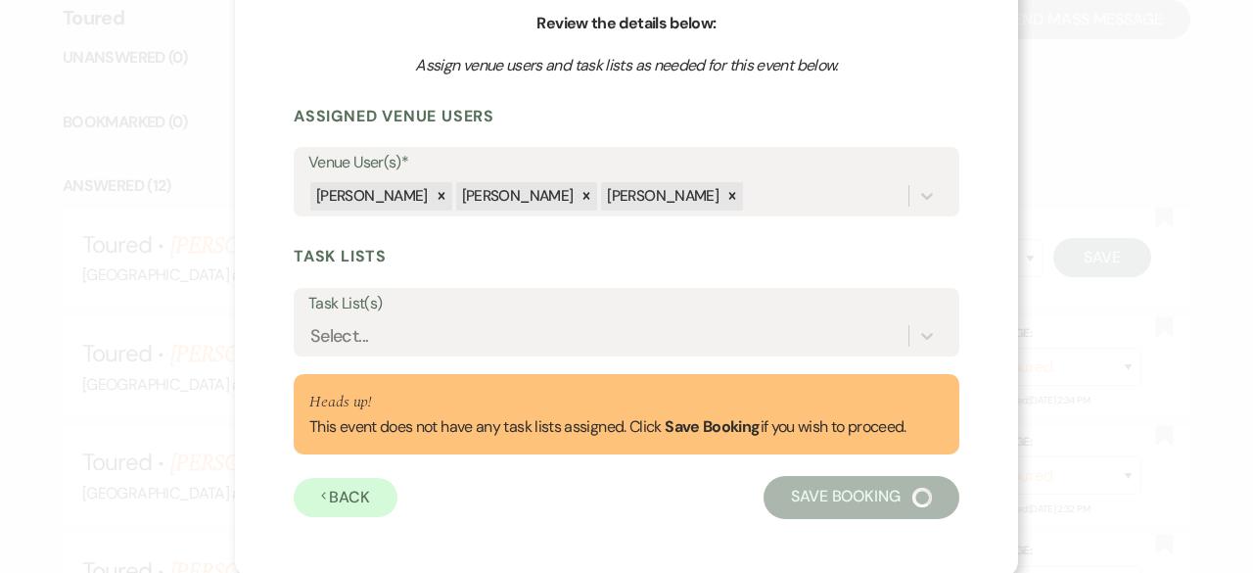
select select "14"
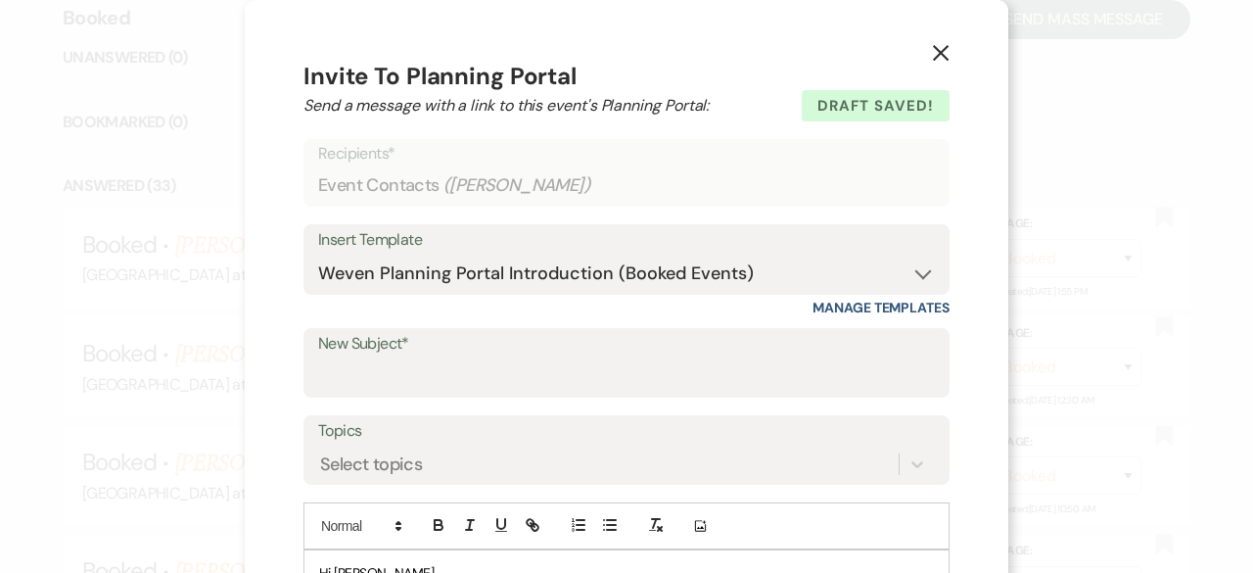
click at [936, 48] on icon "X" at bounding box center [941, 53] width 18 height 18
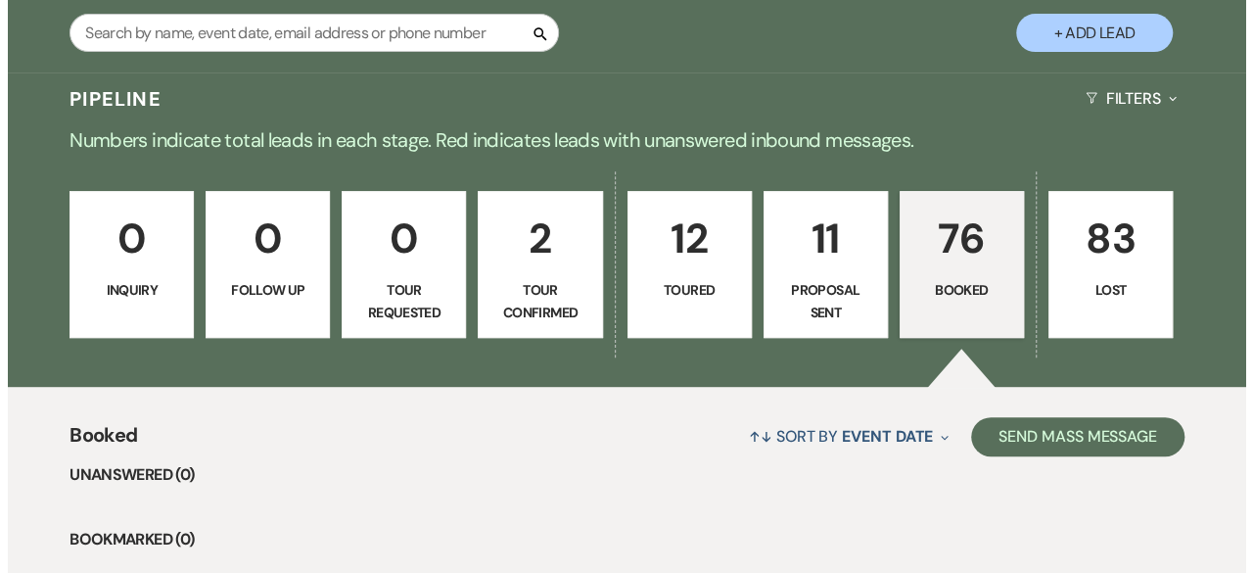
scroll to position [294, 0]
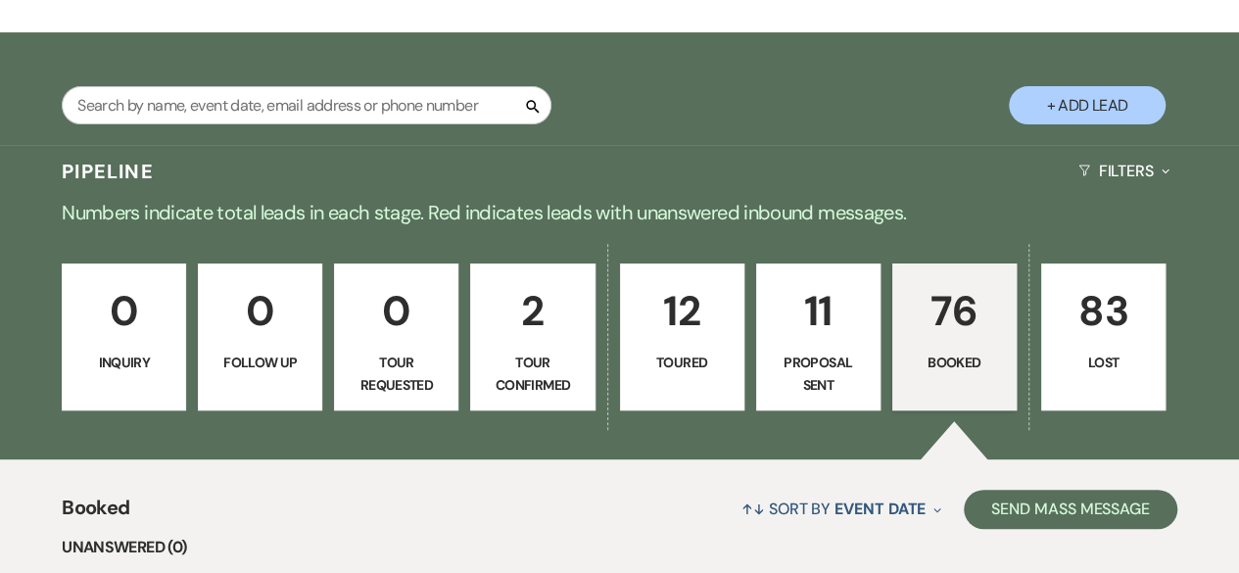
click at [1090, 105] on button "+ Add Lead" at bounding box center [1087, 105] width 157 height 38
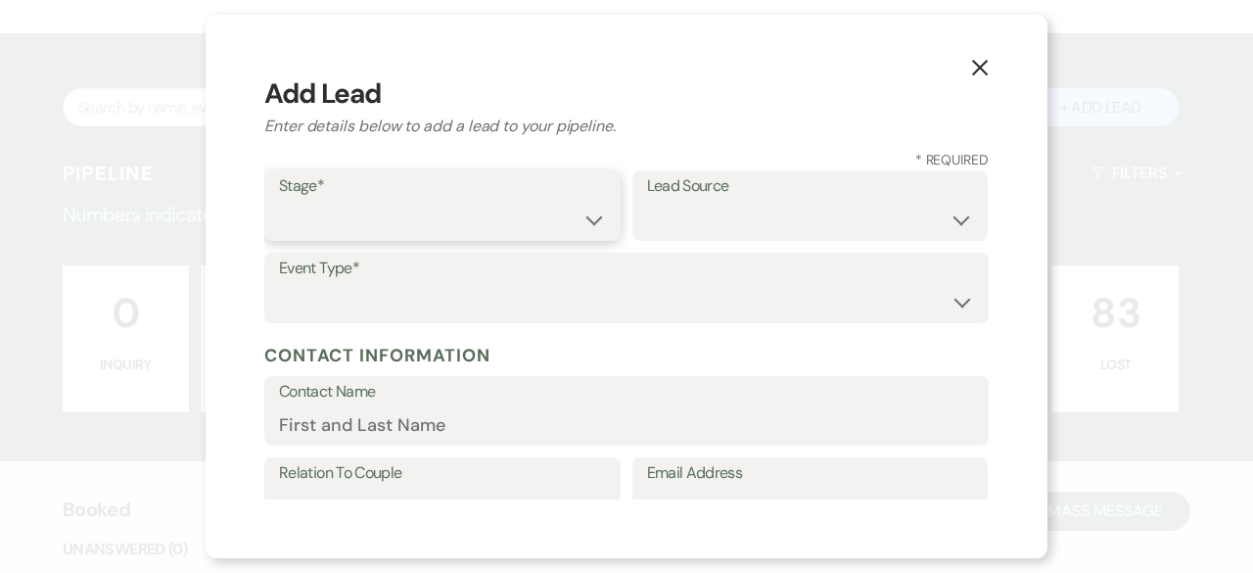
click at [289, 233] on select "Inquiry Follow Up Tour Requested Tour Confirmed Toured Proposal Sent Booked Lost" at bounding box center [442, 220] width 327 height 38
select select "7"
click at [279, 201] on select "Inquiry Follow Up Tour Requested Tour Confirmed Toured Proposal Sent Booked Lost" at bounding box center [442, 220] width 327 height 38
click at [751, 216] on select "Weven Venue Website Instagram Facebook Pinterest Google The Knot Wedding Wire H…" at bounding box center [810, 220] width 327 height 38
select select "12"
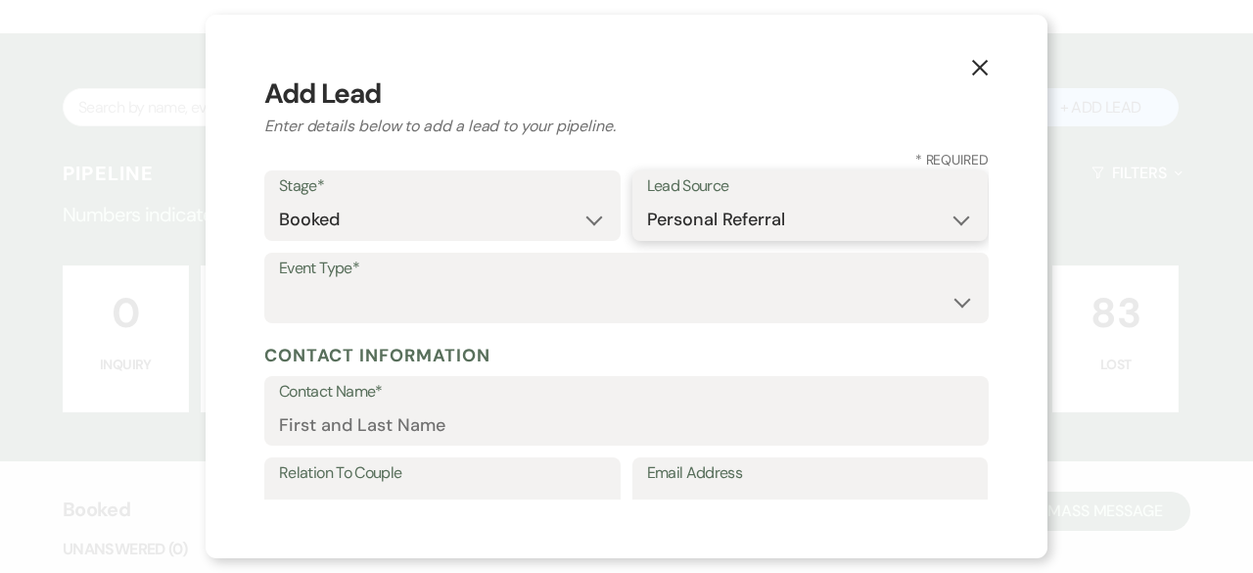
click at [647, 201] on select "Weven Venue Website Instagram Facebook Pinterest Google The Knot Wedding Wire H…" at bounding box center [810, 220] width 327 height 38
click at [352, 305] on select "Wedding Anniversary Party Baby Shower Bachelorette / Bachelor Party Birthday Pa…" at bounding box center [626, 302] width 695 height 38
select select "4"
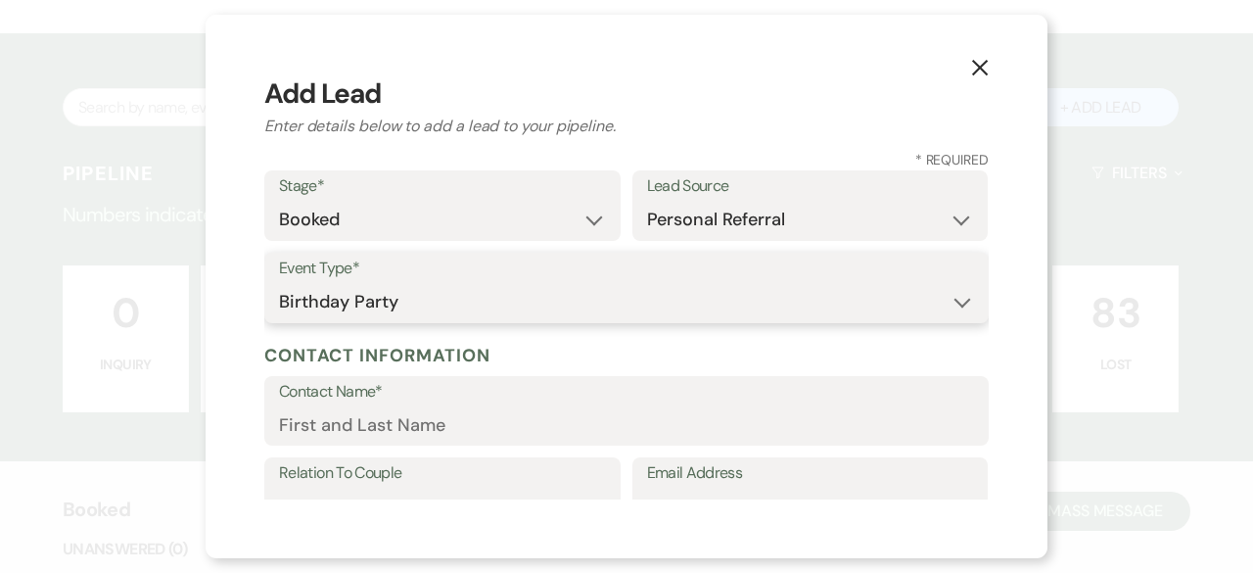
click at [279, 283] on select "Wedding Anniversary Party Baby Shower Bachelorette / Bachelor Party Birthday Pa…" at bounding box center [626, 302] width 695 height 38
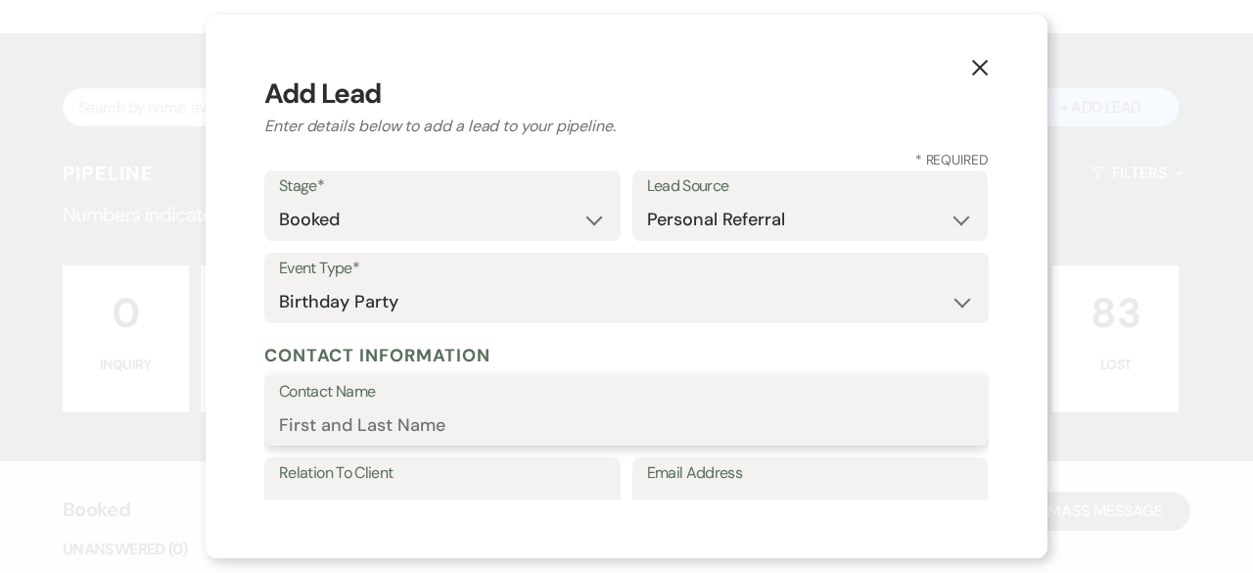
click at [320, 434] on input "Contact Name" at bounding box center [626, 424] width 695 height 38
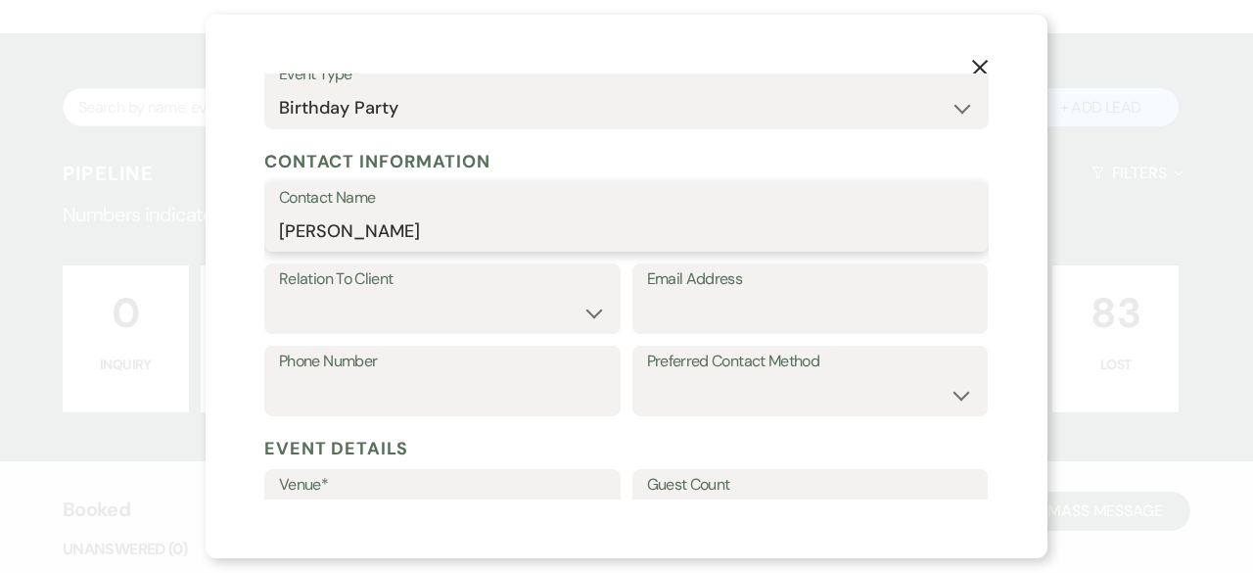
scroll to position [196, 0]
type input "[PERSON_NAME]"
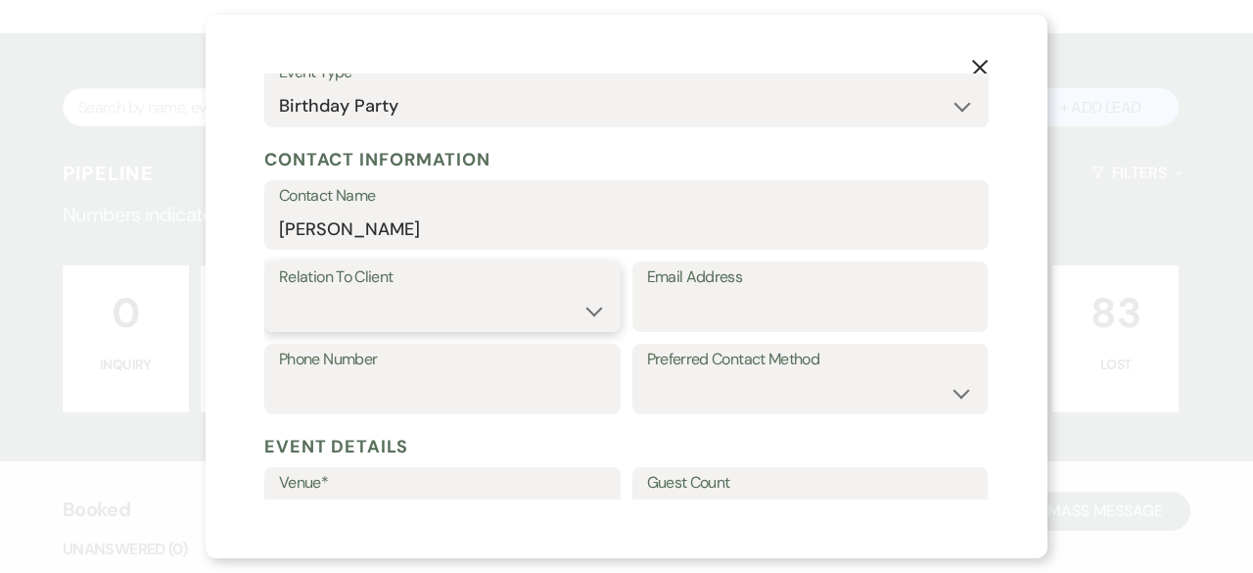
click at [450, 312] on select "Client Event Planner Parent of Client Family Member Friend Other" at bounding box center [442, 311] width 327 height 38
select select "1"
click at [279, 292] on select "Client Event Planner Parent of Client Family Member Friend Other" at bounding box center [442, 311] width 327 height 38
click at [764, 302] on input "Email Address" at bounding box center [810, 311] width 327 height 38
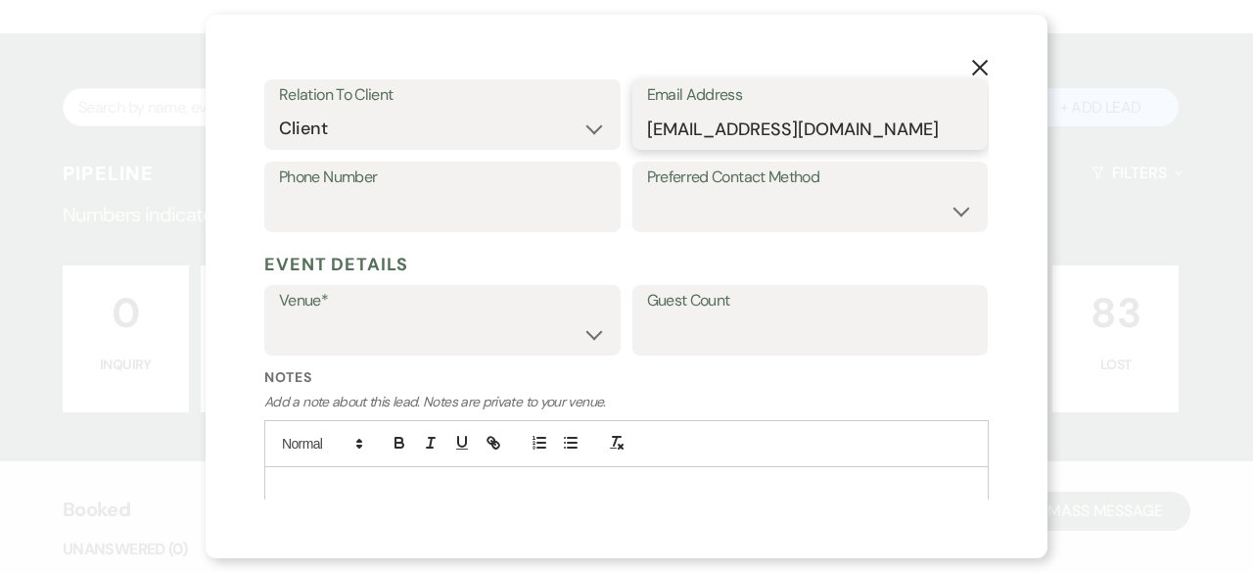
scroll to position [450, 0]
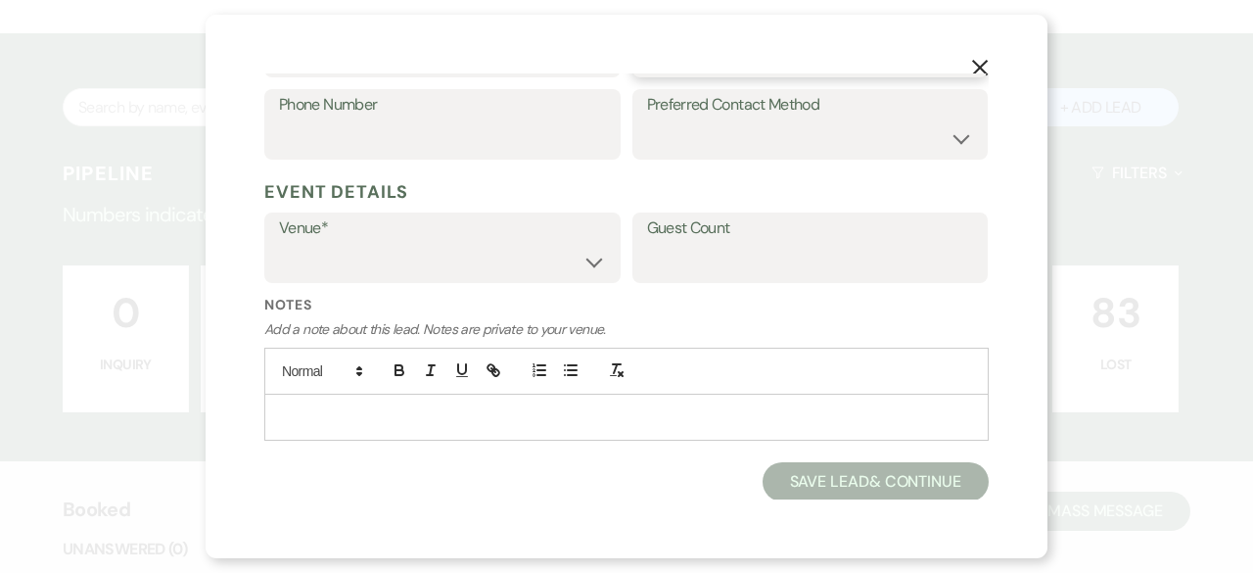
type input "[EMAIL_ADDRESS][DOMAIN_NAME]"
click at [587, 264] on select "[GEOGRAPHIC_DATA] at [GEOGRAPHIC_DATA] Venues [GEOGRAPHIC_DATA] at [GEOGRAPHIC_…" at bounding box center [442, 262] width 327 height 38
select select "783"
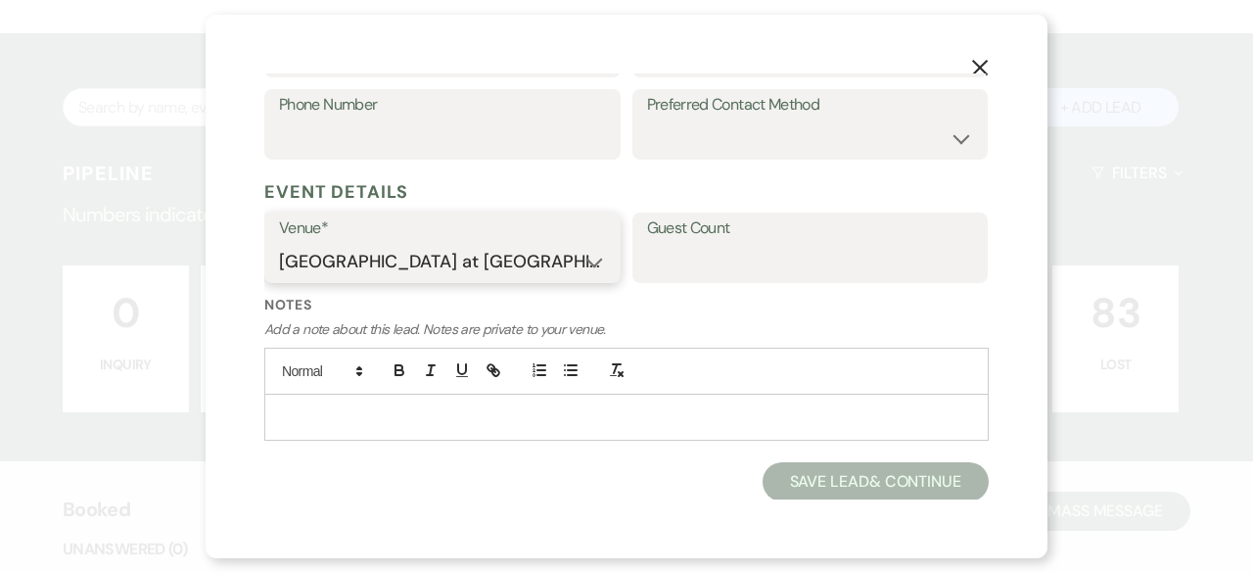
click at [279, 243] on select "[GEOGRAPHIC_DATA] at [GEOGRAPHIC_DATA] Venues [GEOGRAPHIC_DATA] at [GEOGRAPHIC_…" at bounding box center [442, 262] width 327 height 38
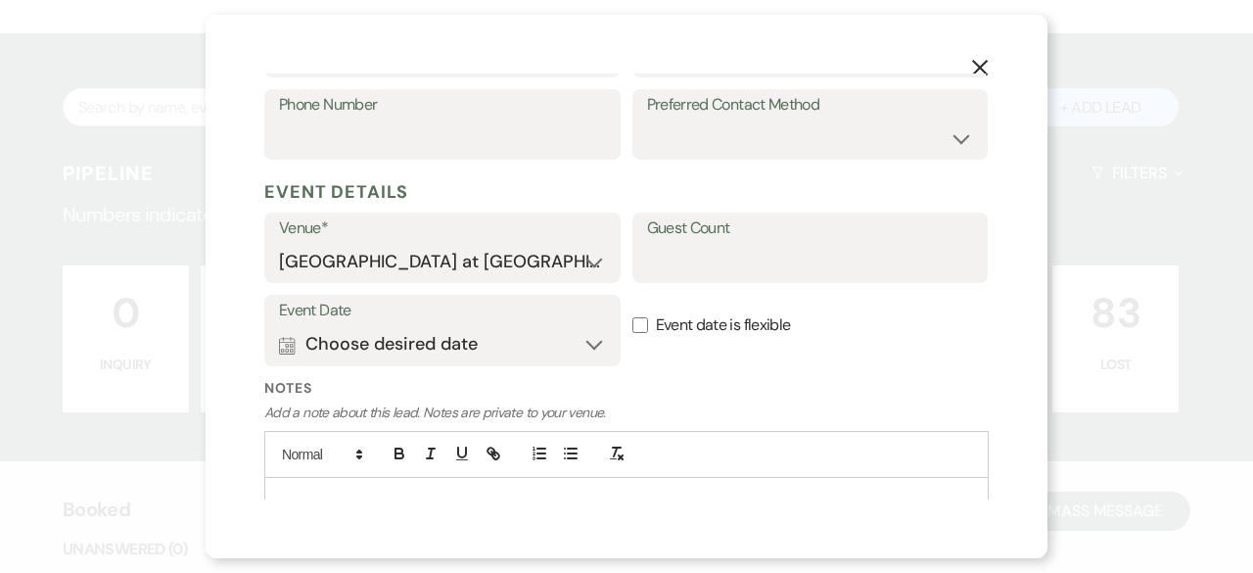
click at [667, 281] on div "Guest Count" at bounding box center [811, 247] width 356 height 70
click at [667, 262] on input "Guest Count" at bounding box center [810, 262] width 327 height 38
type input "60"
click at [585, 343] on button "Calendar Choose desired date Expand" at bounding box center [442, 344] width 327 height 39
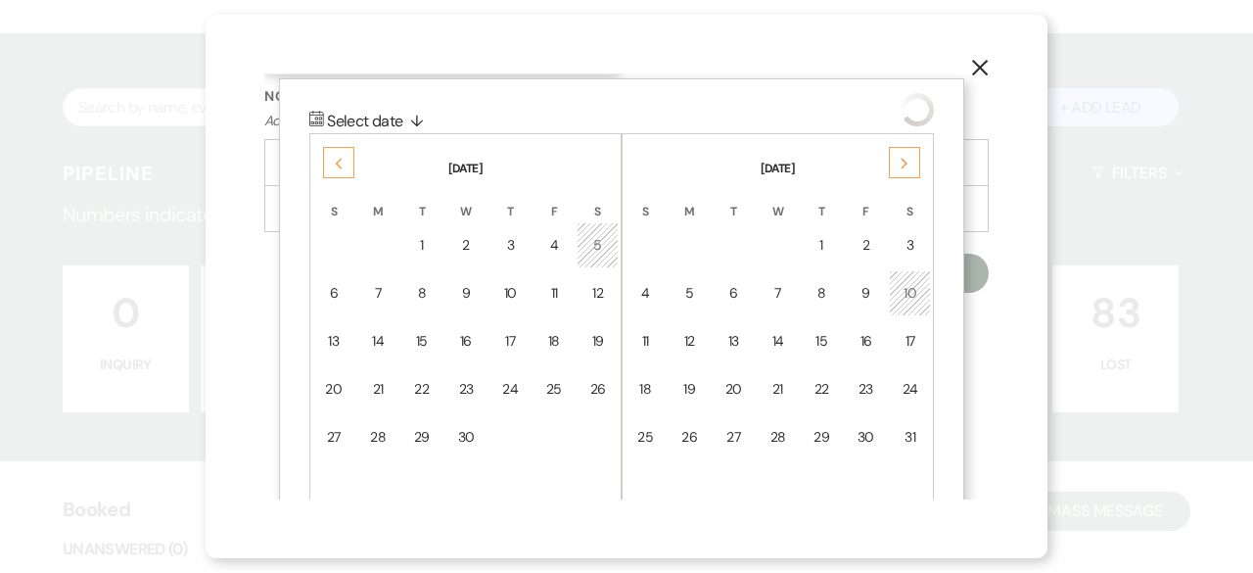
scroll to position [763, 0]
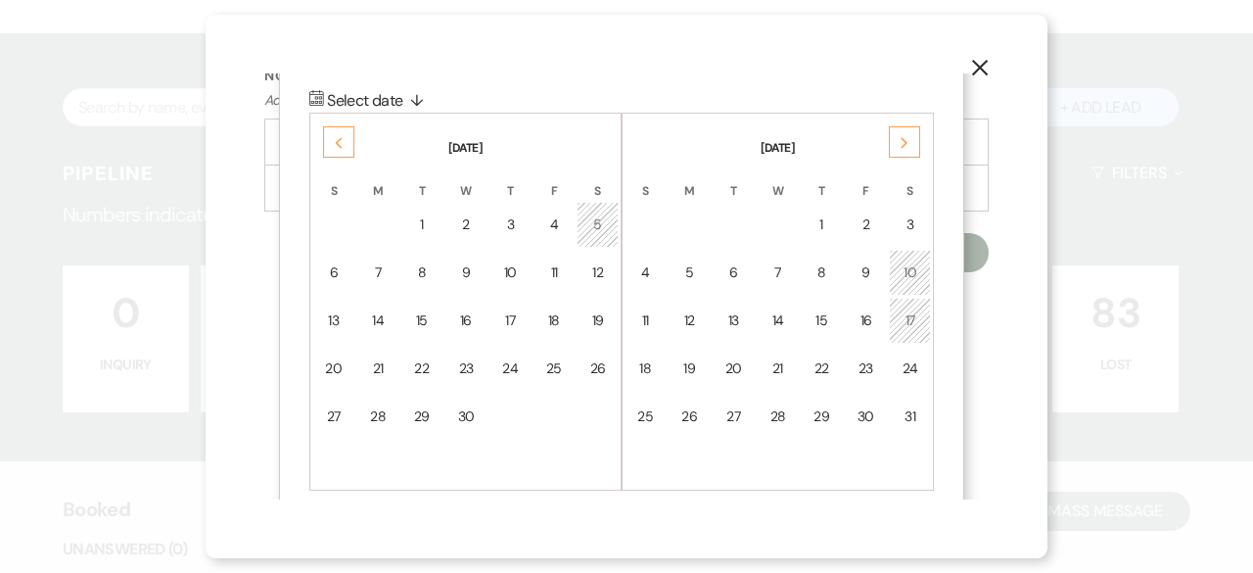
click at [909, 139] on icon "Next" at bounding box center [905, 143] width 10 height 12
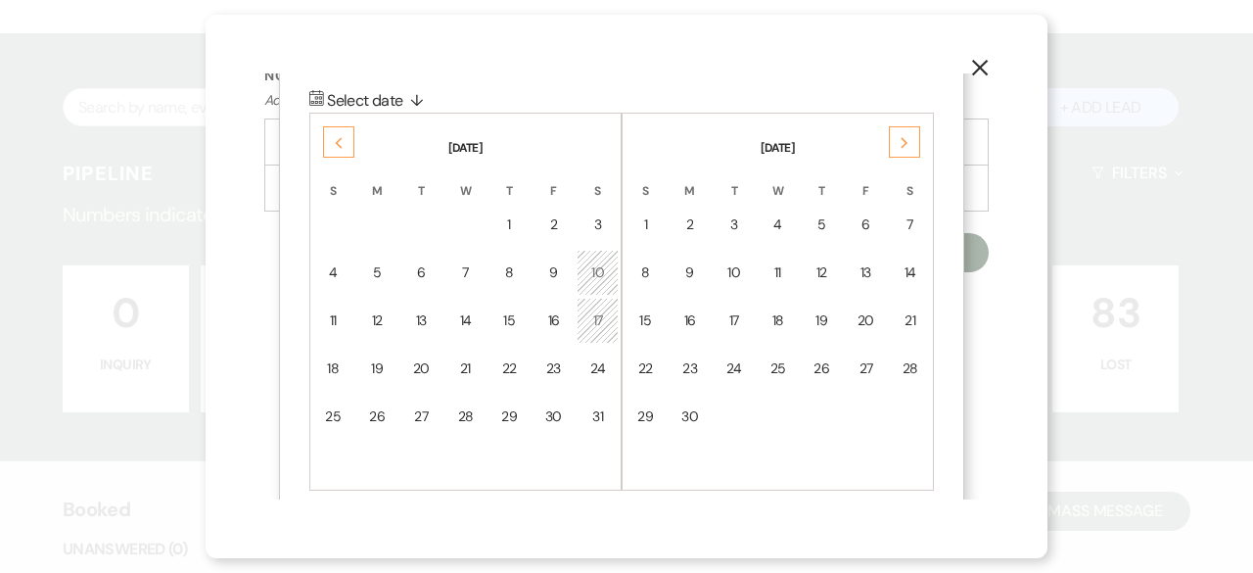
click at [348, 143] on div "Previous" at bounding box center [338, 141] width 31 height 31
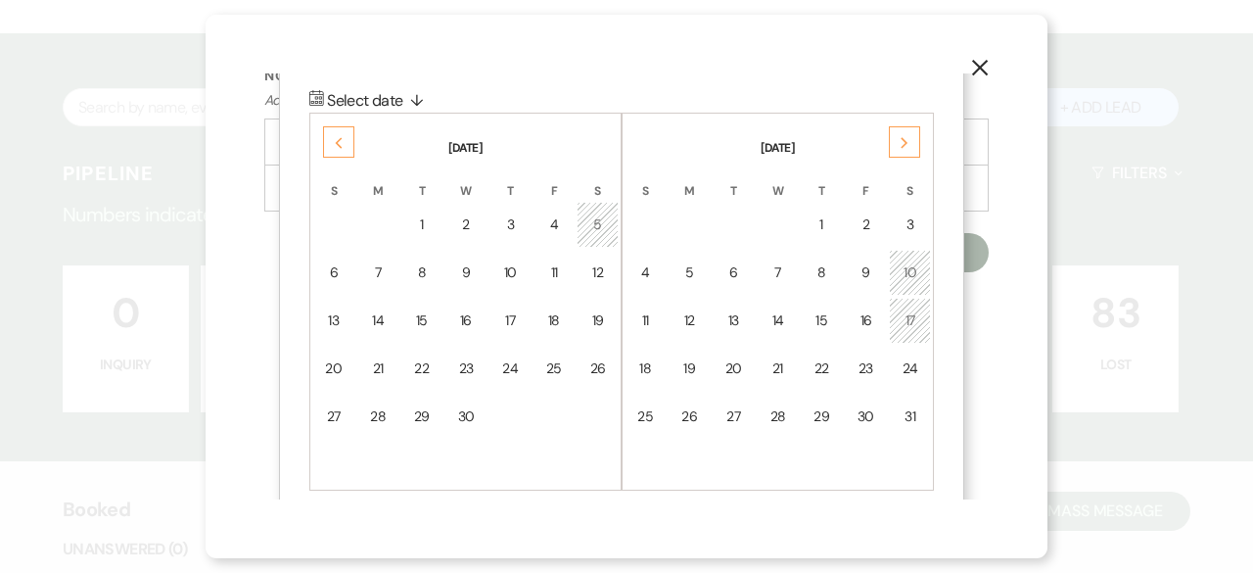
click at [348, 143] on div "Previous" at bounding box center [338, 141] width 31 height 31
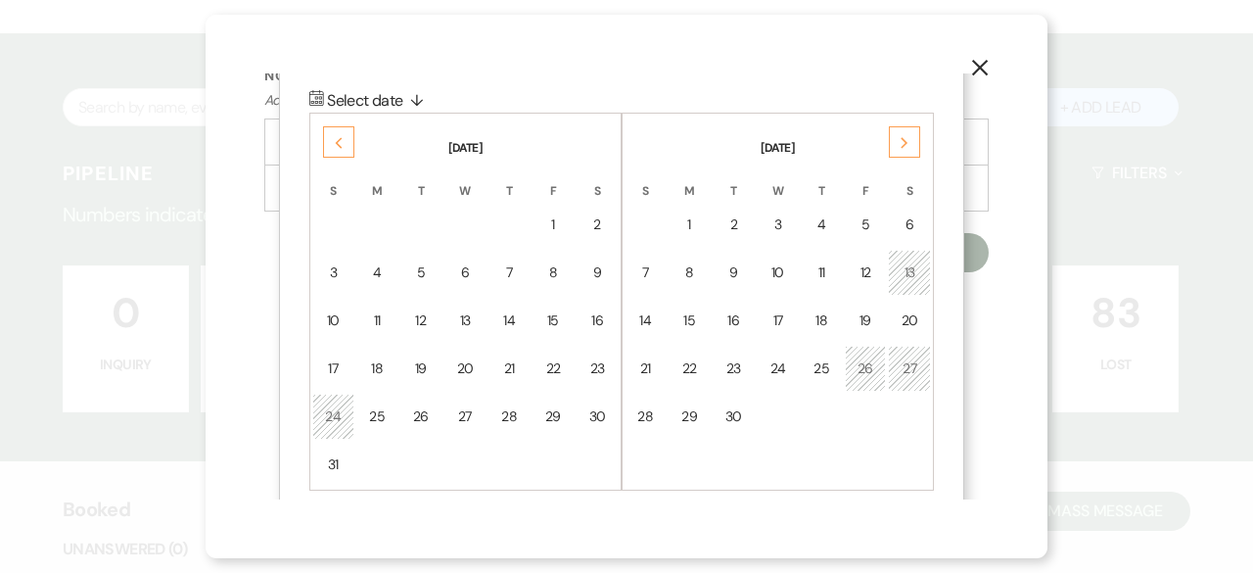
click at [348, 143] on div "Previous" at bounding box center [338, 141] width 31 height 31
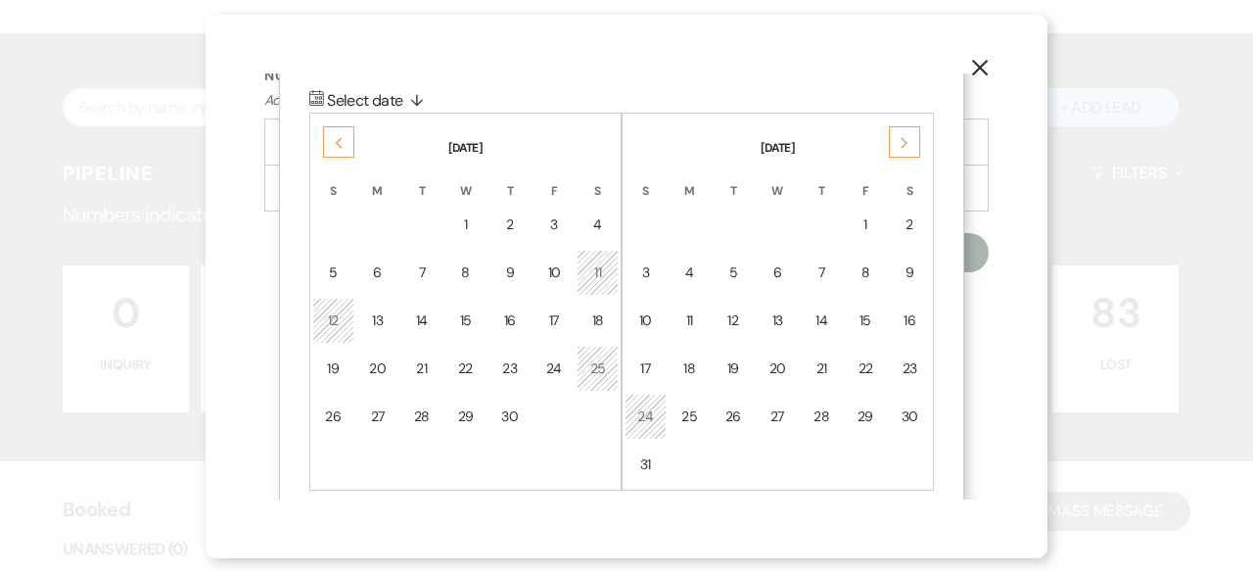
click at [347, 143] on div "Previous" at bounding box center [338, 141] width 31 height 31
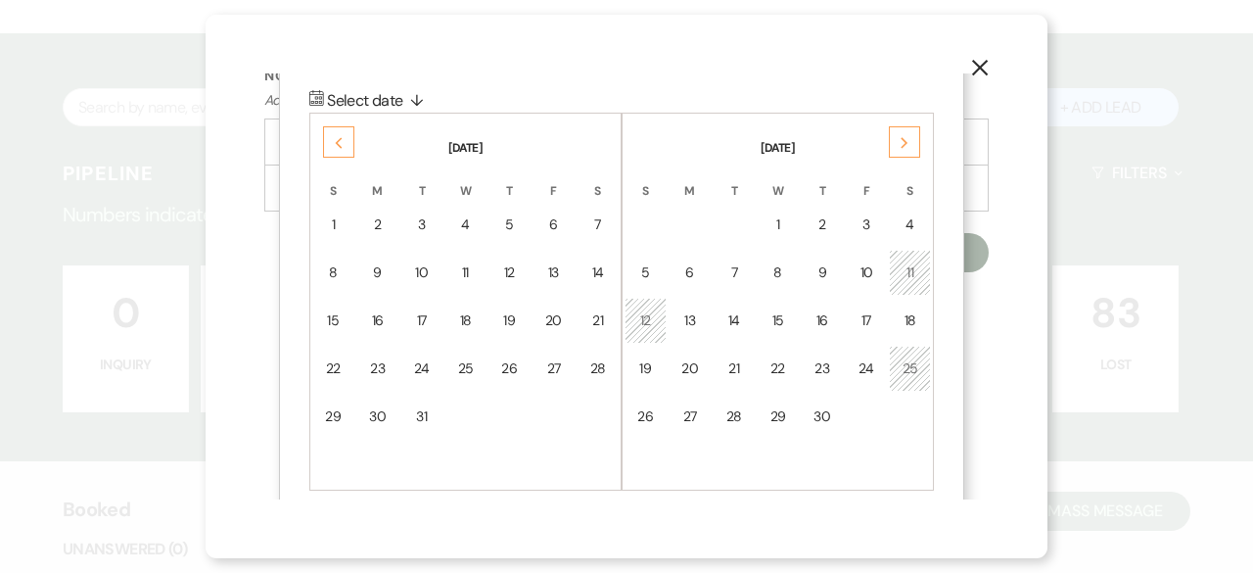
click at [347, 143] on div "Previous" at bounding box center [338, 141] width 31 height 31
click at [591, 363] on div "28" at bounding box center [597, 368] width 17 height 21
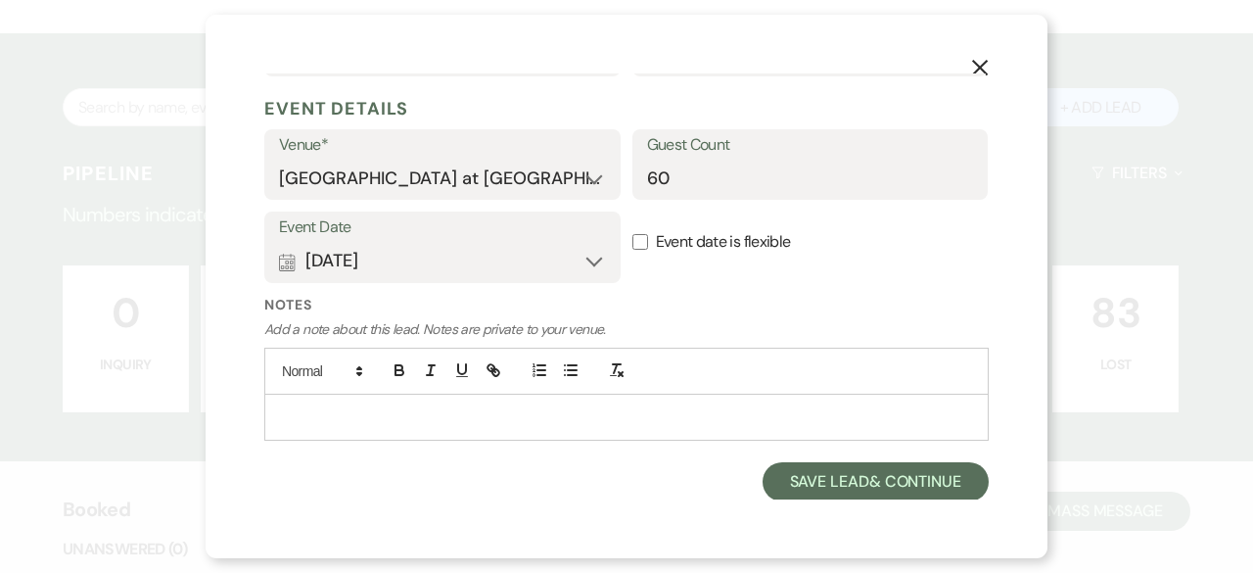
scroll to position [533, 0]
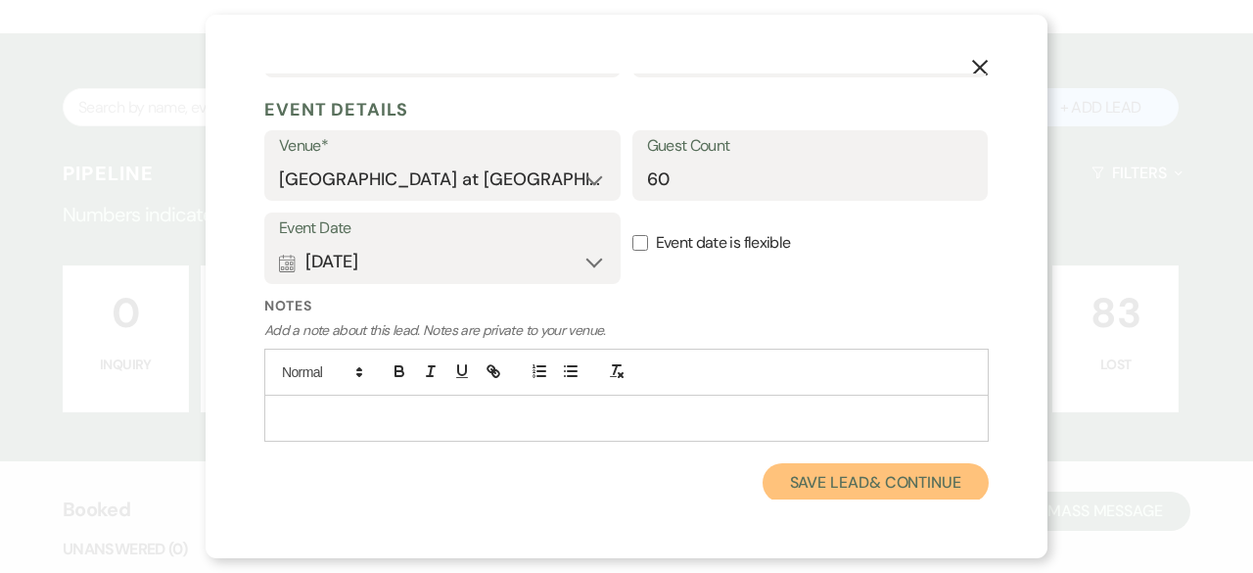
click at [858, 491] on button "Save Lead & Continue" at bounding box center [876, 482] width 226 height 39
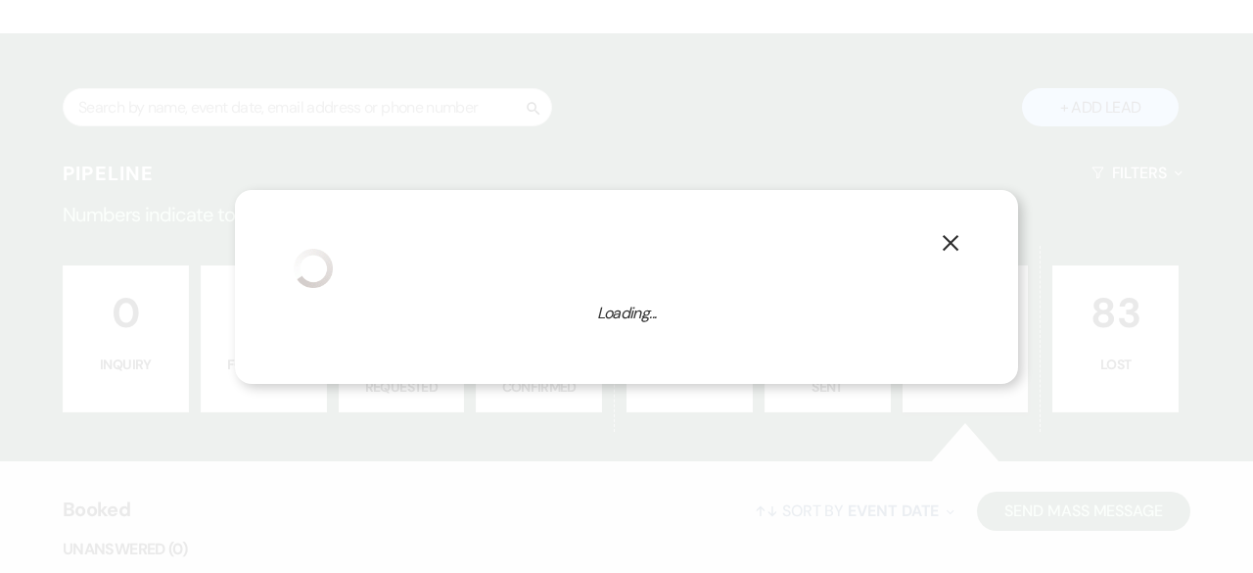
select select "4"
select select "783"
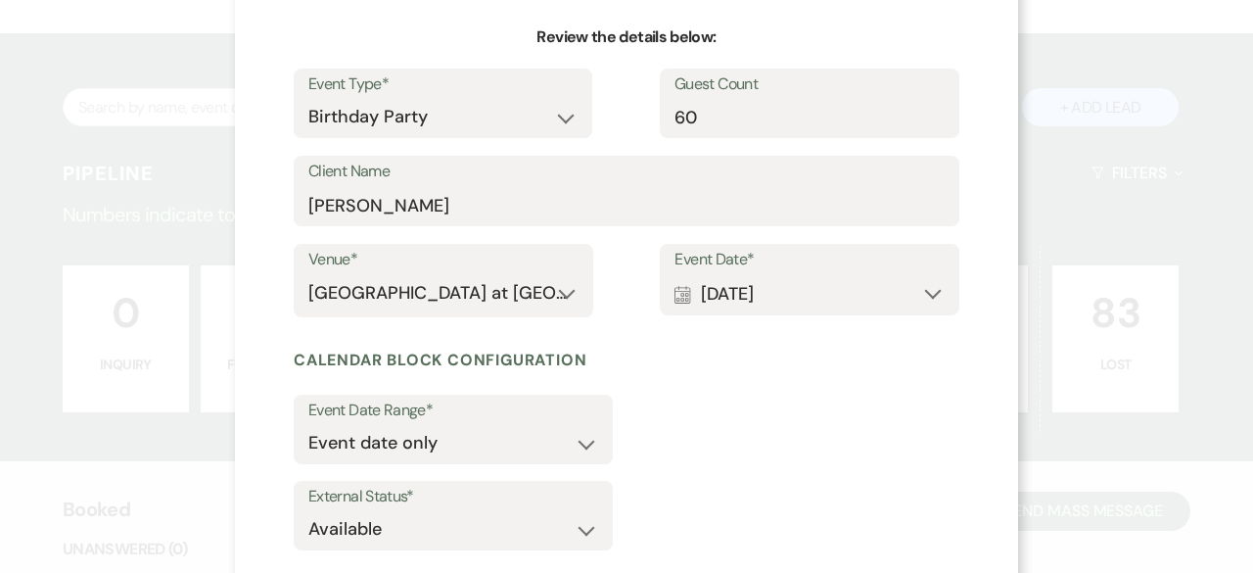
scroll to position [291, 0]
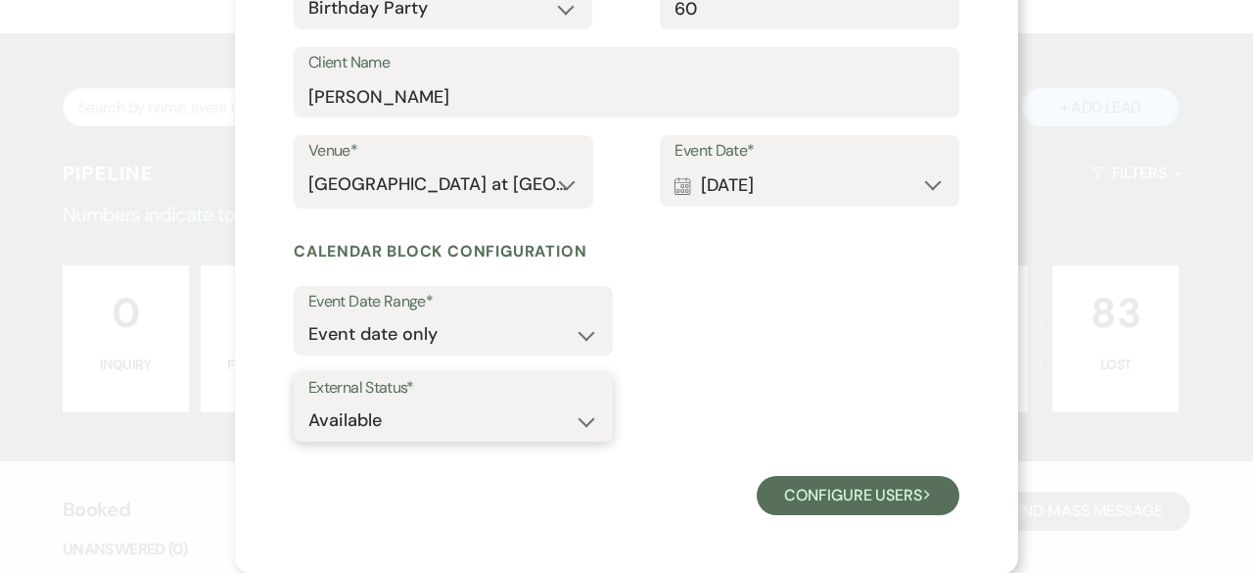
click at [588, 425] on select "Available Unavailable" at bounding box center [453, 420] width 290 height 38
select select "false"
click at [308, 401] on select "Available Unavailable" at bounding box center [453, 420] width 290 height 38
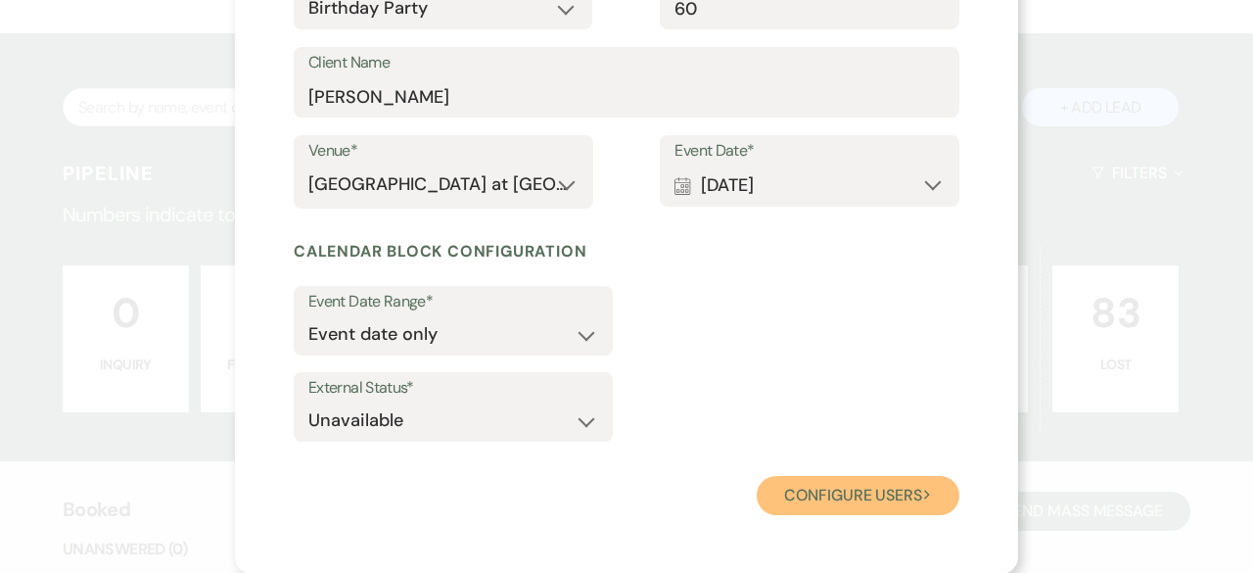
click at [859, 494] on button "Configure users Next" at bounding box center [858, 495] width 203 height 39
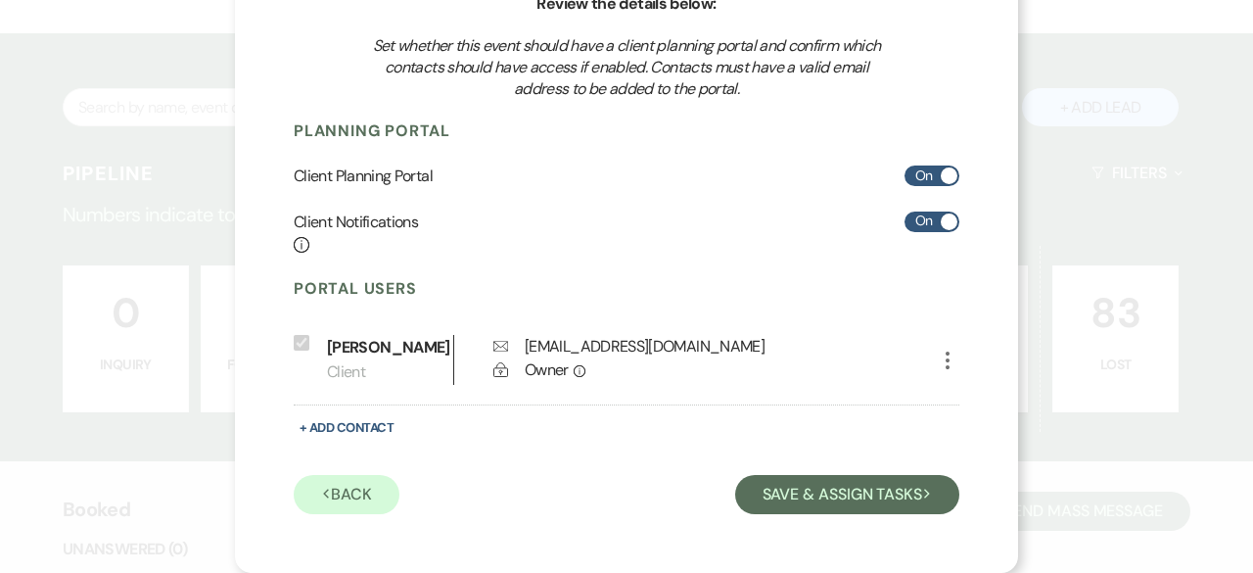
scroll to position [215, 0]
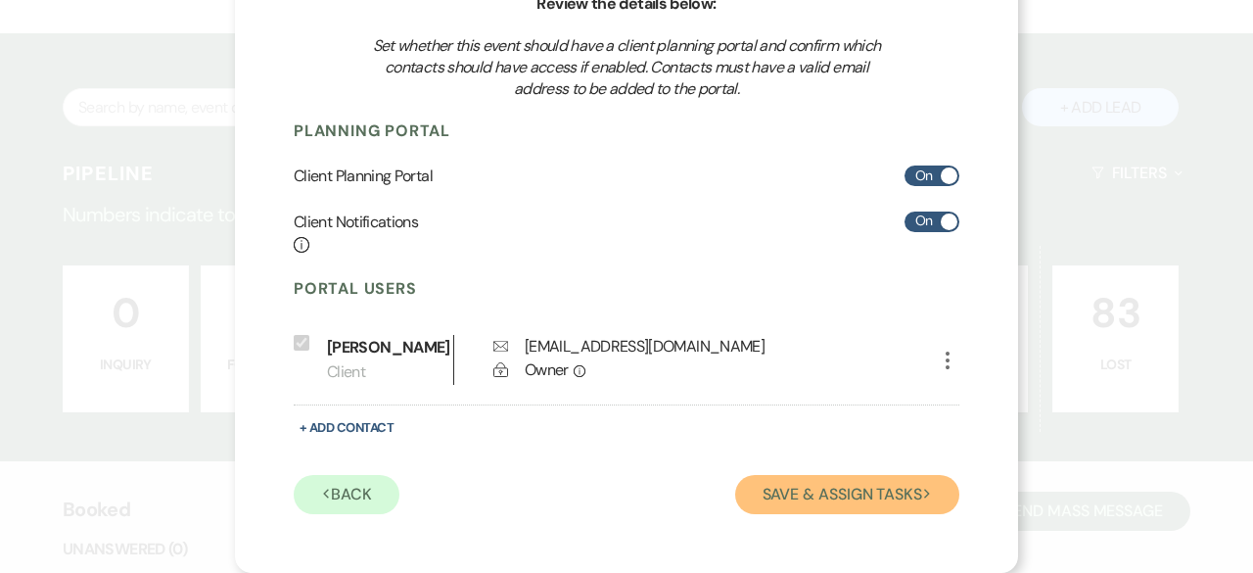
click at [852, 489] on button "Save & Assign Tasks Next" at bounding box center [847, 494] width 224 height 39
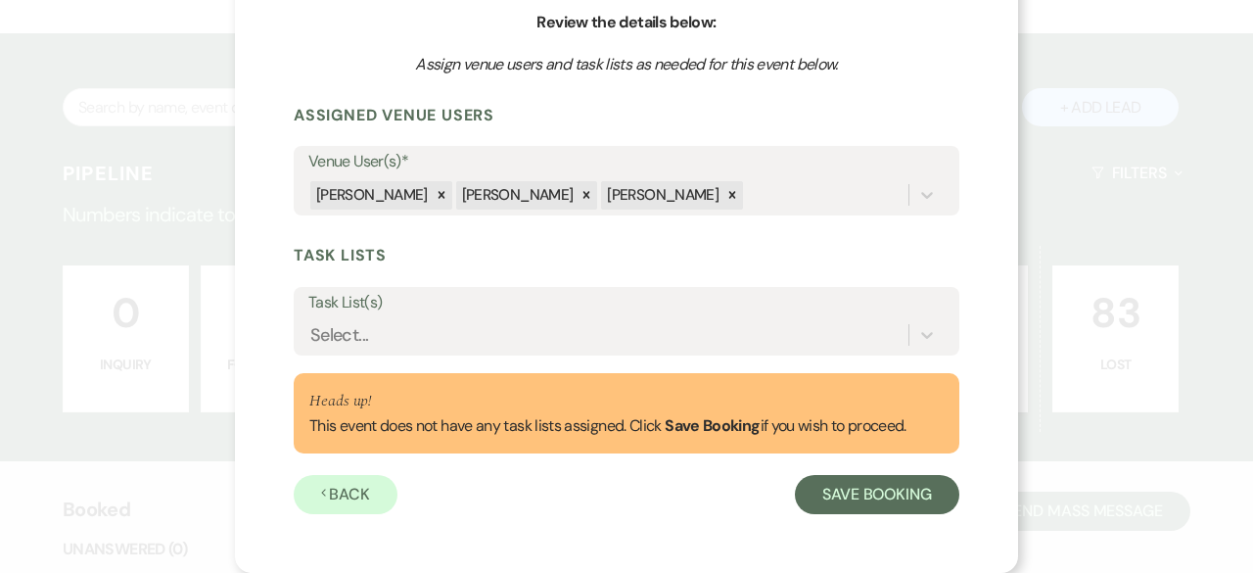
scroll to position [196, 0]
click at [876, 493] on button "Save Booking" at bounding box center [877, 495] width 164 height 39
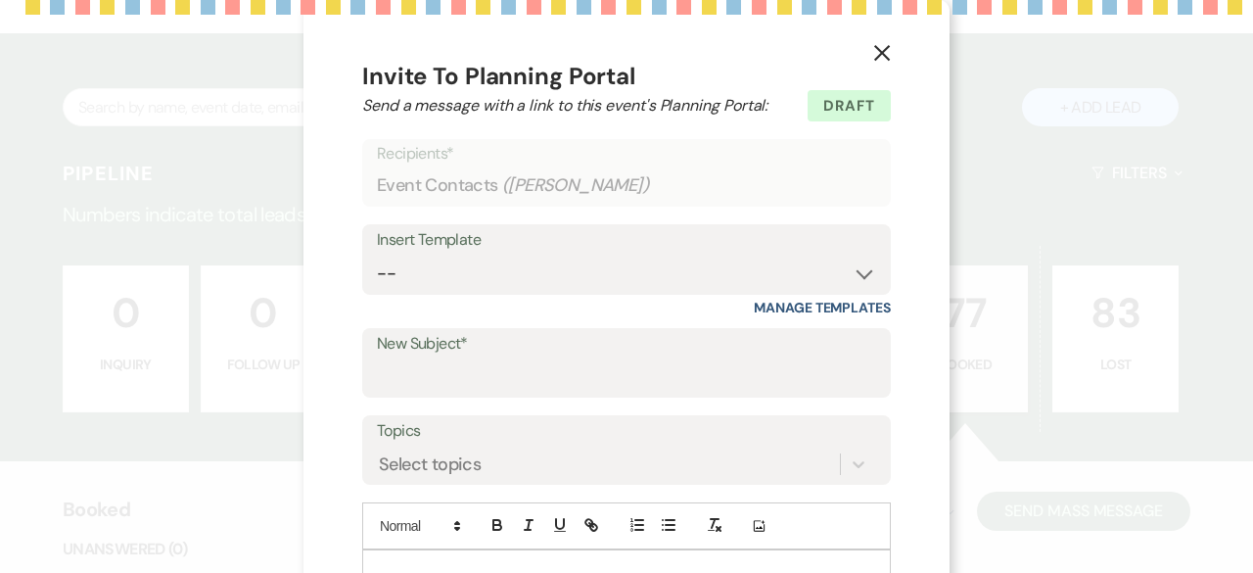
click at [881, 54] on div "X Invite To Planning Portal Send a message with a link to this event's Planning…" at bounding box center [627, 430] width 646 height 861
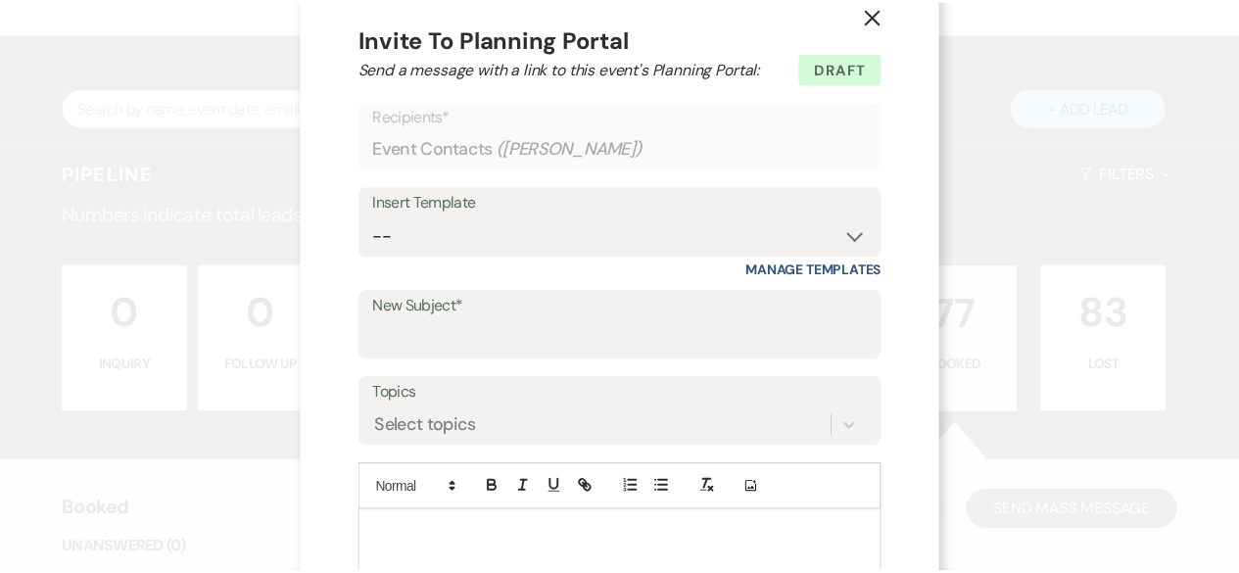
scroll to position [0, 0]
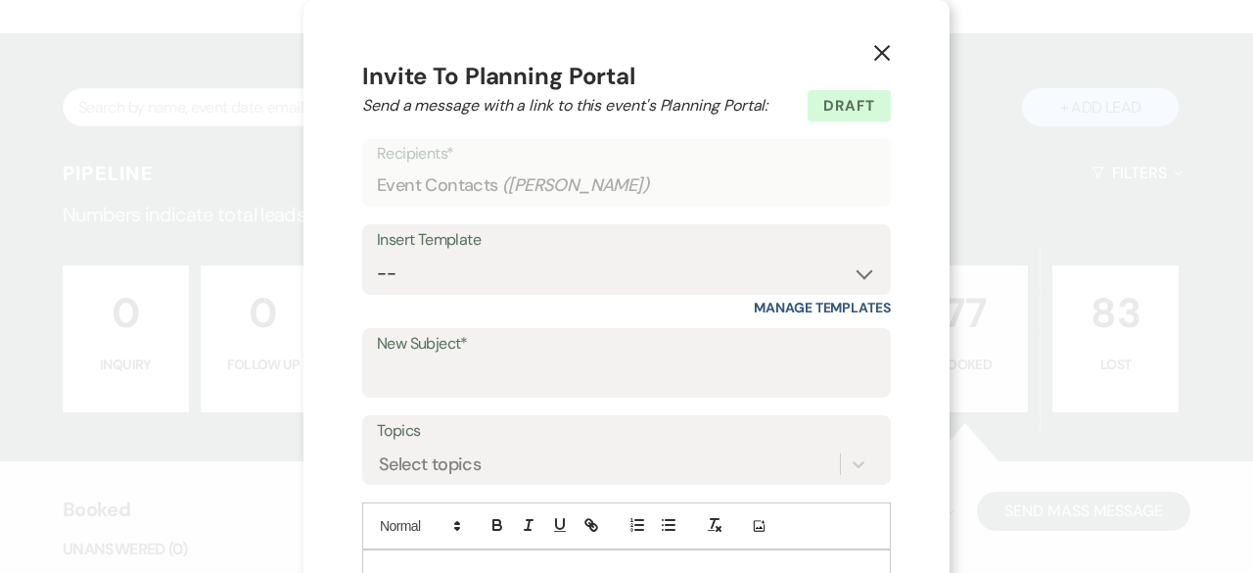
click at [876, 57] on icon "X" at bounding box center [882, 53] width 18 height 18
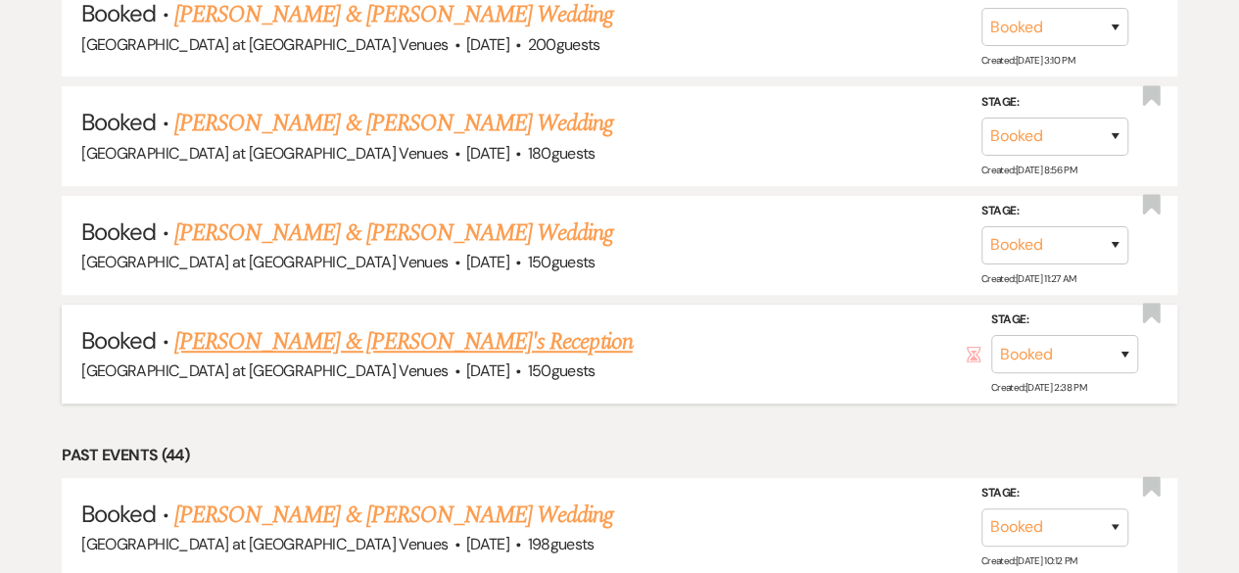
scroll to position [4210, 0]
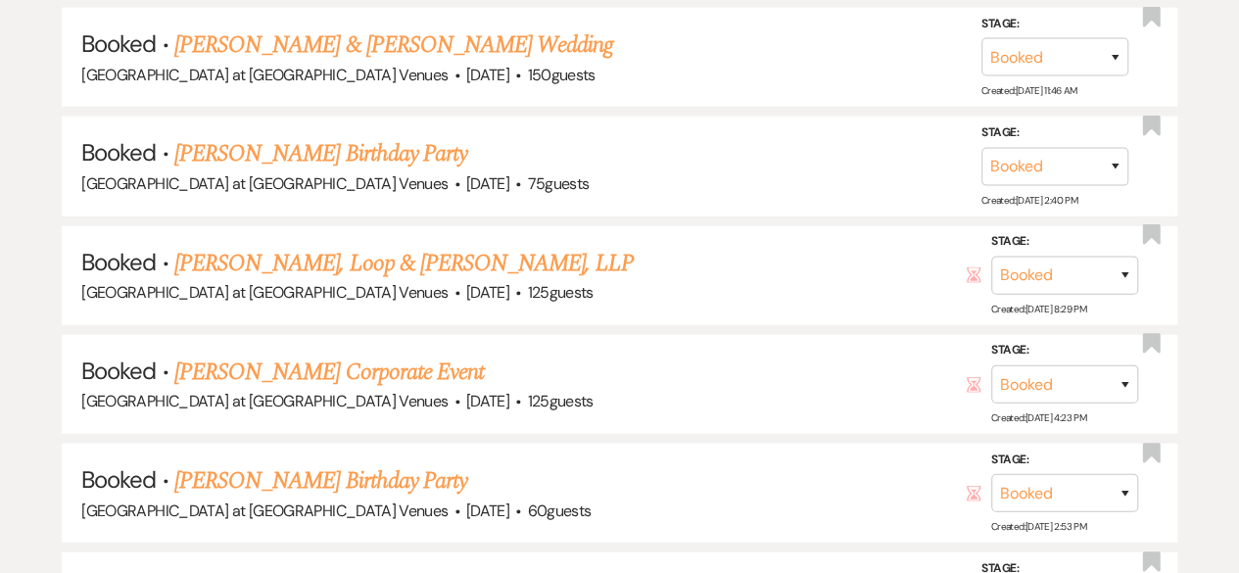
scroll to position [2468, 0]
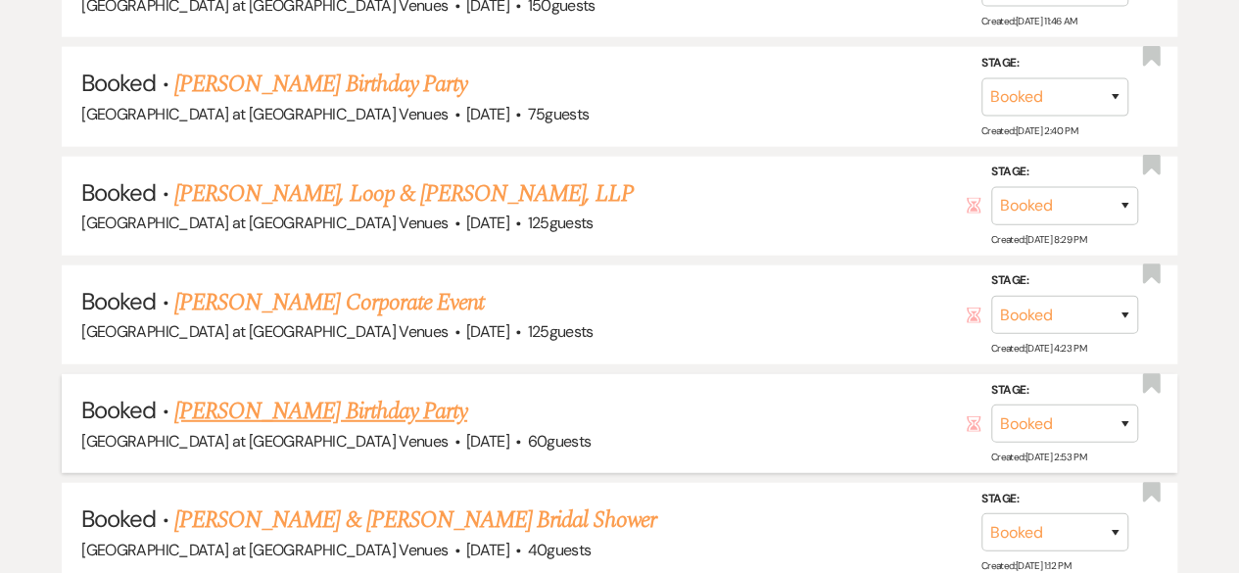
click at [306, 404] on link "Tim Julious's Birthday Party" at bounding box center [320, 411] width 293 height 35
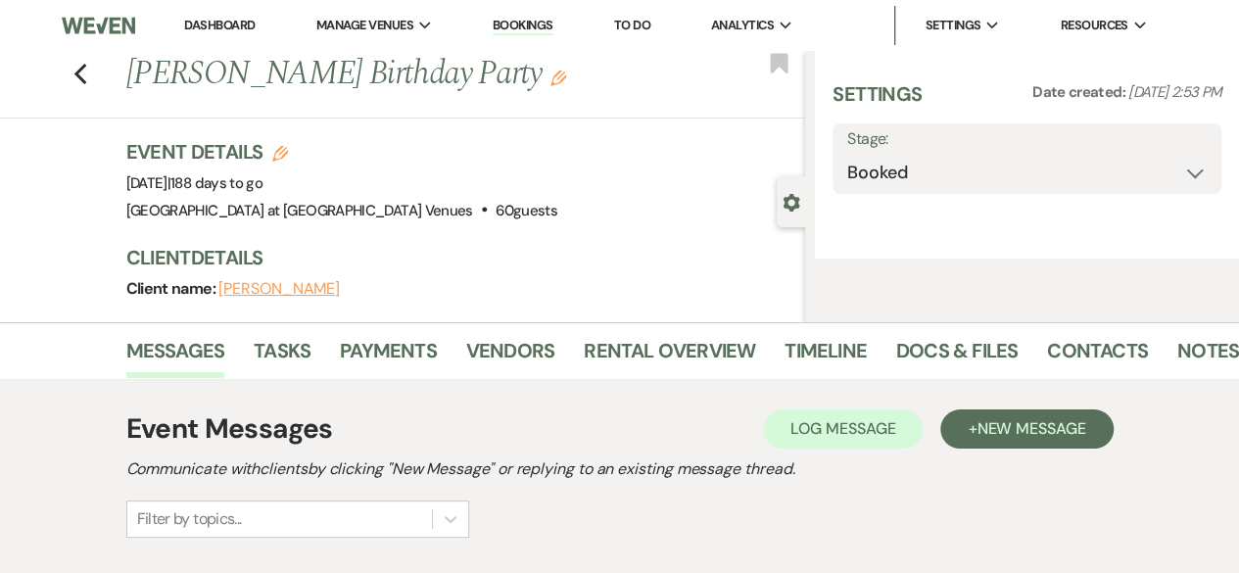
select select "12"
select select "4"
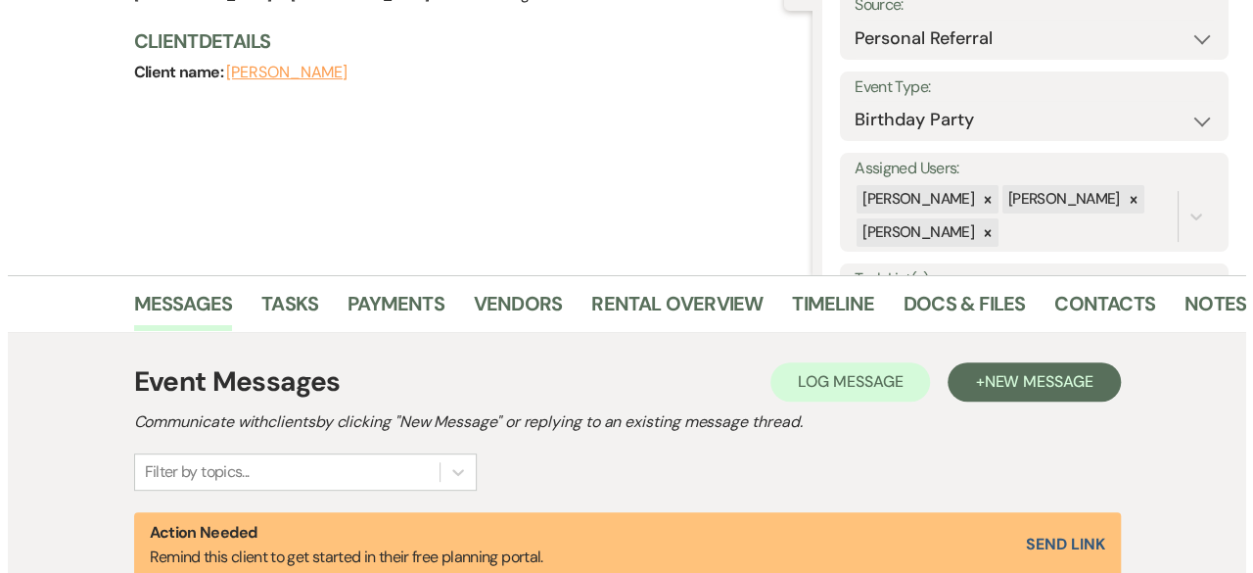
scroll to position [294, 0]
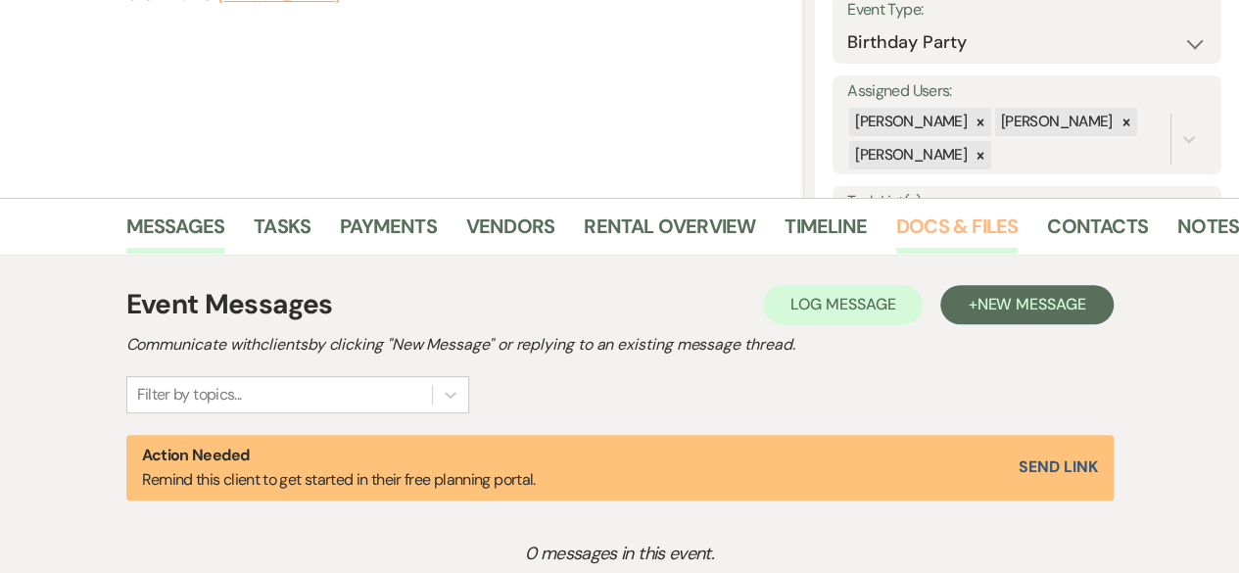
click at [969, 227] on link "Docs & Files" at bounding box center [956, 232] width 121 height 43
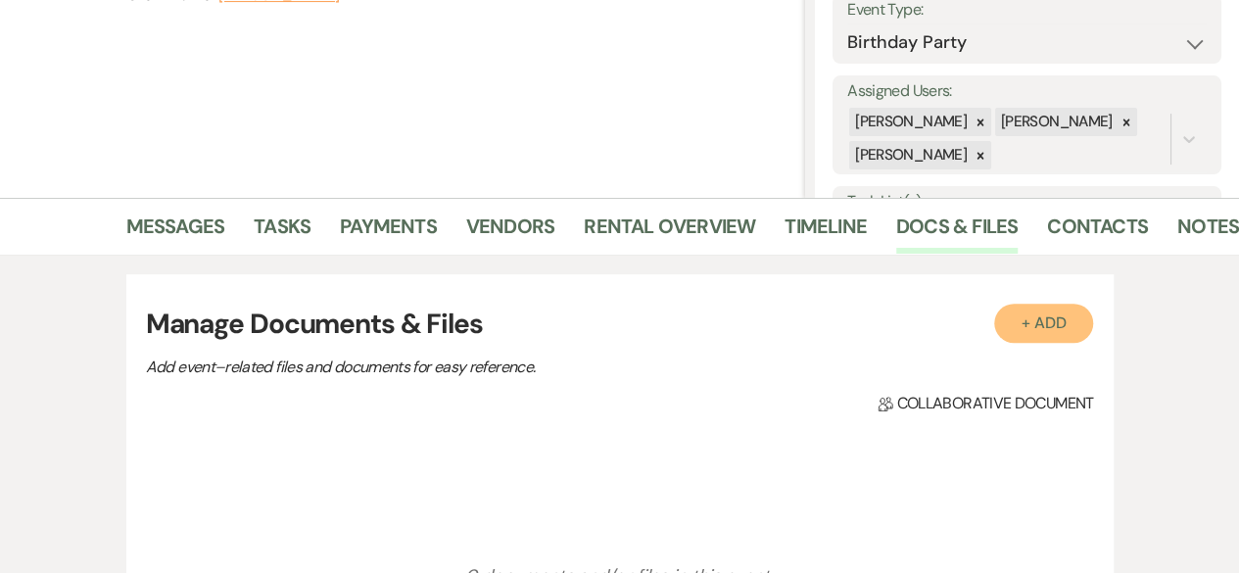
click at [1049, 321] on button "+ Add" at bounding box center [1044, 323] width 100 height 39
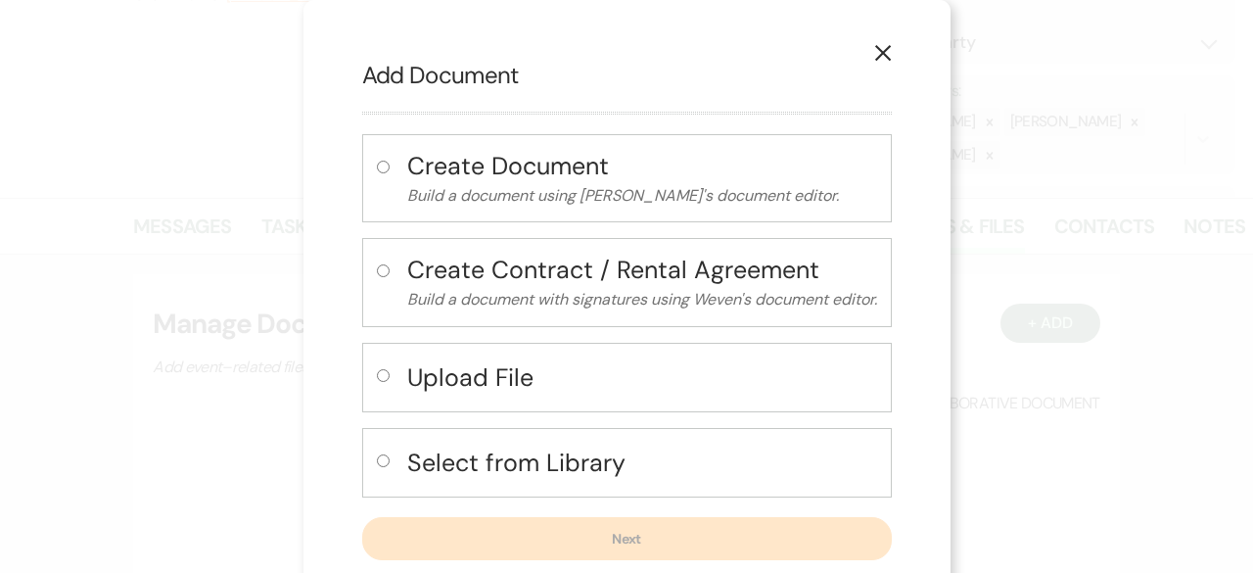
click at [377, 457] on input "radio" at bounding box center [383, 460] width 13 height 13
radio input "true"
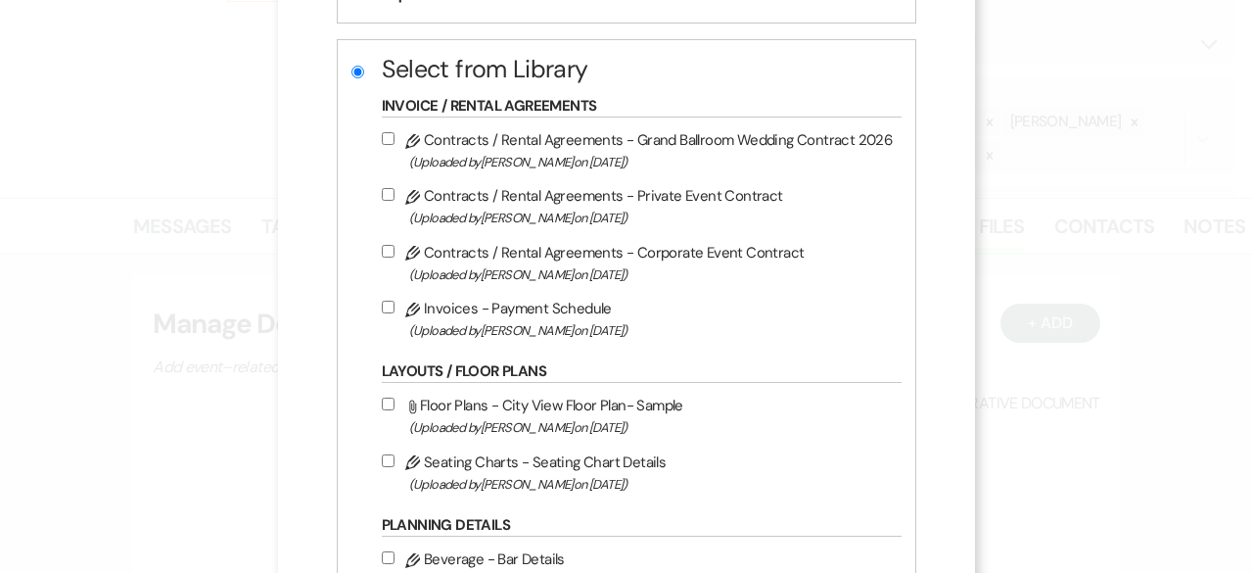
scroll to position [392, 0]
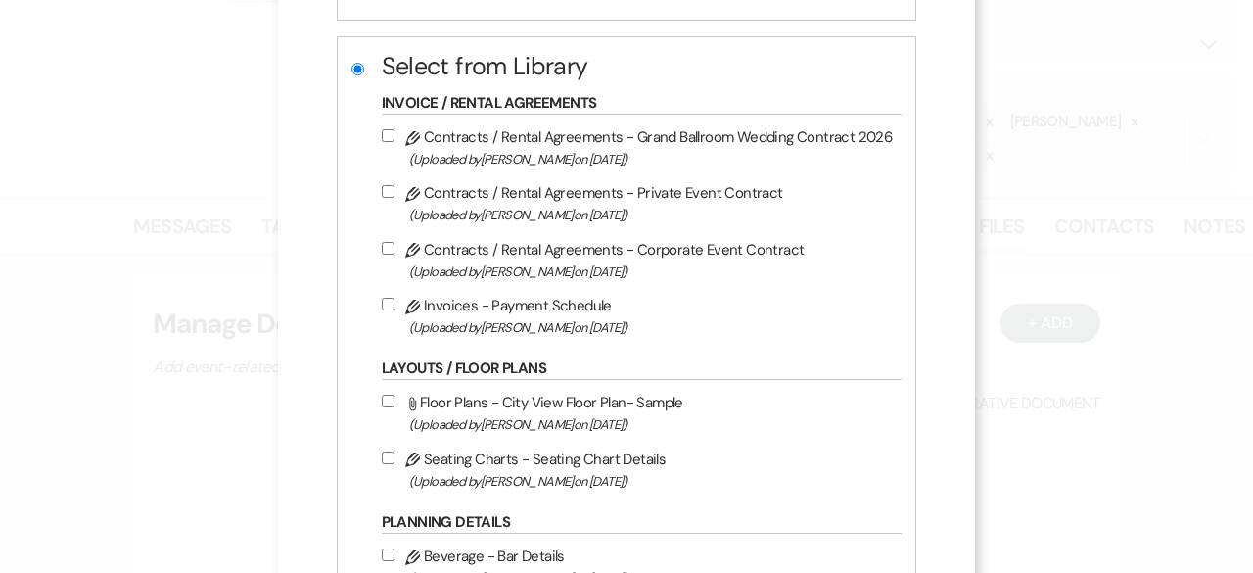
click at [384, 185] on input "Pencil Contracts / Rental Agreements - Private Event Contract (Uploaded by Cass…" at bounding box center [388, 191] width 13 height 13
checkbox input "true"
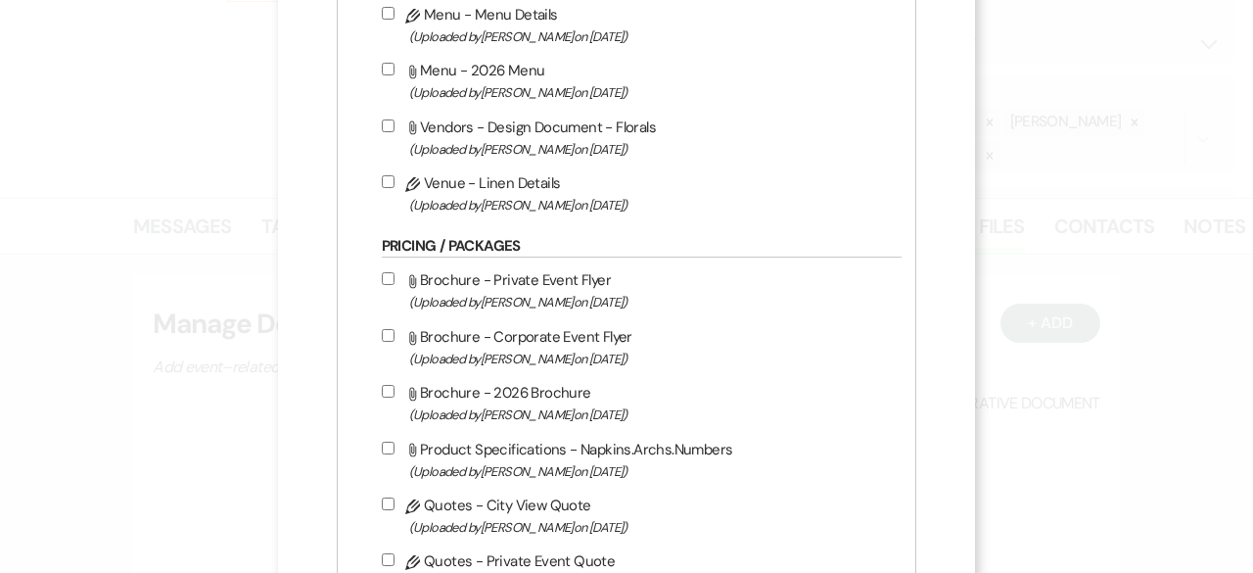
scroll to position [1175, 0]
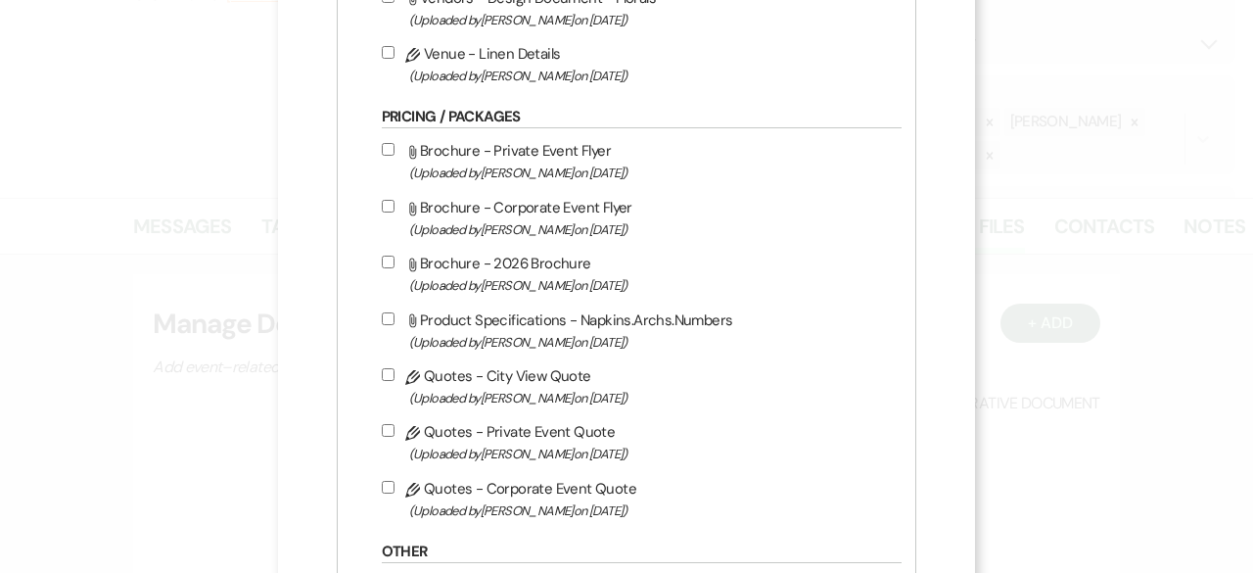
click at [384, 425] on input "Pencil Quotes - Private Event Quote (Uploaded by Cassie Young on Feb 11th, 2025…" at bounding box center [388, 430] width 13 height 13
checkbox input "true"
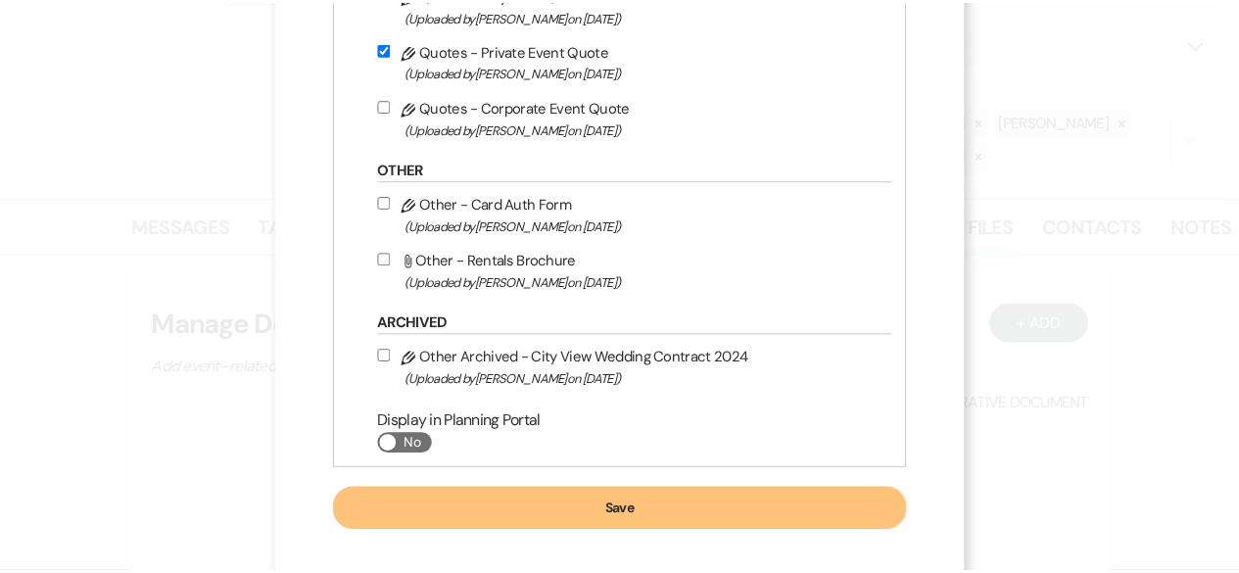
scroll to position [1569, 0]
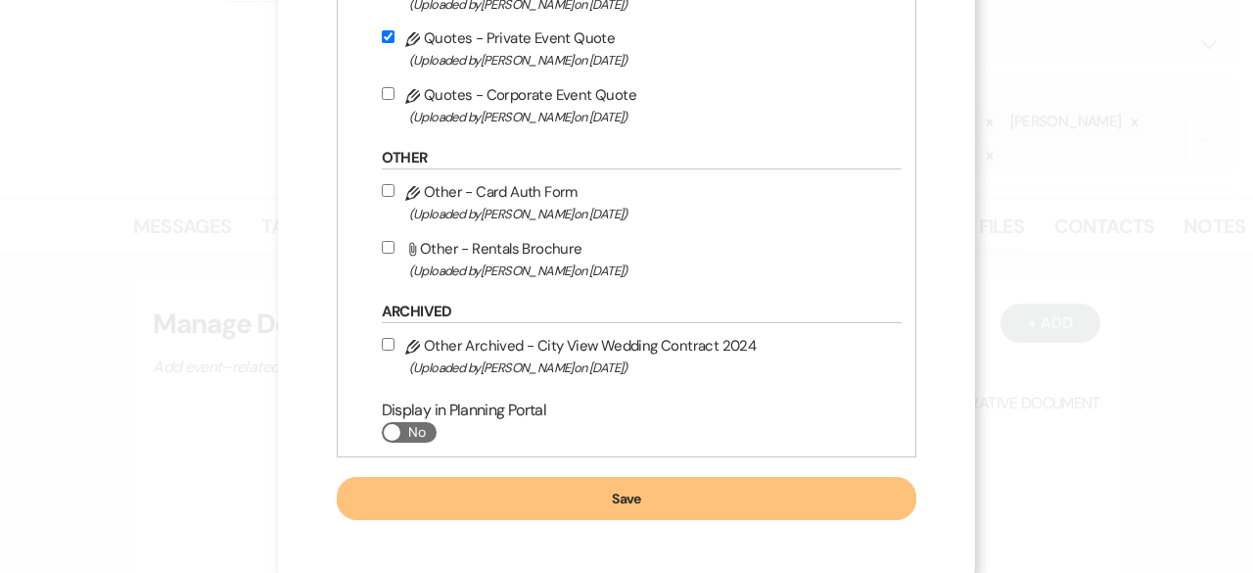
click at [572, 511] on button "Save" at bounding box center [627, 498] width 581 height 43
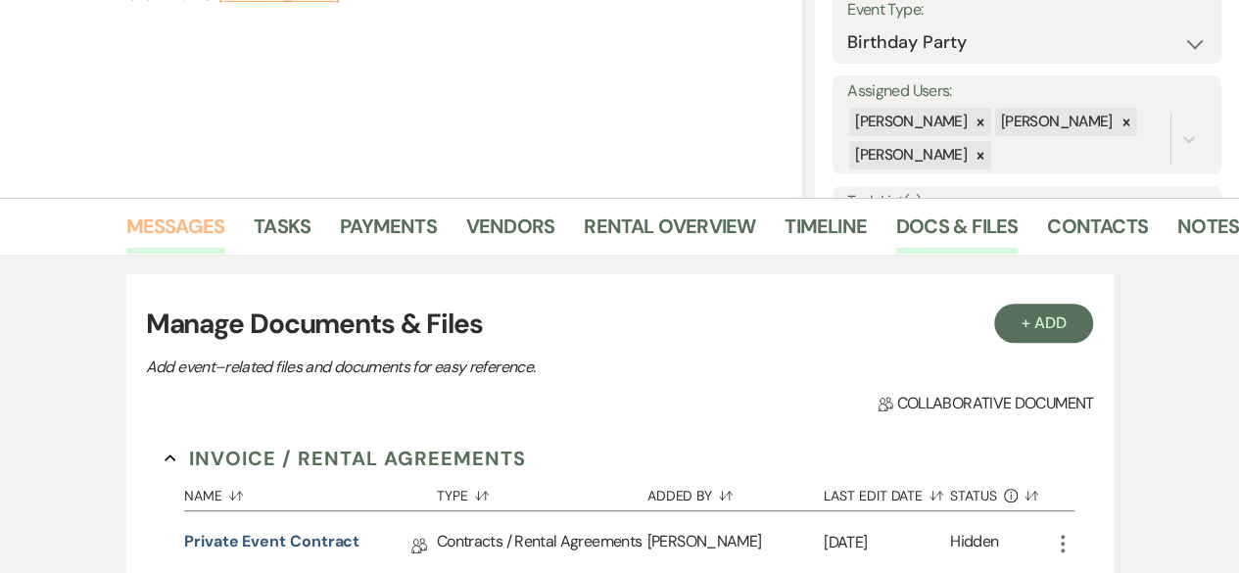
click at [163, 229] on link "Messages" at bounding box center [175, 232] width 99 height 43
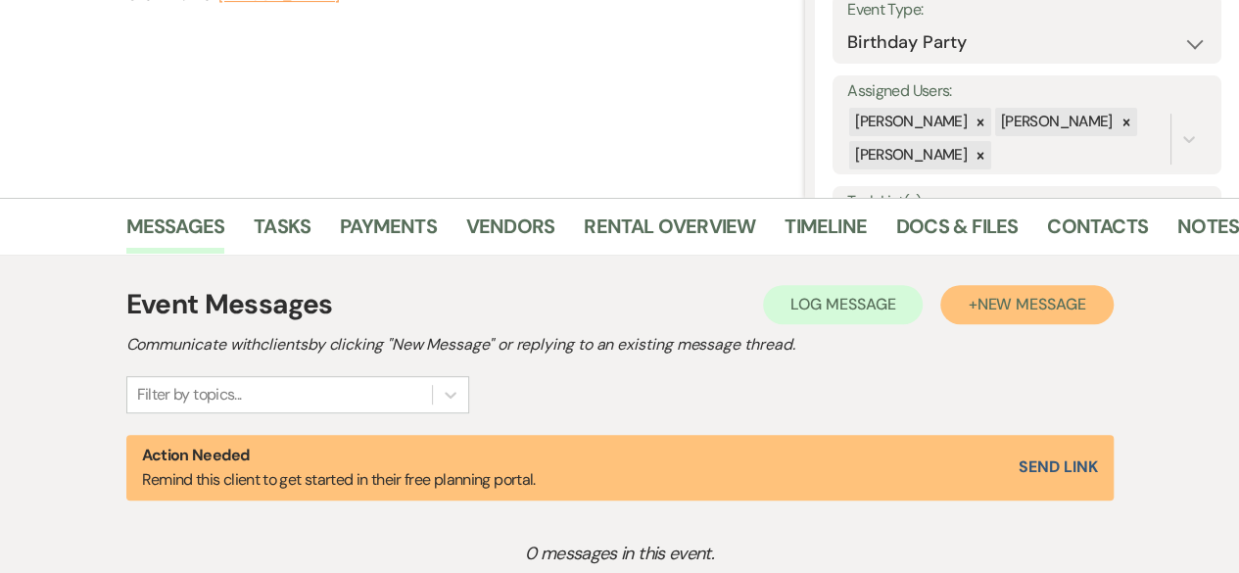
click at [995, 306] on span "New Message" at bounding box center [1030, 304] width 109 height 21
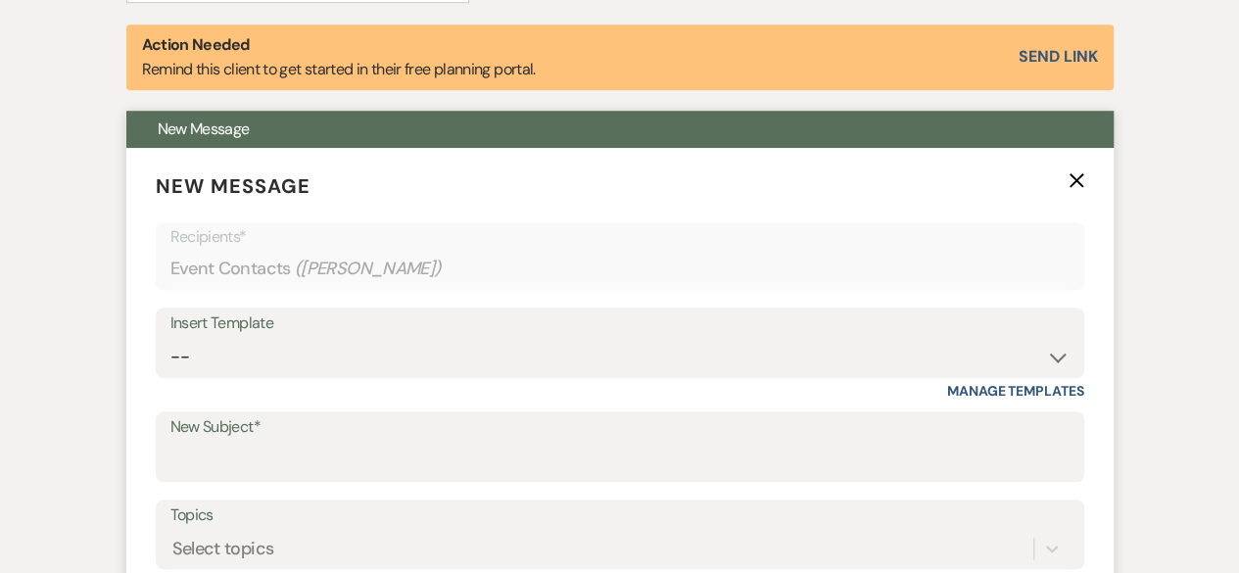
scroll to position [783, 0]
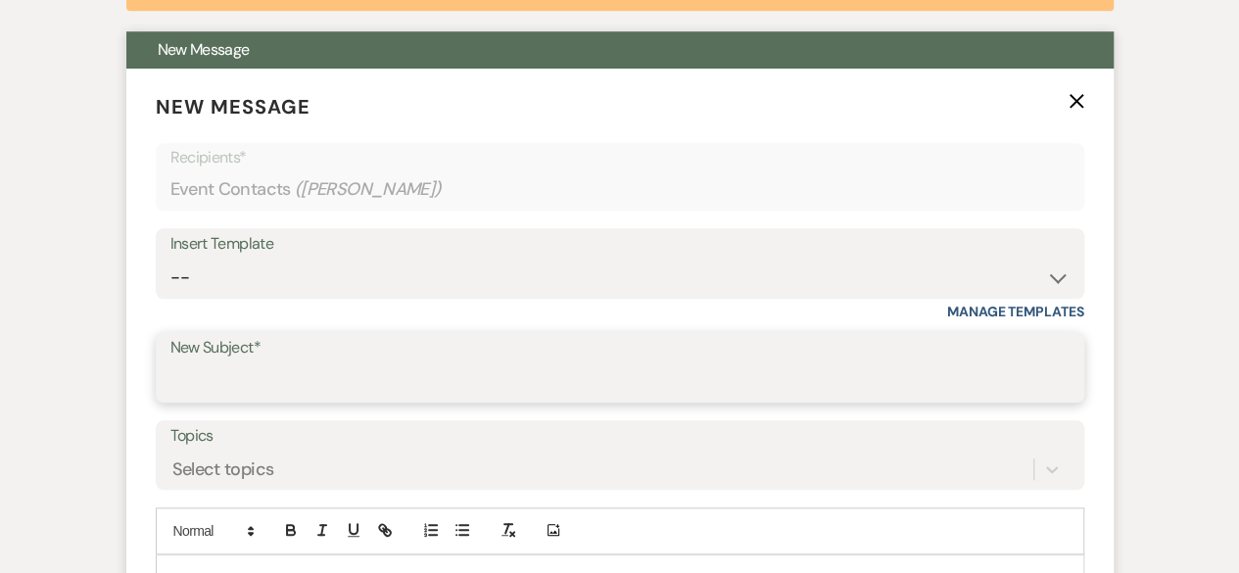
click at [219, 399] on input "New Subject*" at bounding box center [619, 381] width 899 height 38
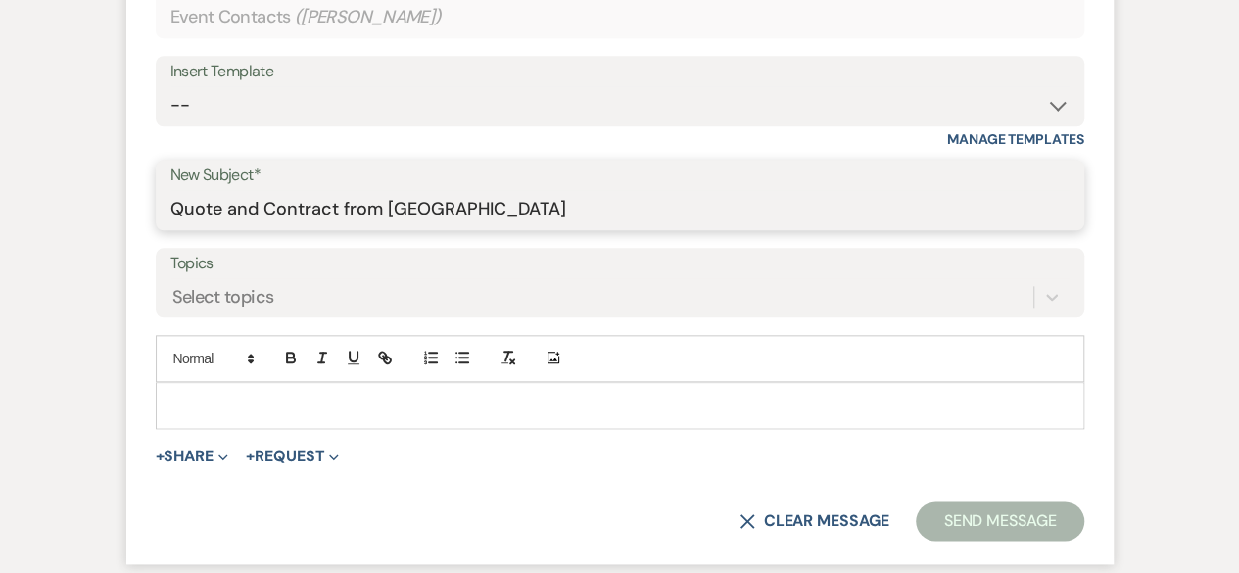
scroll to position [1077, 0]
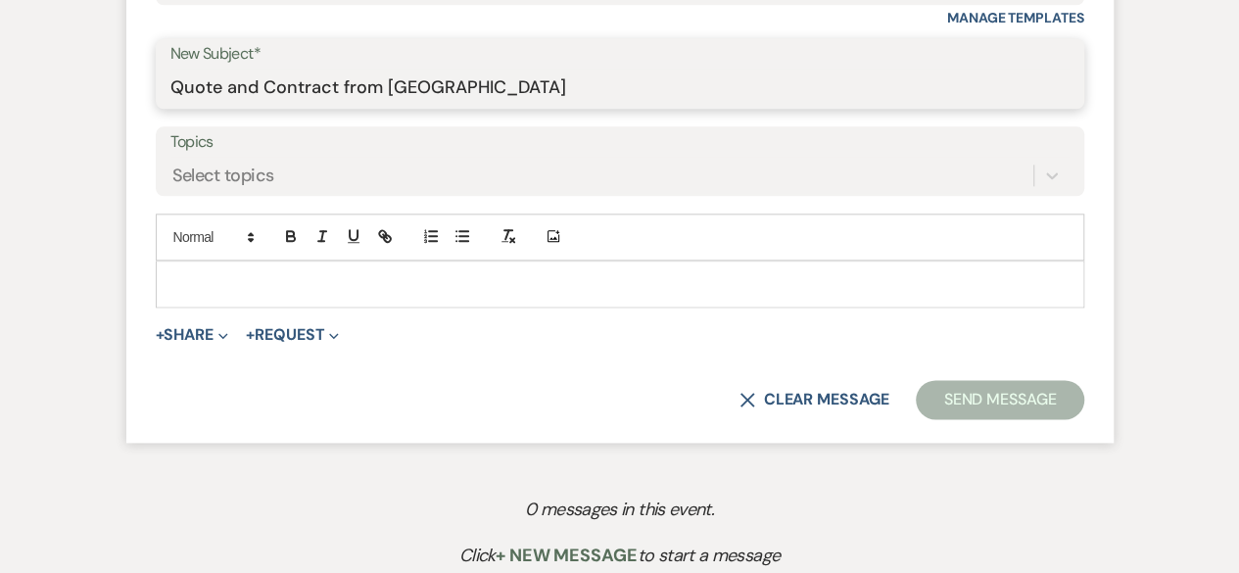
type input "Quote and Contract from City View Event Center"
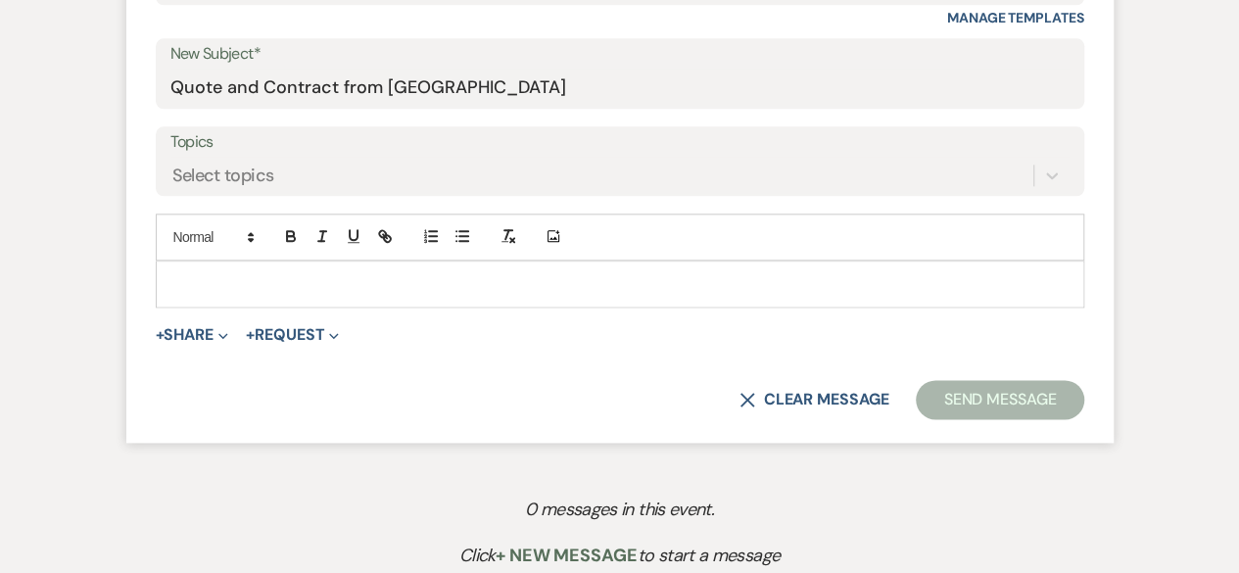
click at [284, 285] on p at bounding box center [619, 284] width 897 height 22
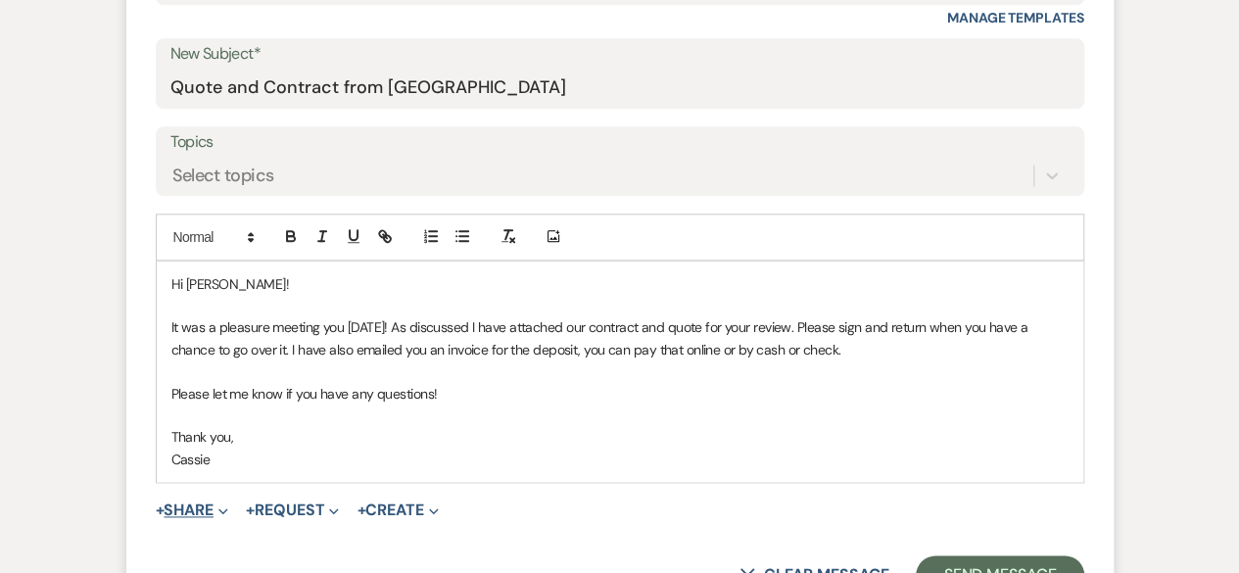
click at [208, 516] on button "+ Share Expand" at bounding box center [192, 510] width 73 height 16
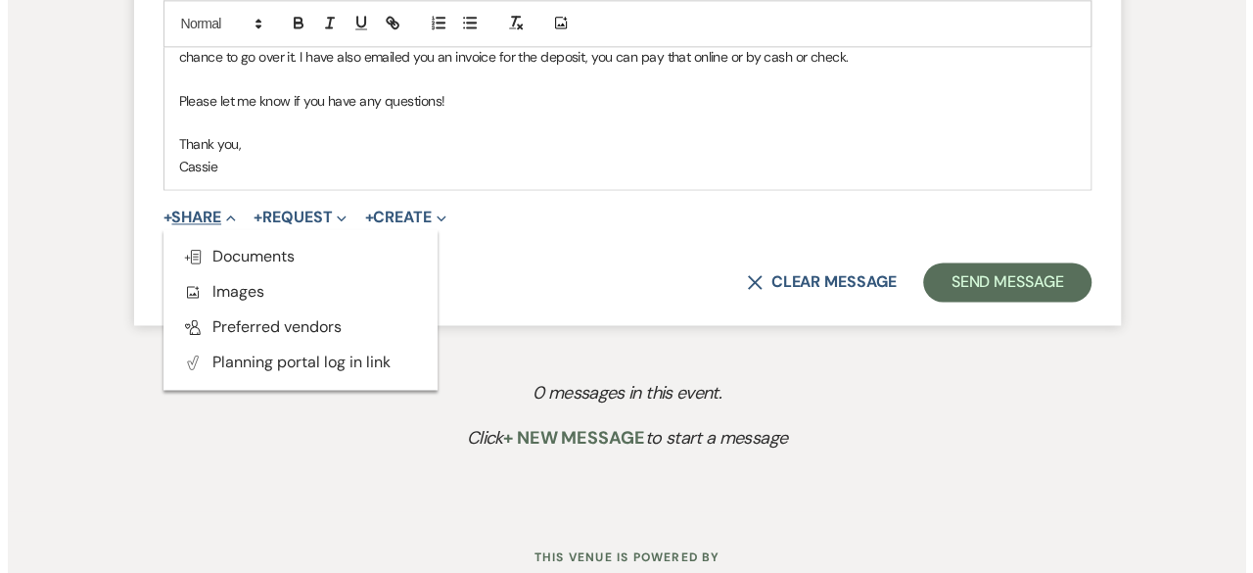
scroll to position [1371, 0]
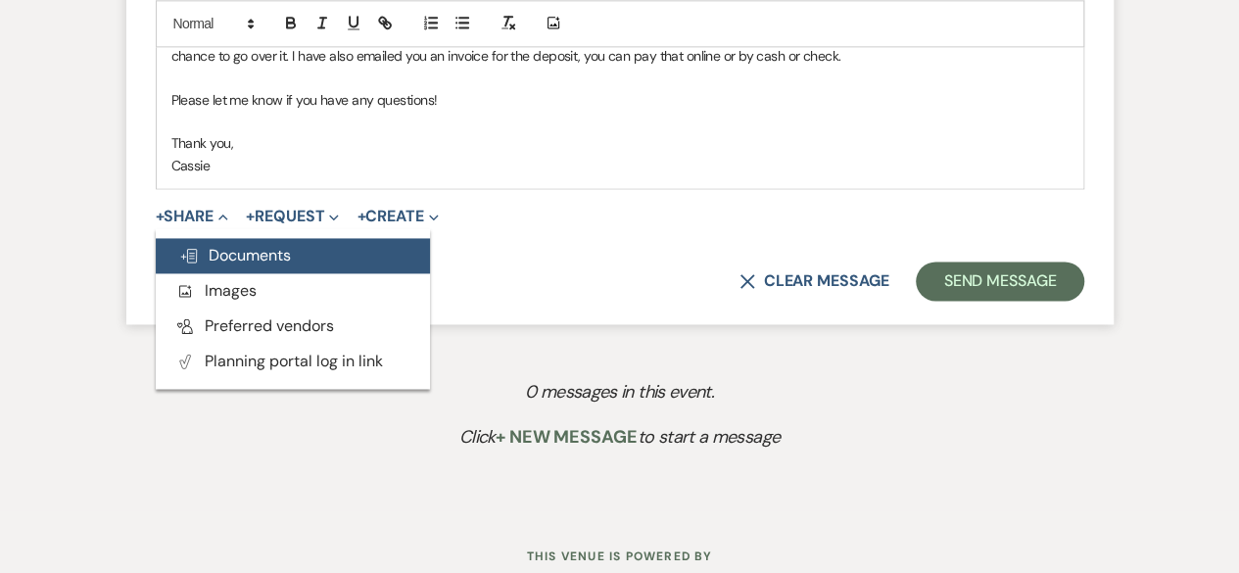
click at [259, 254] on span "Doc Upload Documents" at bounding box center [235, 255] width 112 height 21
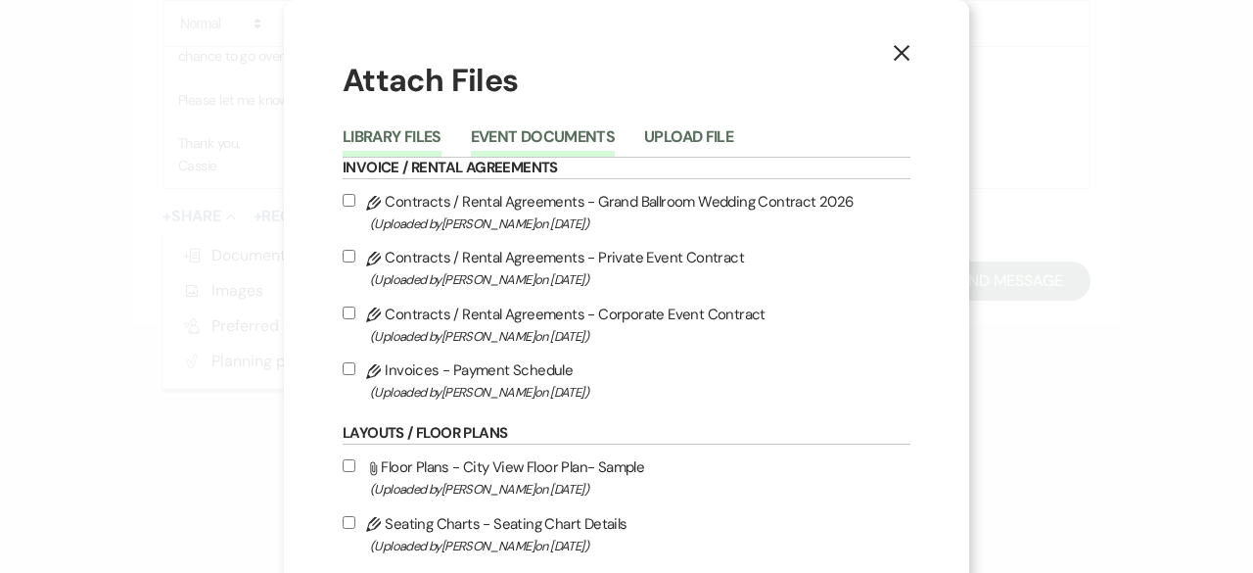
click at [545, 138] on button "Event Documents" at bounding box center [543, 142] width 144 height 27
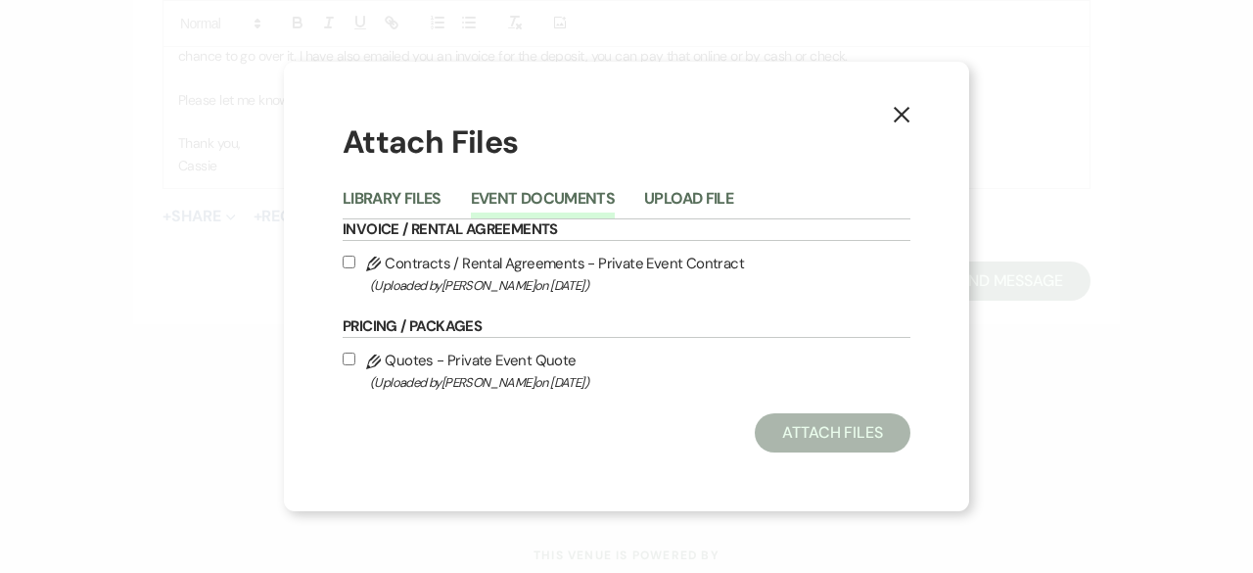
click at [350, 265] on input "Pencil Contracts / Rental Agreements - Private Event Contract (Uploaded by Cass…" at bounding box center [349, 262] width 13 height 13
checkbox input "true"
click at [345, 359] on input "Pencil Quotes - Private Event Quote (Uploaded by Cassie Young on Aug 23rd, 2025…" at bounding box center [349, 358] width 13 height 13
checkbox input "true"
click at [869, 447] on button "Attach Files" at bounding box center [833, 432] width 156 height 39
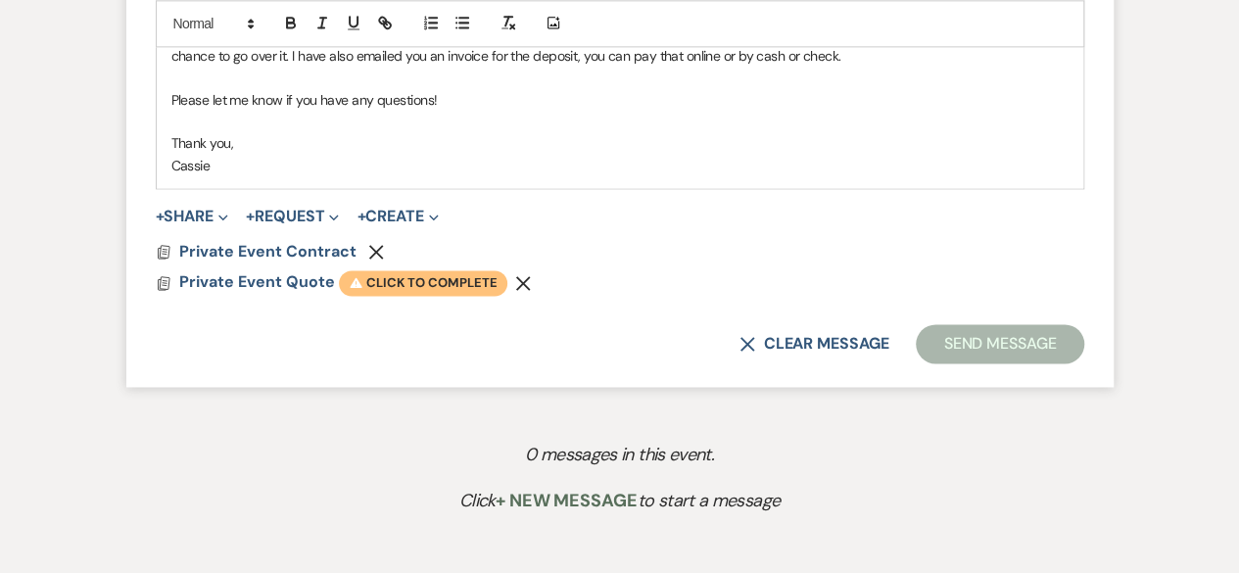
click at [452, 275] on span "Warning Click to complete" at bounding box center [423, 282] width 168 height 25
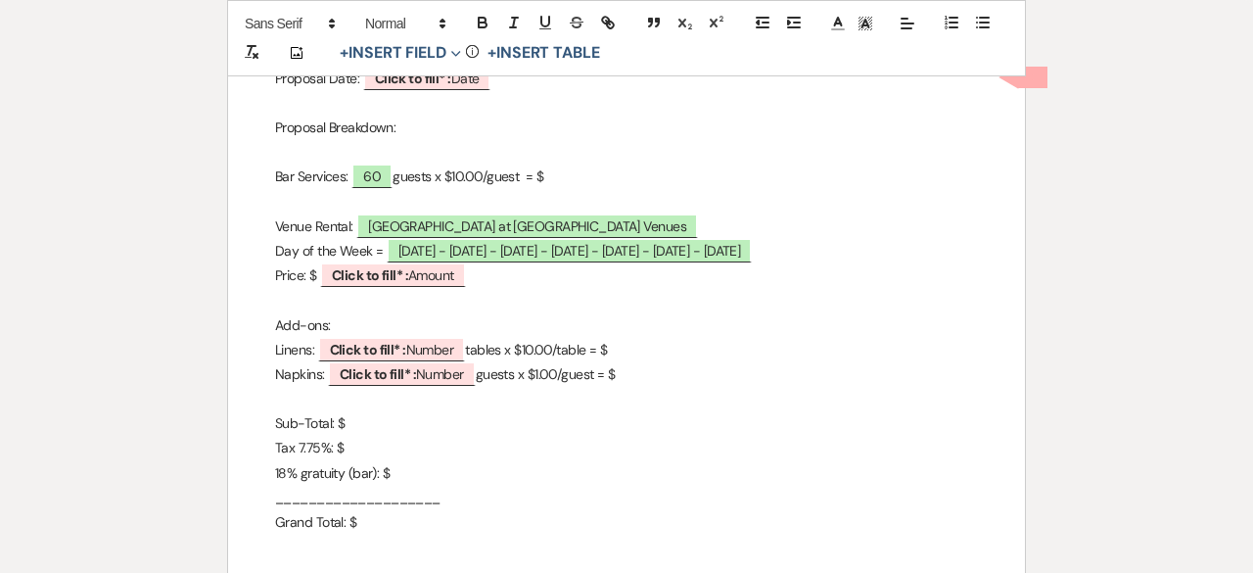
scroll to position [392, 0]
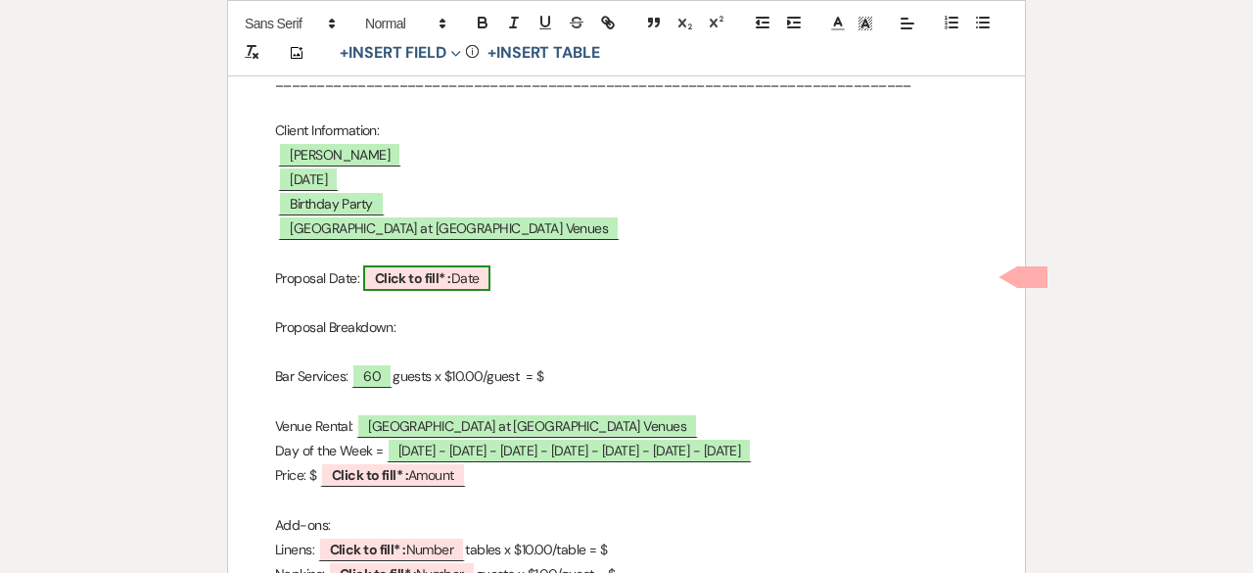
click at [438, 285] on b "Click to fill* :" at bounding box center [413, 278] width 76 height 18
select select "owner"
select select "Date"
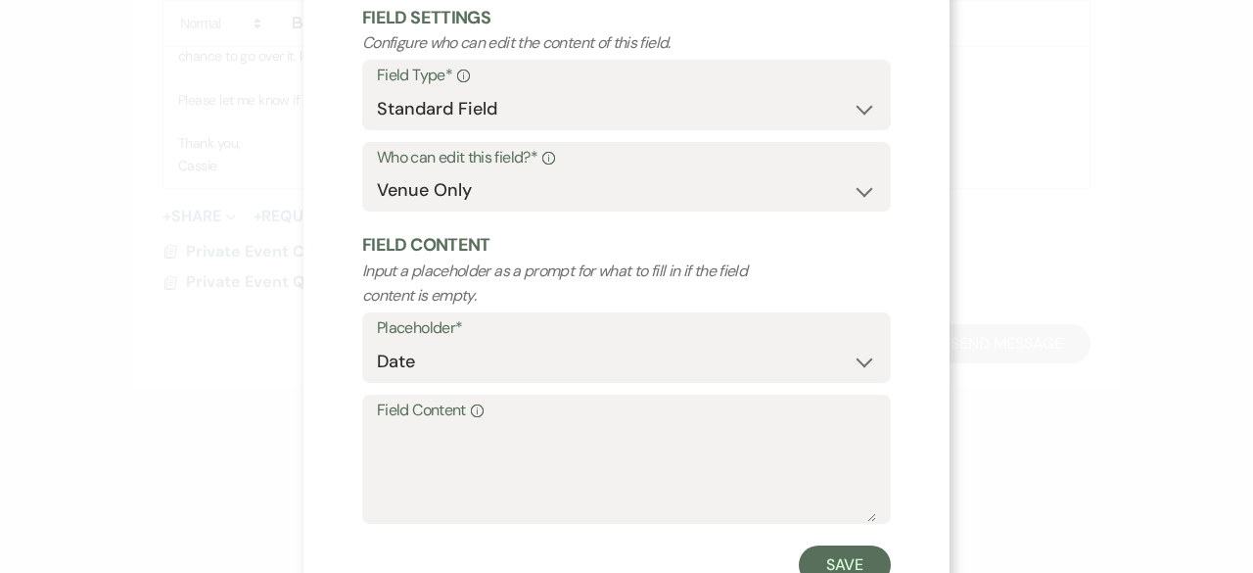
scroll to position [186, 0]
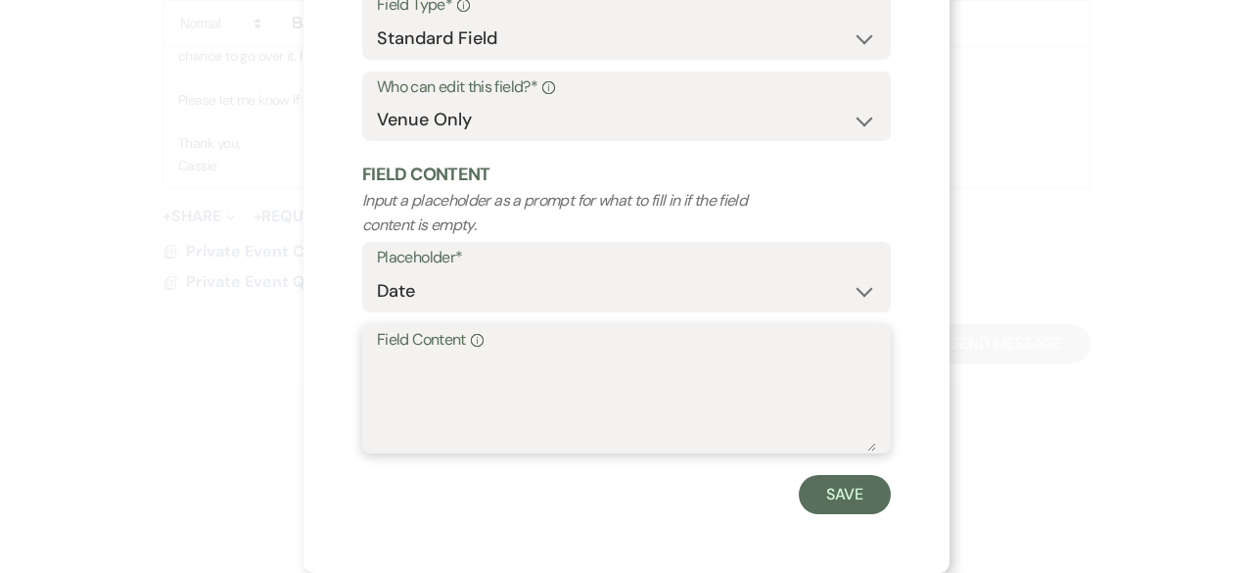
click at [409, 356] on textarea "Field Content Info" at bounding box center [626, 402] width 499 height 98
type textarea "8/23/25"
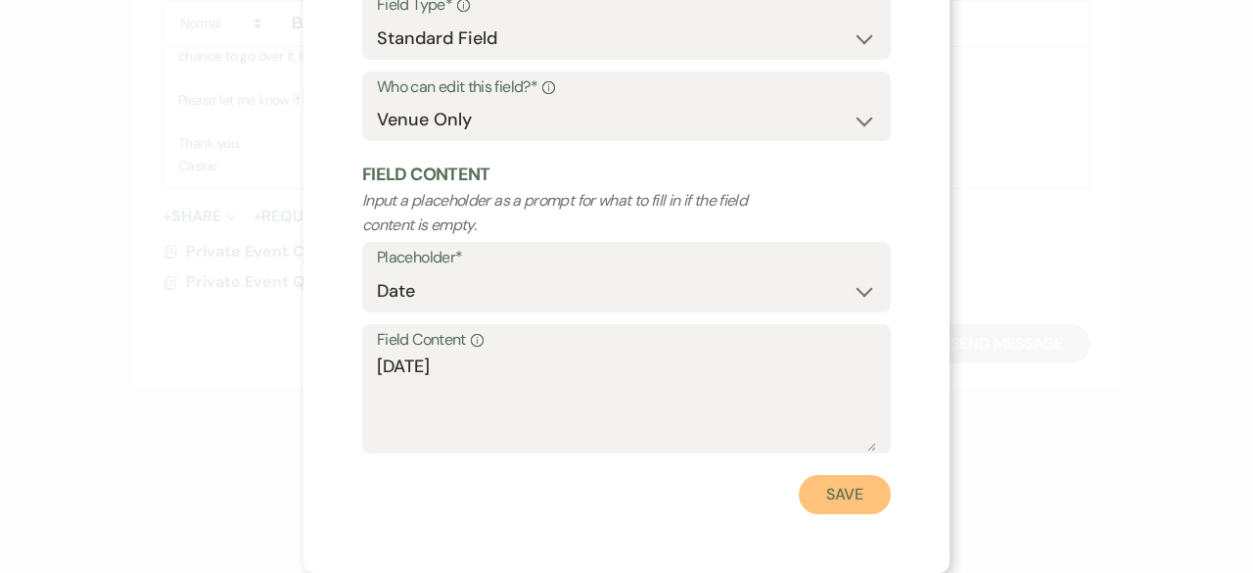
click at [814, 485] on button "Save" at bounding box center [845, 494] width 92 height 39
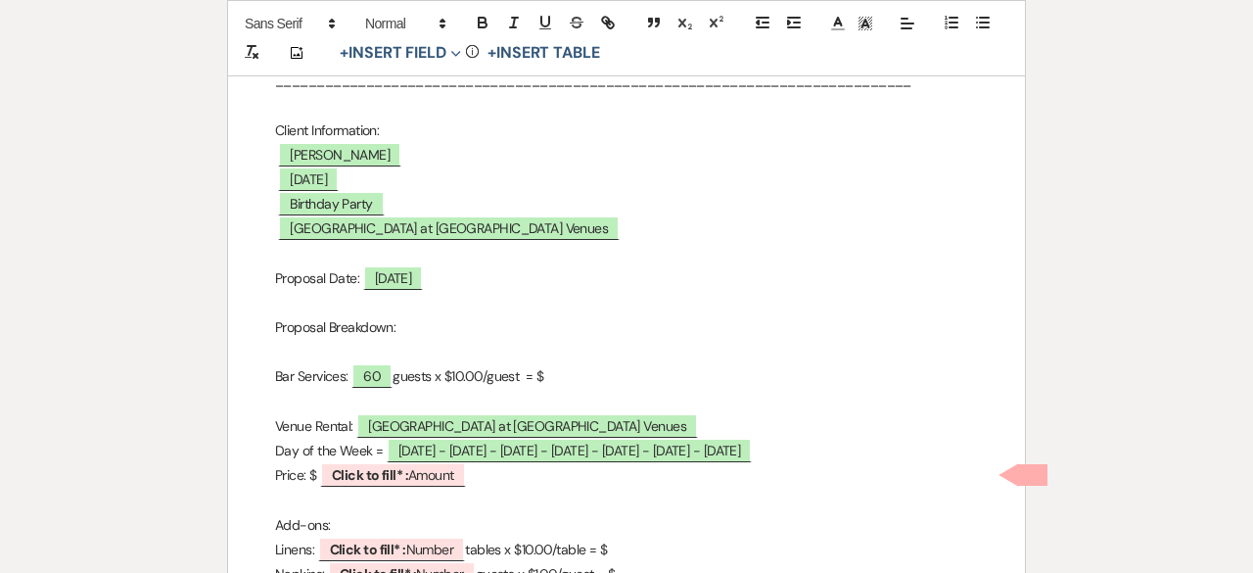
click at [563, 371] on p "Bar Services: ﻿ 60 ﻿ guests x $10.00/guest = $" at bounding box center [626, 376] width 703 height 24
click at [380, 373] on span "60" at bounding box center [372, 375] width 41 height 25
select select "smartCustomField"
select select "owner"
select select "{{guestCount}}"
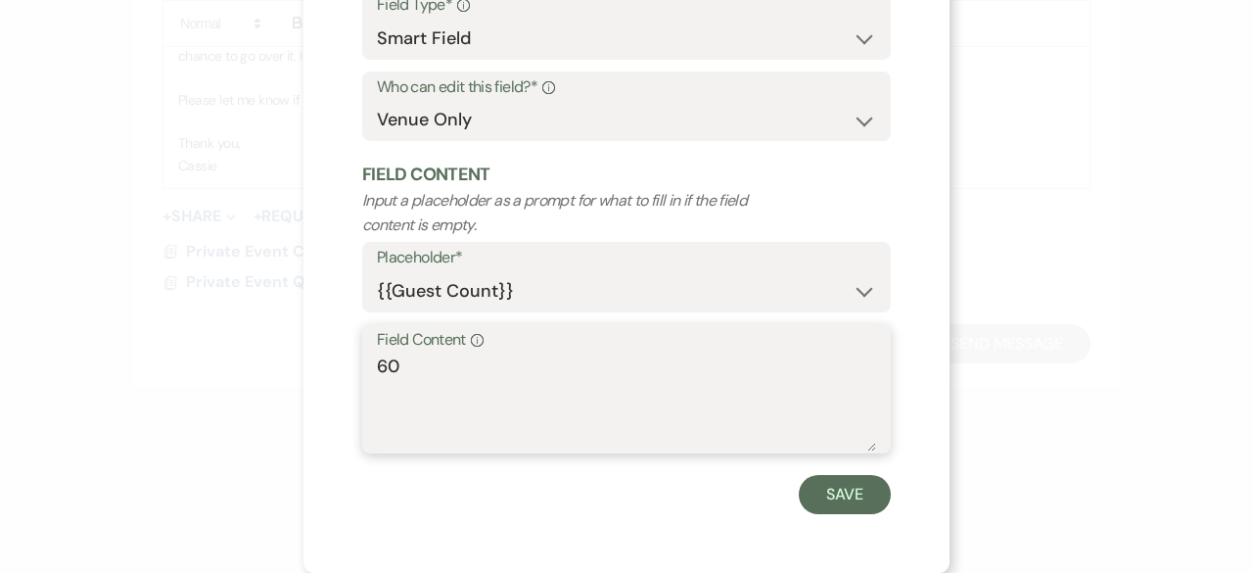
drag, startPoint x: 444, startPoint y: 364, endPoint x: 309, endPoint y: 355, distance: 134.4
click at [309, 355] on div "X Edit Field Field Settings Configure who can edit the content of this field. F…" at bounding box center [627, 193] width 646 height 759
type textarea "n/a"
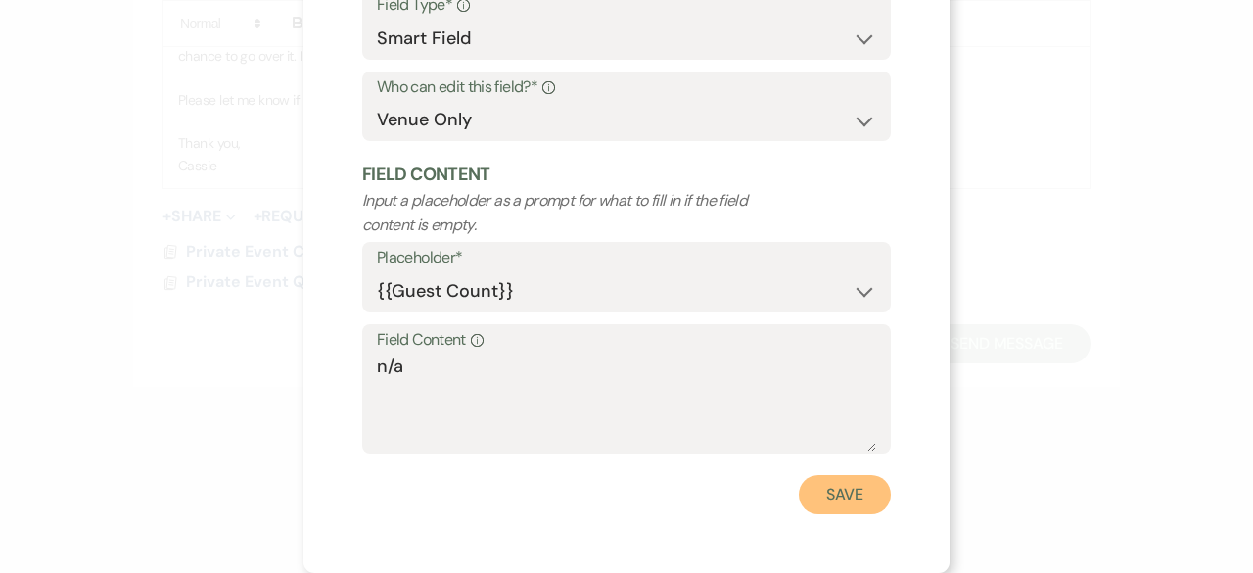
click at [822, 491] on button "Save" at bounding box center [845, 494] width 92 height 39
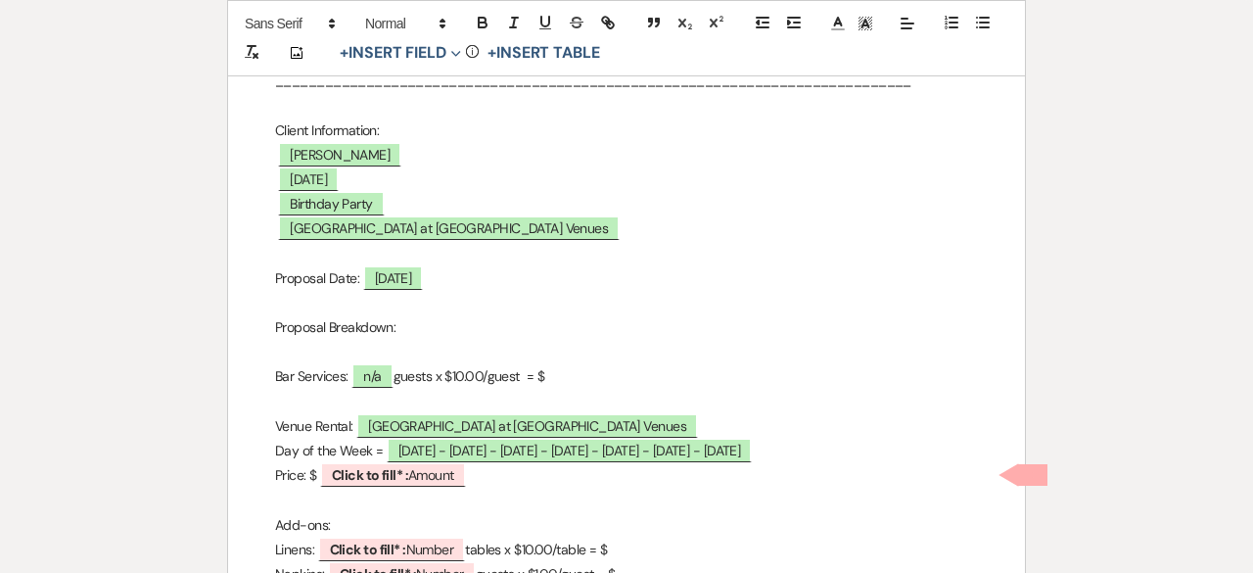
click at [582, 371] on p "Bar Services: n/a guests x $10.00/guest = $" at bounding box center [626, 376] width 703 height 24
click at [535, 450] on span "Sunday - Monday - Tuesday - Wednesday - Thursday - Friday - Saturday" at bounding box center [569, 450] width 365 height 25
select select "owner"
select select "Date"
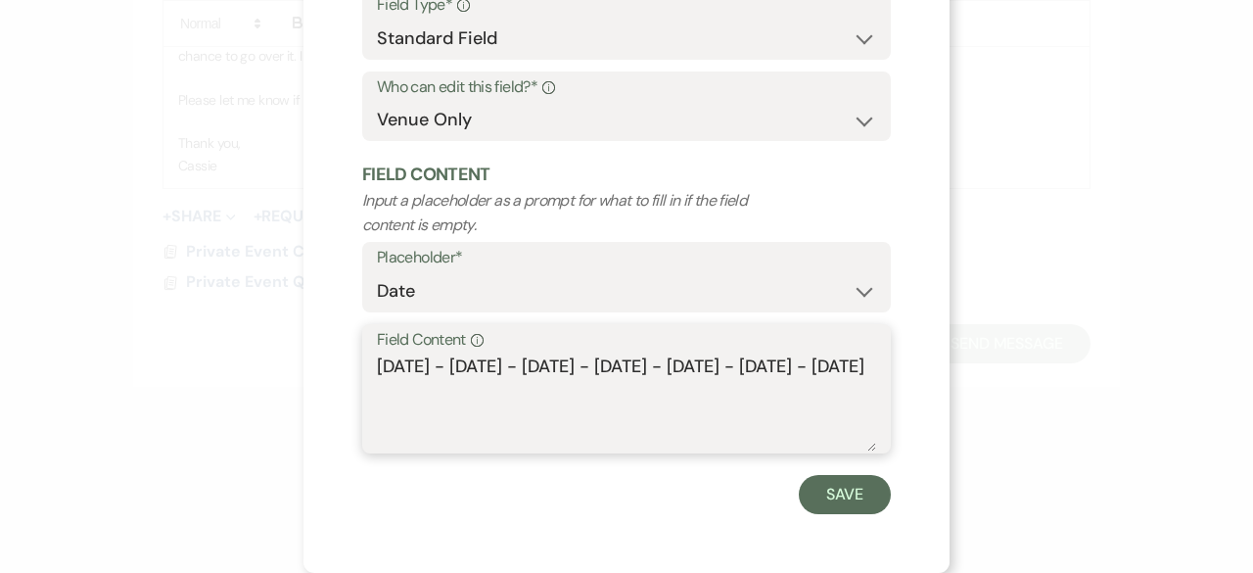
drag, startPoint x: 441, startPoint y: 400, endPoint x: 337, endPoint y: 347, distance: 116.9
click at [337, 347] on div "X Edit Field Field Settings Configure who can edit the content of this field. F…" at bounding box center [627, 193] width 646 height 759
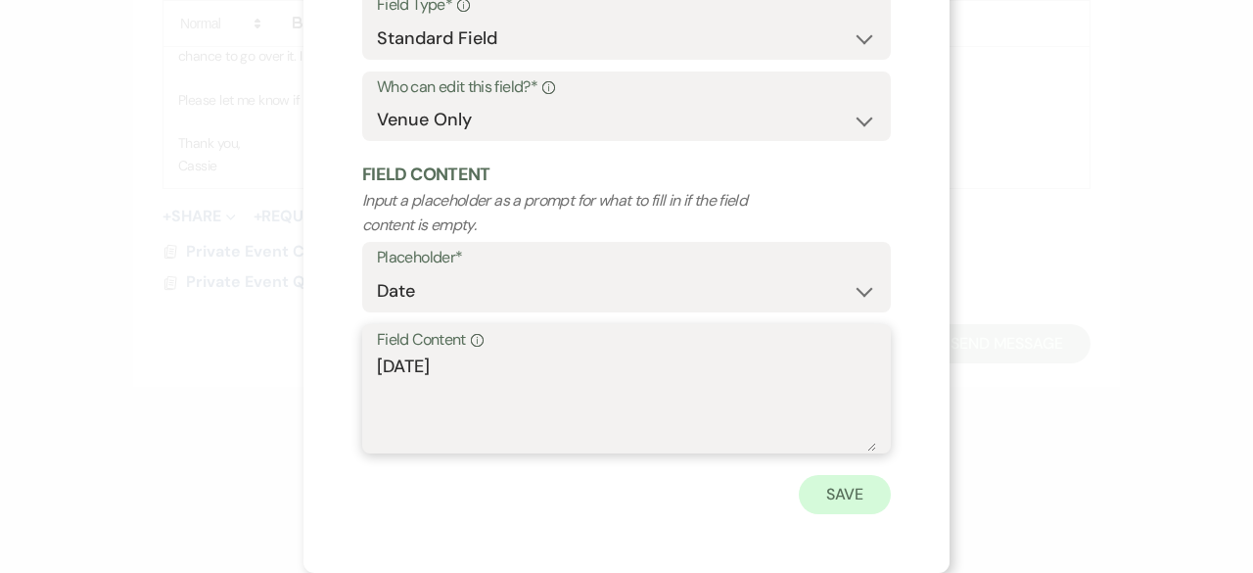
type textarea "Saturday"
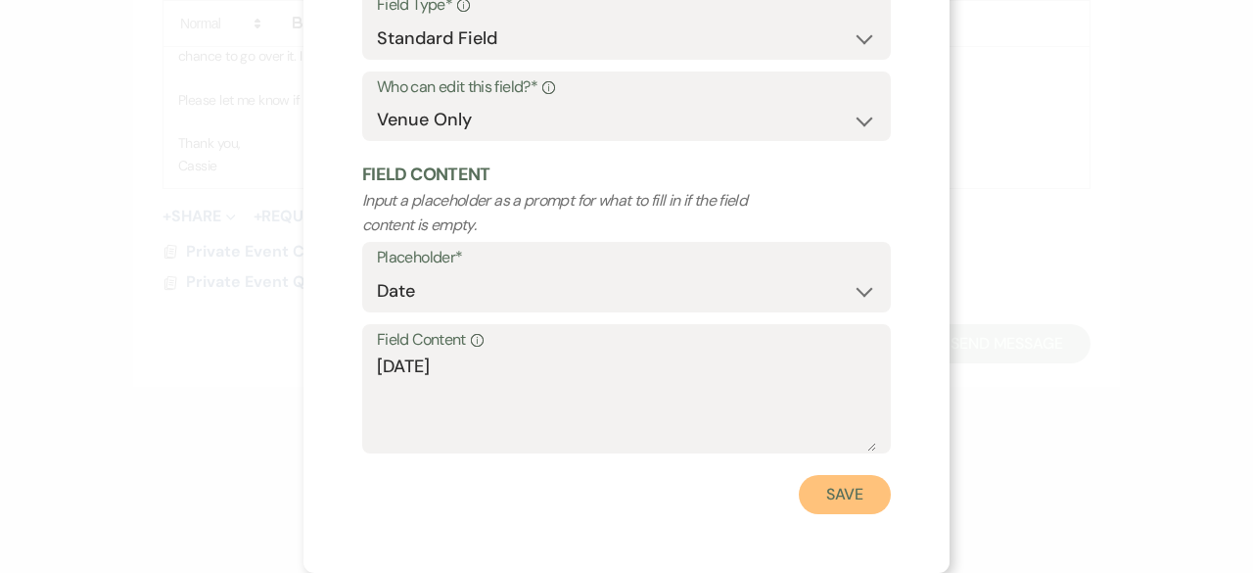
click at [830, 489] on button "Save" at bounding box center [845, 494] width 92 height 39
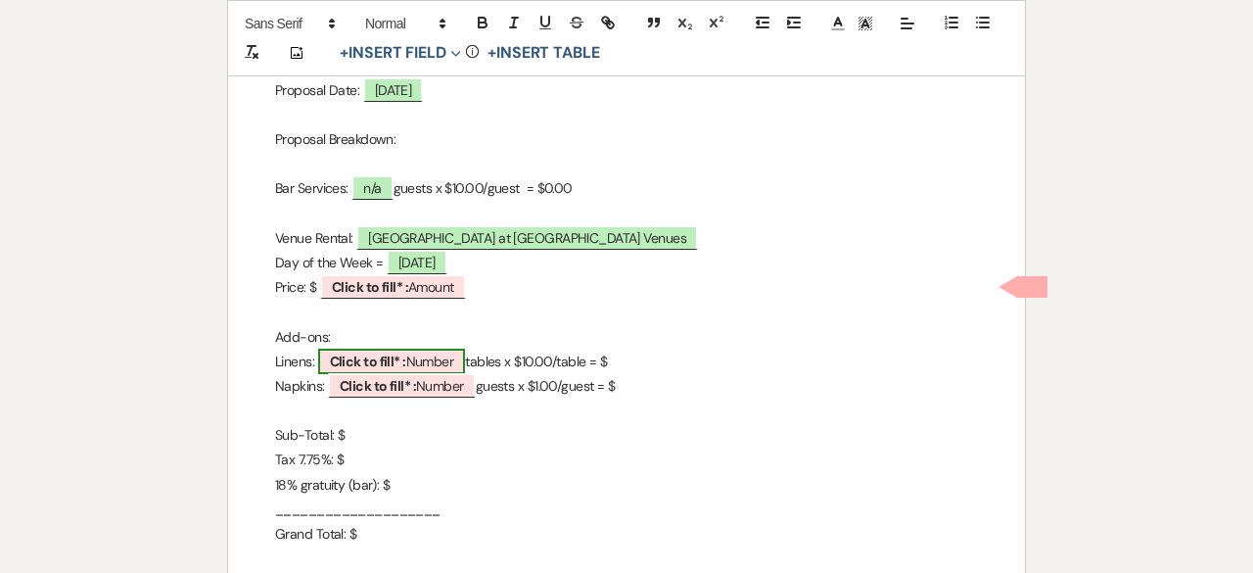
scroll to position [587, 0]
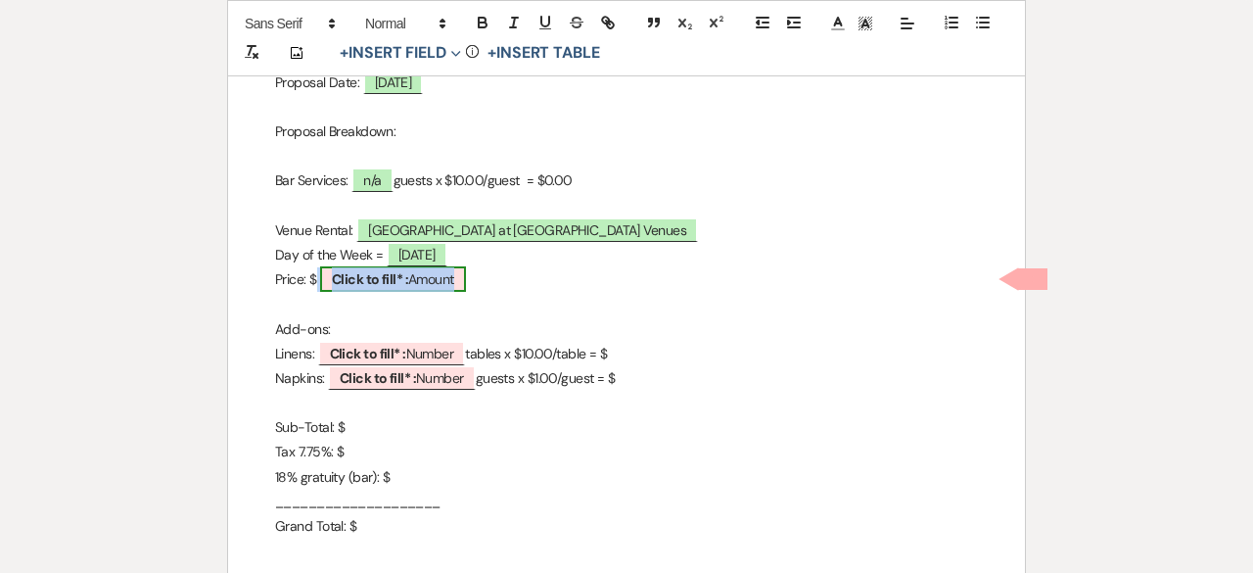
click at [425, 289] on span "Click to fill* : Amount" at bounding box center [393, 278] width 146 height 25
select select "owner"
select select "Amount"
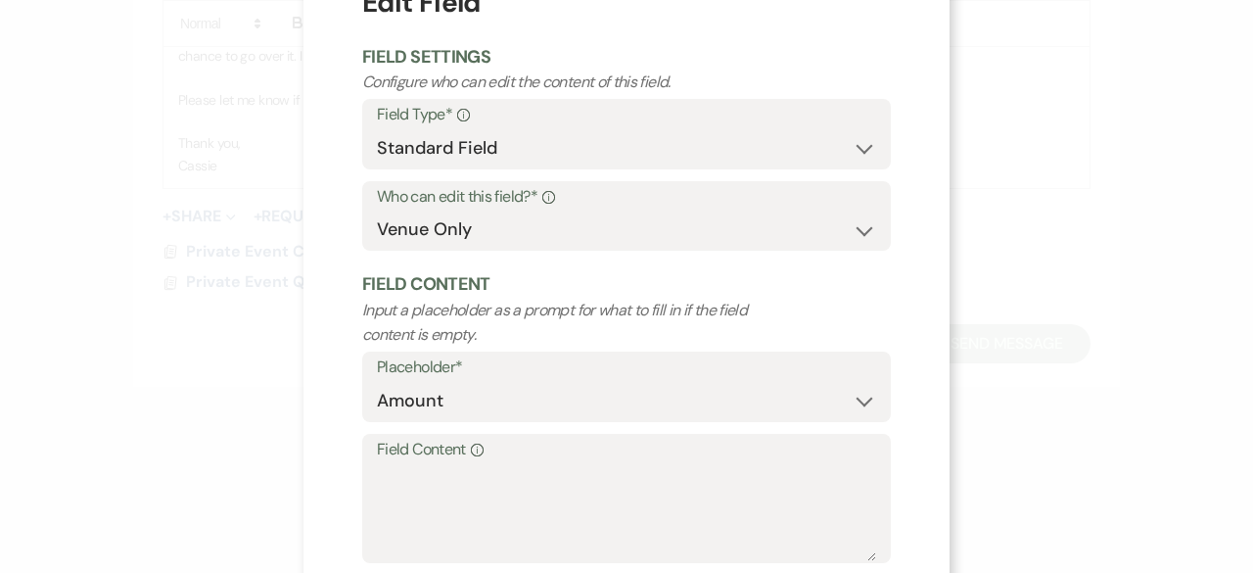
scroll to position [186, 0]
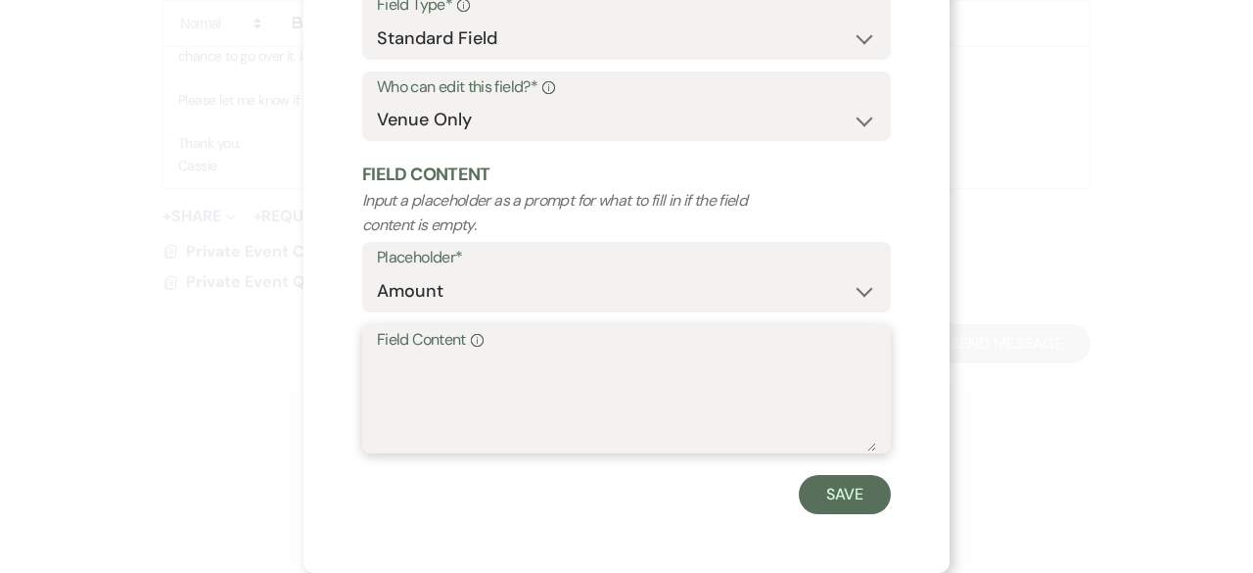
click at [459, 384] on textarea "Field Content Info" at bounding box center [626, 402] width 499 height 98
type textarea "600.00"
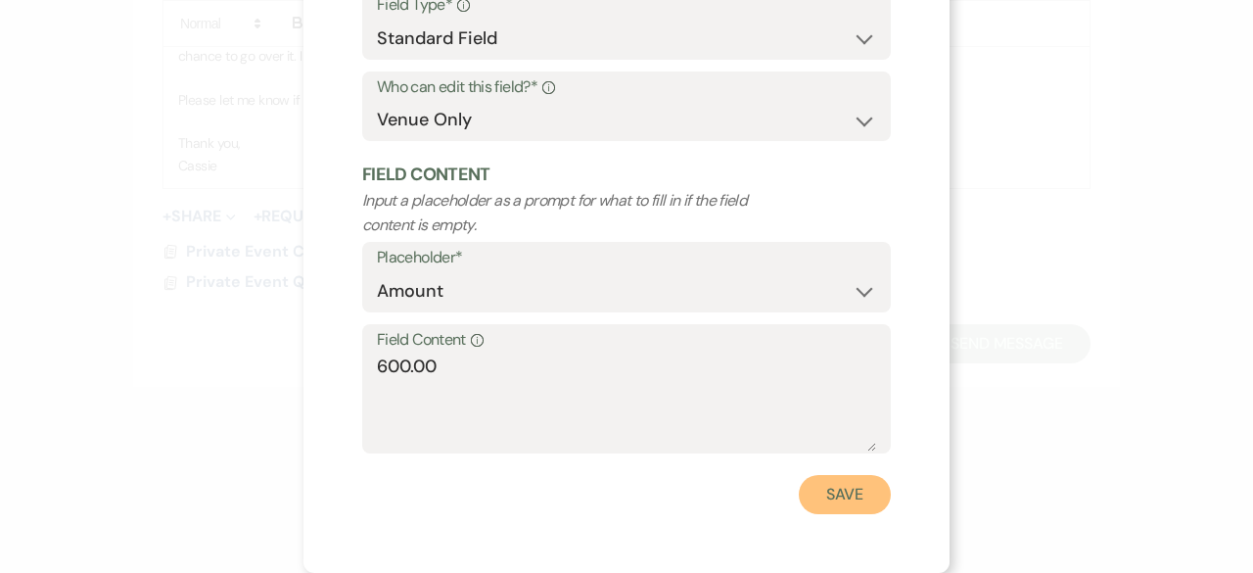
click at [817, 493] on button "Save" at bounding box center [845, 494] width 92 height 39
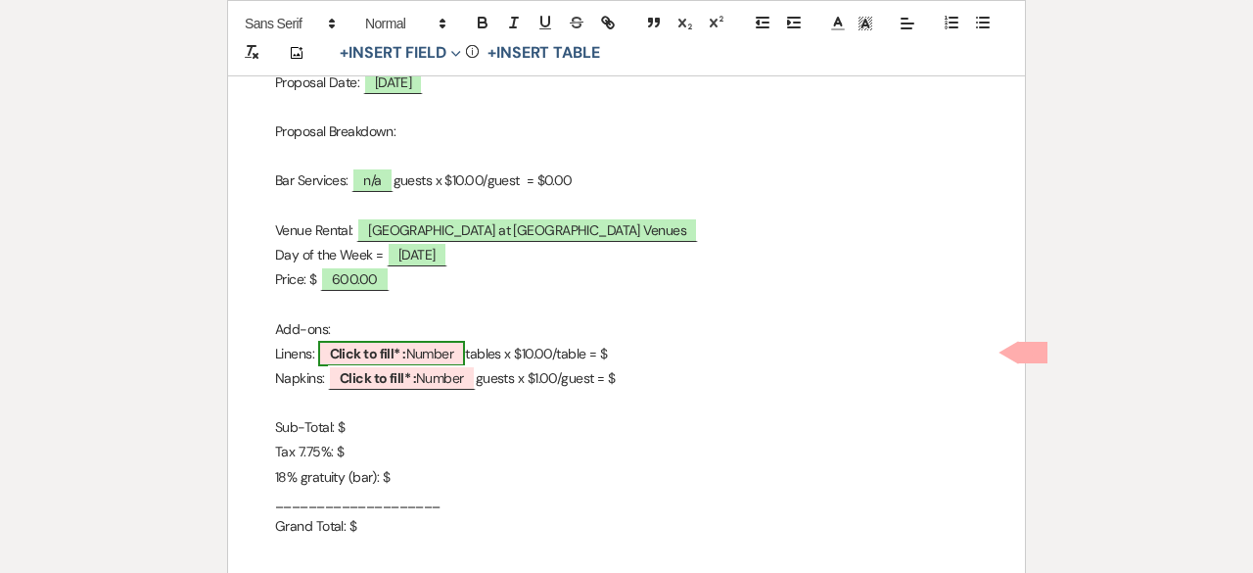
click at [429, 353] on span "Click to fill* : Number" at bounding box center [392, 353] width 148 height 25
select select "owner"
select select "Number"
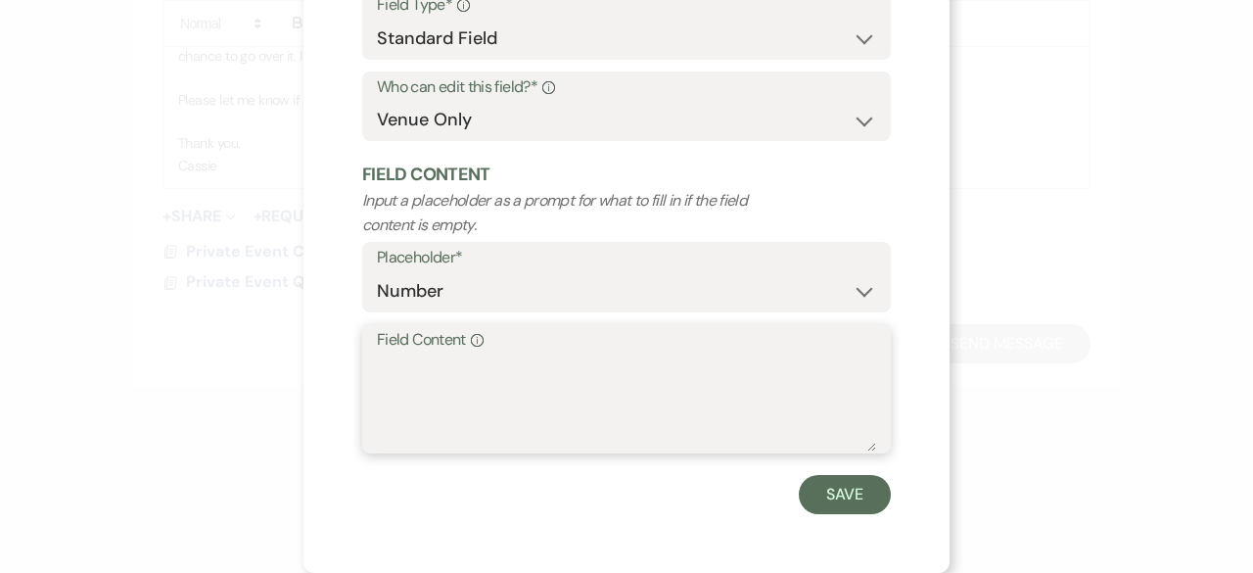
click at [396, 381] on textarea "Field Content Info" at bounding box center [626, 402] width 499 height 98
type textarea "n/a"
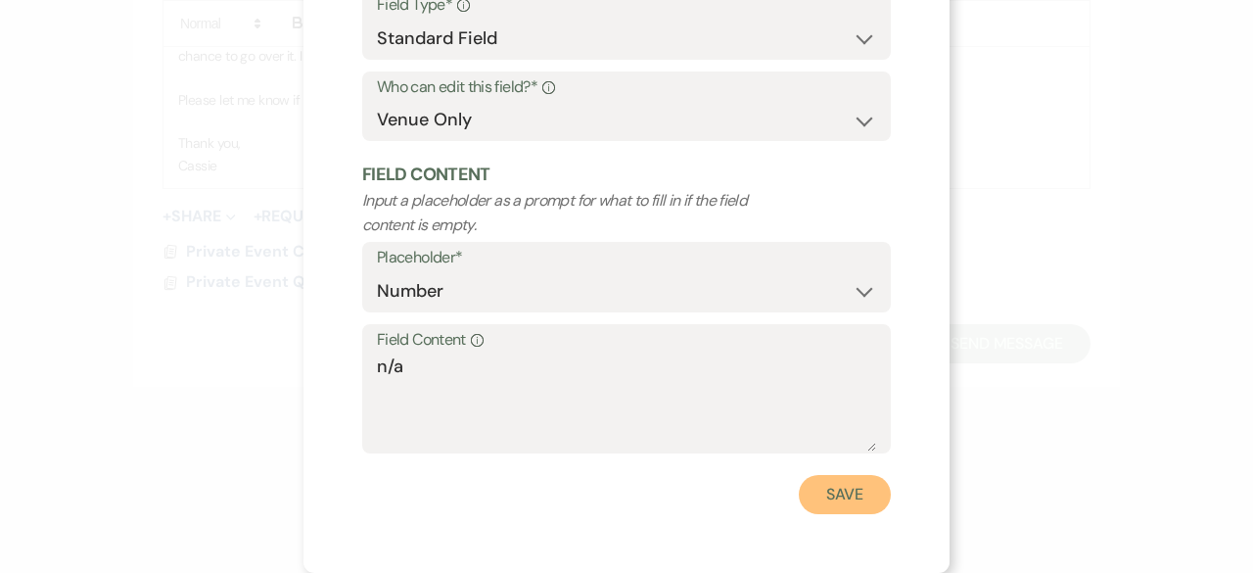
click at [848, 486] on button "Save" at bounding box center [845, 494] width 92 height 39
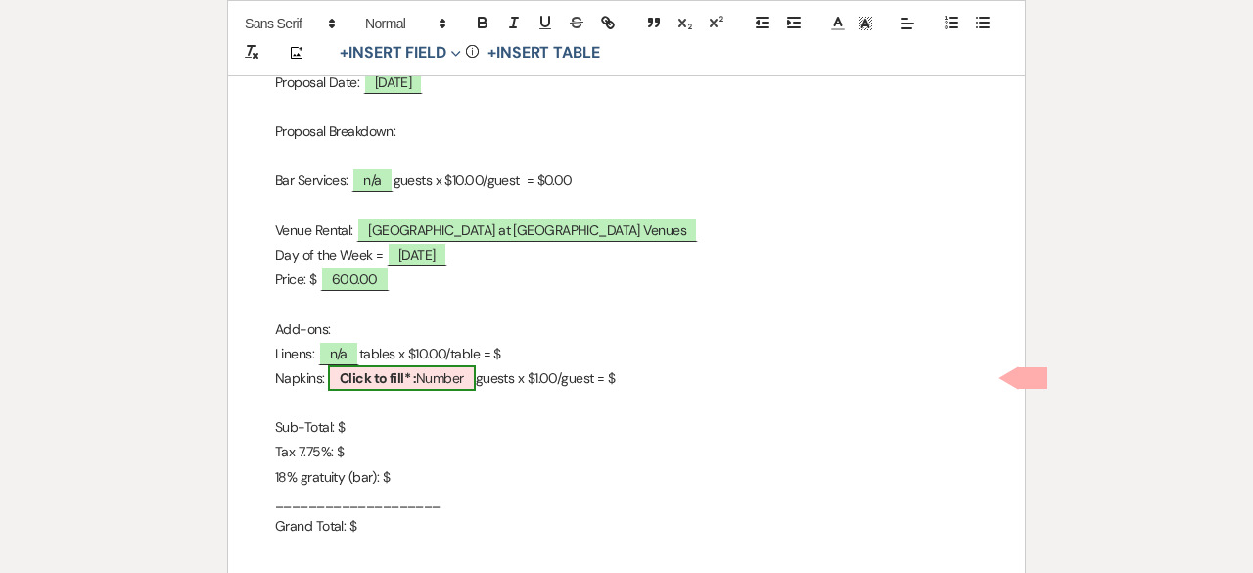
click at [407, 376] on b "Click to fill* :" at bounding box center [378, 378] width 76 height 18
select select "owner"
select select "Number"
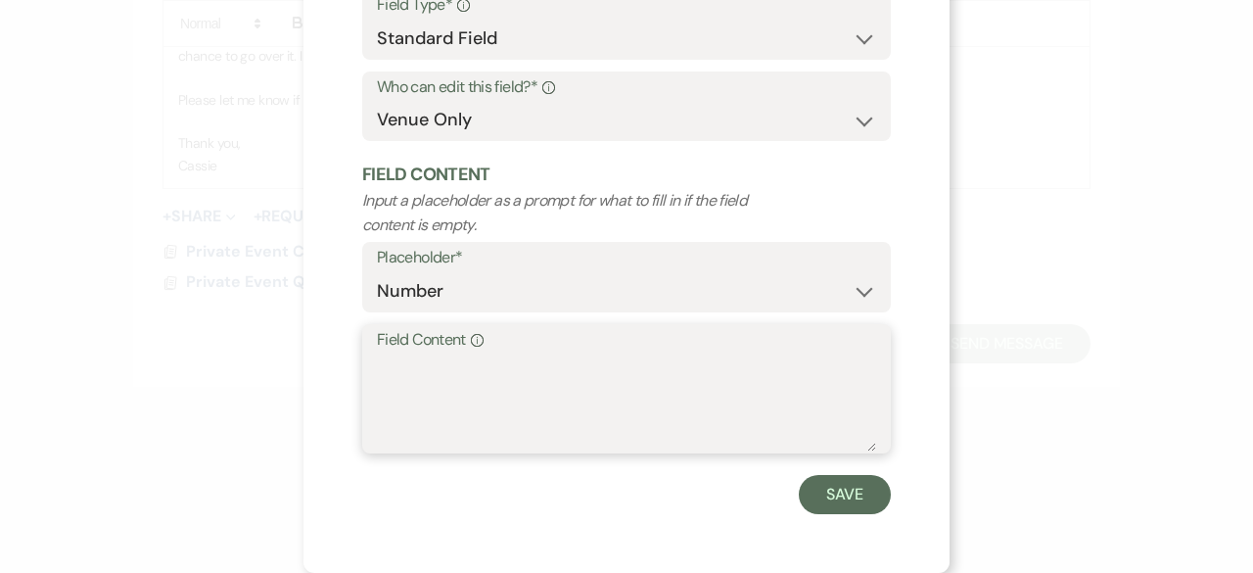
click at [423, 399] on textarea "Field Content Info" at bounding box center [626, 402] width 499 height 98
type textarea "n/a"
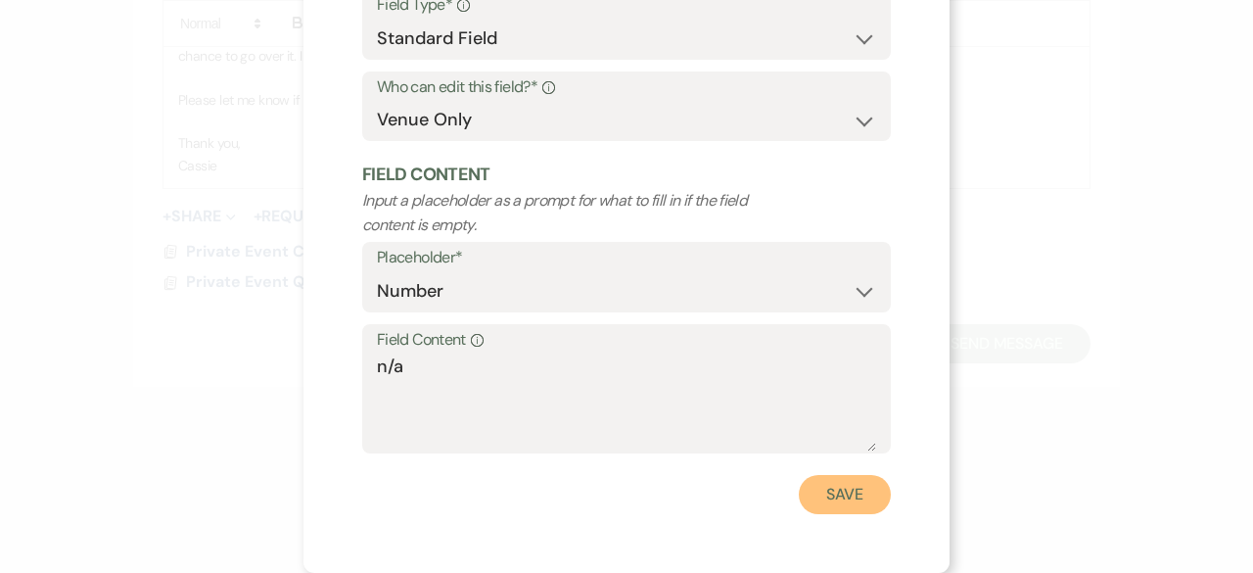
click at [860, 498] on button "Save" at bounding box center [845, 494] width 92 height 39
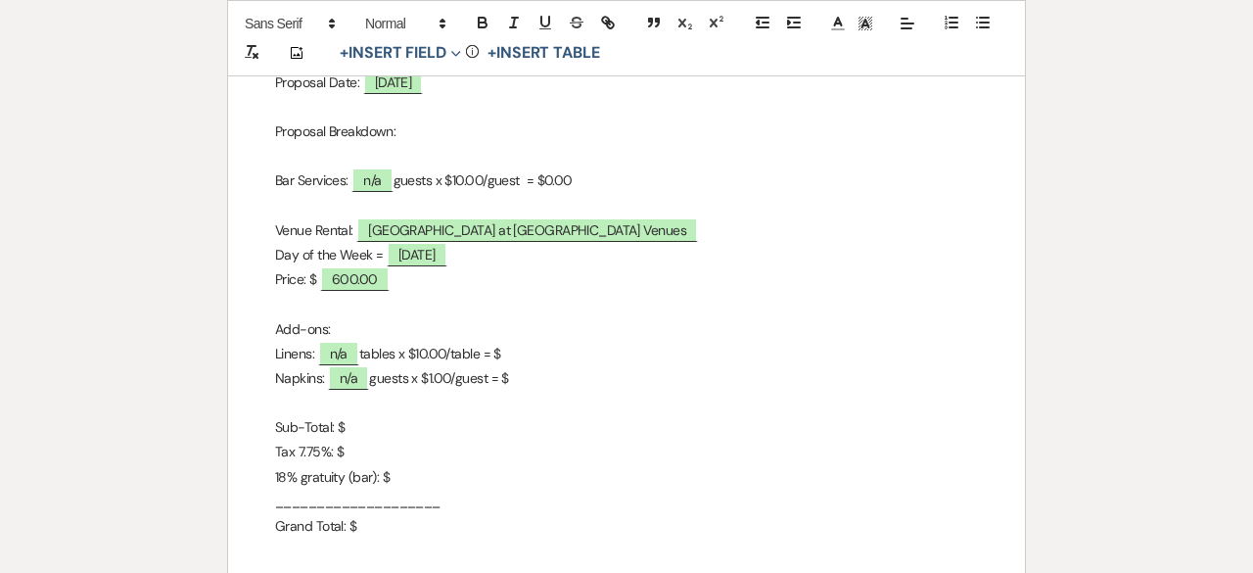
click at [541, 329] on p "Add-ons:" at bounding box center [626, 329] width 703 height 24
click at [543, 350] on p "Linens: n/a tables x $10.00/table = $" at bounding box center [626, 354] width 703 height 24
click at [556, 357] on p "Linens: n/a tables x $10.00/table = $0.00" at bounding box center [626, 354] width 703 height 24
click at [548, 371] on p "Napkins: n/a guests x $1.00/guest = $" at bounding box center [626, 378] width 703 height 24
click at [360, 415] on p "Sub-Total: $" at bounding box center [626, 427] width 703 height 24
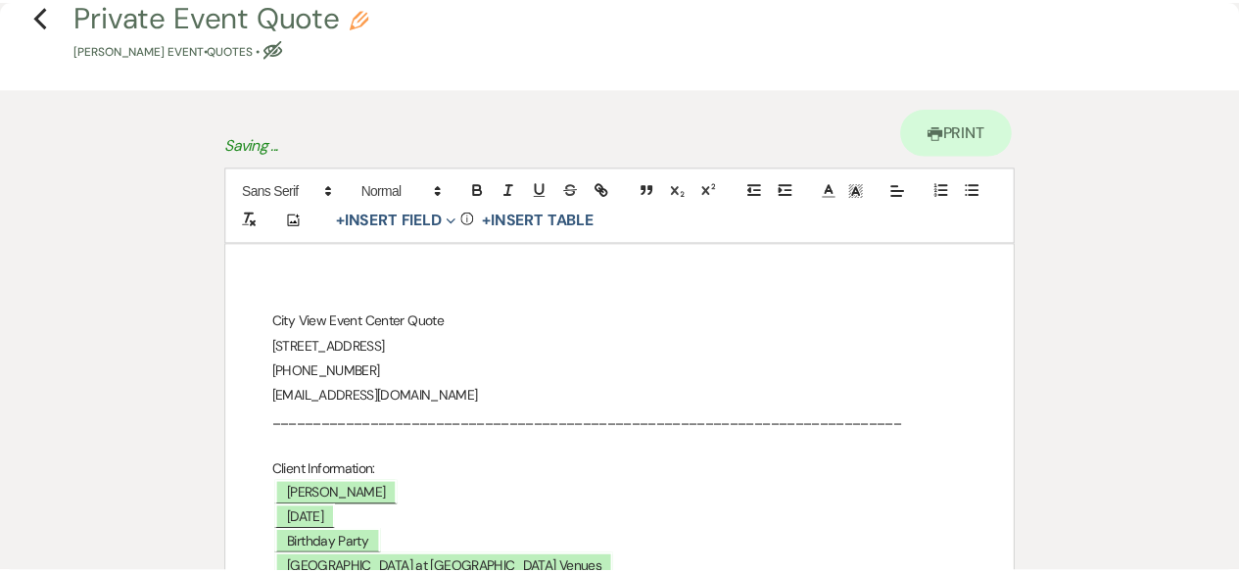
scroll to position [0, 0]
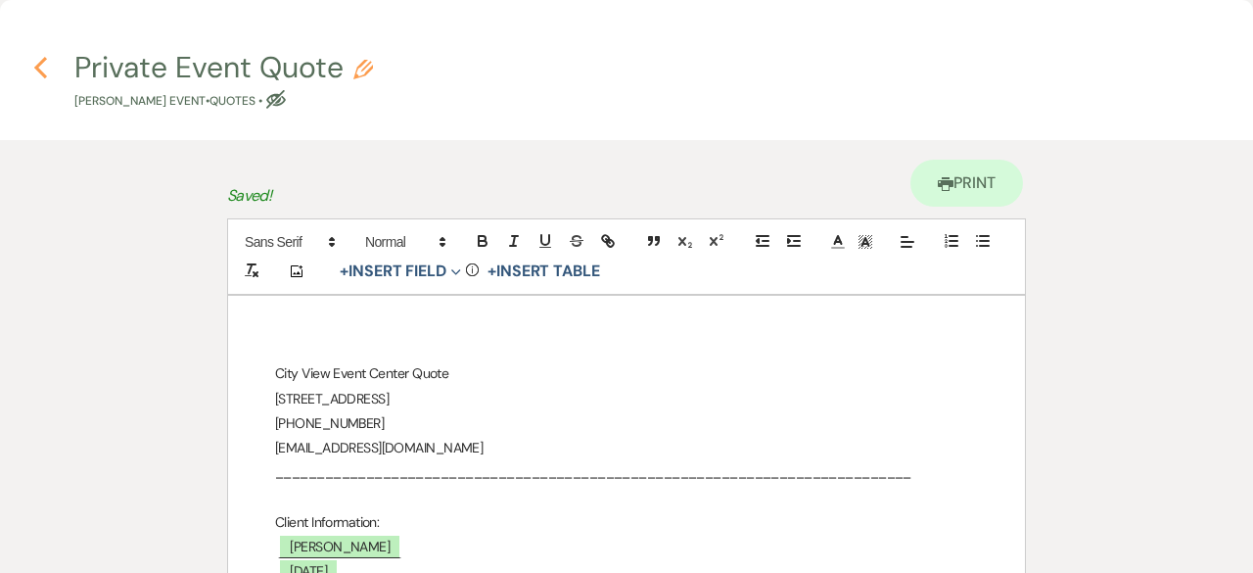
click at [43, 68] on icon "Previous" at bounding box center [40, 67] width 15 height 23
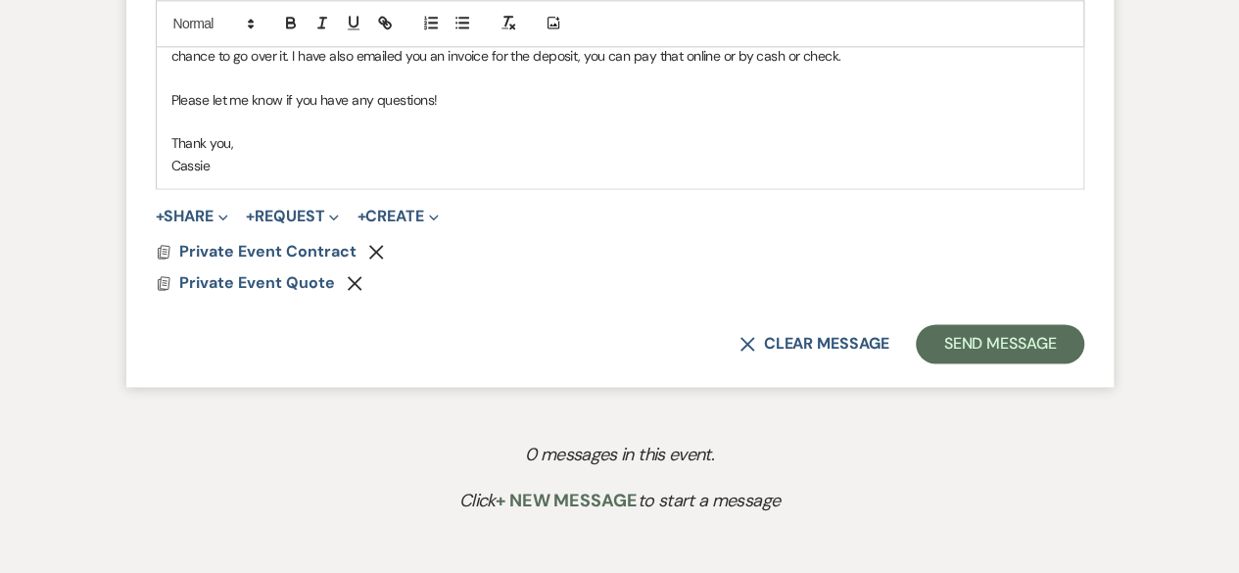
click at [1007, 340] on button "Send Message" at bounding box center [999, 343] width 167 height 39
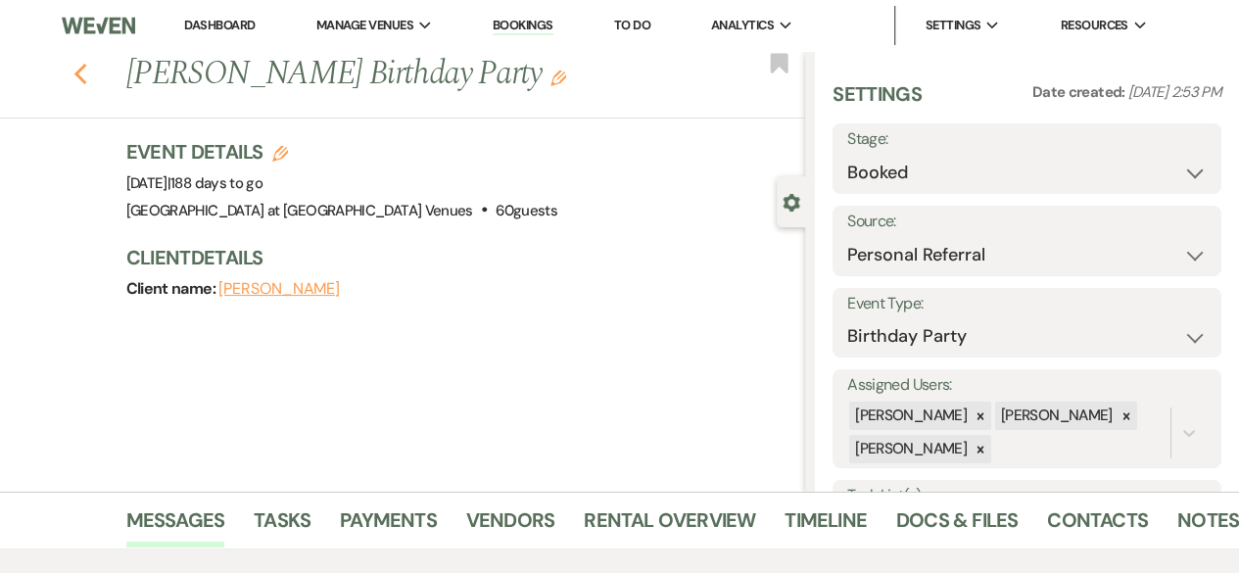
click at [86, 78] on use "button" at bounding box center [79, 75] width 13 height 22
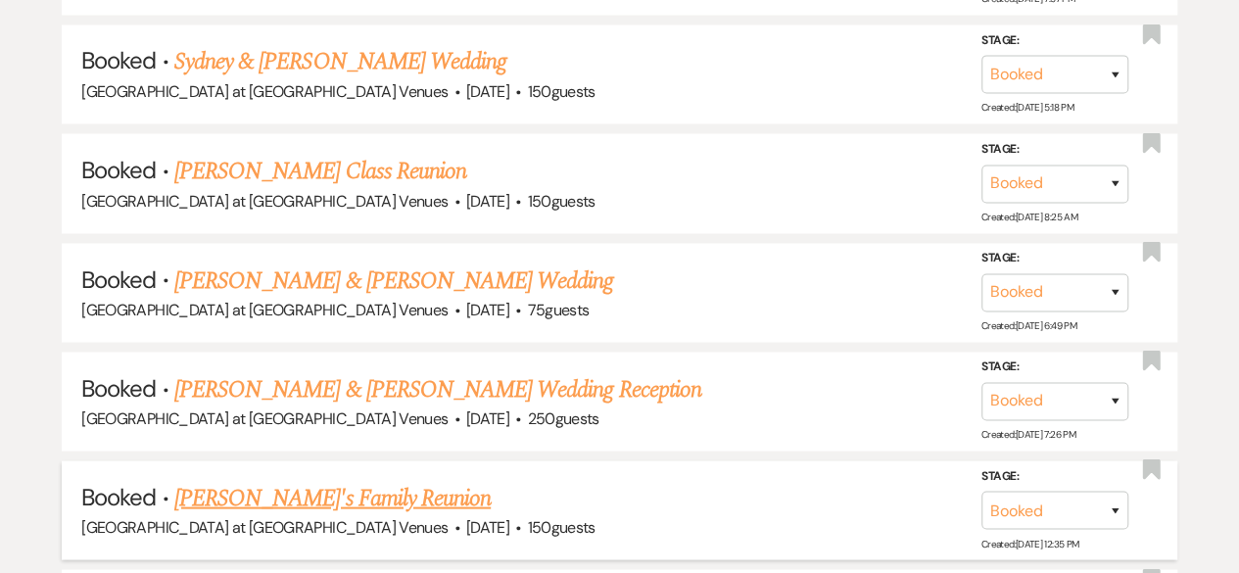
scroll to position [1800, 0]
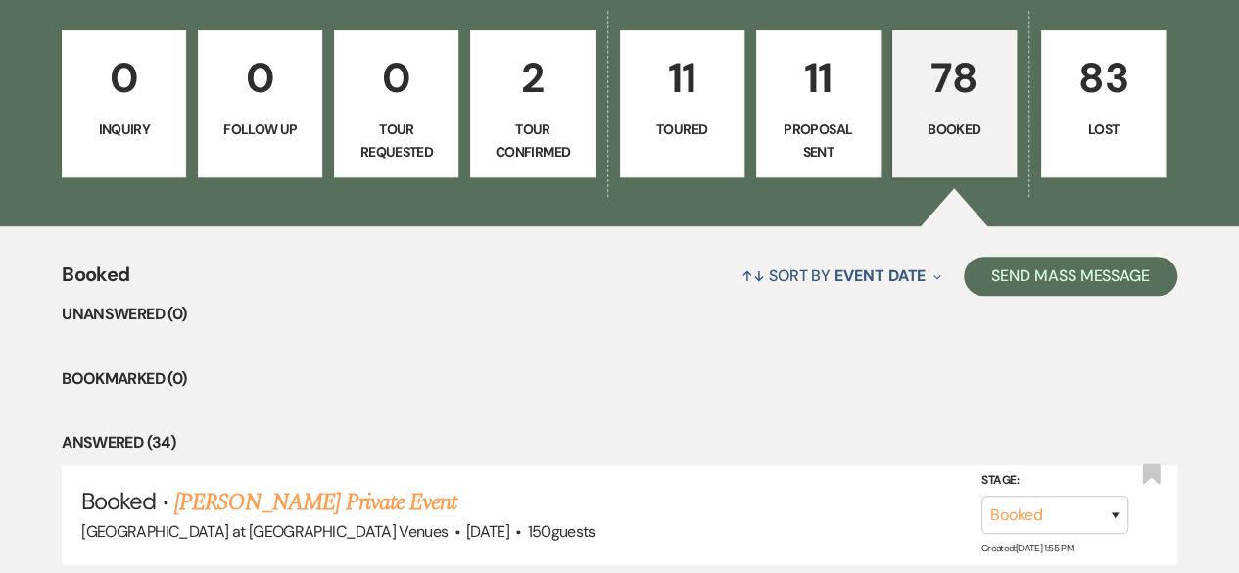
click at [826, 111] on link "11 Proposal Sent" at bounding box center [818, 103] width 124 height 147
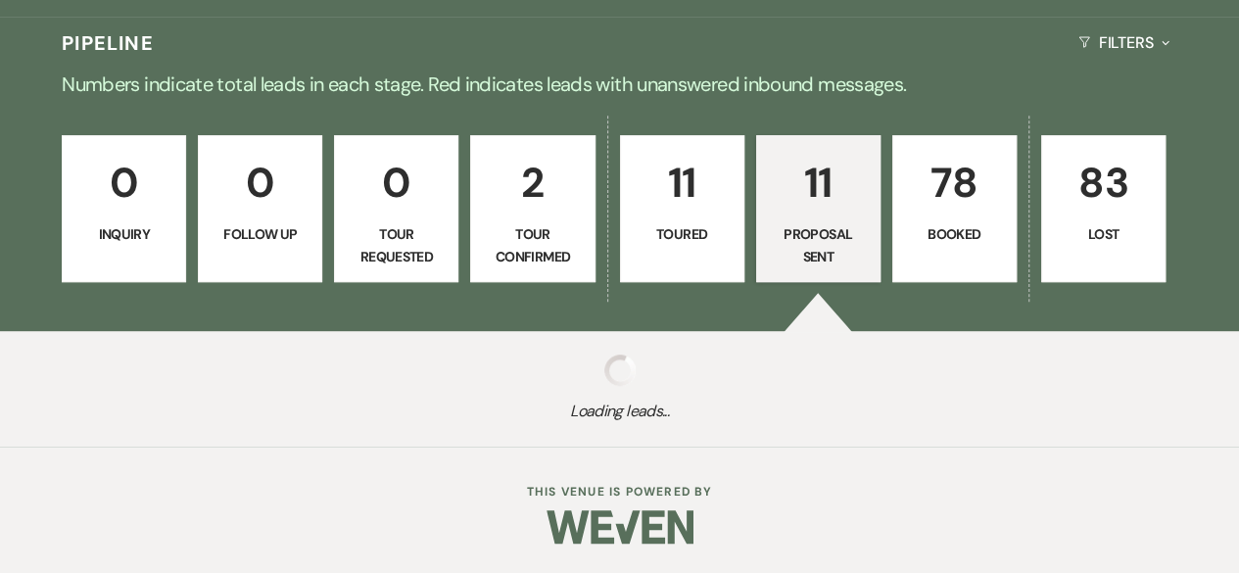
select select "6"
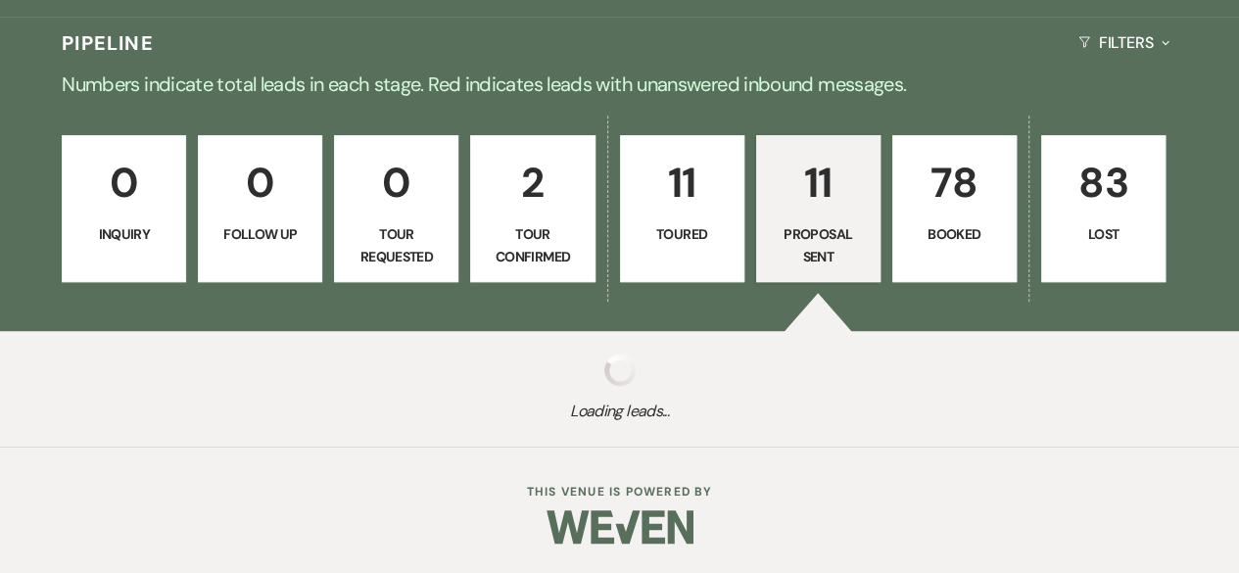
select select "6"
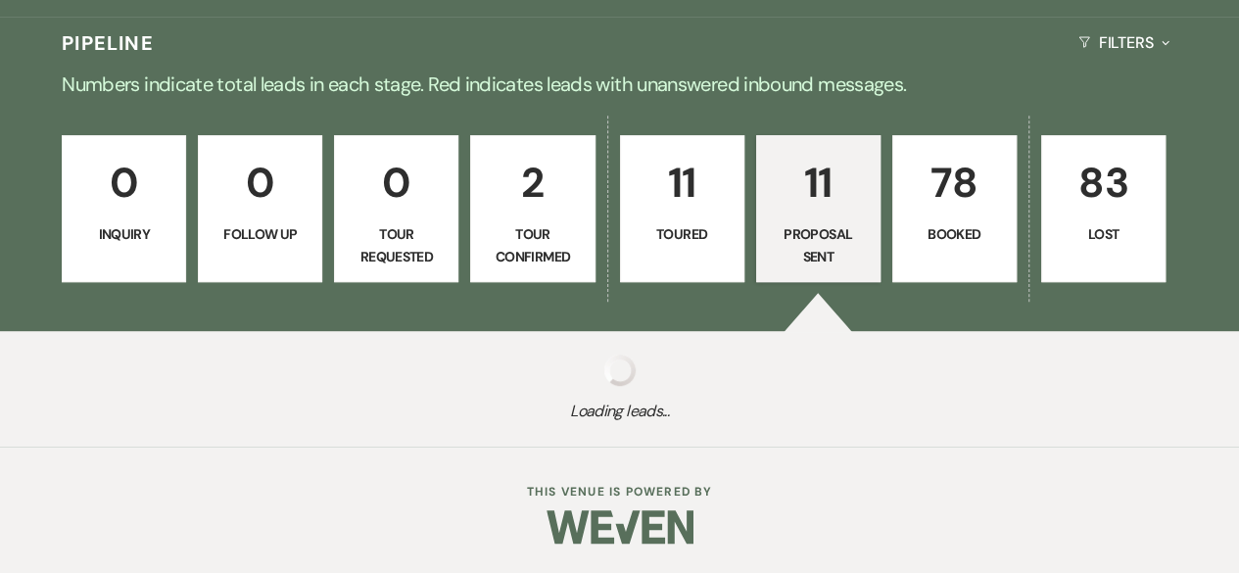
select select "6"
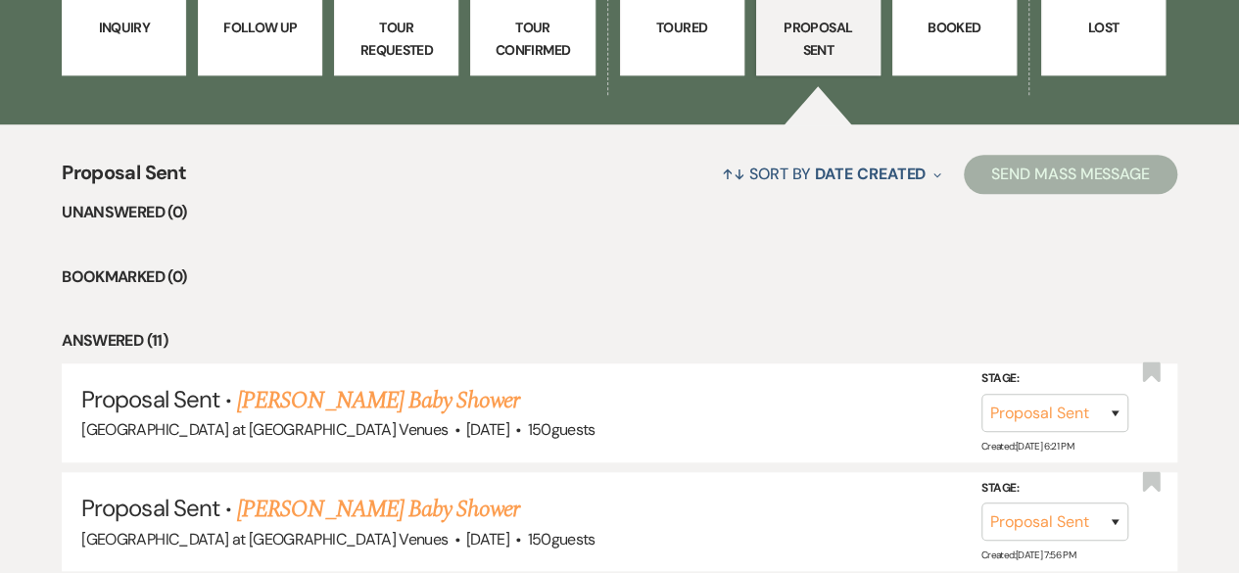
scroll to position [821, 0]
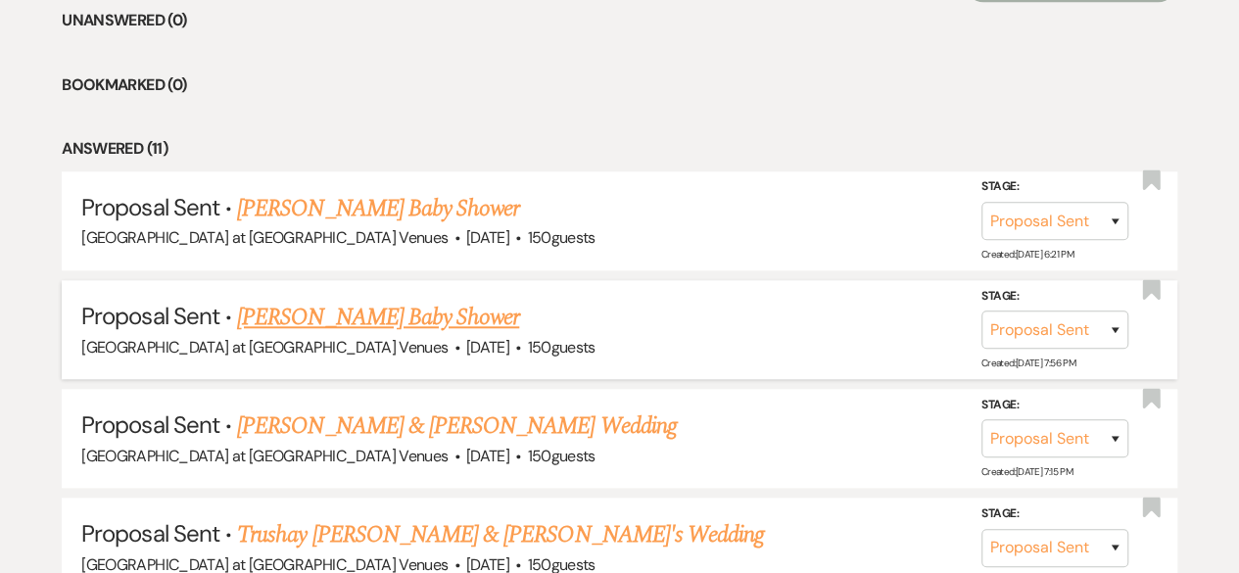
click at [393, 315] on link "Christine Mccourt's Baby Shower" at bounding box center [378, 317] width 282 height 35
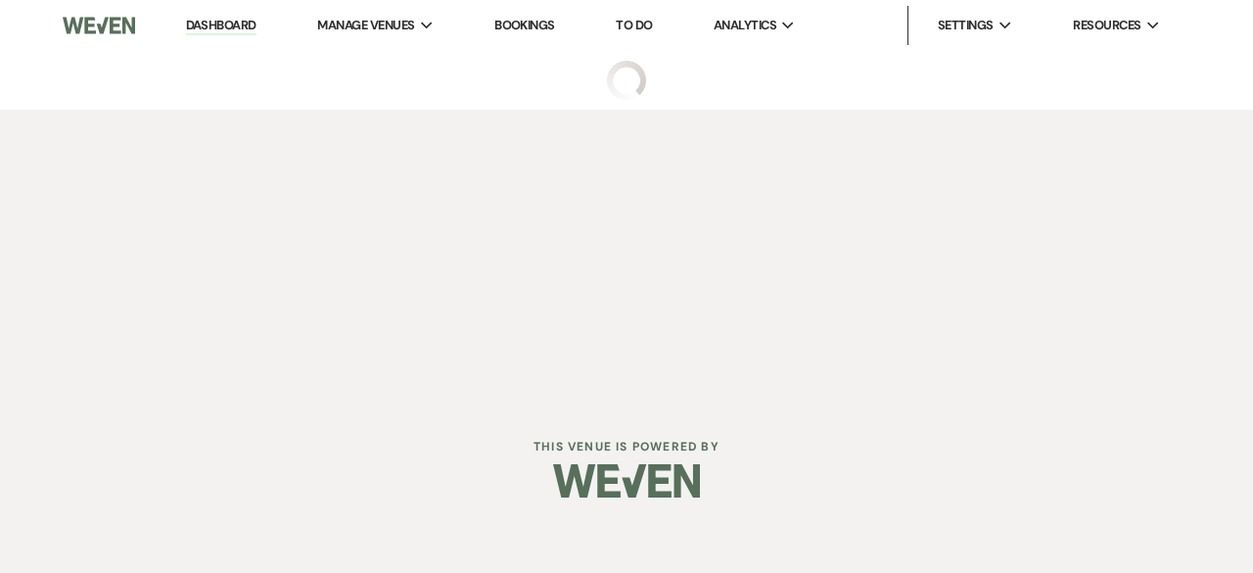
select select "6"
select select "14"
select select "3"
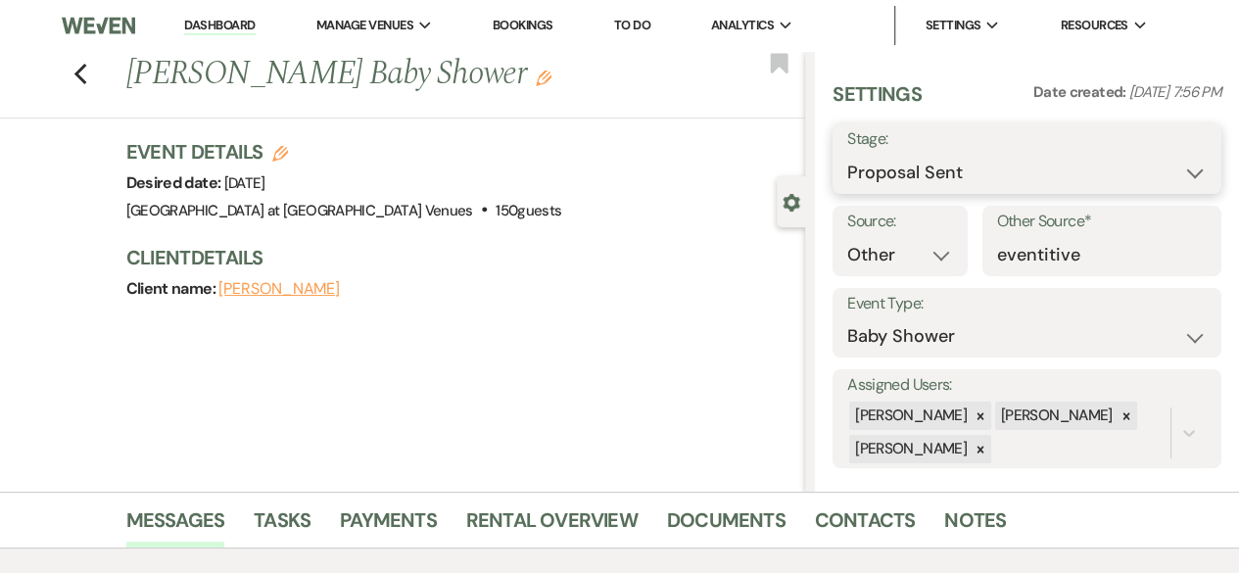
click at [1180, 171] on select "Inquiry Follow Up Tour Requested Tour Confirmed Toured Proposal Sent Booked Lost" at bounding box center [1026, 173] width 359 height 38
select select "7"
click at [847, 154] on select "Inquiry Follow Up Tour Requested Tour Confirmed Toured Proposal Sent Booked Lost" at bounding box center [1026, 173] width 359 height 38
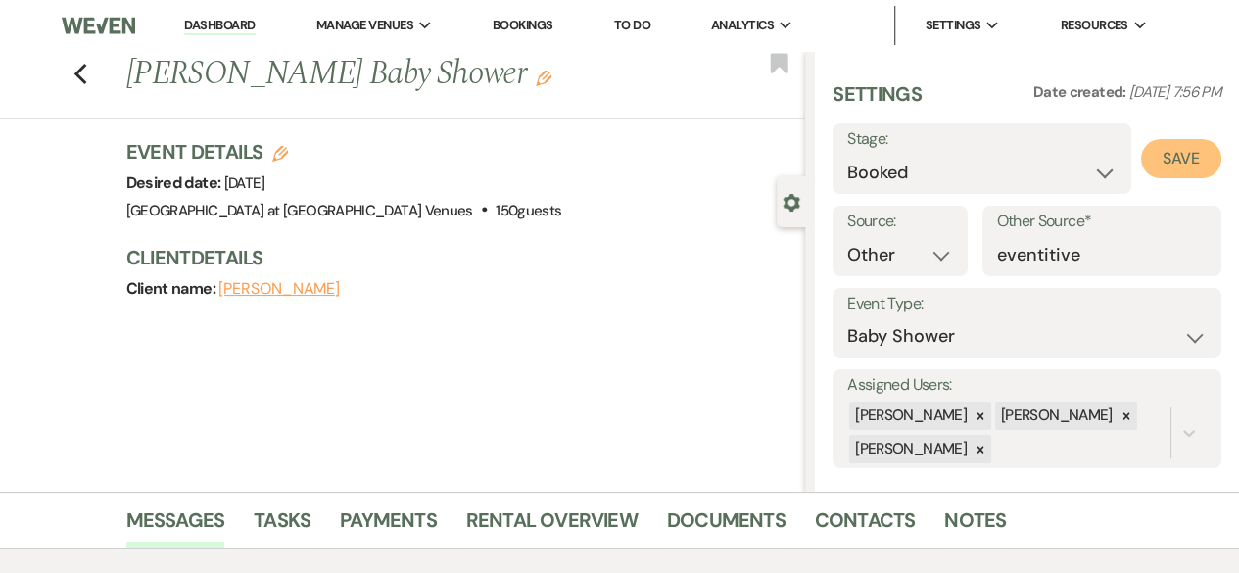
click at [1155, 162] on button "Save" at bounding box center [1181, 158] width 80 height 39
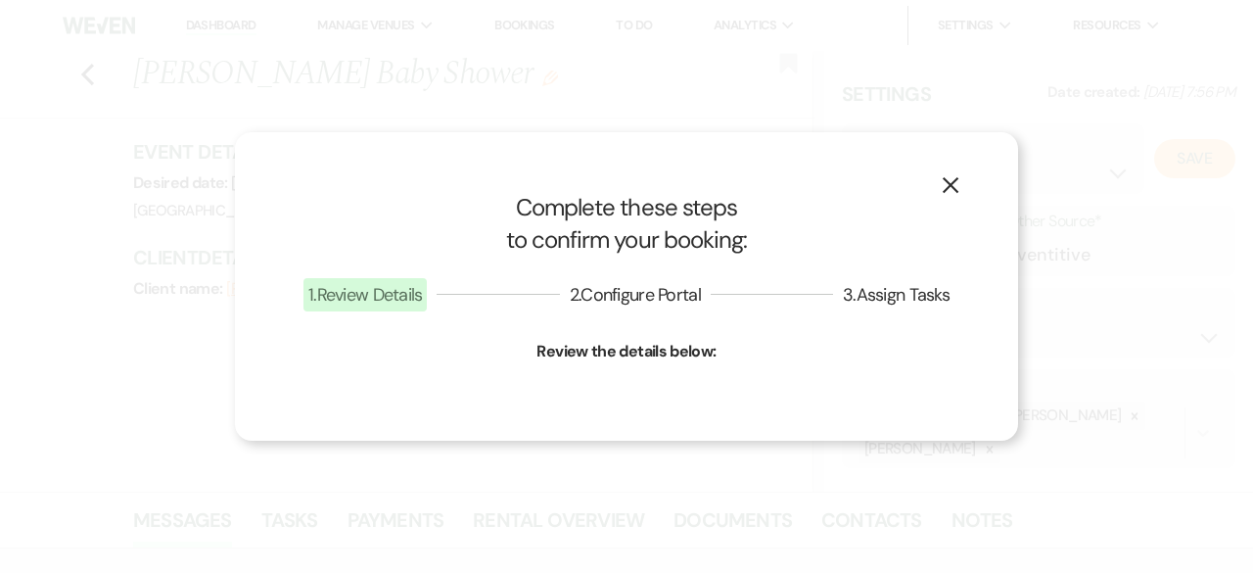
select select "3"
select select "783"
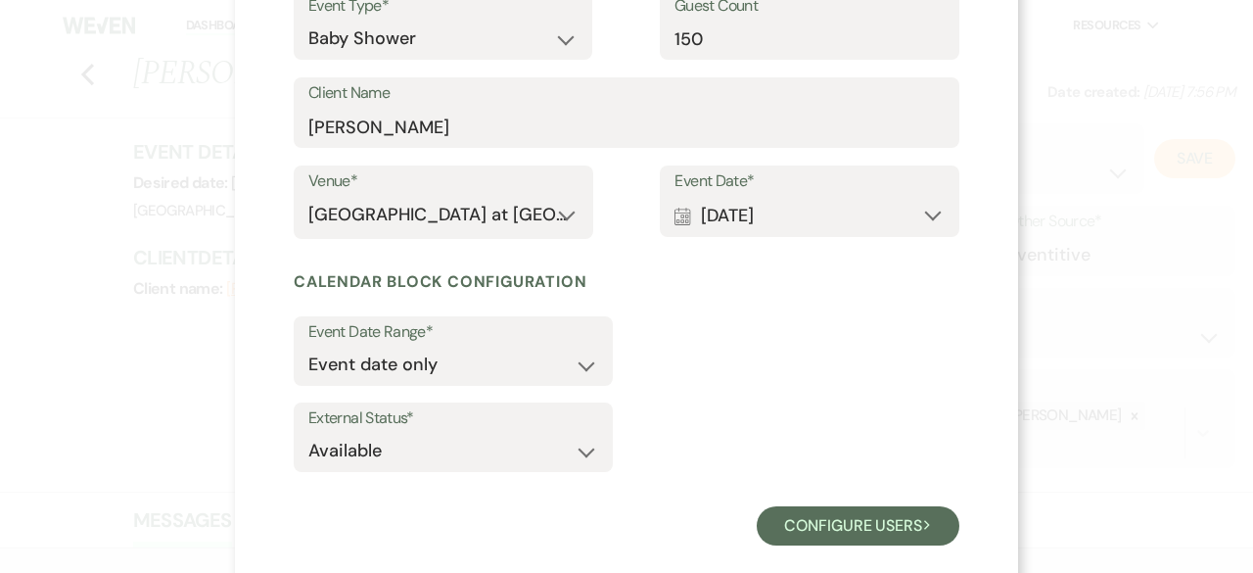
scroll to position [291, 0]
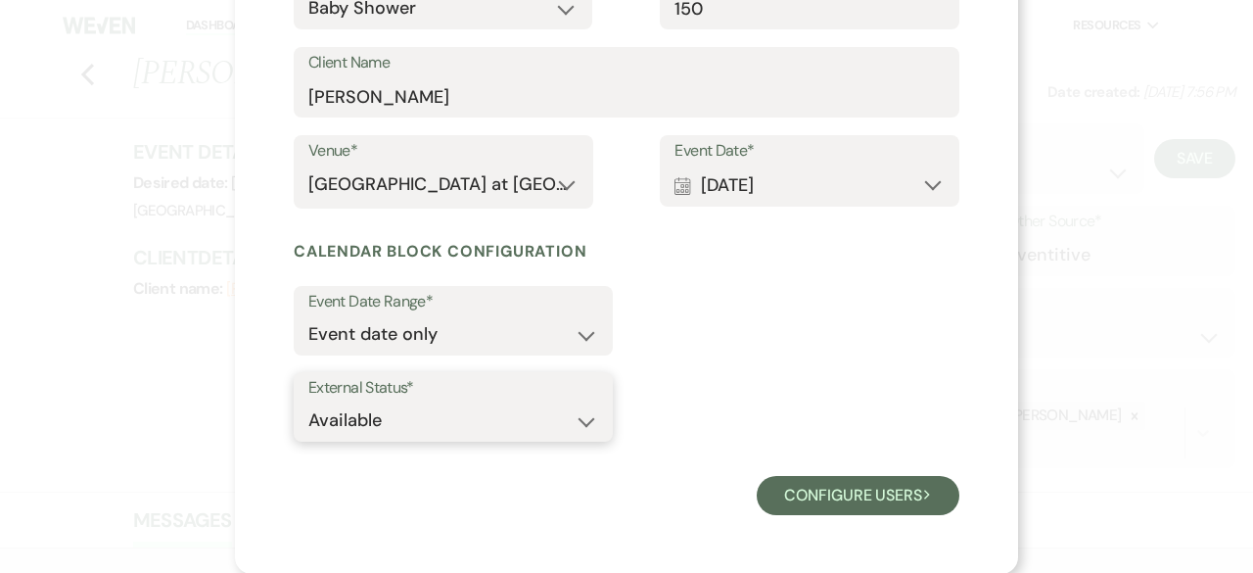
click at [335, 421] on select "Available Unavailable" at bounding box center [453, 420] width 290 height 38
select select "false"
click at [308, 401] on select "Available Unavailable" at bounding box center [453, 420] width 290 height 38
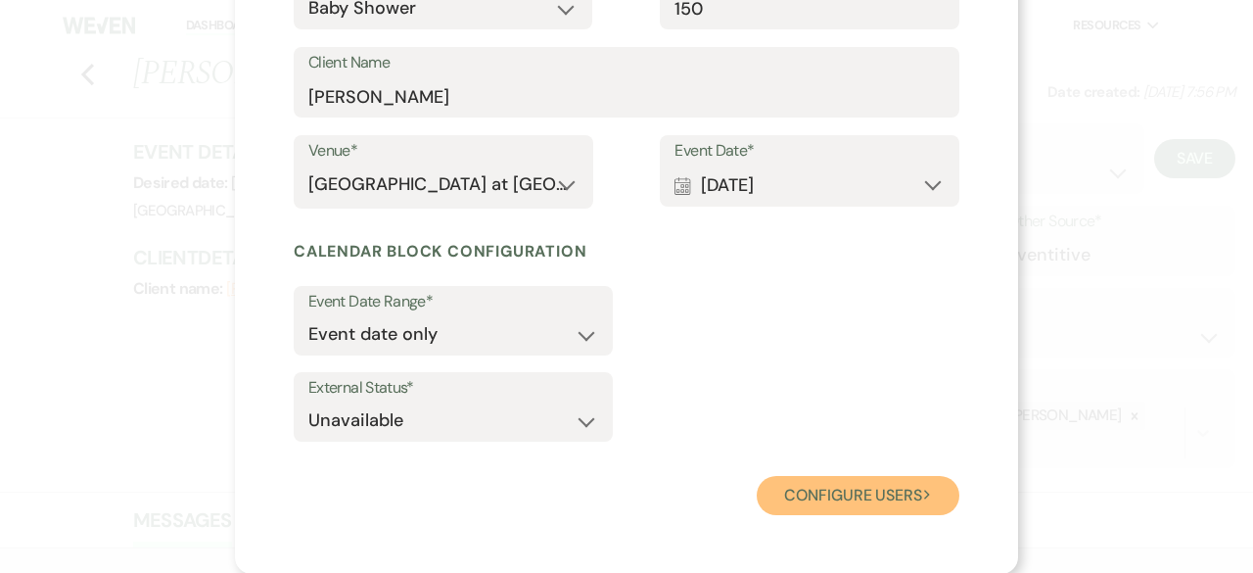
click at [817, 508] on button "Configure users Next" at bounding box center [858, 495] width 203 height 39
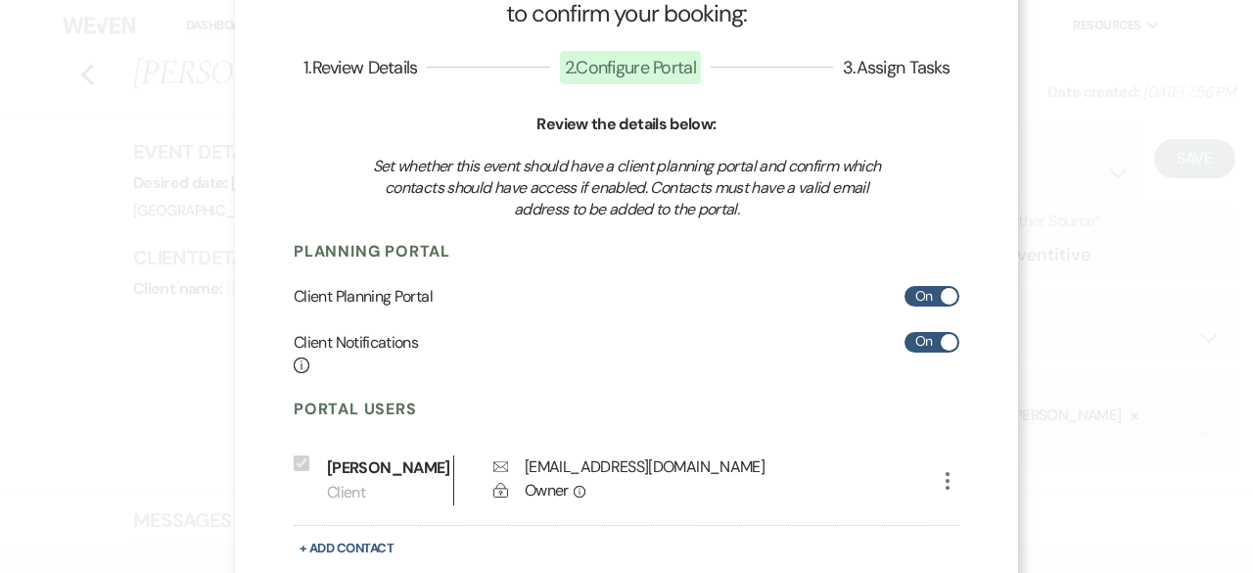
scroll to position [0, 0]
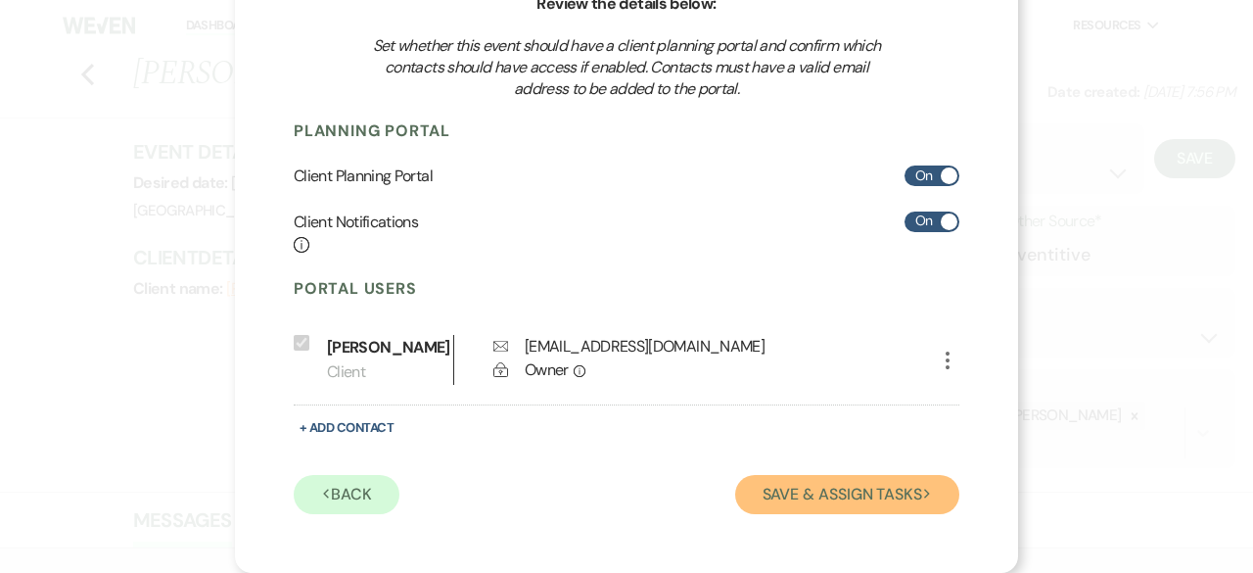
click at [806, 496] on button "Save & Assign Tasks Next" at bounding box center [847, 494] width 224 height 39
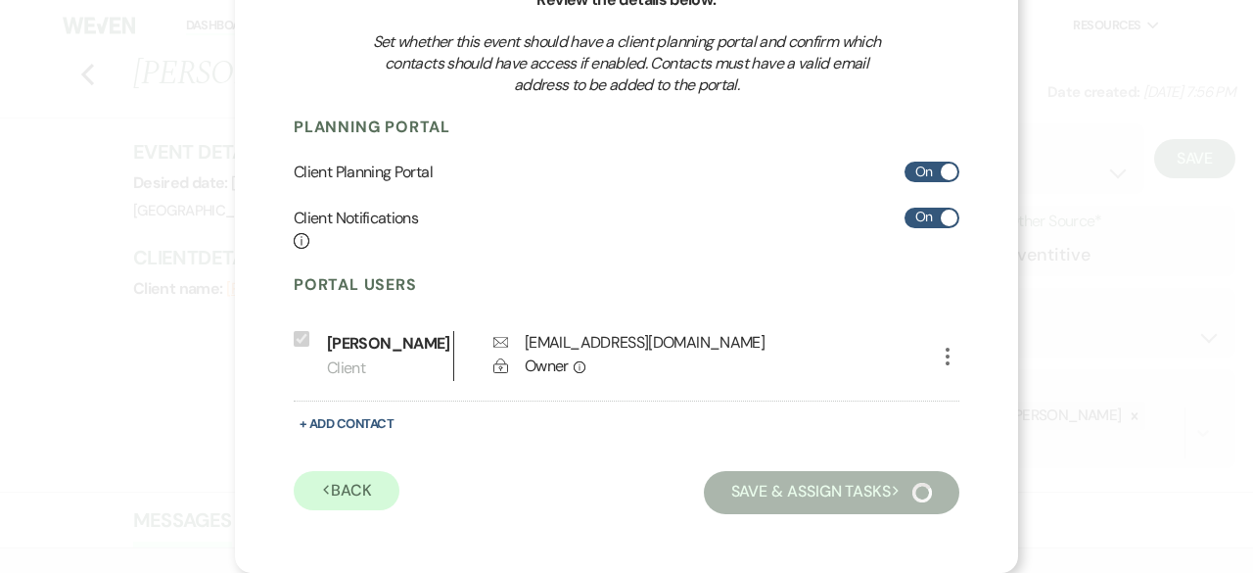
scroll to position [196, 0]
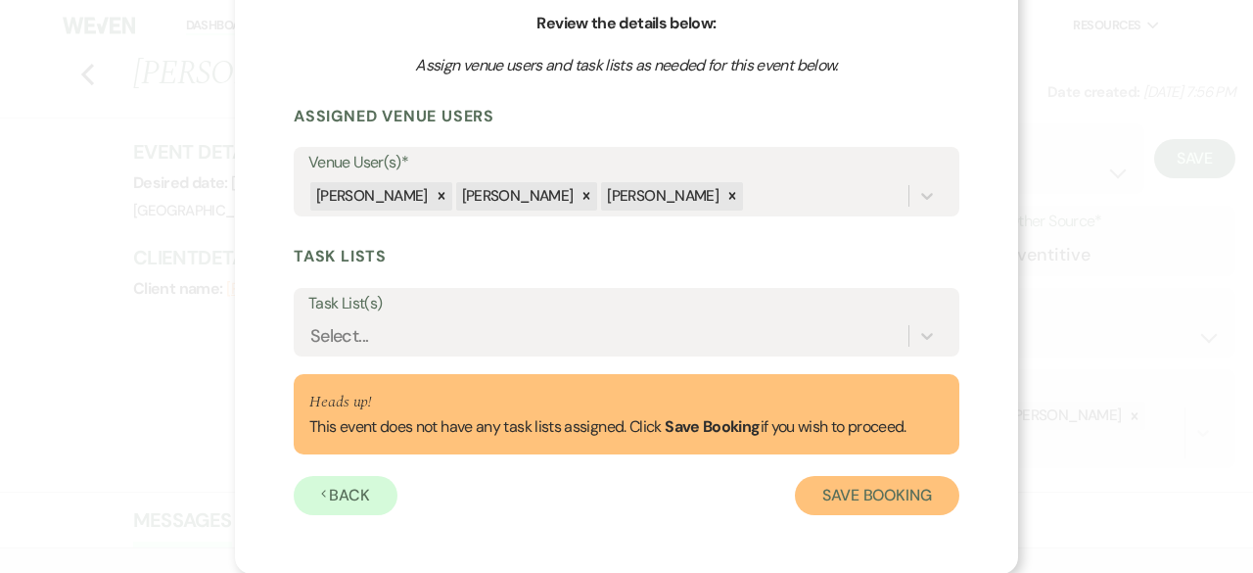
click at [902, 491] on button "Save Booking" at bounding box center [877, 495] width 164 height 39
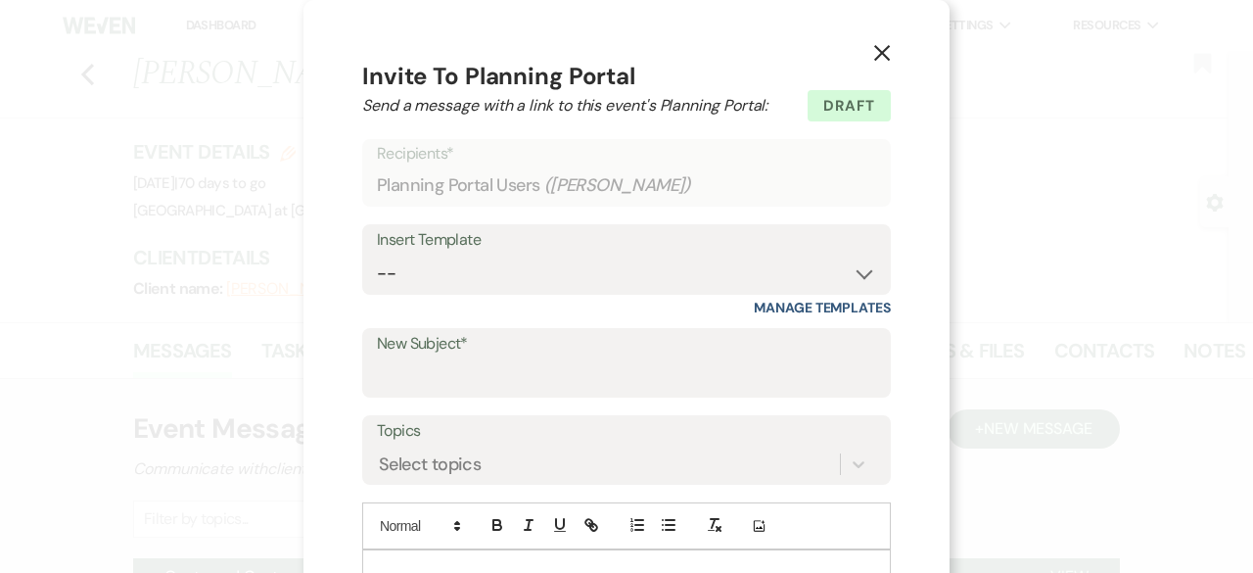
click at [881, 46] on icon "X" at bounding box center [882, 53] width 18 height 18
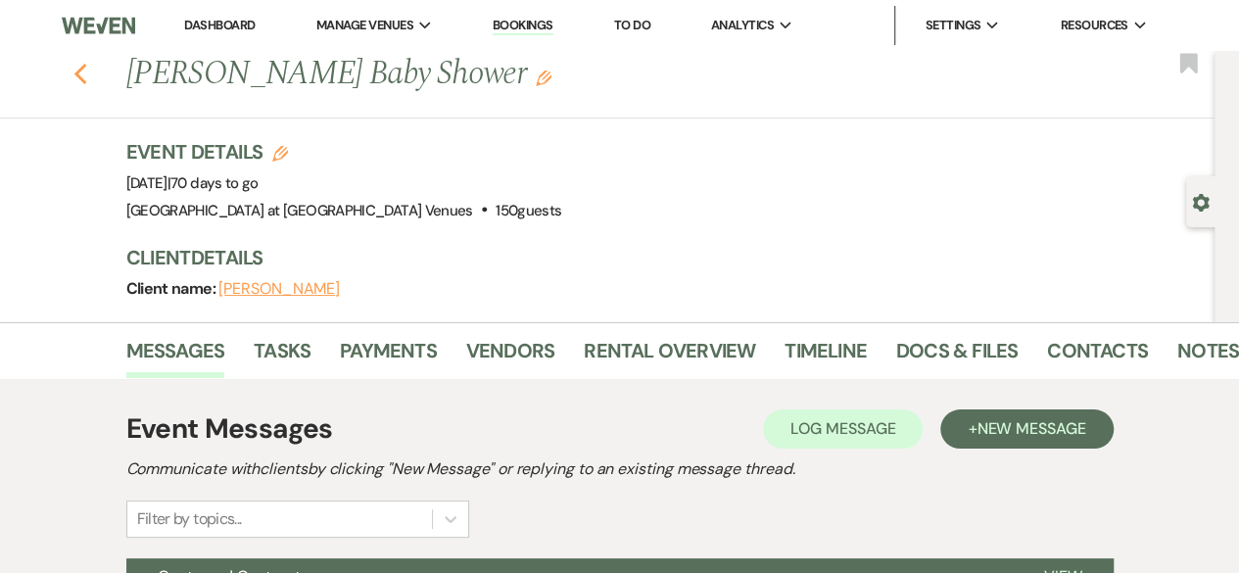
click at [88, 75] on icon "Previous" at bounding box center [80, 74] width 15 height 23
select select "6"
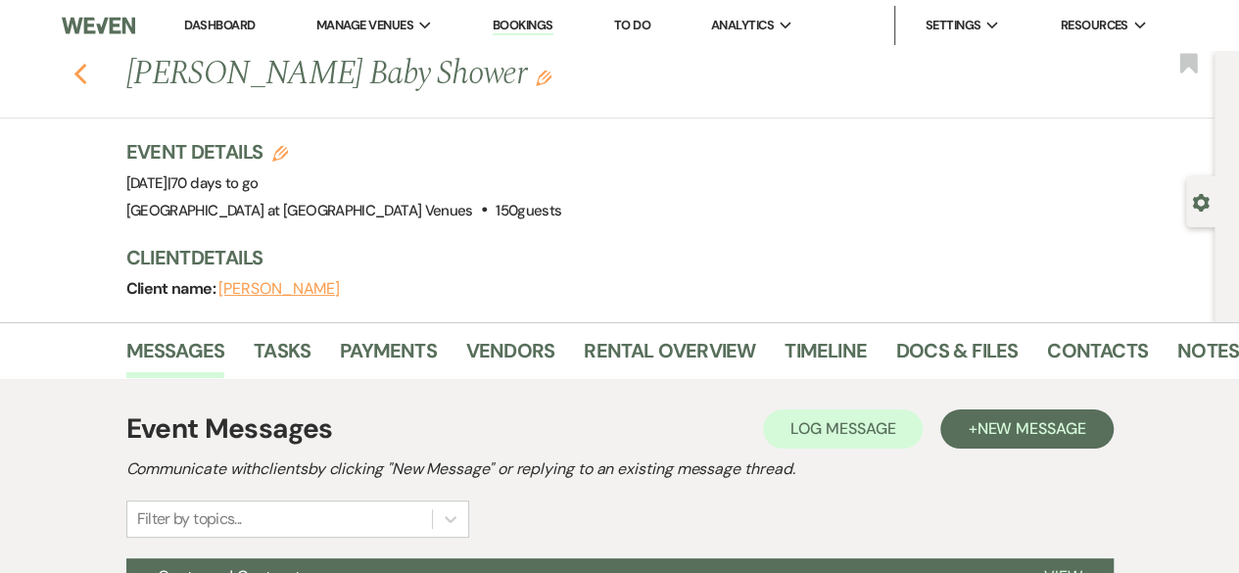
select select "6"
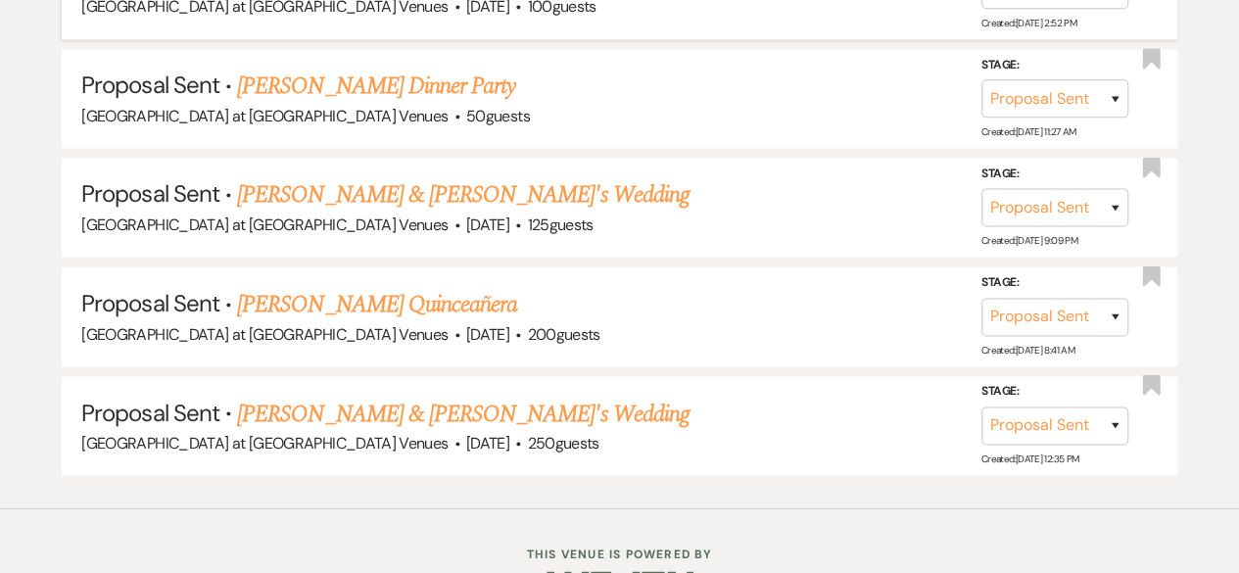
scroll to position [1650, 0]
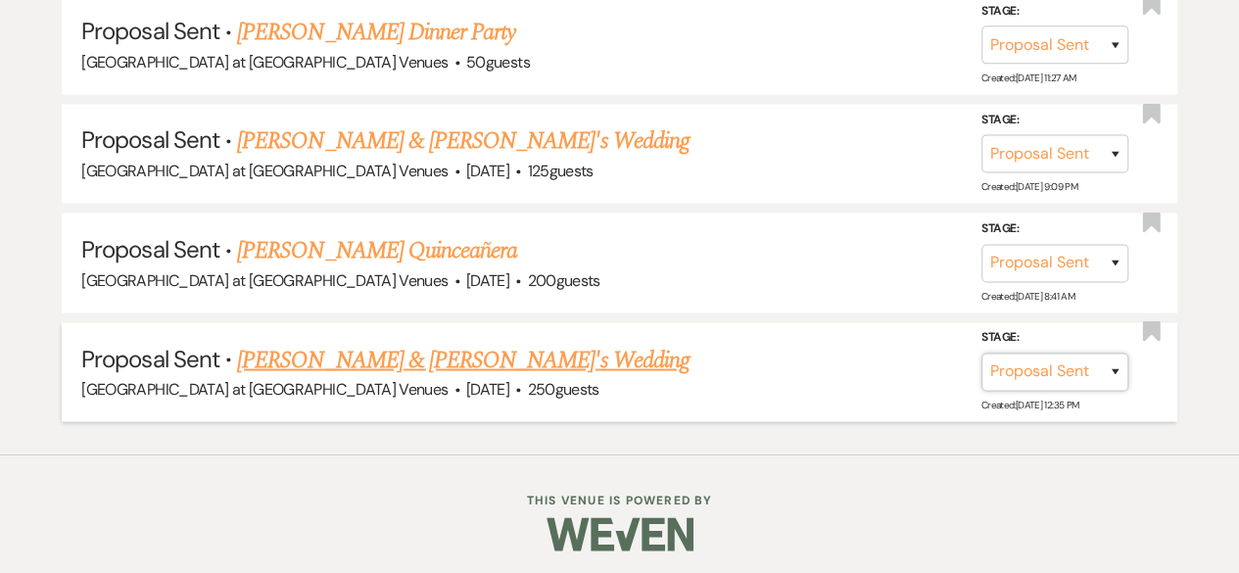
click at [1110, 367] on select "Inquiry Follow Up Tour Requested Tour Confirmed Toured Proposal Sent Booked Lost" at bounding box center [1054, 371] width 147 height 38
select select "8"
click at [981, 352] on select "Inquiry Follow Up Tour Requested Tour Confirmed Toured Proposal Sent Booked Lost" at bounding box center [1054, 371] width 147 height 38
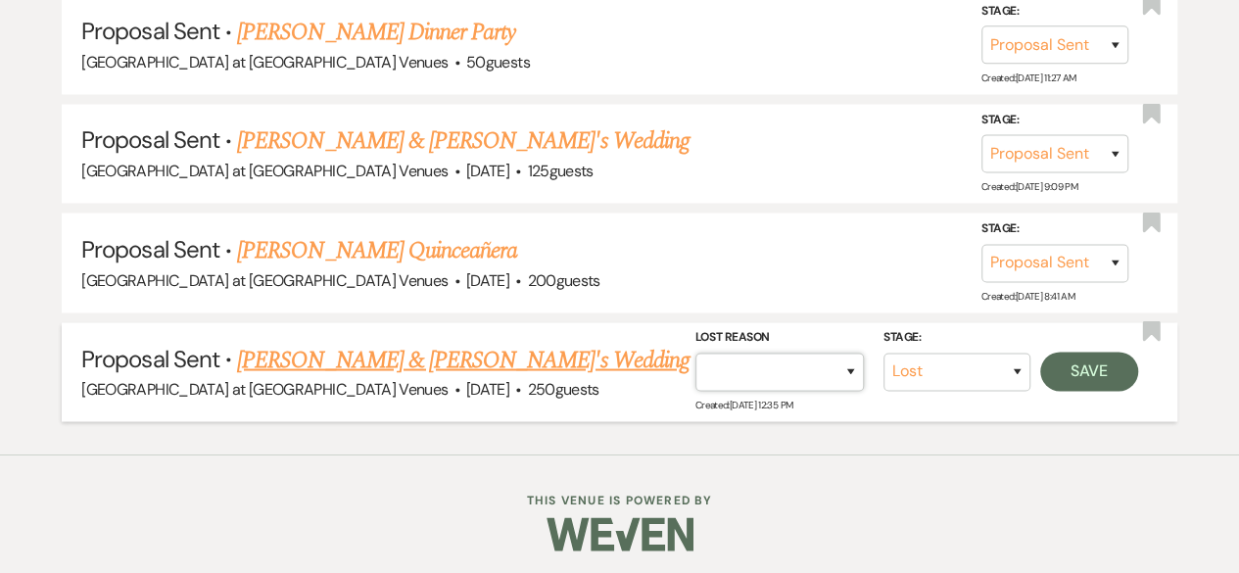
click at [856, 356] on select "Booked Elsewhere Budget Date Unavailable No Response Not a Good Match Capacity …" at bounding box center [779, 371] width 168 height 38
select select "5"
click at [695, 352] on select "Booked Elsewhere Budget Date Unavailable No Response Not a Good Match Capacity …" at bounding box center [779, 371] width 168 height 38
click at [1081, 370] on button "Save" at bounding box center [1089, 371] width 98 height 39
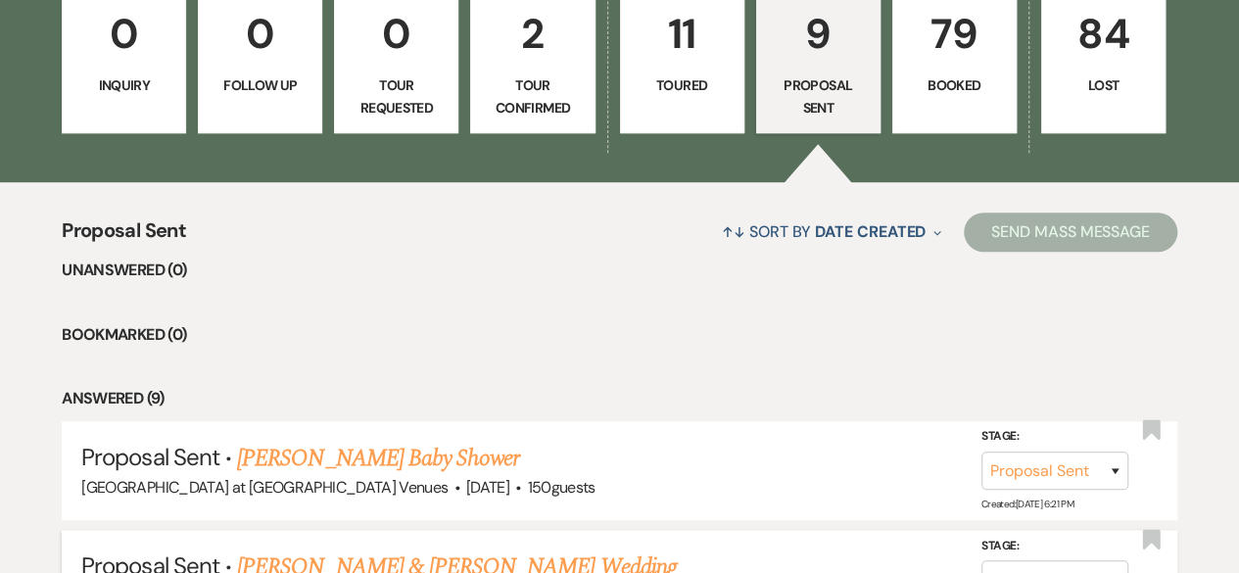
scroll to position [562, 0]
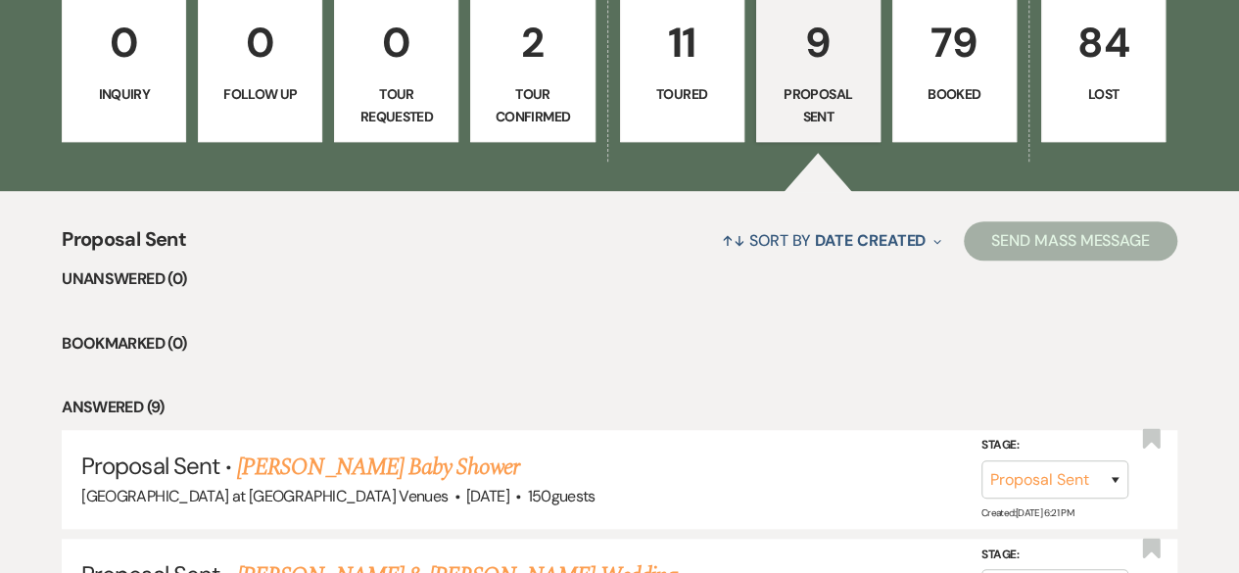
click at [676, 55] on p "11" at bounding box center [682, 43] width 99 height 66
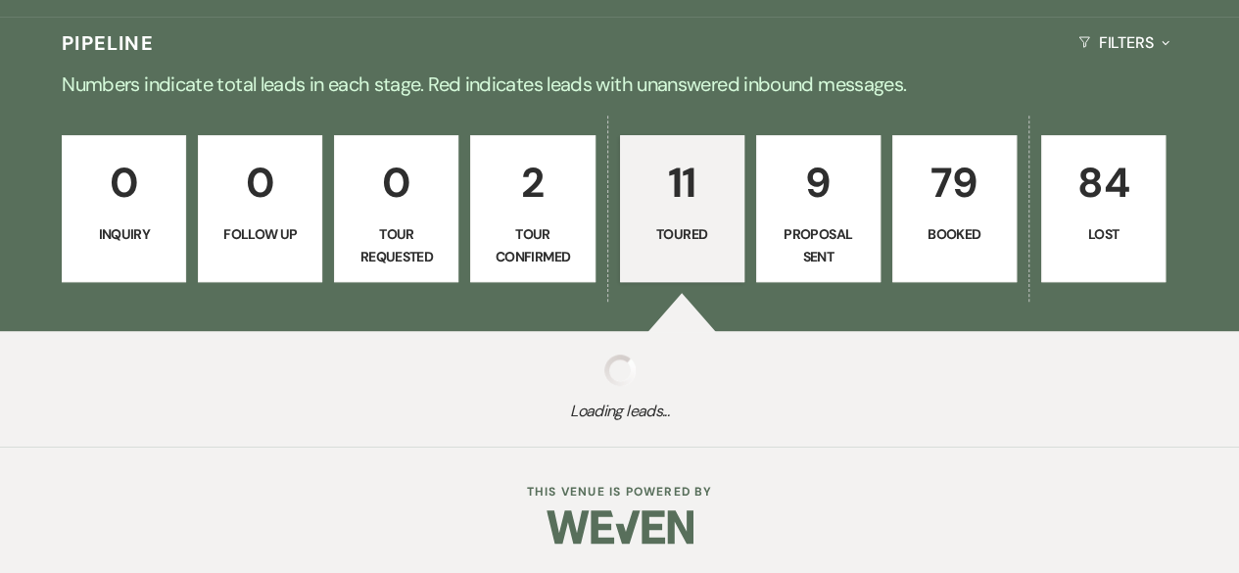
select select "5"
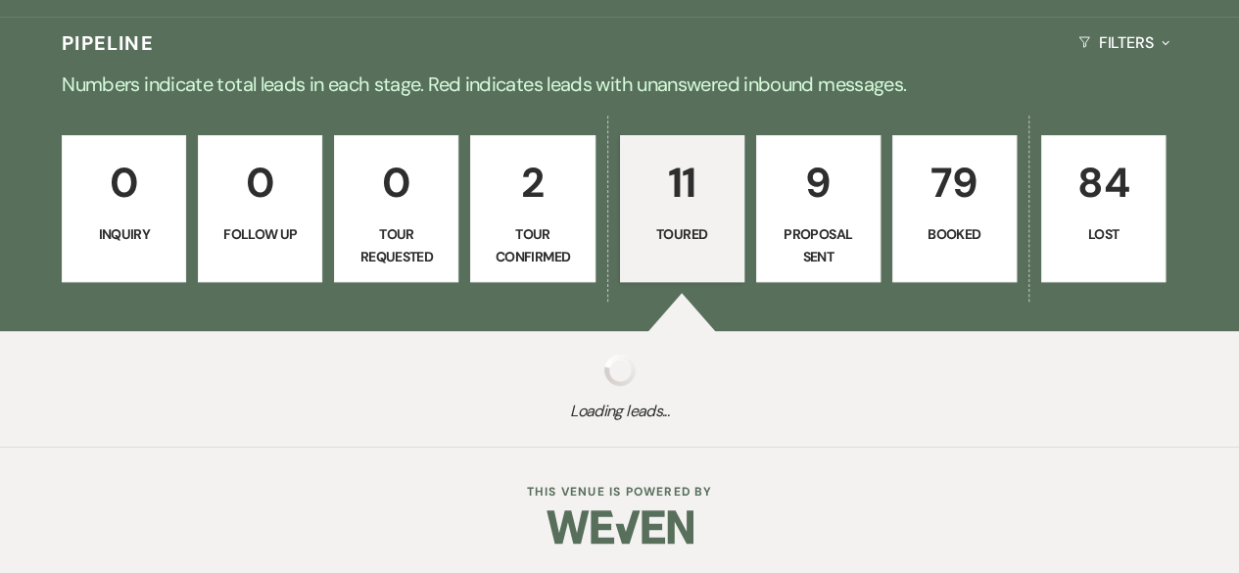
select select "5"
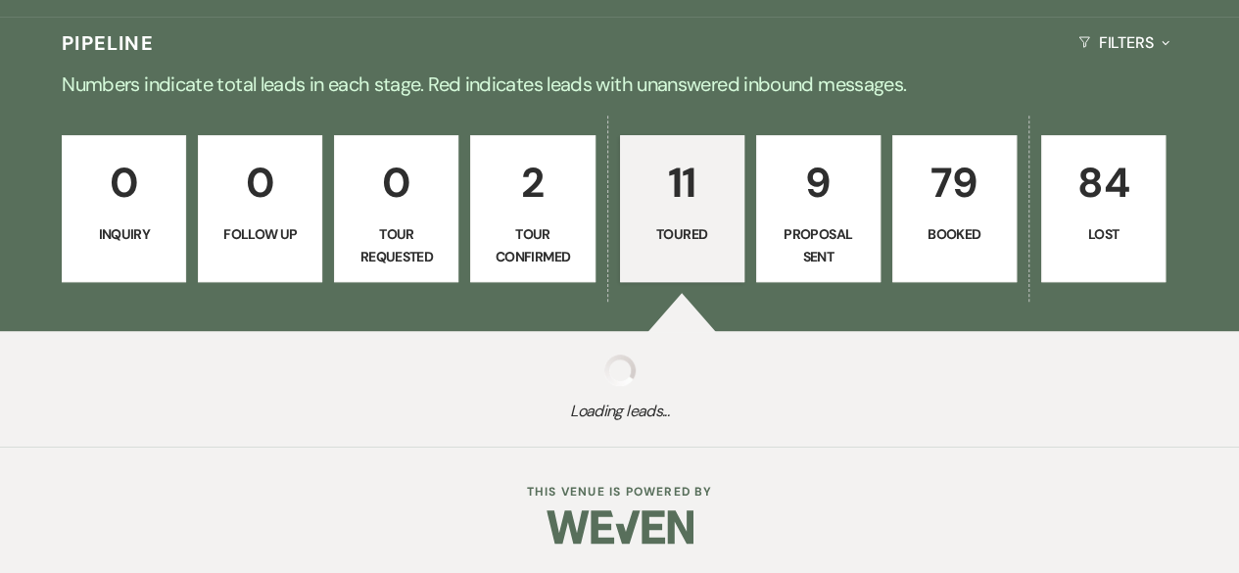
select select "5"
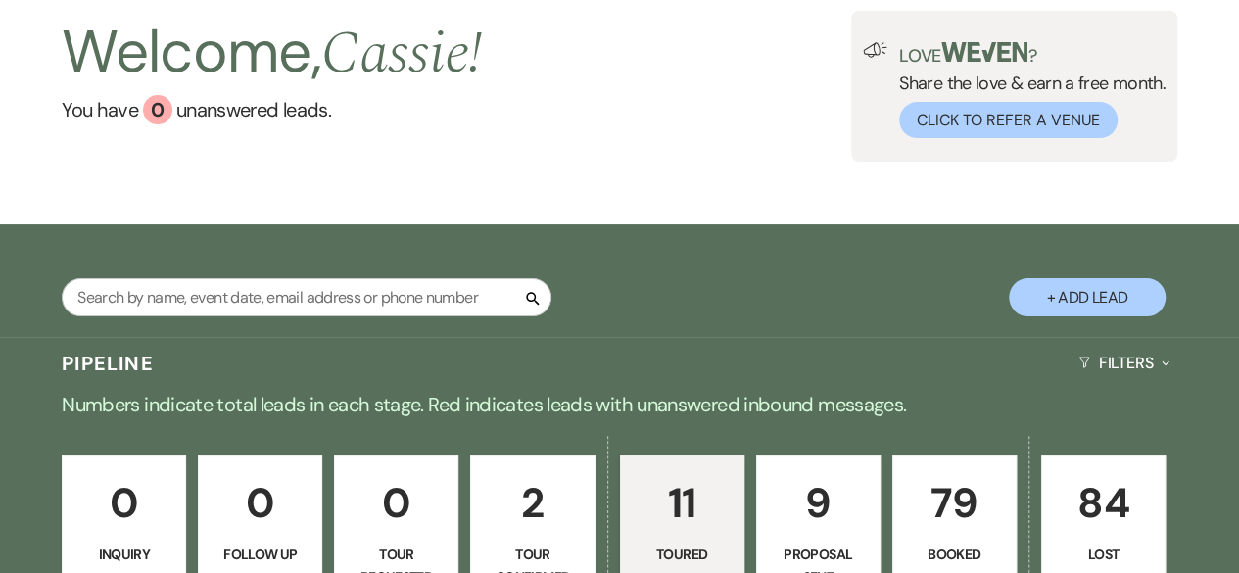
scroll to position [294, 0]
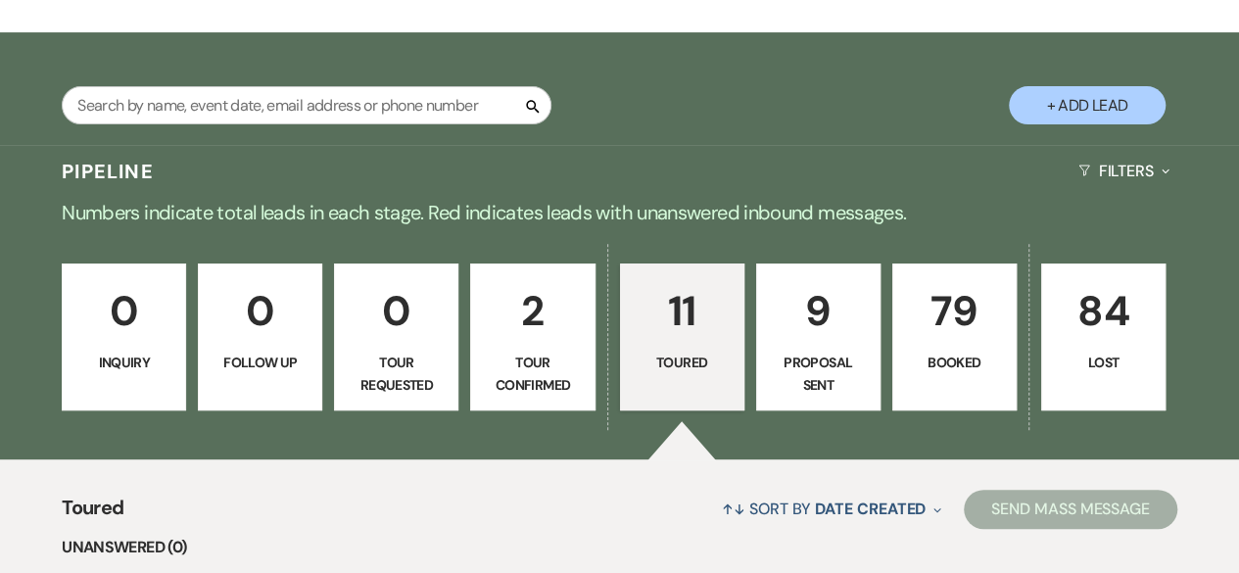
click at [960, 334] on p "79" at bounding box center [954, 311] width 99 height 66
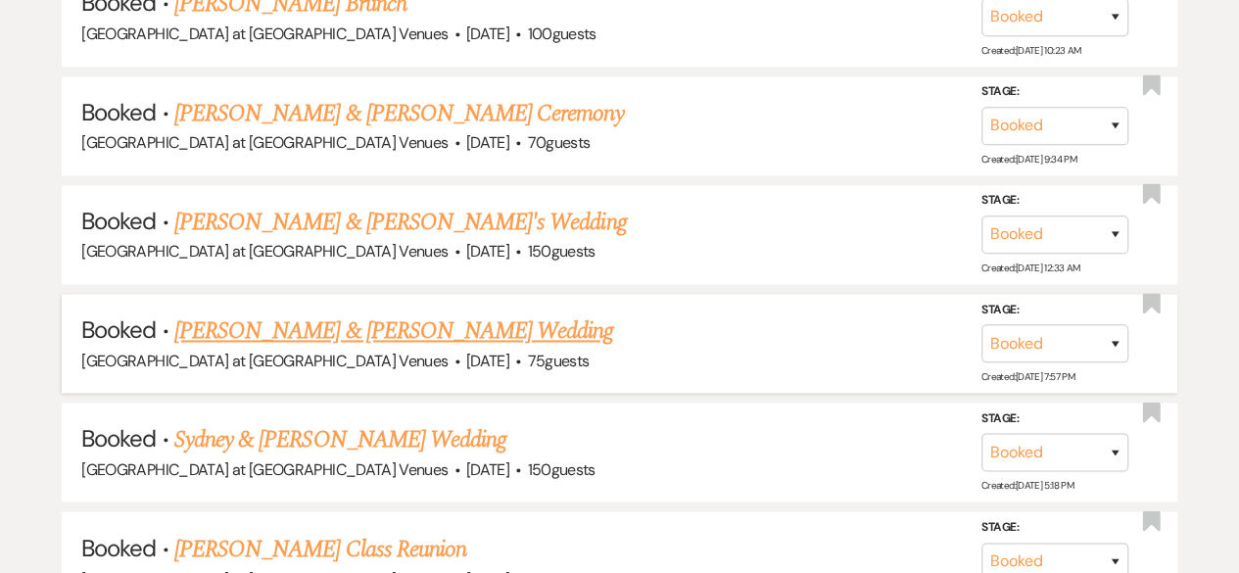
scroll to position [1371, 0]
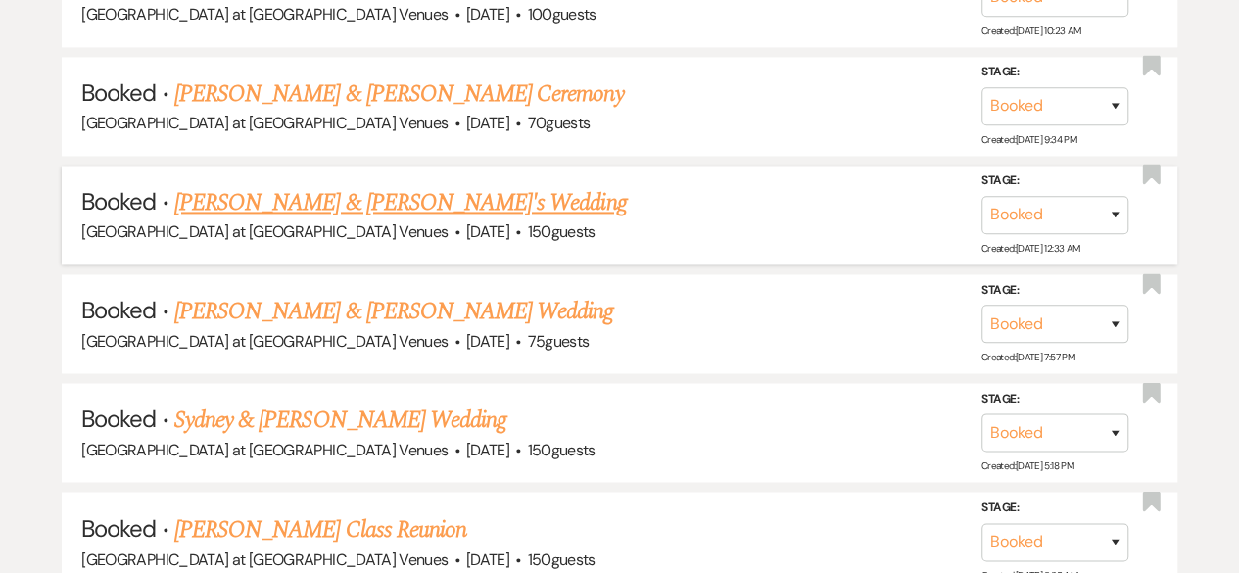
click at [333, 198] on link "[PERSON_NAME] & [PERSON_NAME]'s Wedding" at bounding box center [400, 202] width 452 height 35
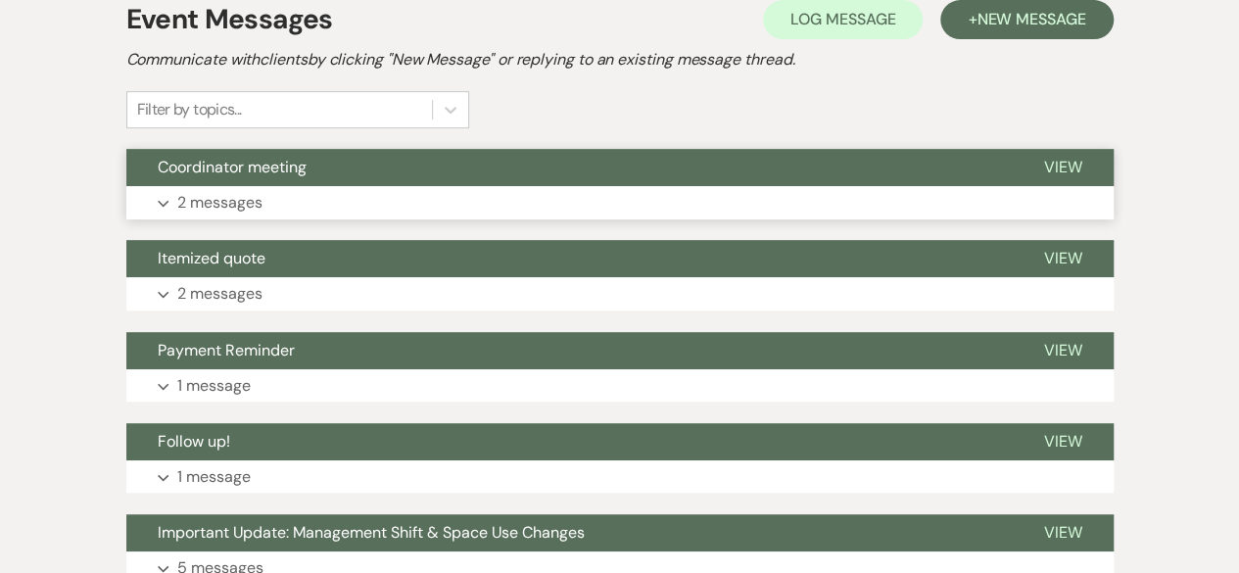
scroll to position [392, 0]
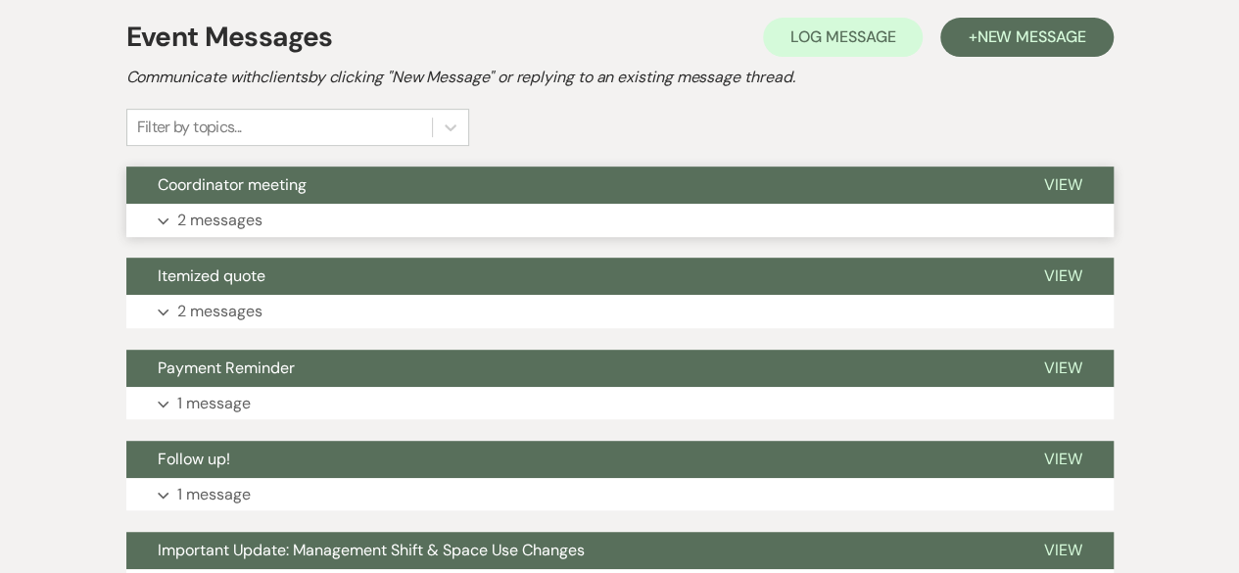
click at [241, 214] on p "2 messages" at bounding box center [219, 220] width 85 height 25
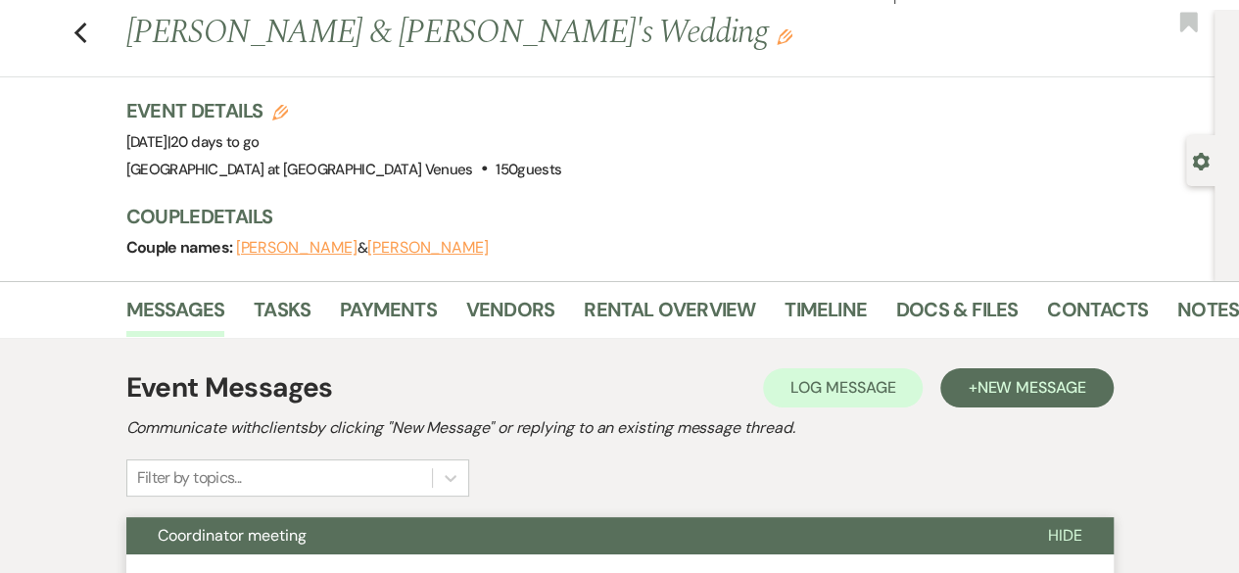
scroll to position [0, 0]
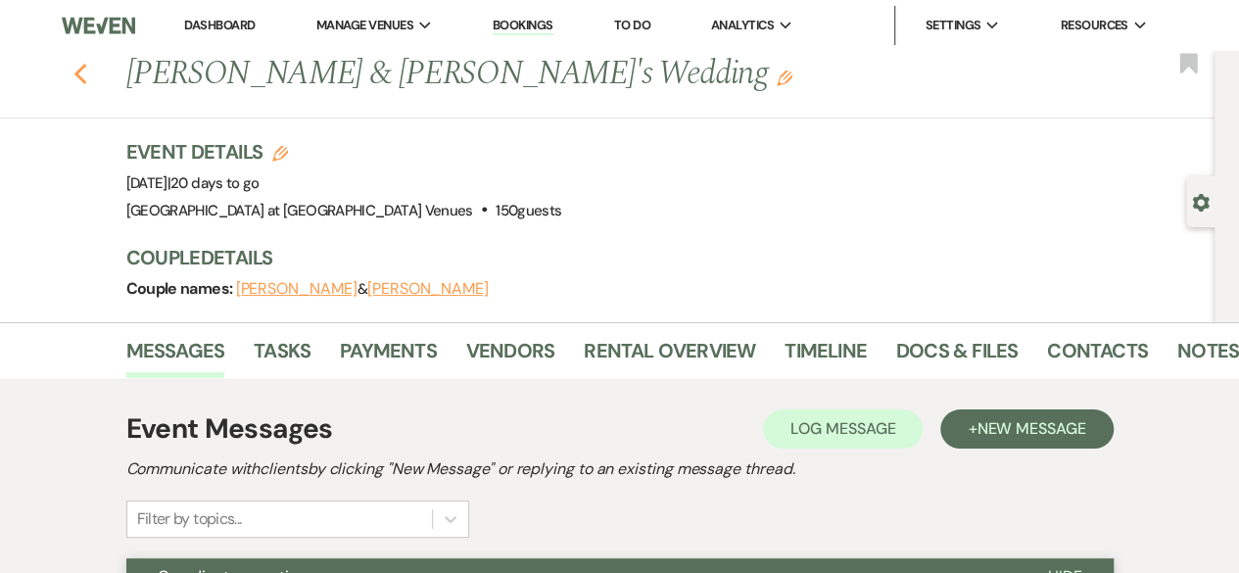
click at [86, 80] on use "button" at bounding box center [79, 75] width 13 height 22
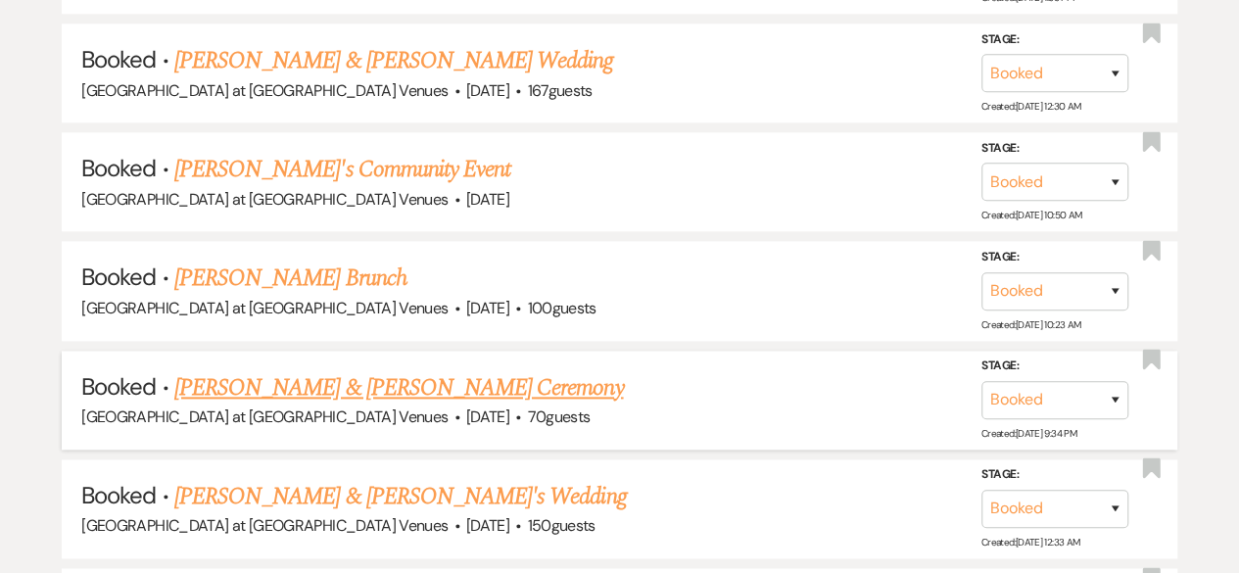
scroll to position [1371, 0]
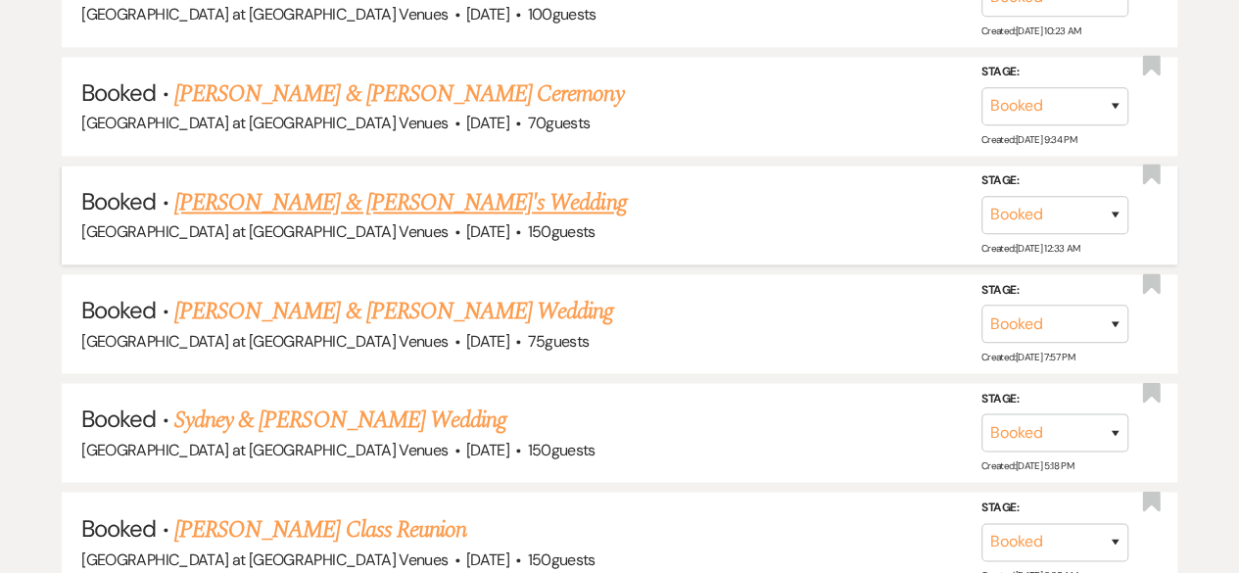
click at [453, 233] on span "·" at bounding box center [456, 233] width 6 height 0
click at [325, 198] on link "[PERSON_NAME] & [PERSON_NAME]'s Wedding" at bounding box center [400, 202] width 452 height 35
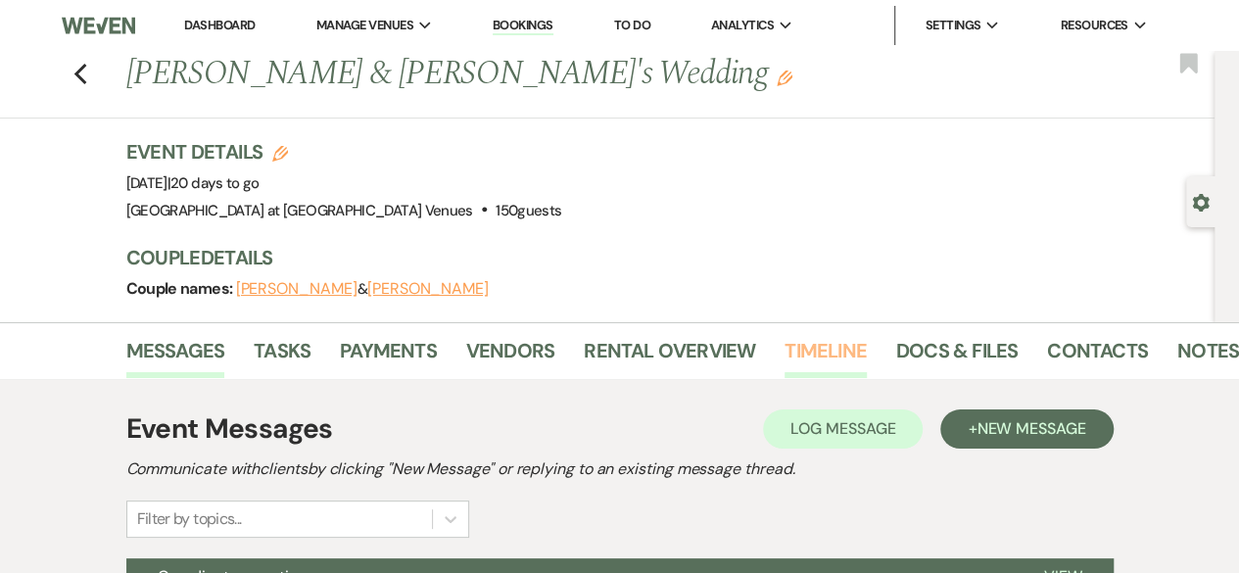
click at [793, 336] on link "Timeline" at bounding box center [825, 356] width 82 height 43
